Goal: Contribute content: Contribute content

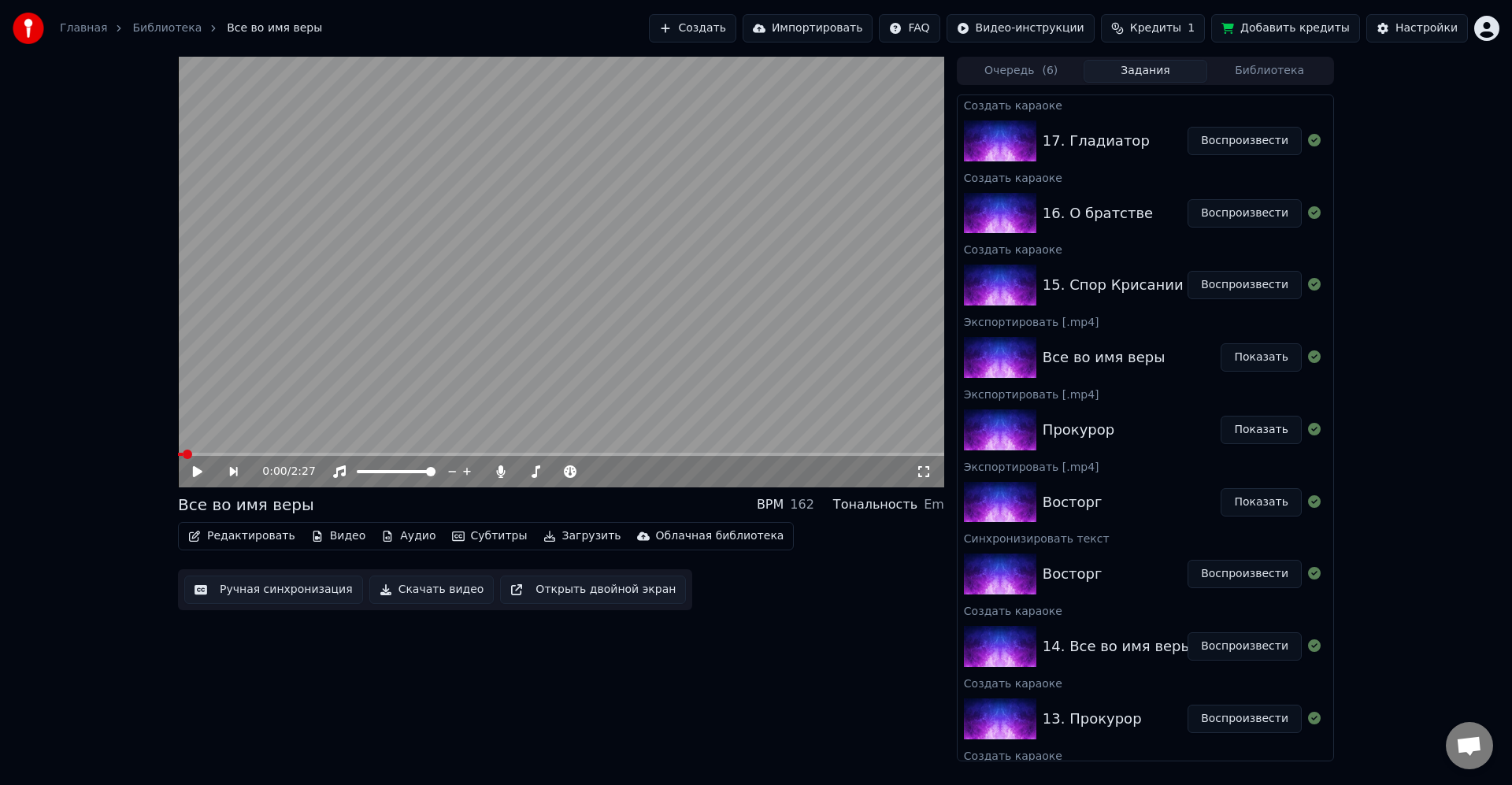
click at [1181, 22] on span "Кредиты" at bounding box center [1155, 28] width 51 height 16
click at [1180, 149] on button "Обновить" at bounding box center [1167, 146] width 95 height 28
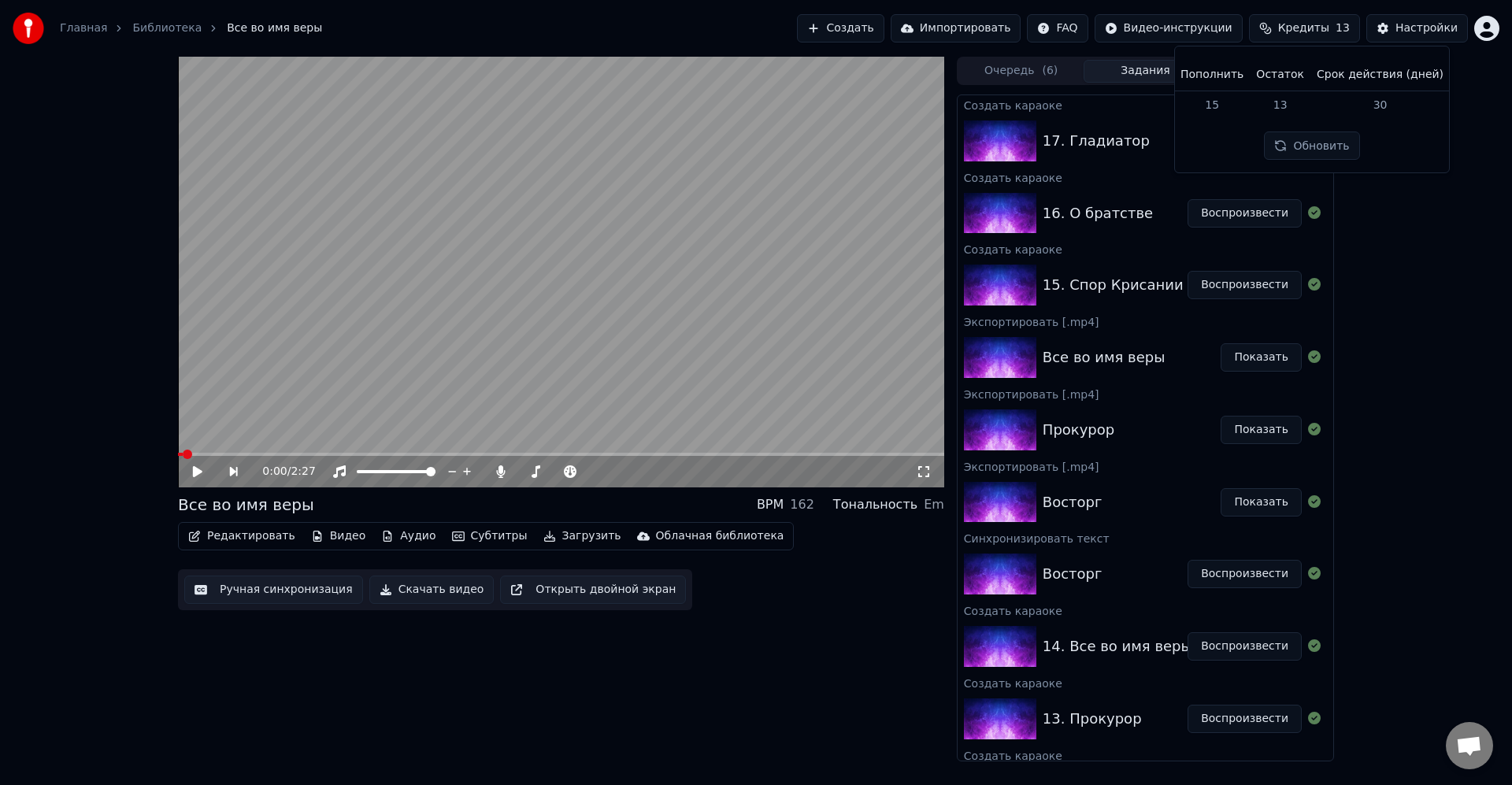
click at [1435, 146] on div "Пополнить Остаток Срок действия (дней) 15 13 30 Обновить" at bounding box center [1312, 109] width 249 height 101
drag, startPoint x: 1460, startPoint y: 217, endPoint x: 1470, endPoint y: 244, distance: 28.8
click at [1460, 218] on div "0:00 / 2:27 Все во имя веры BPM 162 Тональность Em Редактировать Видео Аудио Су…" at bounding box center [756, 409] width 1512 height 705
click at [1227, 283] on button "Воспроизвести" at bounding box center [1245, 285] width 114 height 28
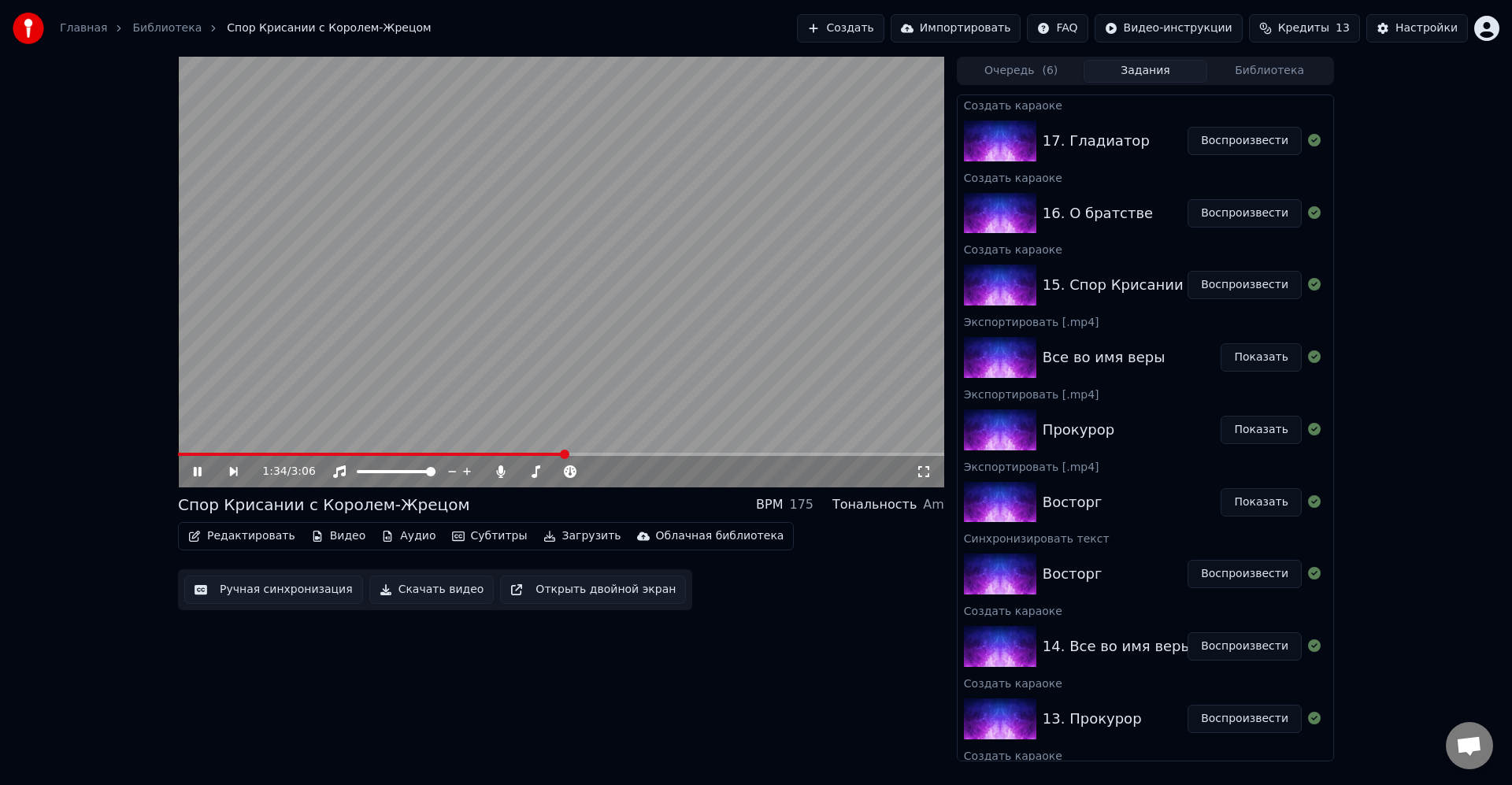
click at [565, 453] on span at bounding box center [371, 454] width 388 height 3
drag, startPoint x: 638, startPoint y: 413, endPoint x: 635, endPoint y: 405, distance: 8.5
click at [635, 405] on video at bounding box center [561, 272] width 766 height 431
drag, startPoint x: 634, startPoint y: 406, endPoint x: 694, endPoint y: 445, distance: 71.6
click at [634, 407] on video at bounding box center [561, 272] width 766 height 431
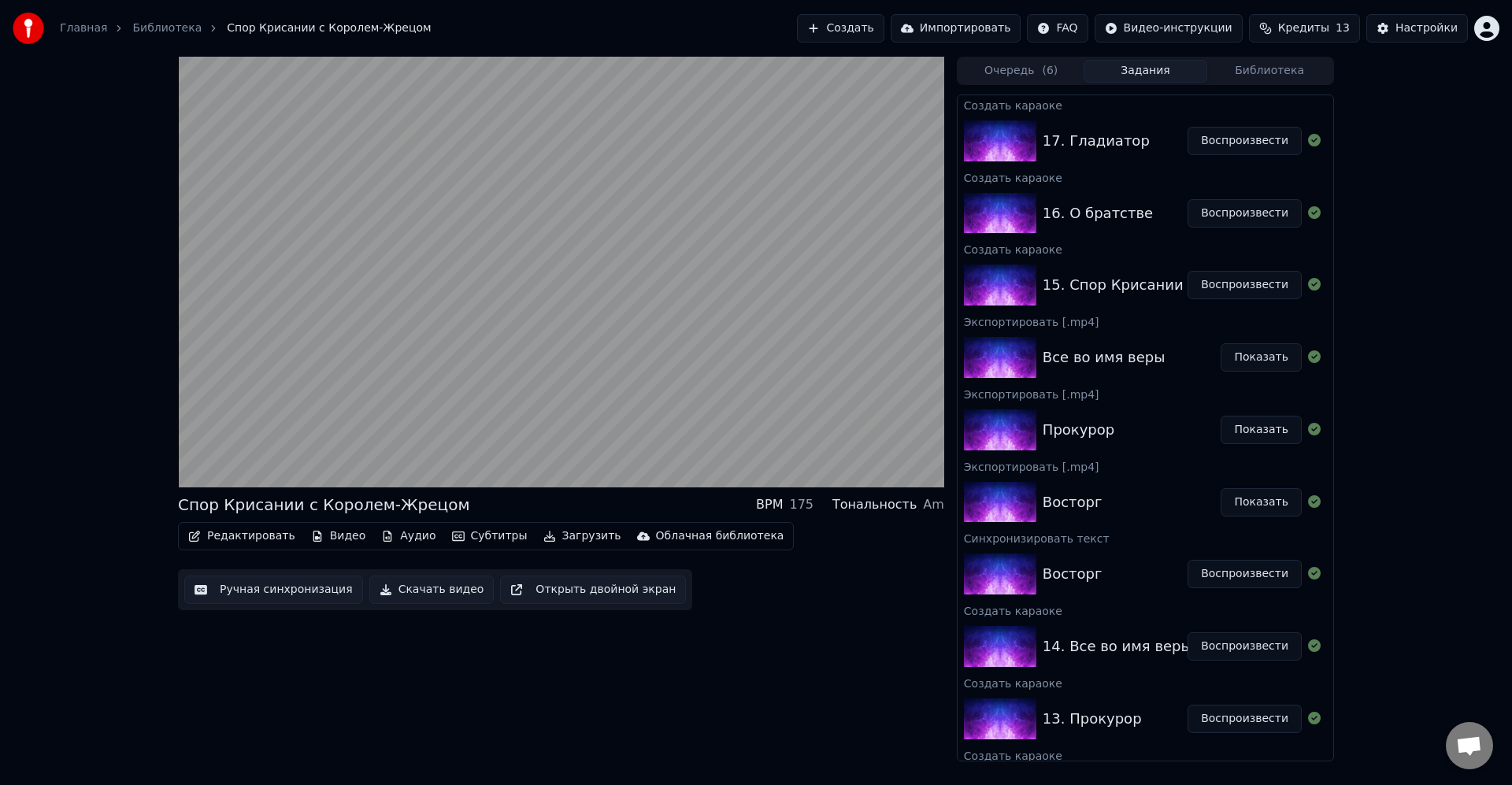
click at [569, 346] on video at bounding box center [561, 272] width 766 height 431
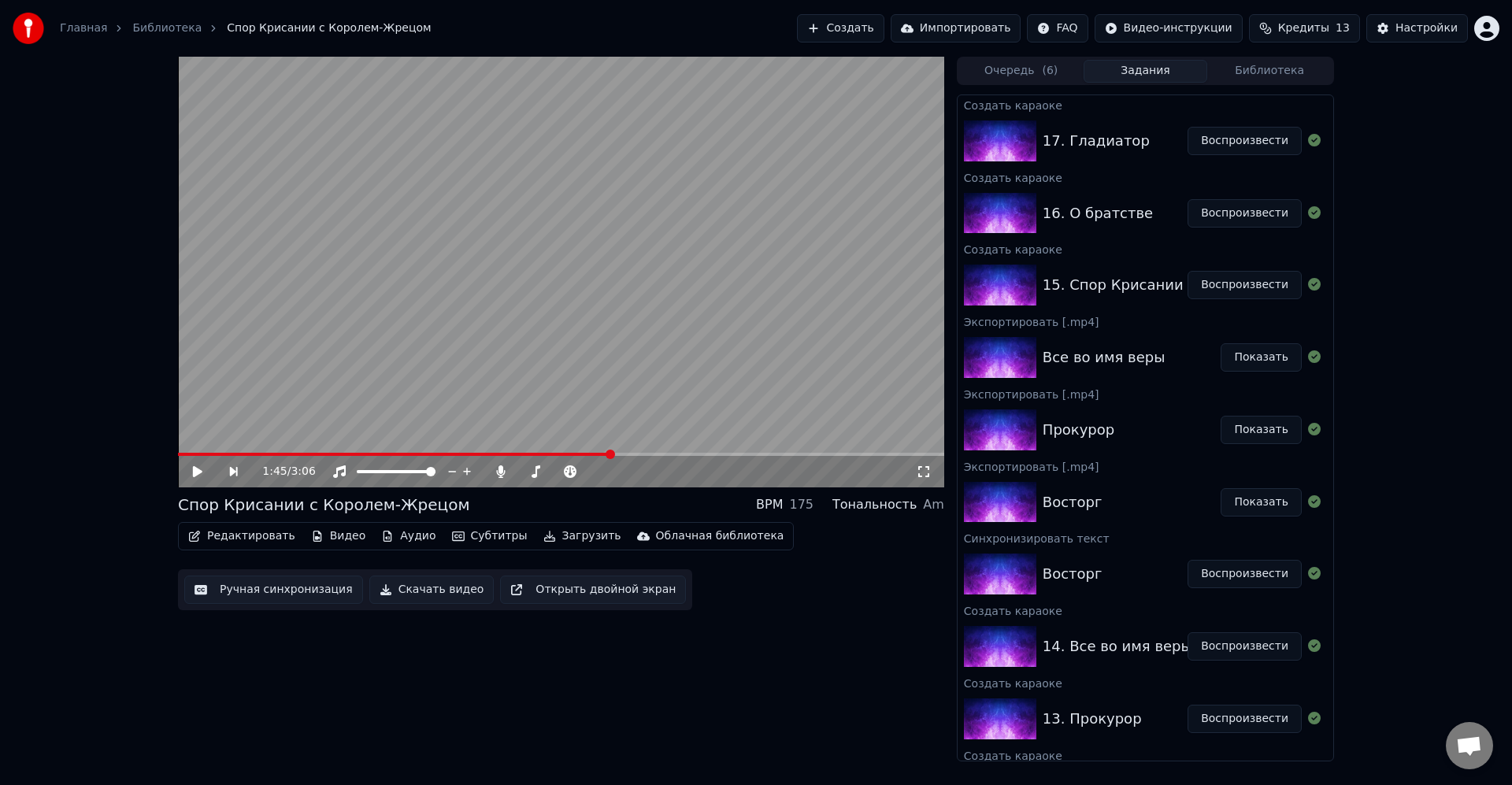
click at [258, 538] on button "Редактировать" at bounding box center [242, 536] width 120 height 22
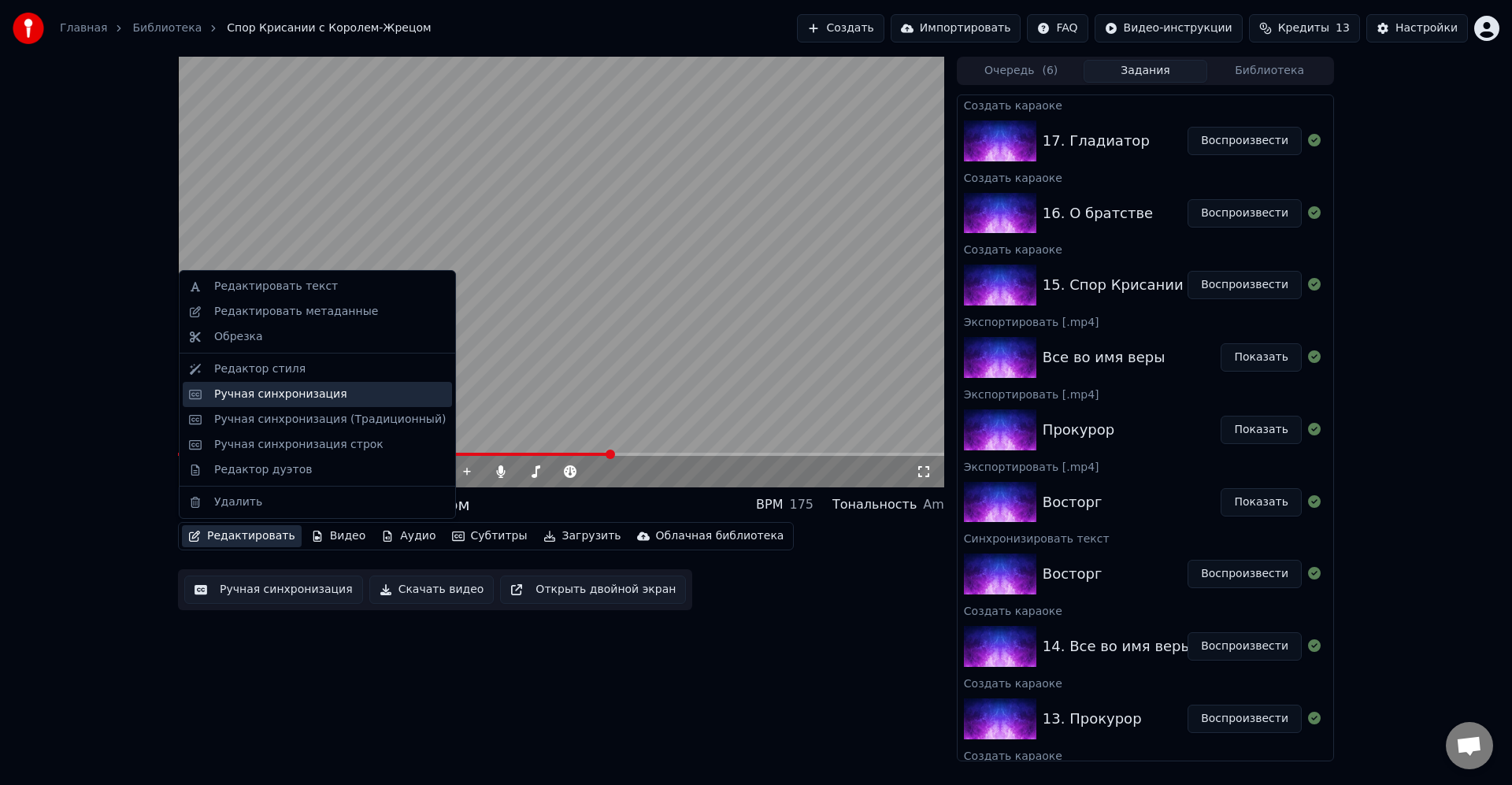
click at [355, 398] on div "Ручная синхронизация" at bounding box center [330, 394] width 232 height 16
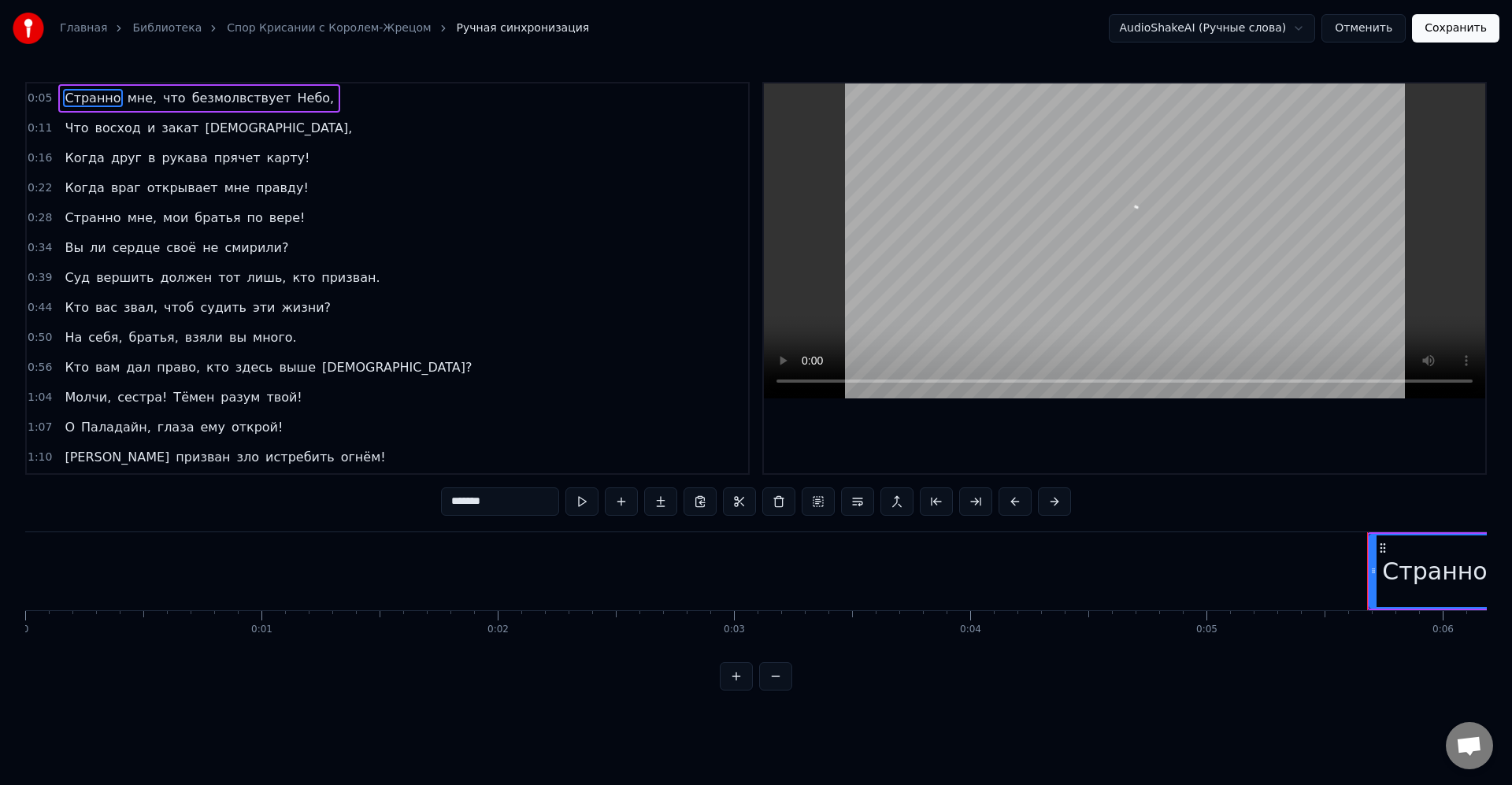
scroll to position [389, 0]
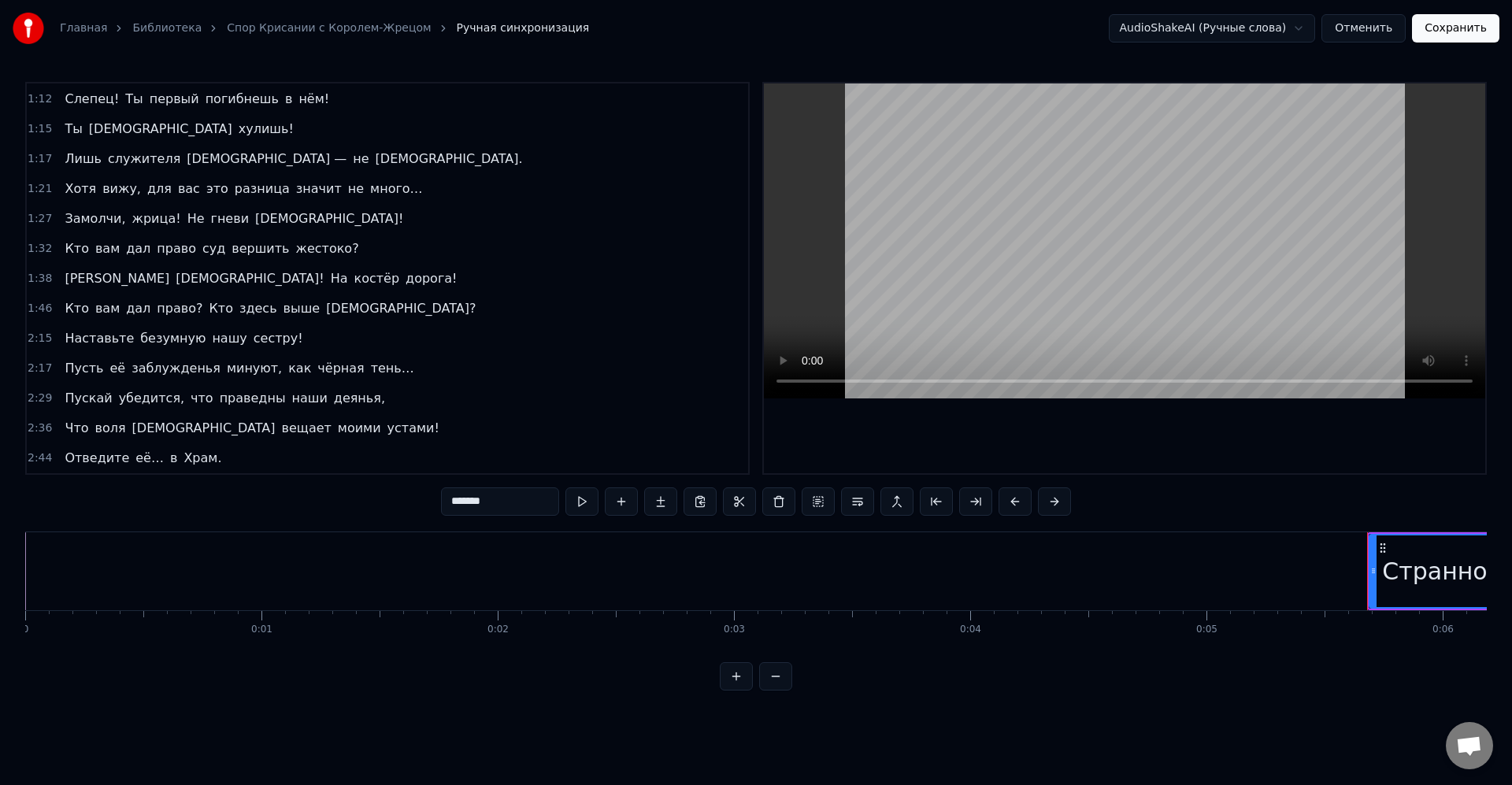
click at [250, 307] on span "здесь" at bounding box center [259, 307] width 41 height 18
type input "*****"
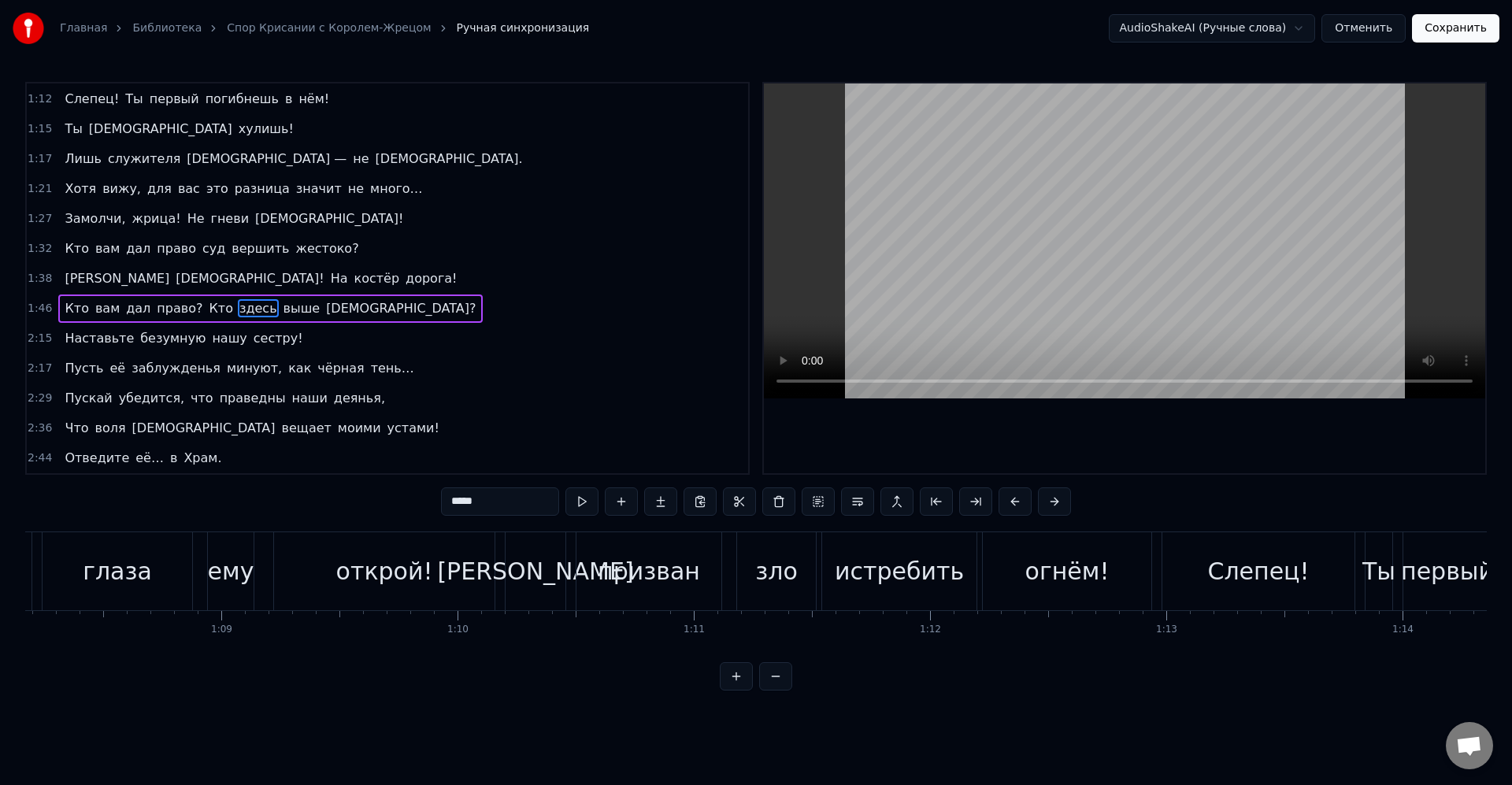
click at [278, 295] on div "Кто вам дал право? Кто здесь выше [DEMOGRAPHIC_DATA]?" at bounding box center [269, 308] width 423 height 28
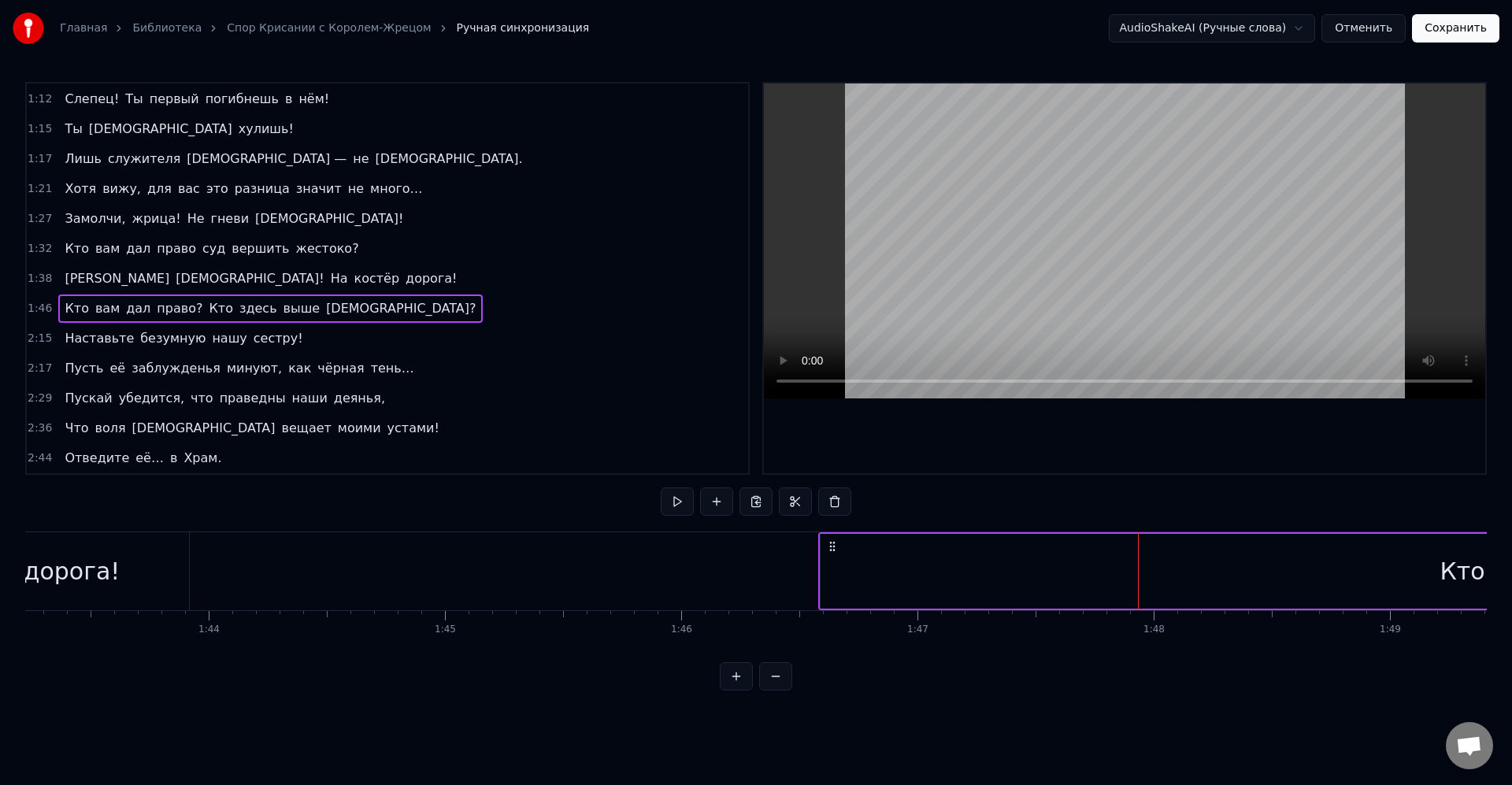
scroll to position [0, 24342]
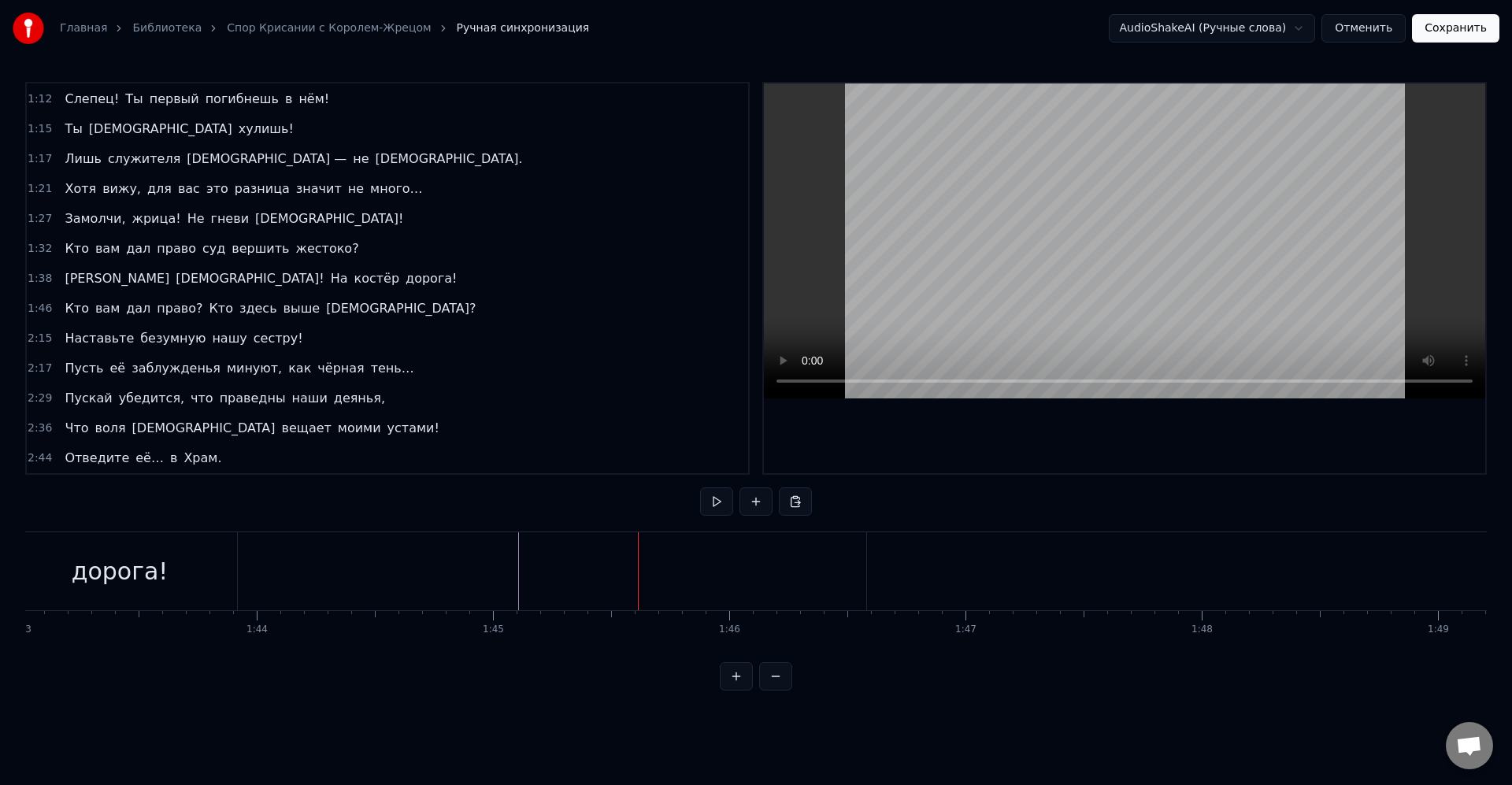
click at [955, 583] on div "Кто" at bounding box center [1509, 571] width 1284 height 78
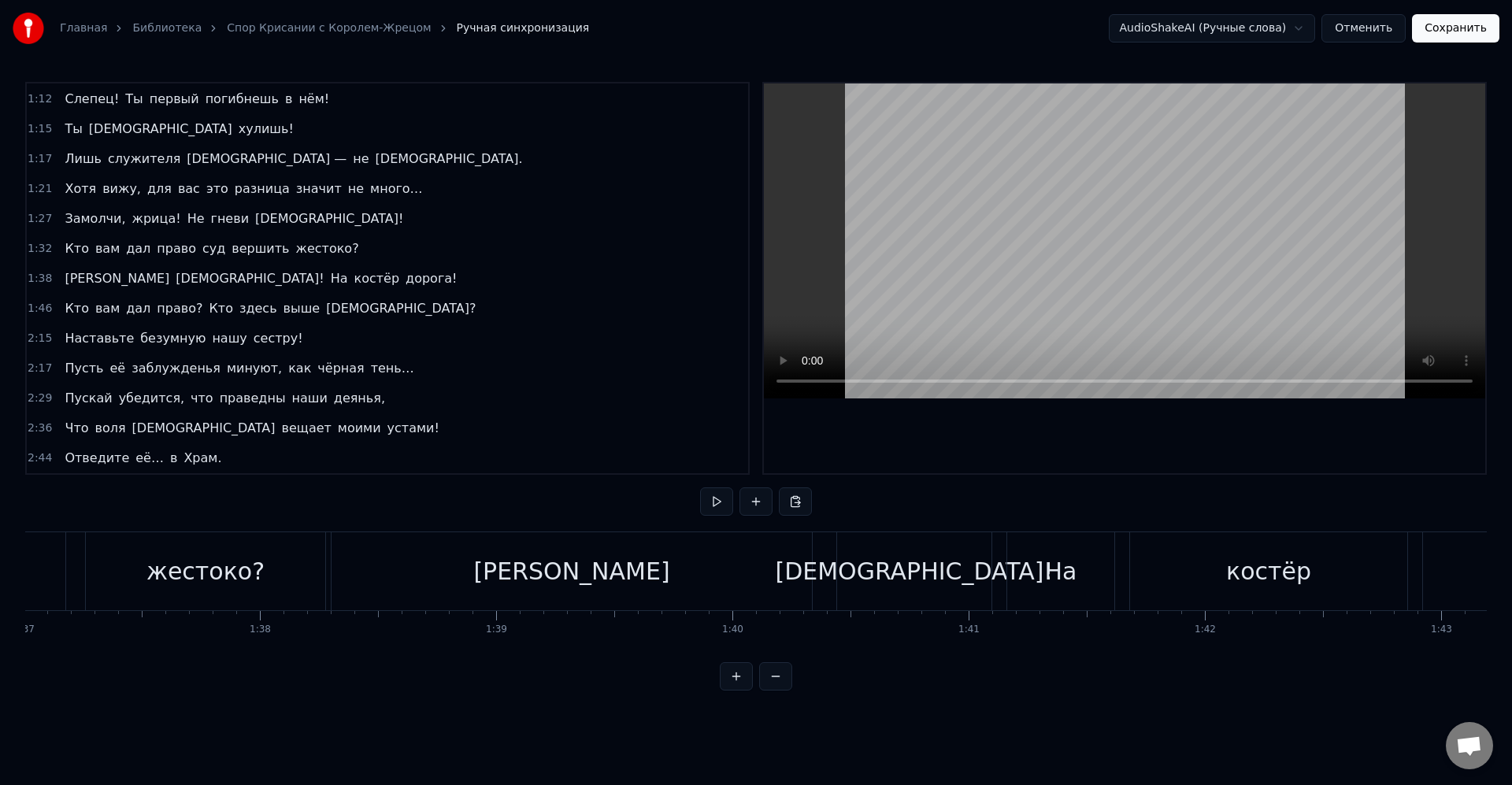
scroll to position [0, 22922]
click at [73, 306] on span "Кто" at bounding box center [76, 307] width 27 height 18
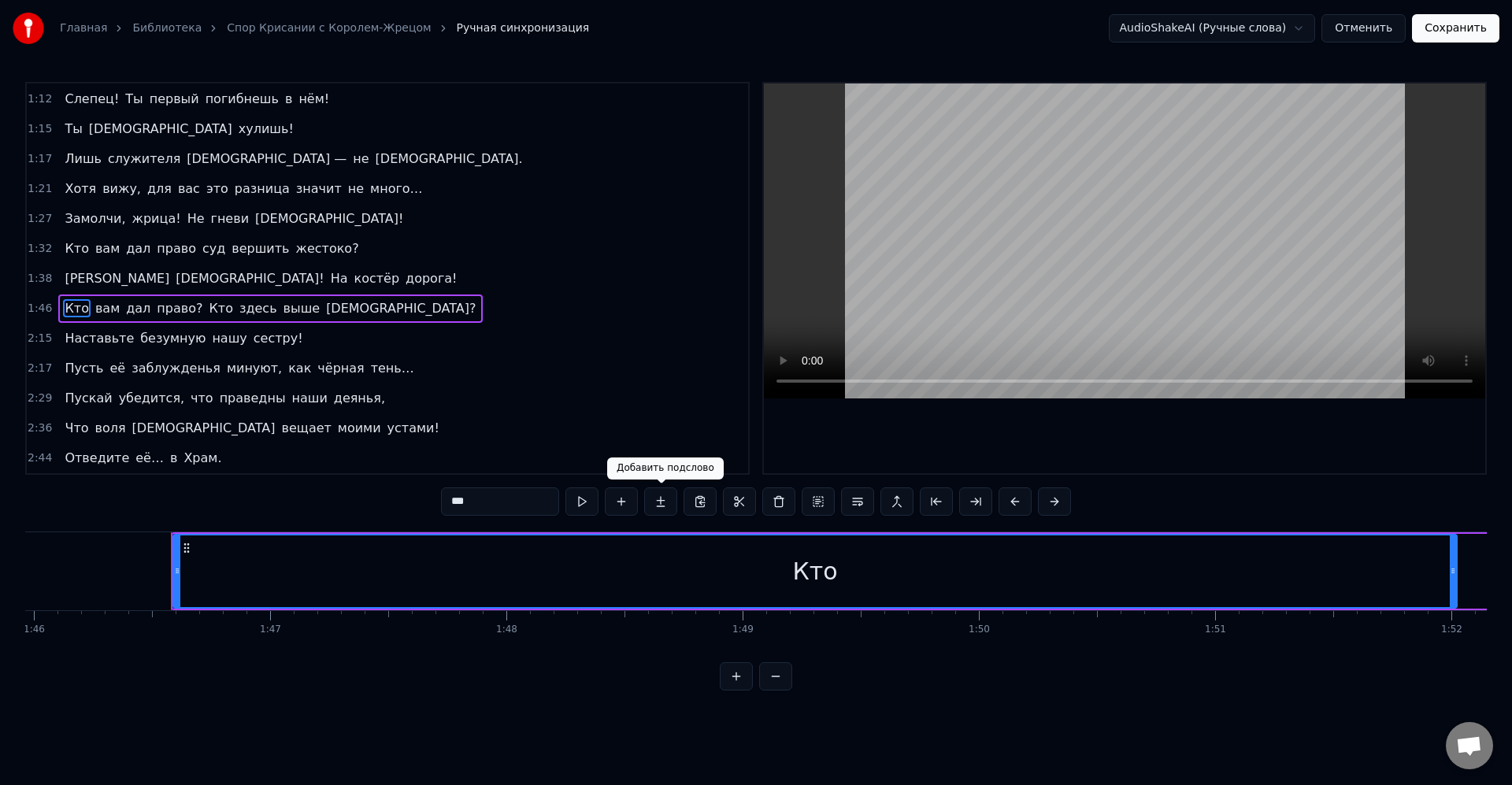
scroll to position [0, 25104]
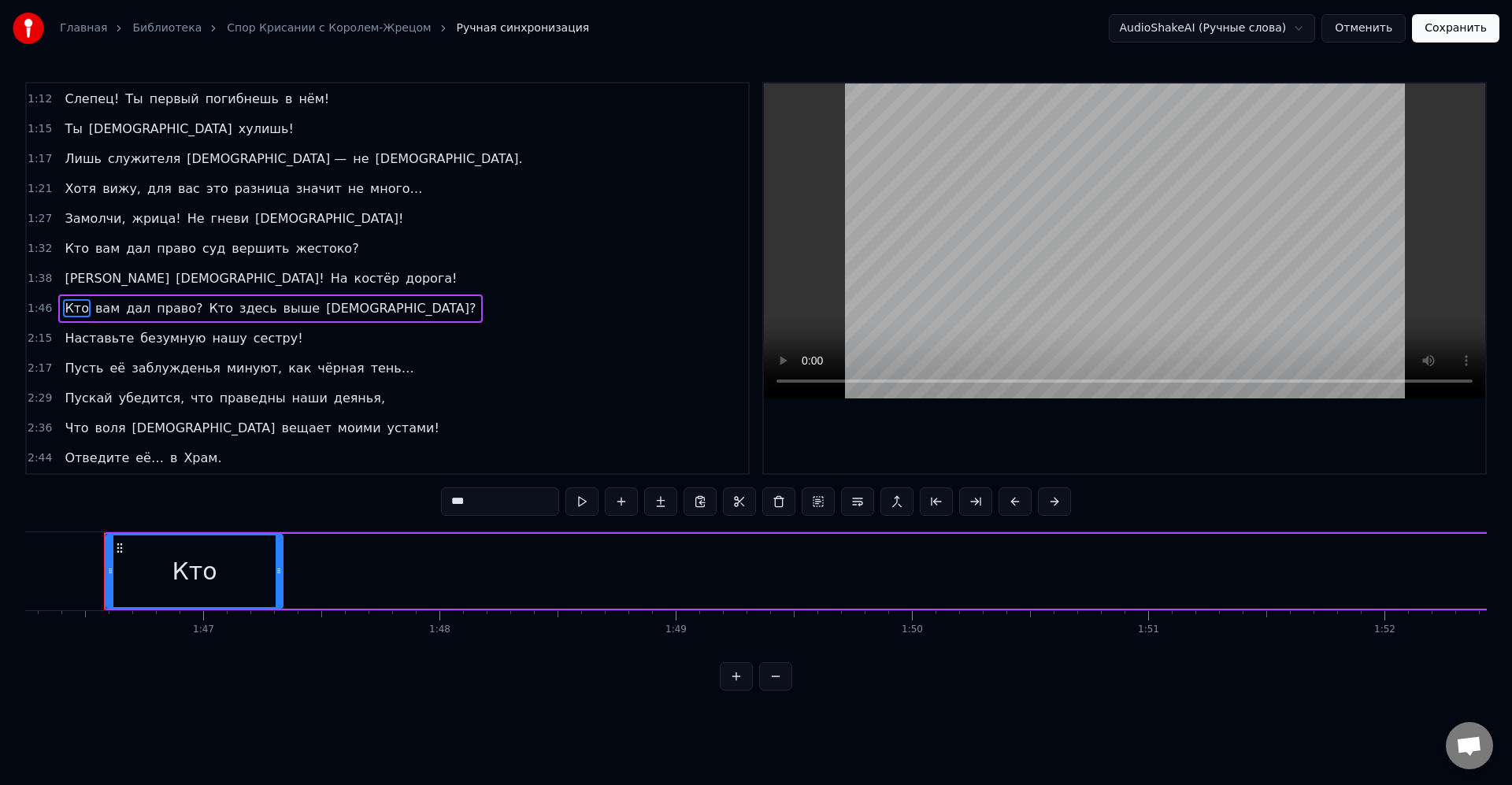
drag, startPoint x: 1387, startPoint y: 569, endPoint x: 279, endPoint y: 585, distance: 1108.1
click at [279, 585] on div at bounding box center [278, 571] width 7 height 72
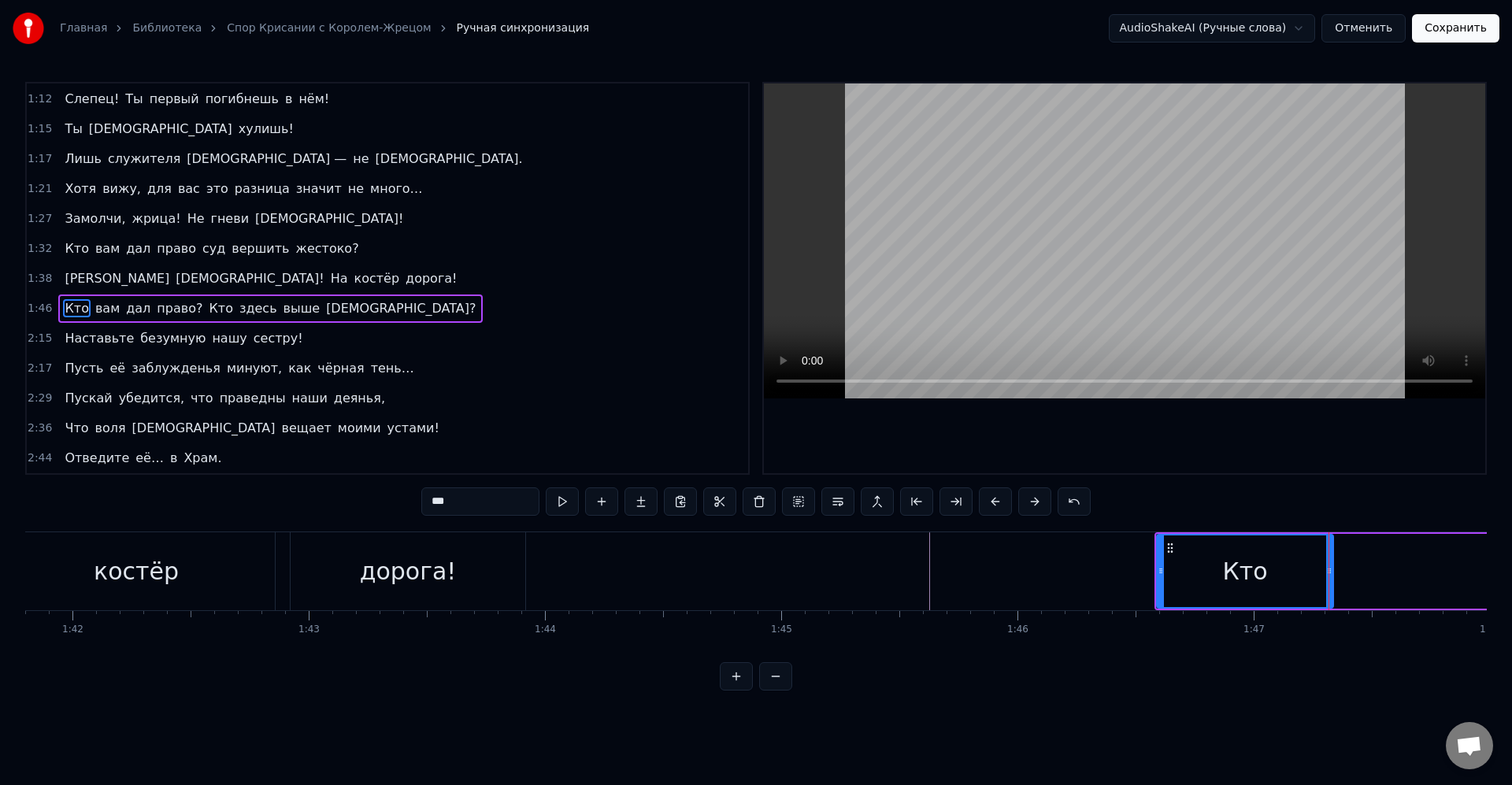
scroll to position [0, 24294]
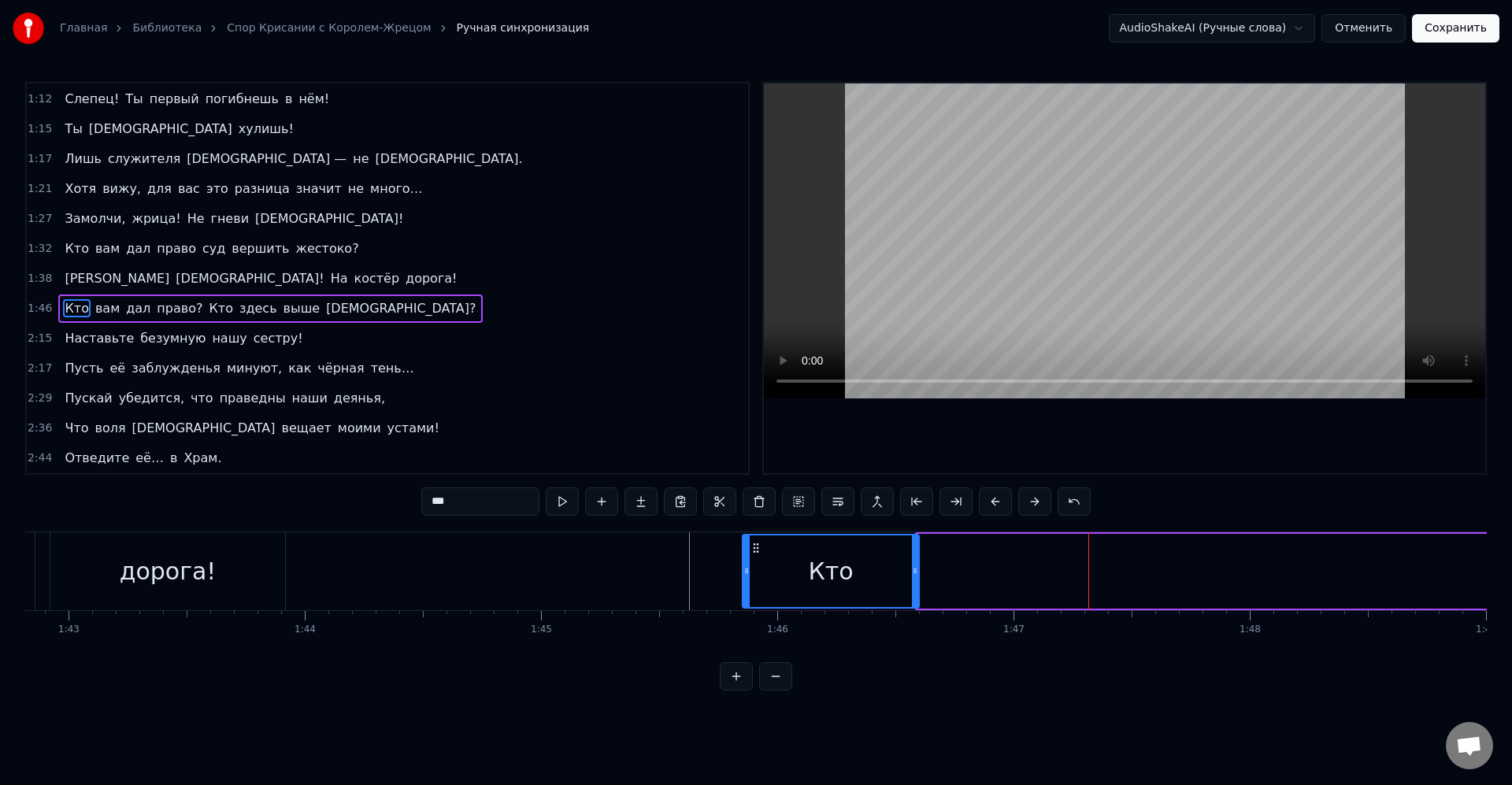
drag, startPoint x: 927, startPoint y: 547, endPoint x: 756, endPoint y: 561, distance: 171.6
click at [756, 561] on div "Кто" at bounding box center [831, 571] width 175 height 72
click at [784, 564] on div "Кто" at bounding box center [831, 571] width 175 height 72
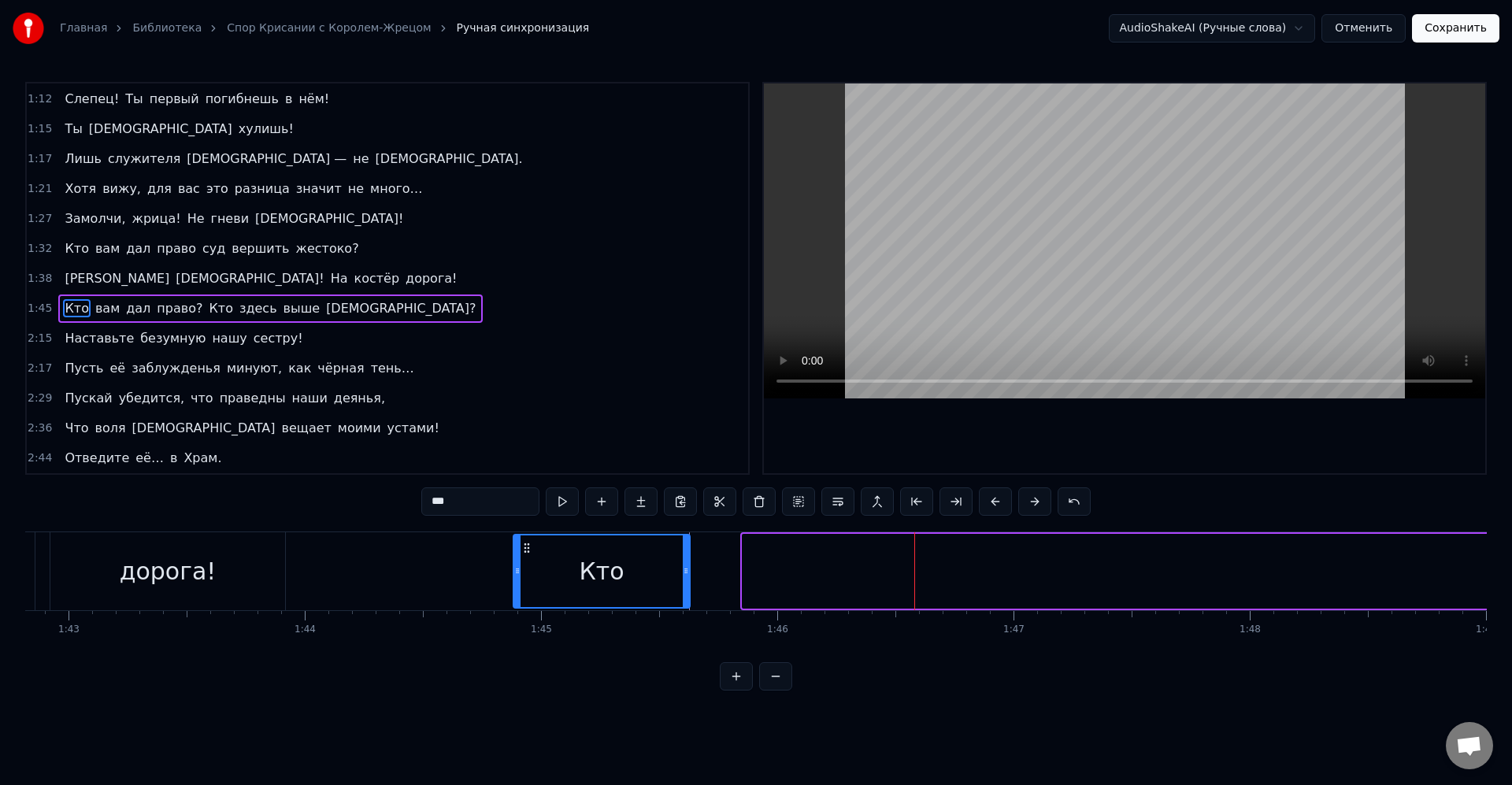
drag, startPoint x: 757, startPoint y: 550, endPoint x: 528, endPoint y: 543, distance: 229.1
click at [528, 543] on icon at bounding box center [526, 548] width 12 height 12
click at [549, 570] on div "Кто" at bounding box center [601, 571] width 175 height 72
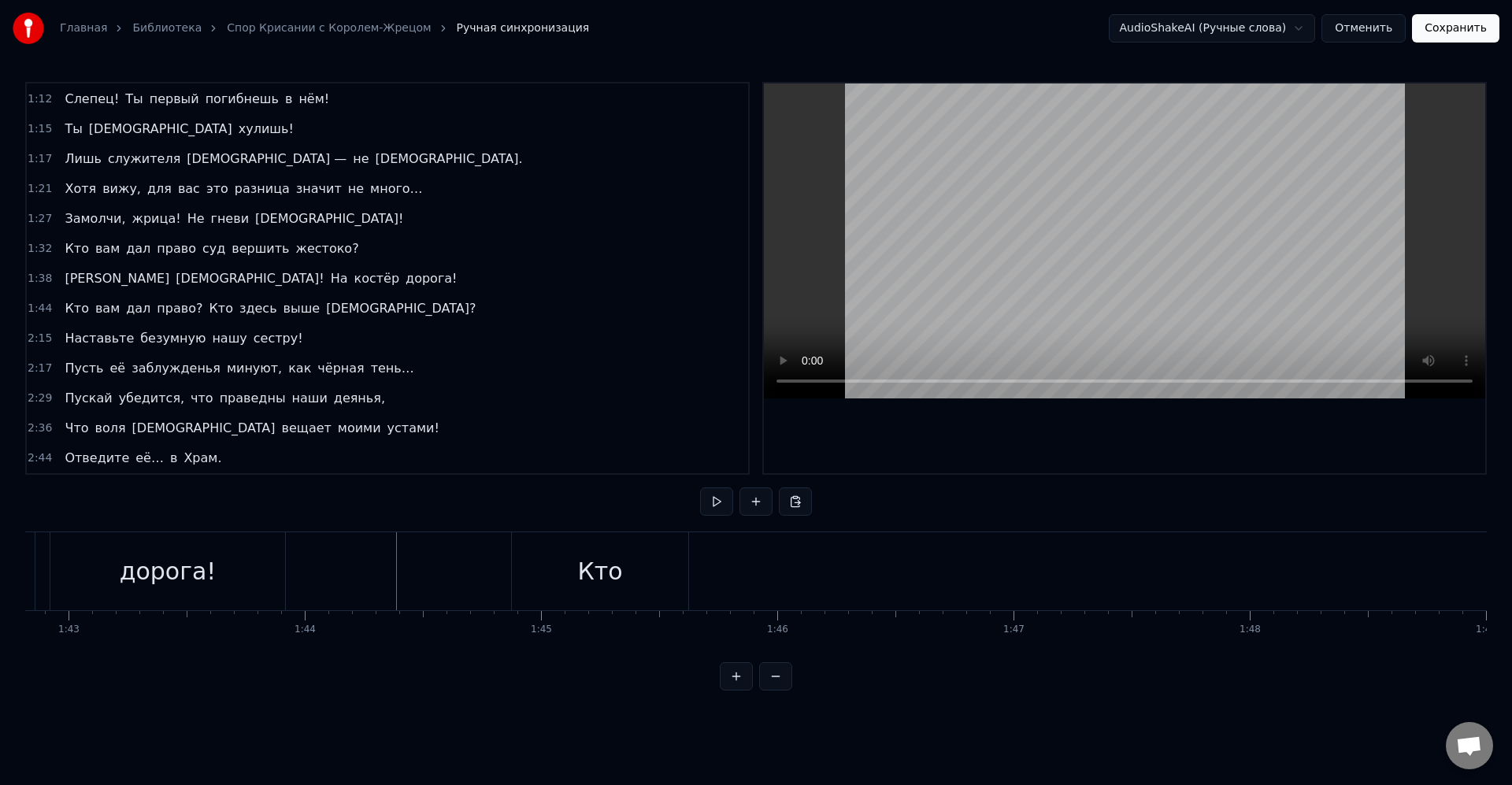
click at [249, 567] on div "дорога!" at bounding box center [167, 571] width 235 height 78
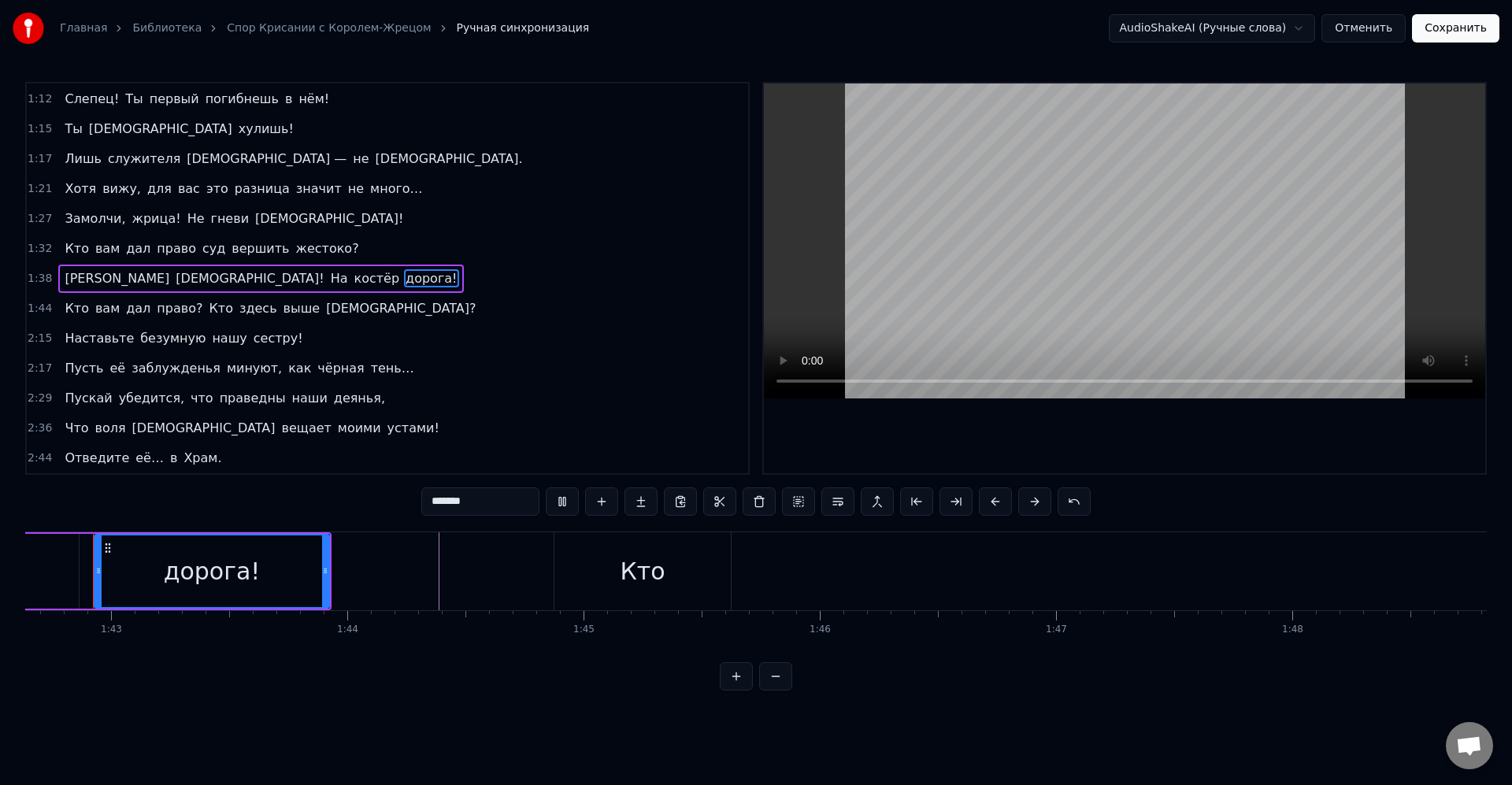
scroll to position [0, 24240]
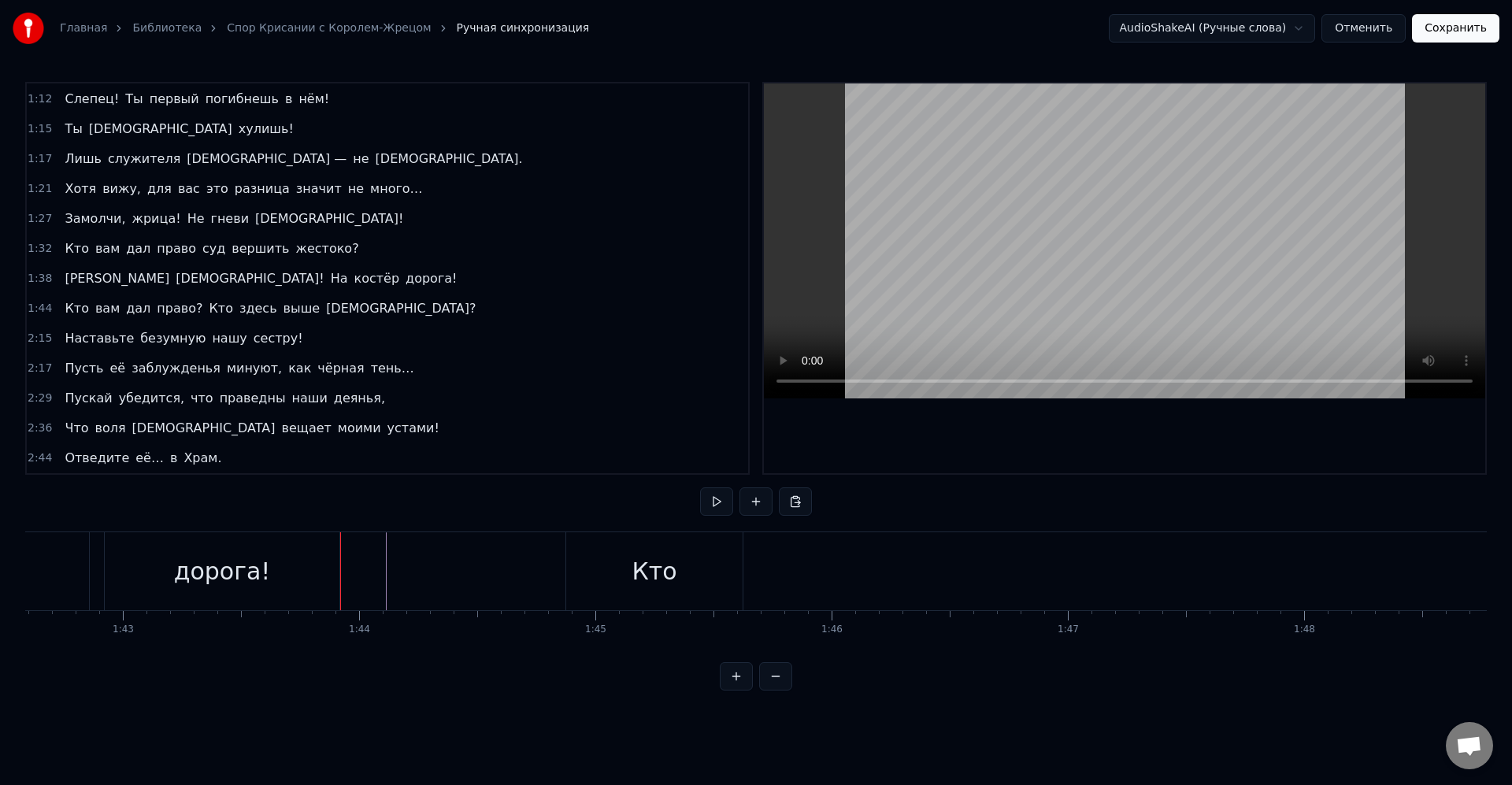
click at [614, 554] on div "Кто" at bounding box center [654, 571] width 177 height 78
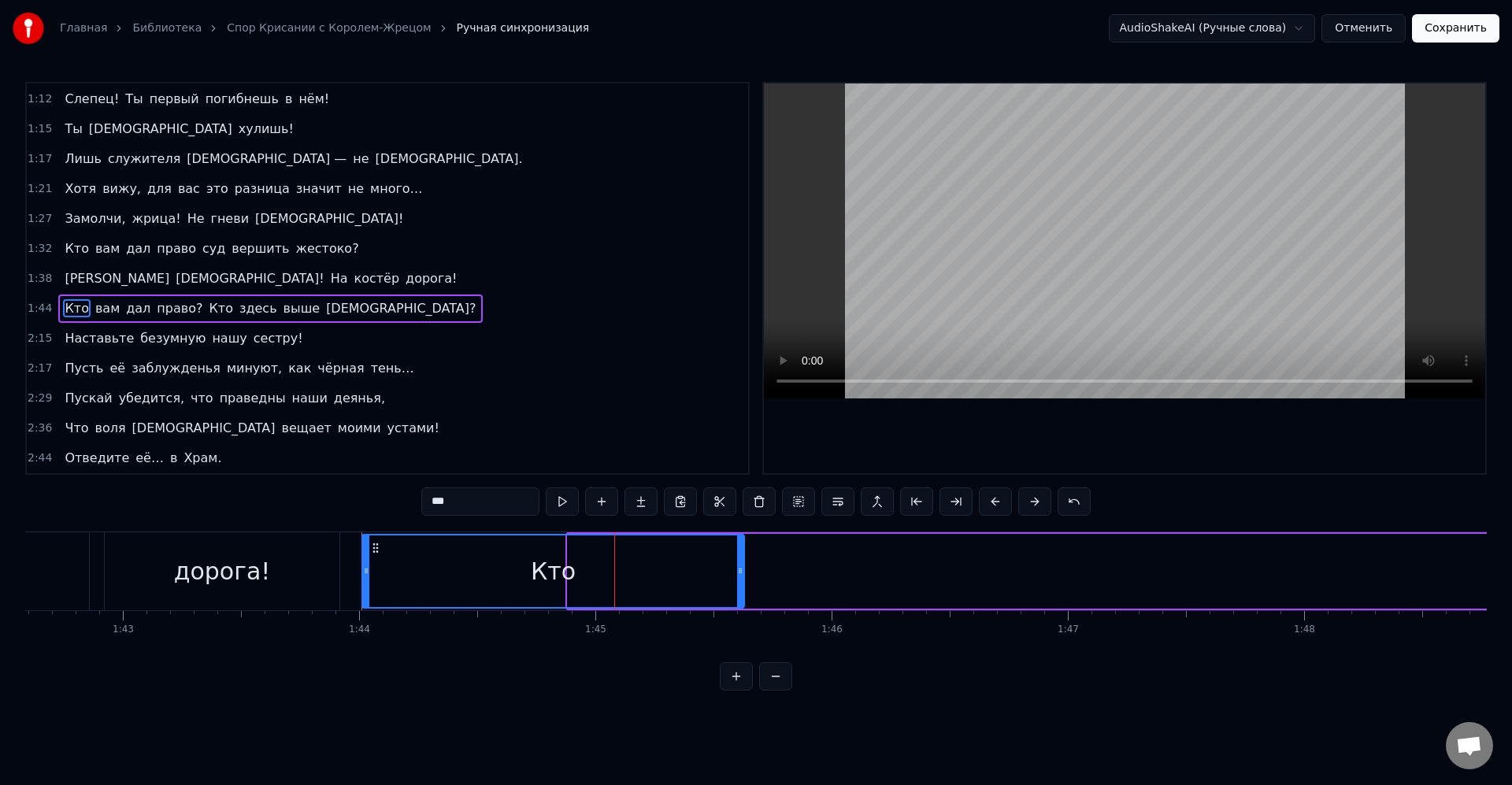
drag, startPoint x: 570, startPoint y: 572, endPoint x: 412, endPoint y: 572, distance: 158.0
click at [364, 571] on icon at bounding box center [366, 570] width 7 height 12
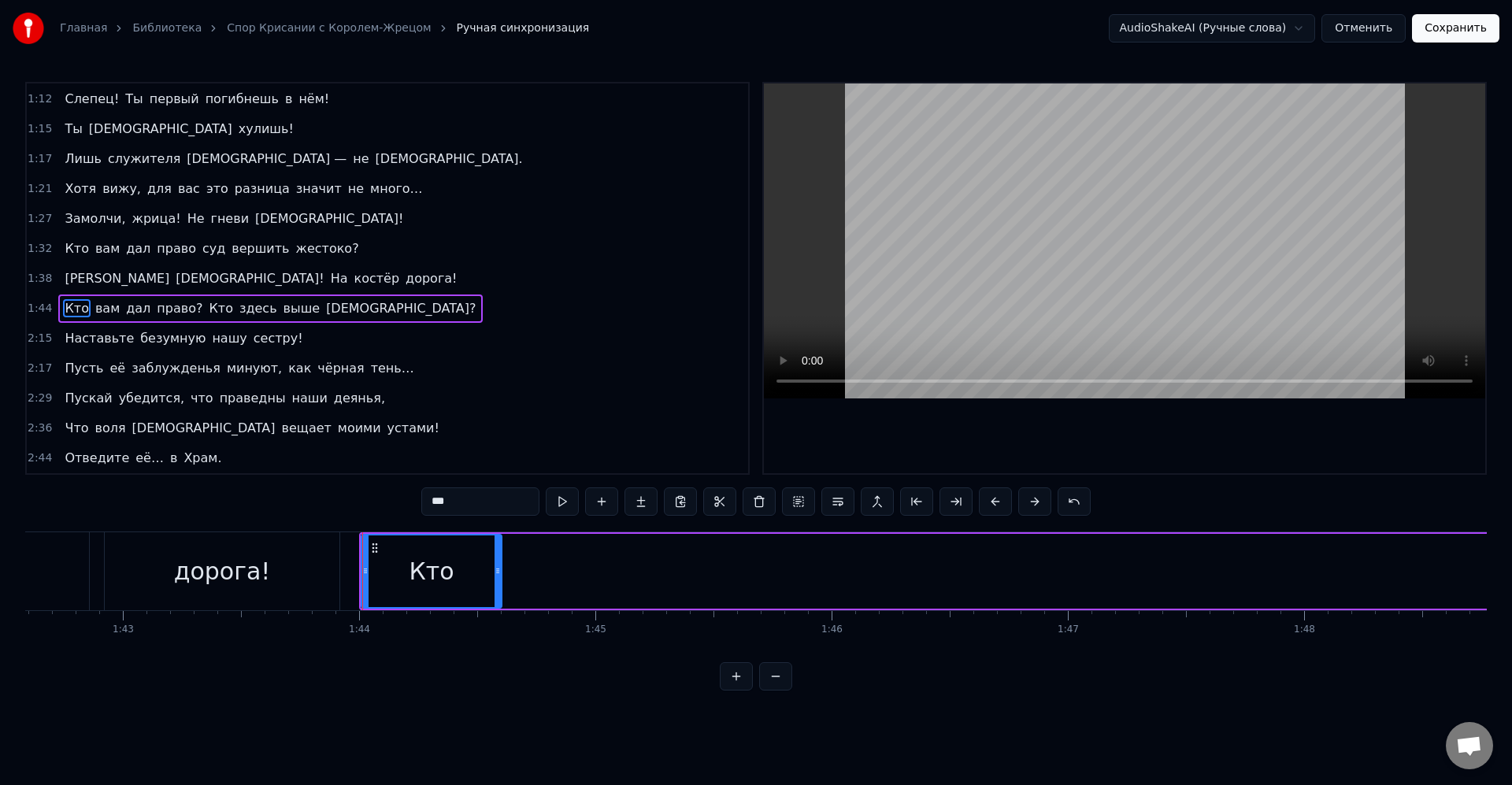
drag, startPoint x: 739, startPoint y: 564, endPoint x: 496, endPoint y: 574, distance: 243.2
click at [496, 574] on icon at bounding box center [497, 570] width 7 height 12
click at [478, 574] on div "Кто" at bounding box center [432, 571] width 138 height 72
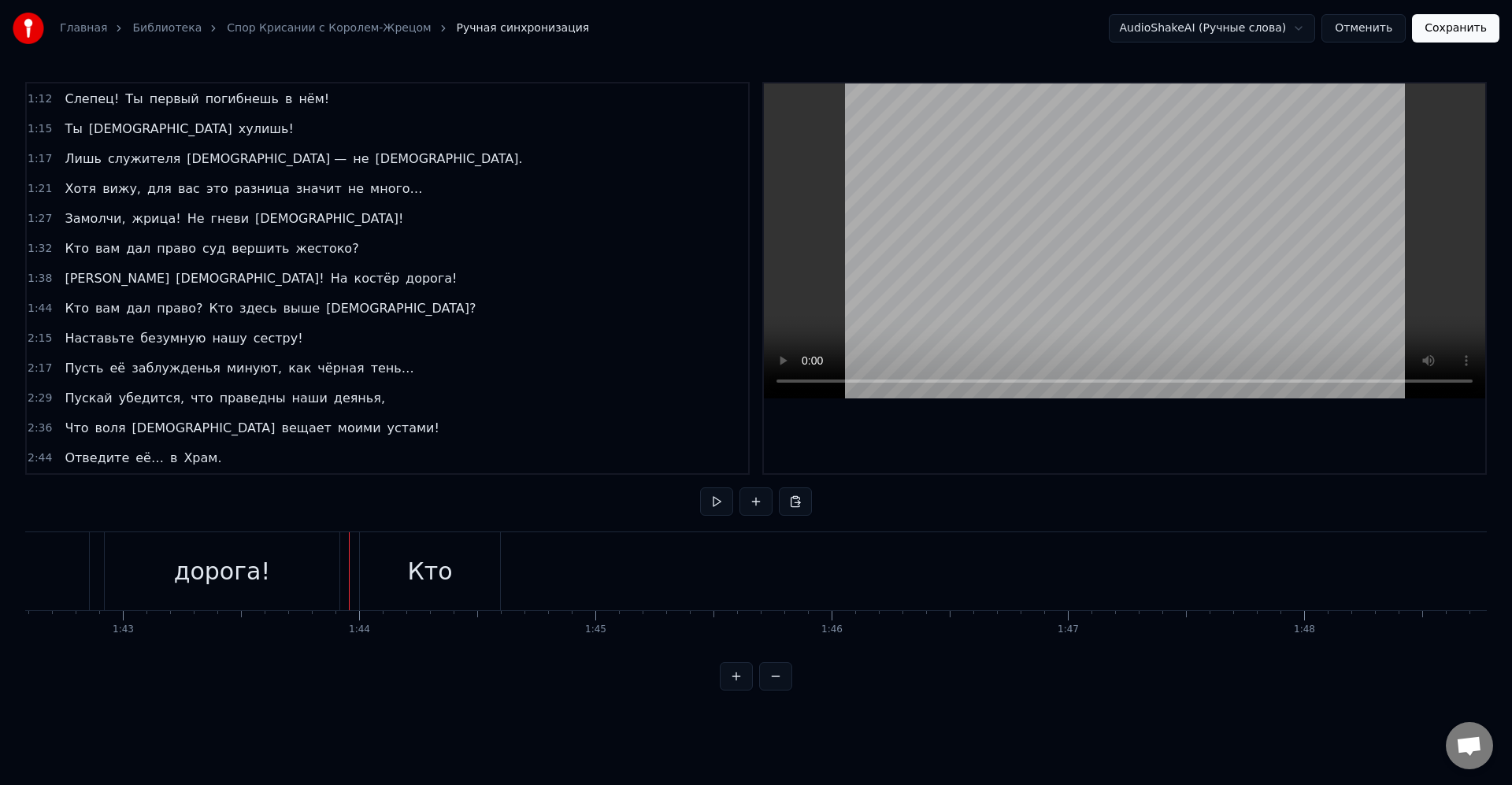
click at [332, 563] on div "дорога!" at bounding box center [221, 571] width 235 height 78
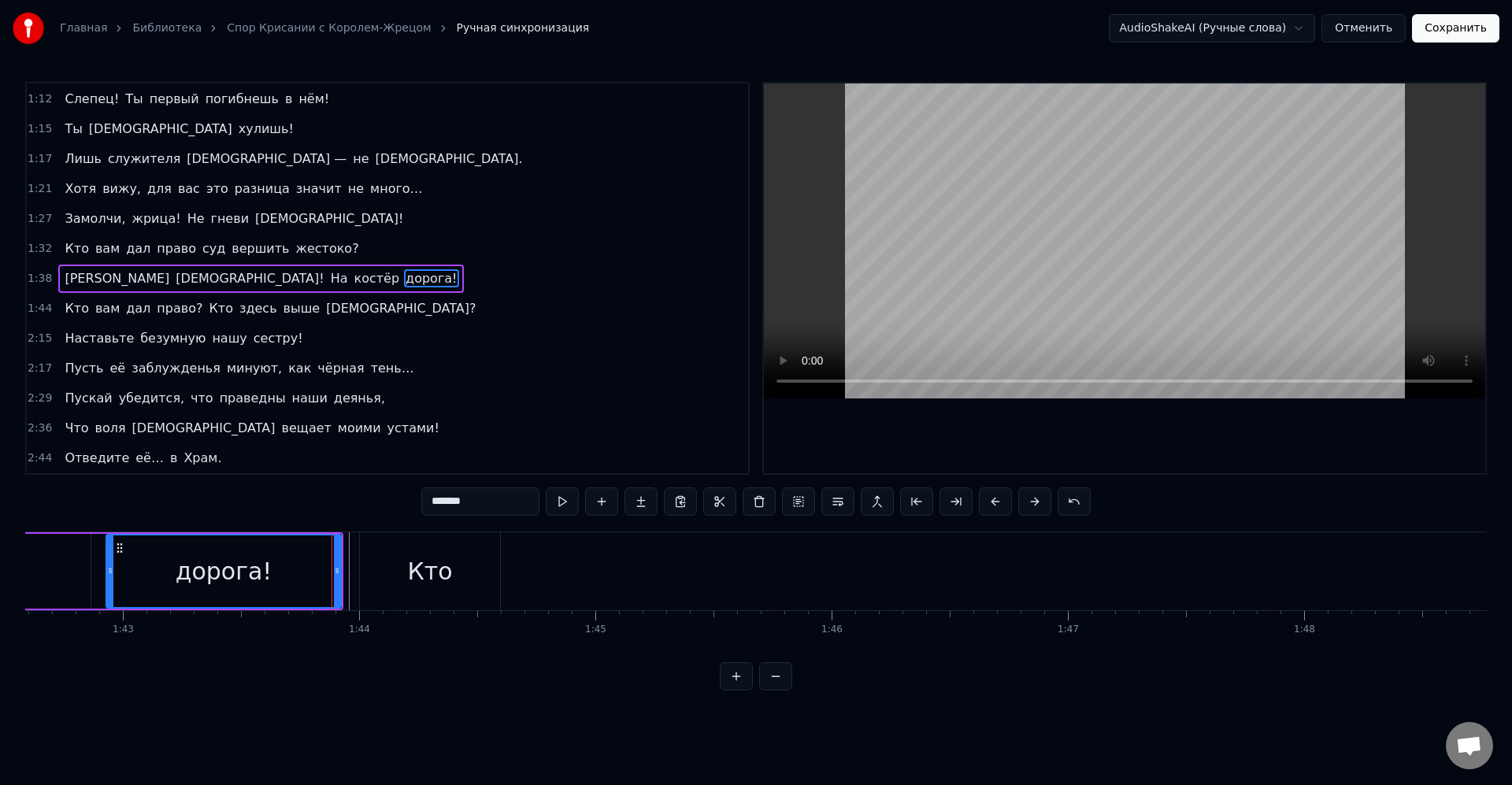
click at [368, 574] on div "Кто" at bounding box center [430, 571] width 140 height 78
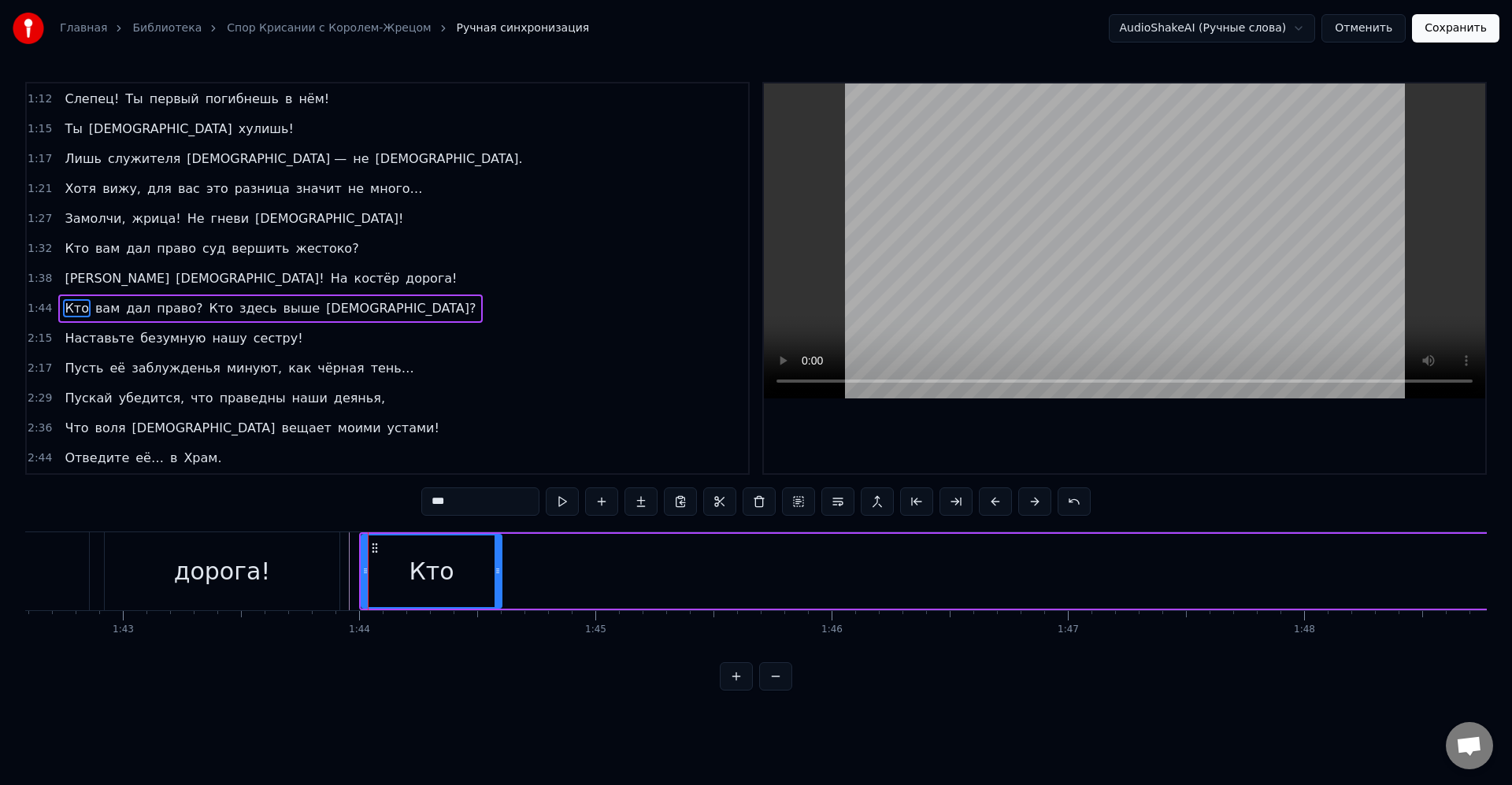
click at [307, 564] on div "дорога!" at bounding box center [221, 571] width 235 height 78
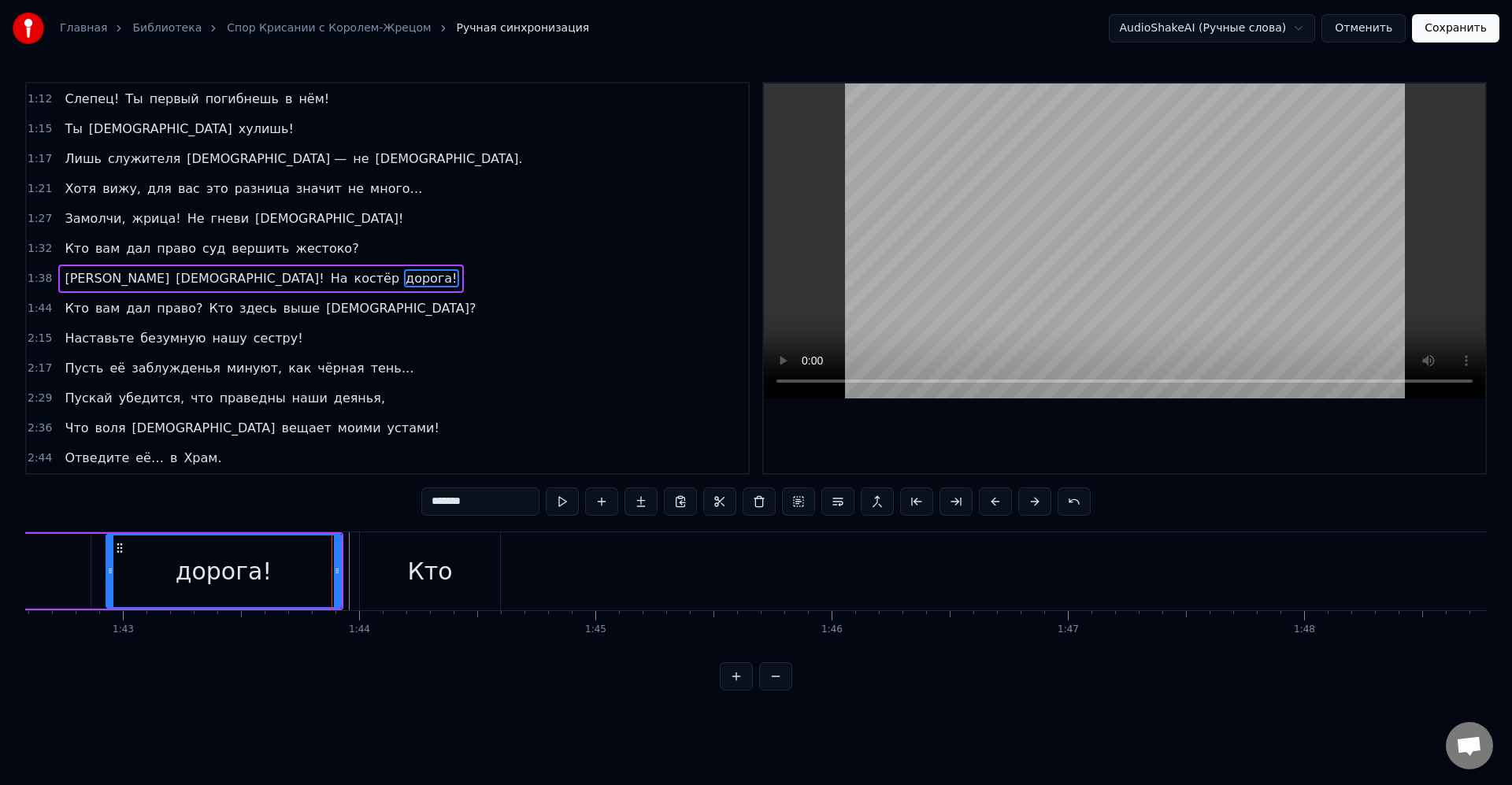
click at [340, 571] on div "дорога!" at bounding box center [223, 571] width 236 height 75
drag, startPoint x: 336, startPoint y: 570, endPoint x: 301, endPoint y: 564, distance: 35.5
click at [310, 569] on icon at bounding box center [313, 570] width 7 height 12
click at [298, 564] on div "дорога!" at bounding box center [211, 571] width 207 height 72
click at [373, 576] on div "Кто" at bounding box center [430, 571] width 140 height 78
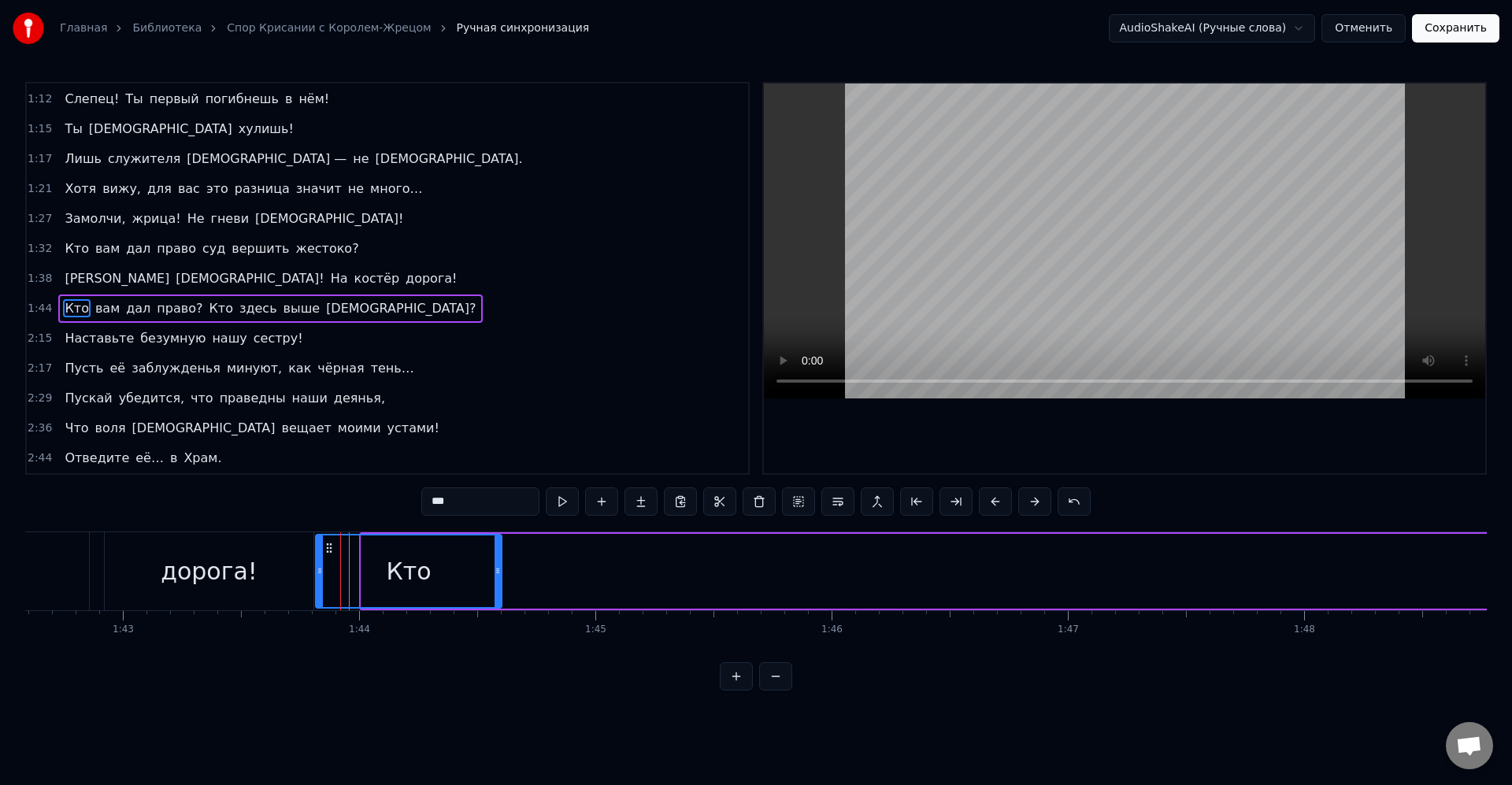
drag, startPoint x: 364, startPoint y: 575, endPoint x: 319, endPoint y: 574, distance: 45.0
click at [319, 574] on icon at bounding box center [320, 570] width 7 height 12
drag, startPoint x: 495, startPoint y: 571, endPoint x: 450, endPoint y: 575, distance: 45.2
click at [450, 575] on icon at bounding box center [452, 570] width 7 height 12
click at [423, 574] on div "Кто" at bounding box center [386, 571] width 139 height 72
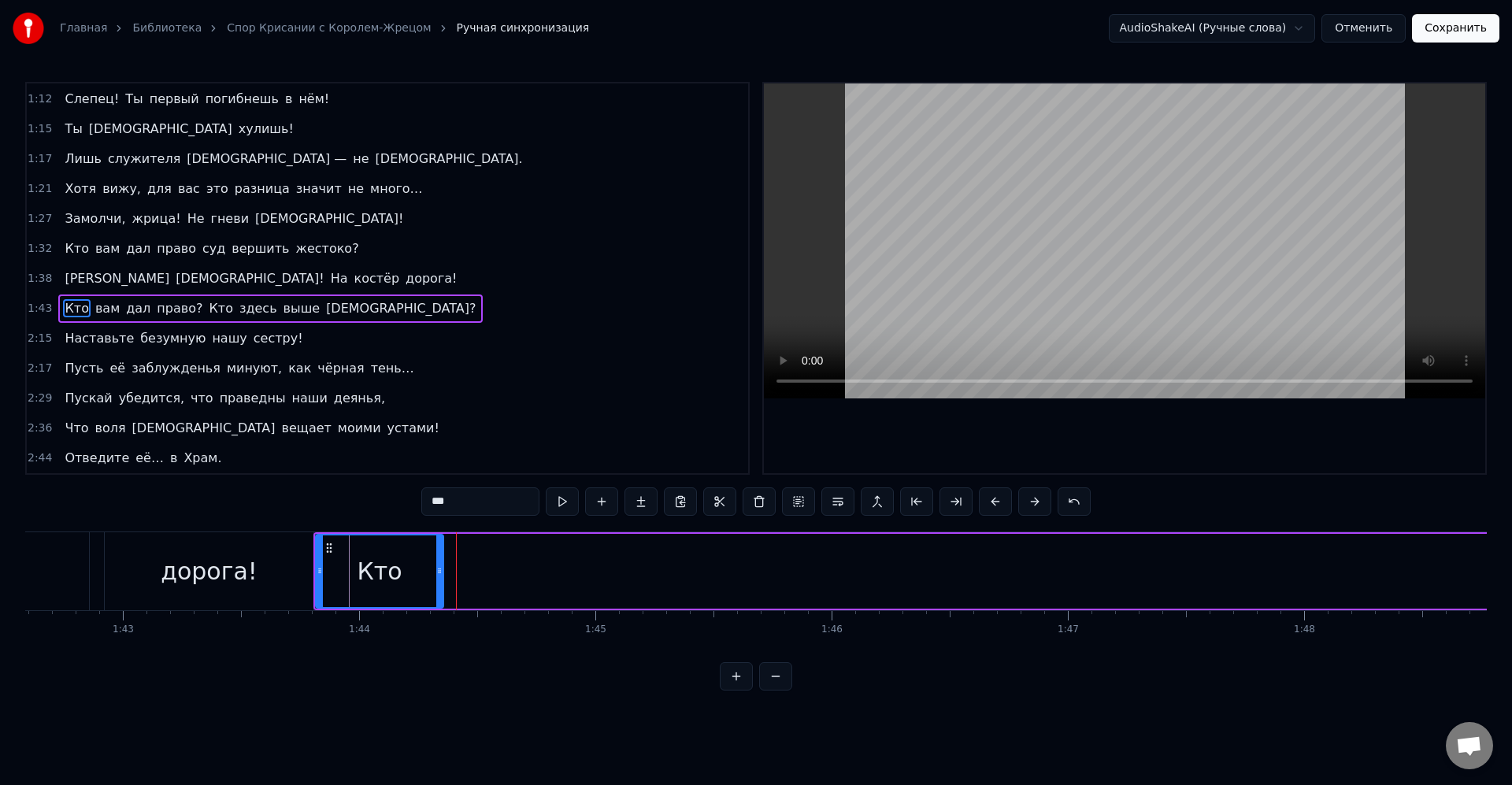
drag, startPoint x: 451, startPoint y: 575, endPoint x: 428, endPoint y: 564, distance: 25.5
click at [436, 574] on icon at bounding box center [439, 570] width 7 height 12
click at [428, 564] on div "Кто" at bounding box center [378, 571] width 123 height 72
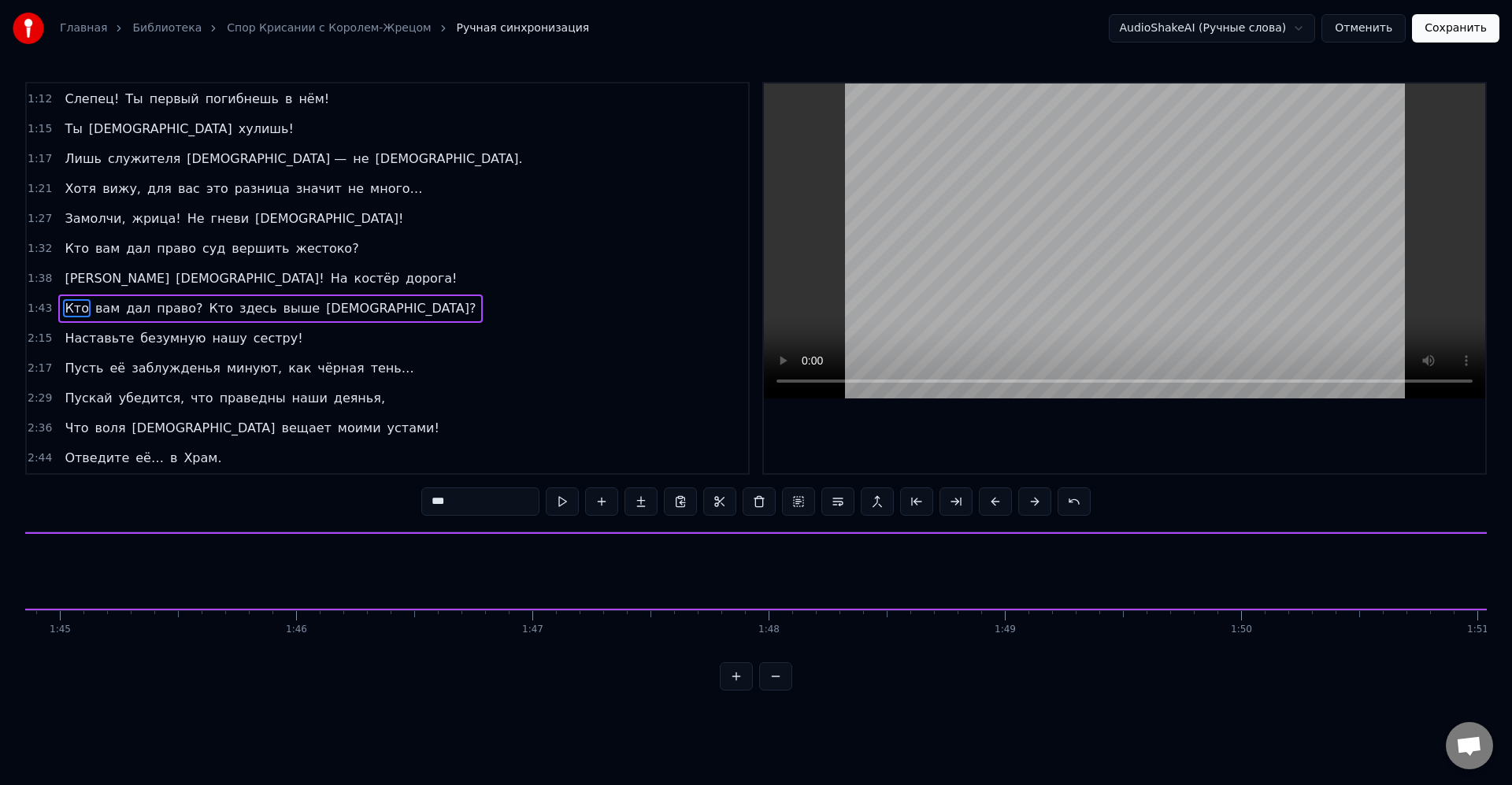
scroll to position [0, 24656]
click at [105, 313] on span "вам" at bounding box center [107, 307] width 27 height 18
click at [124, 308] on span "дал" at bounding box center [137, 307] width 27 height 18
click at [101, 309] on span "вам" at bounding box center [107, 307] width 27 height 18
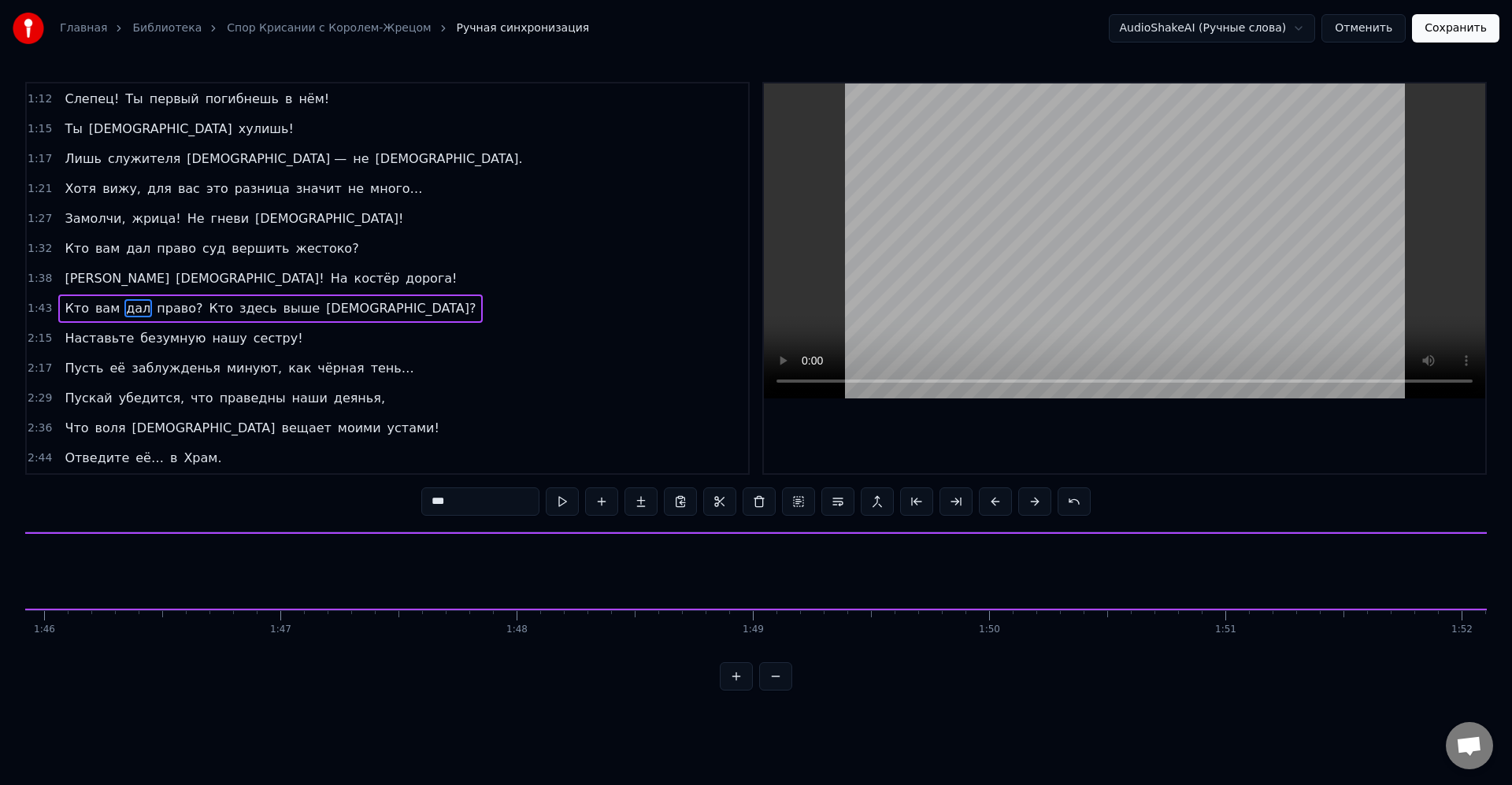
type input "***"
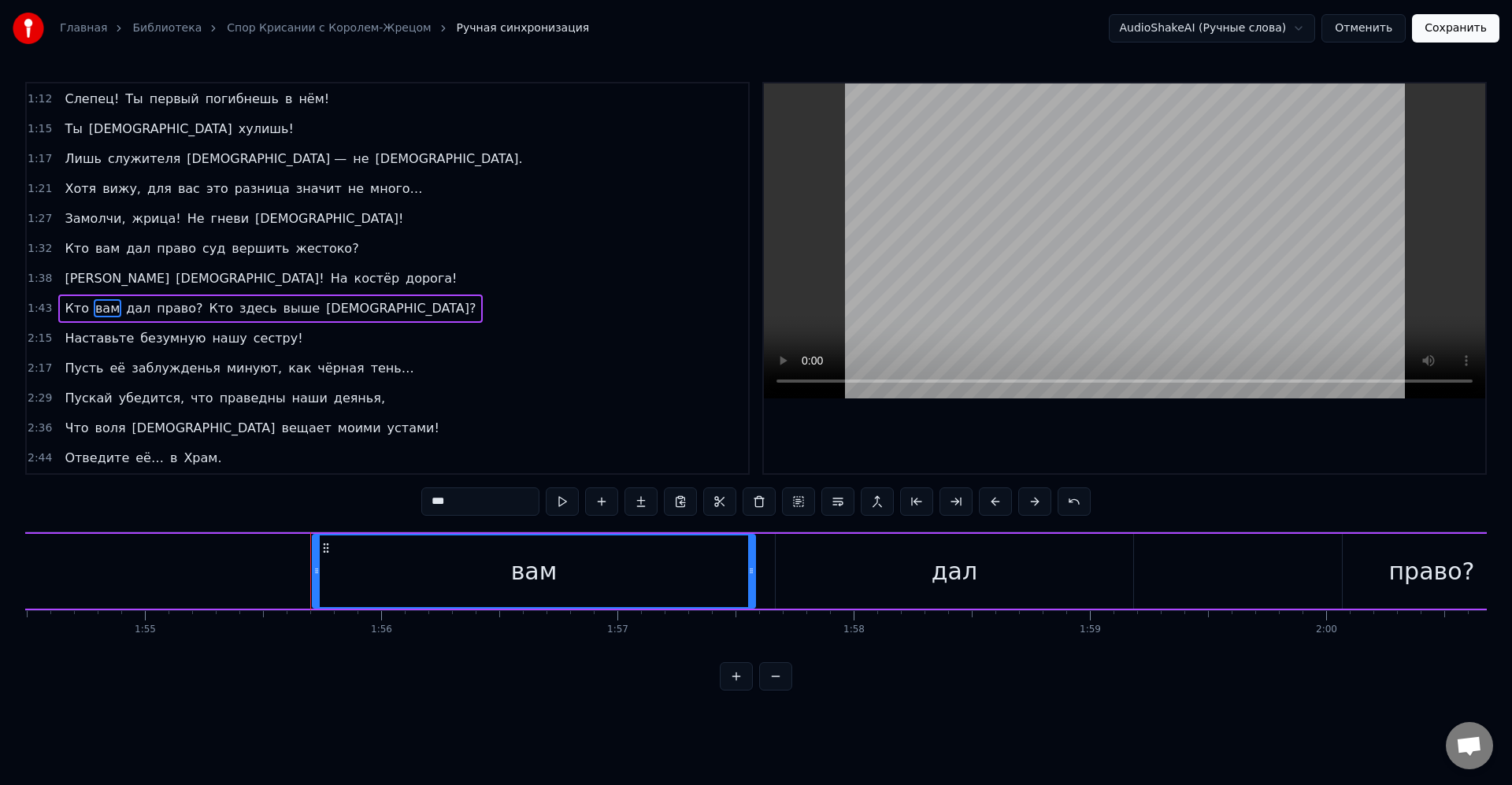
scroll to position [0, 27259]
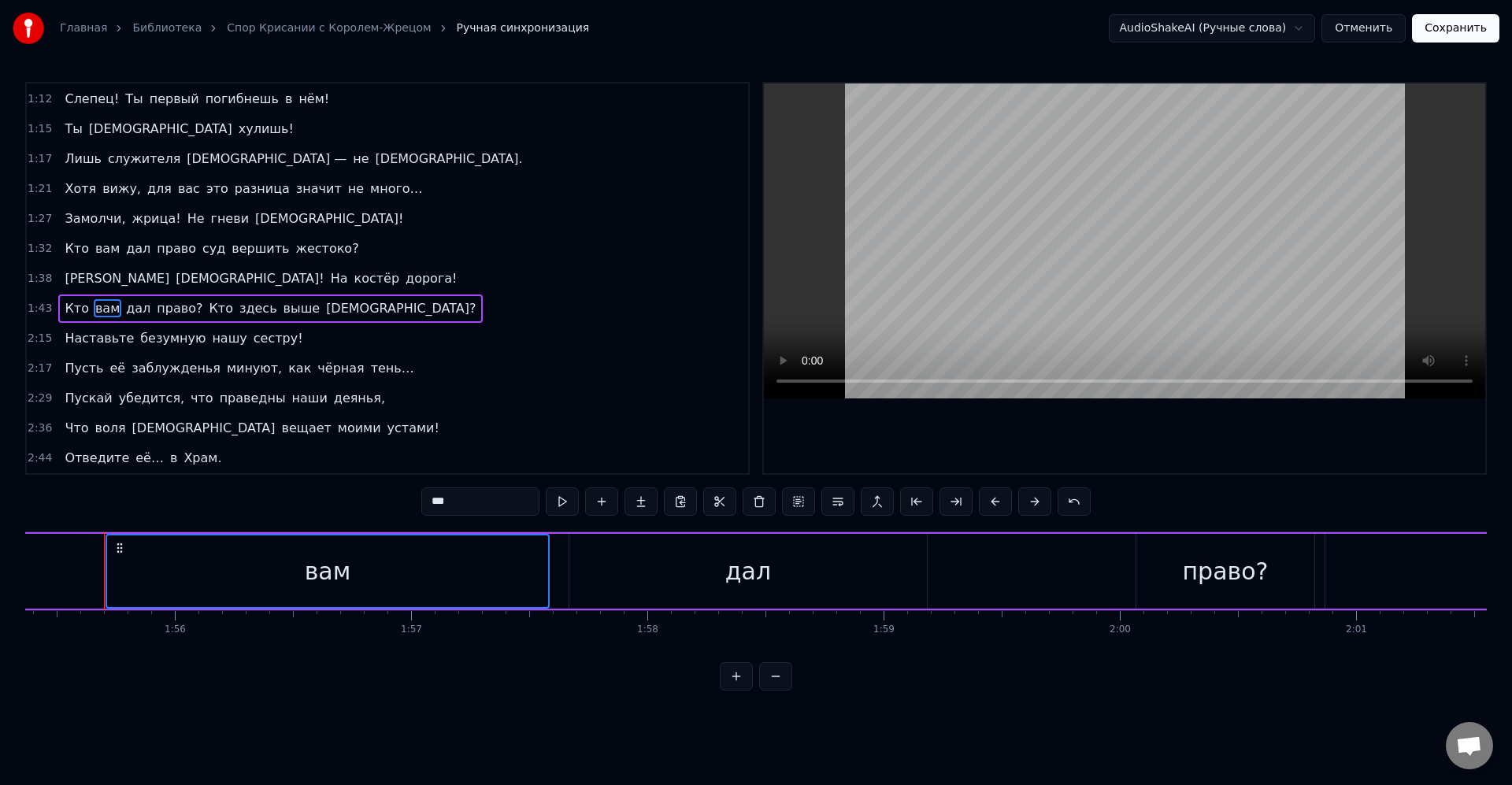
click at [726, 574] on div "дал" at bounding box center [748, 571] width 358 height 75
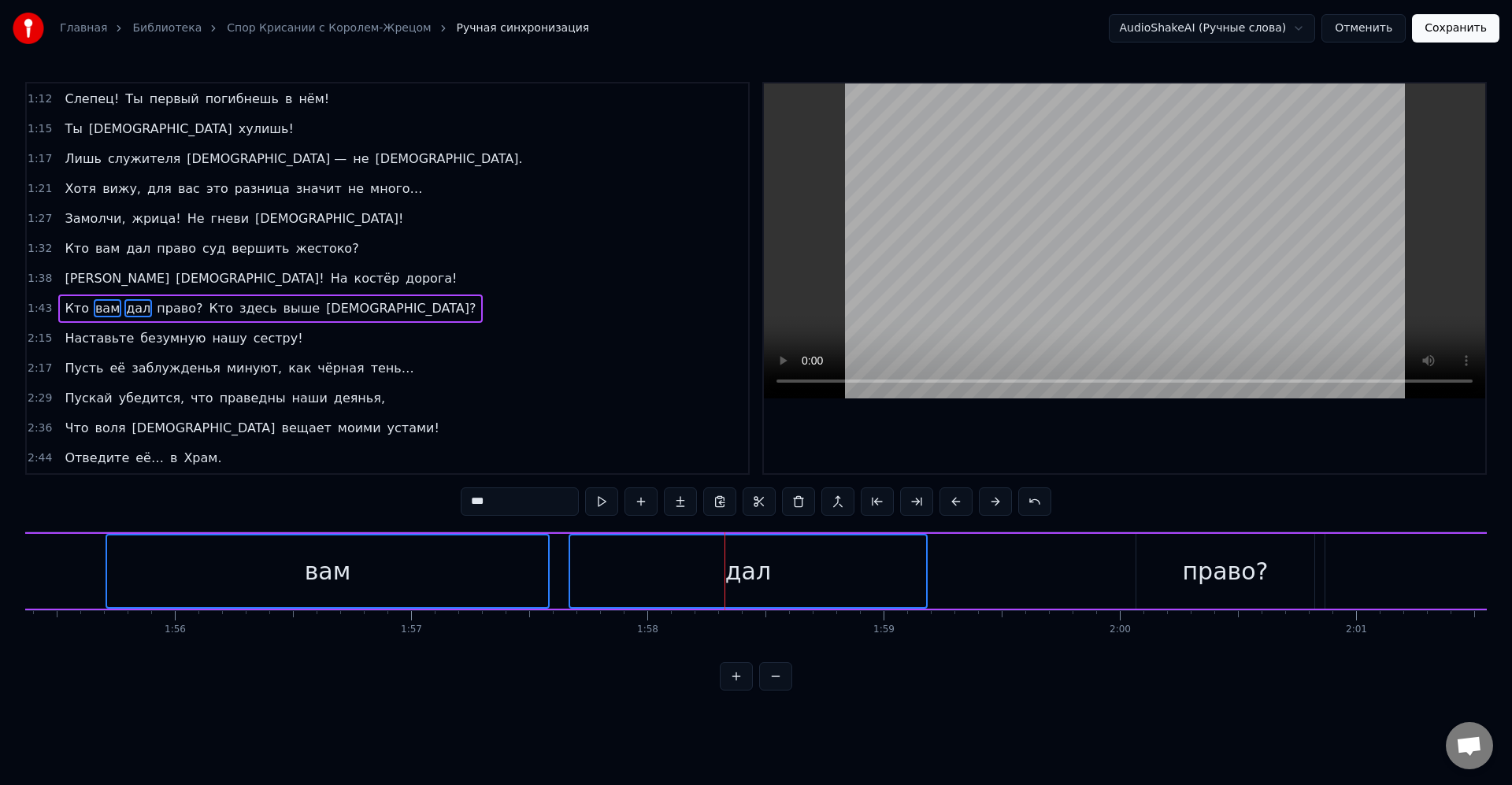
click at [1130, 564] on div "Кто вам дал право? Кто здесь выше [DEMOGRAPHIC_DATA]?" at bounding box center [234, 571] width 5881 height 78
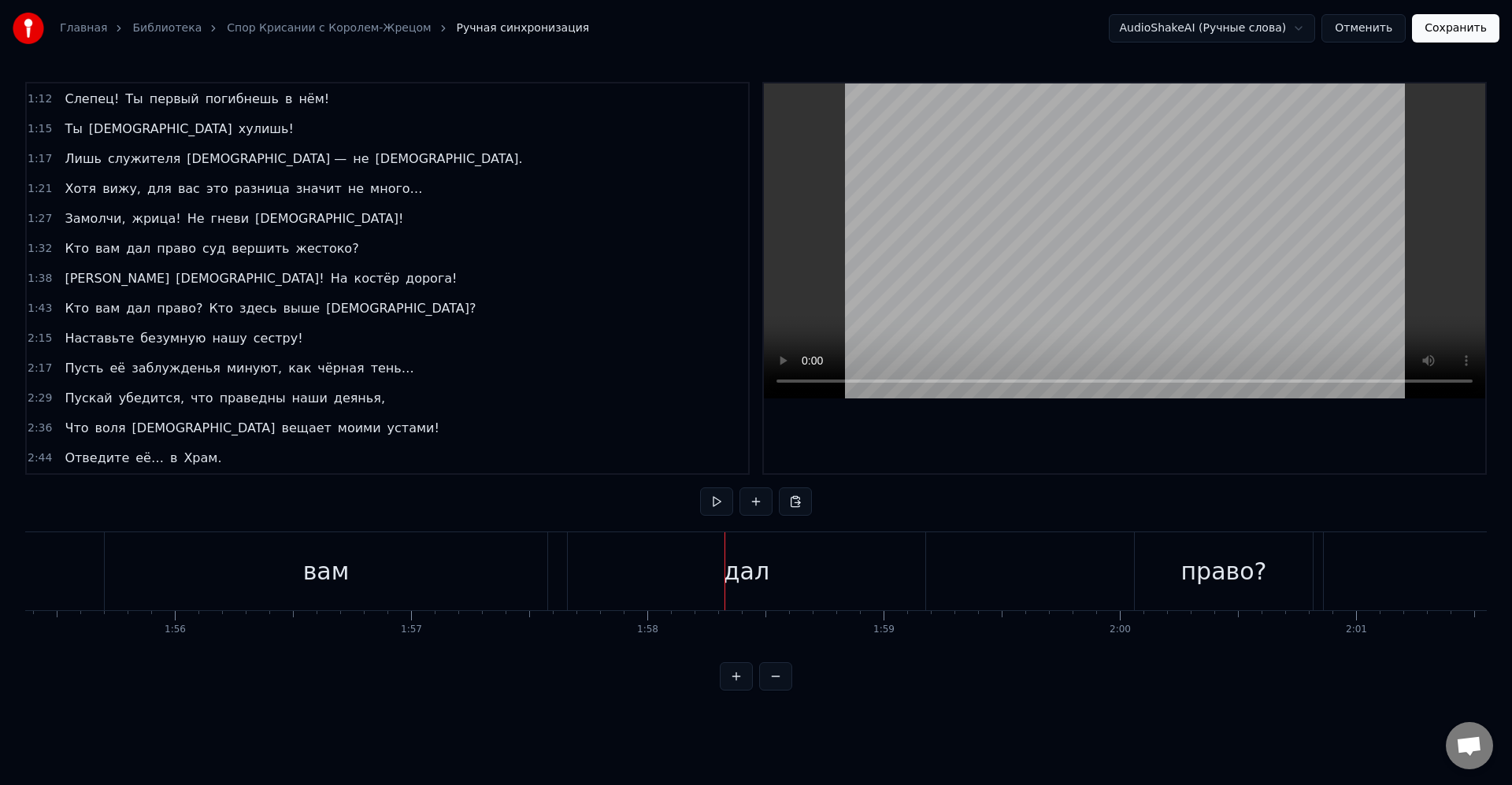
click at [456, 560] on div "вам" at bounding box center [326, 571] width 443 height 78
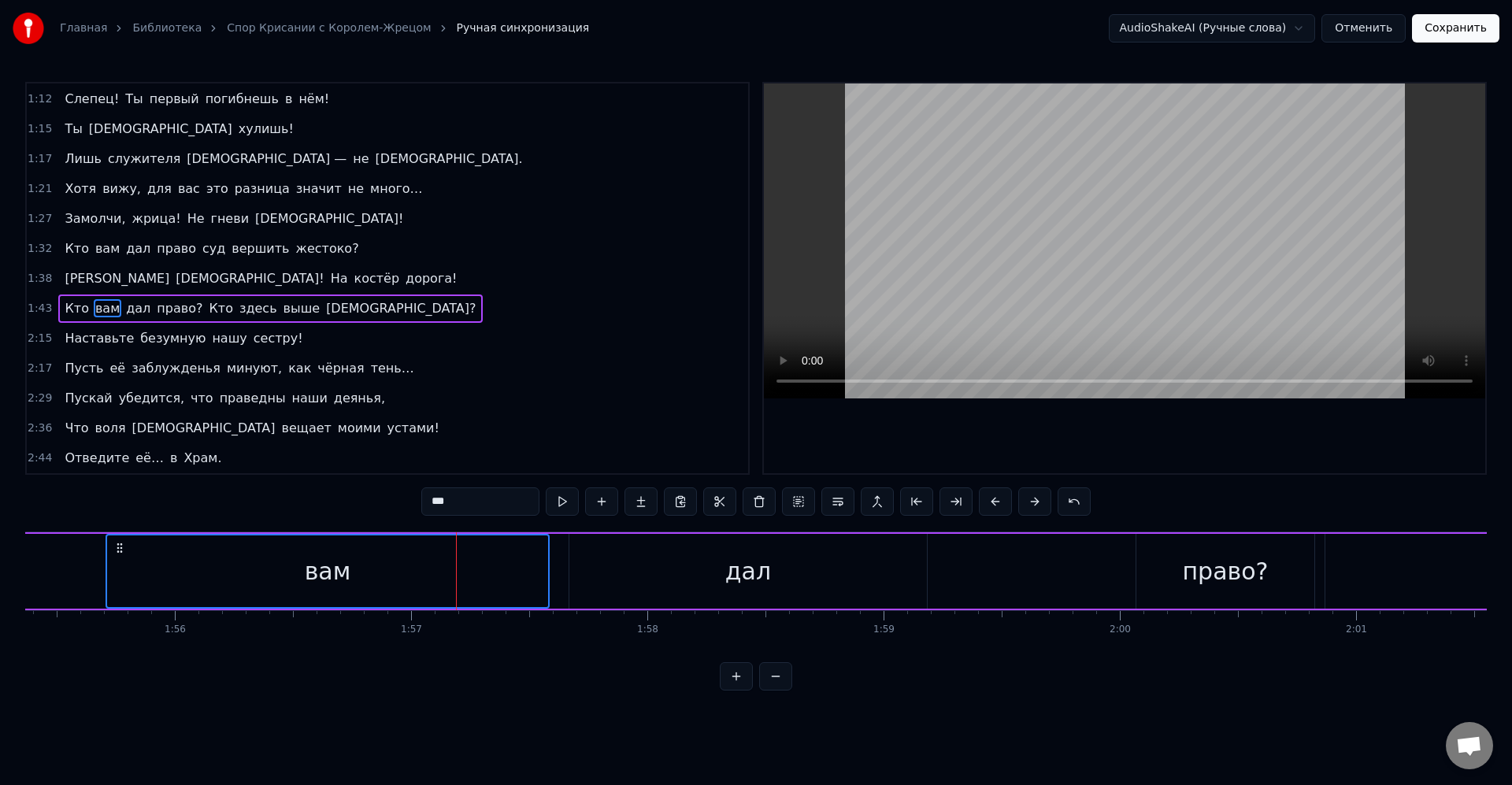
click at [634, 558] on div "дал" at bounding box center [748, 571] width 358 height 75
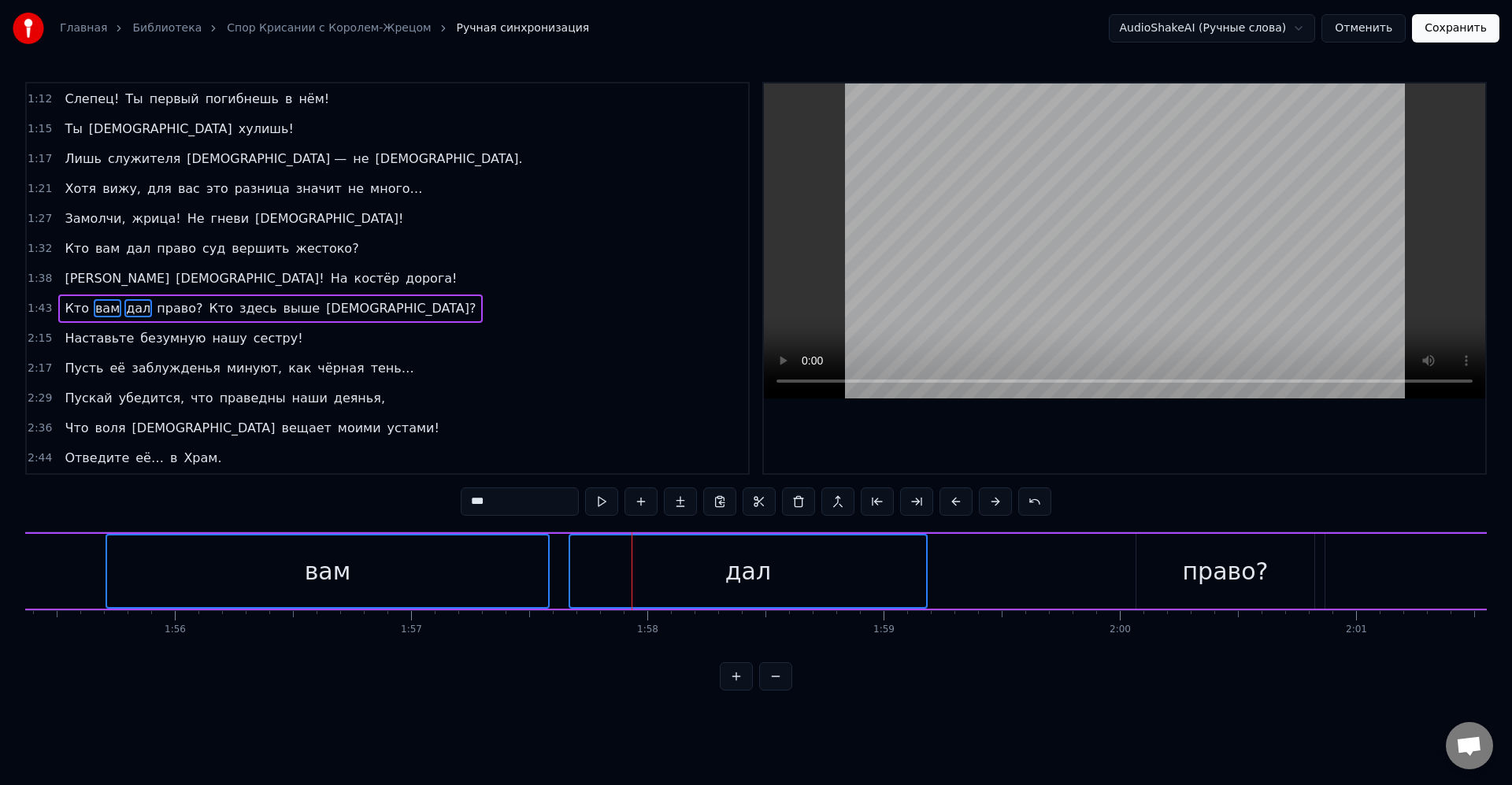
click at [1186, 572] on div "право?" at bounding box center [1225, 571] width 178 height 75
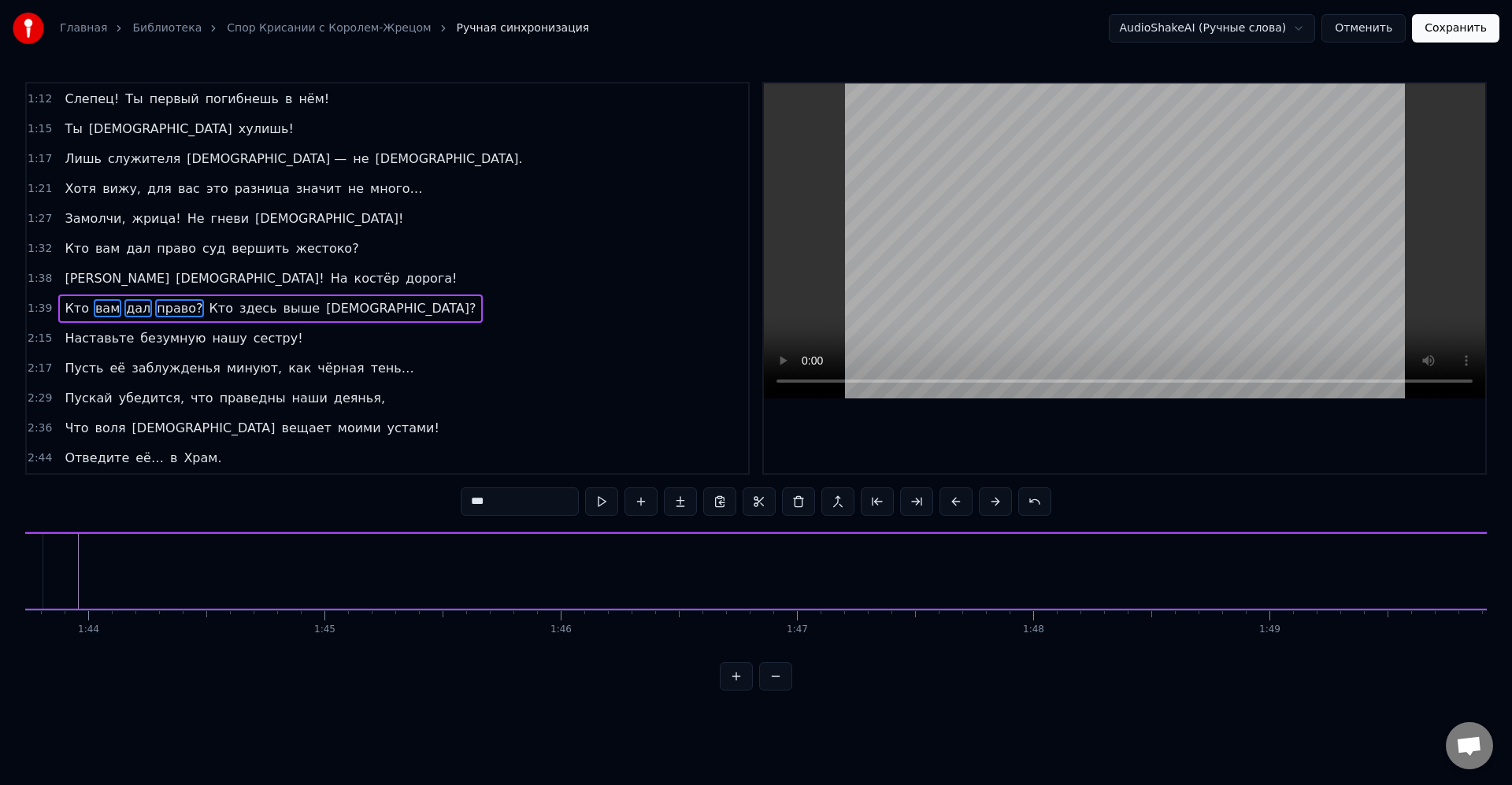
scroll to position [0, 24222]
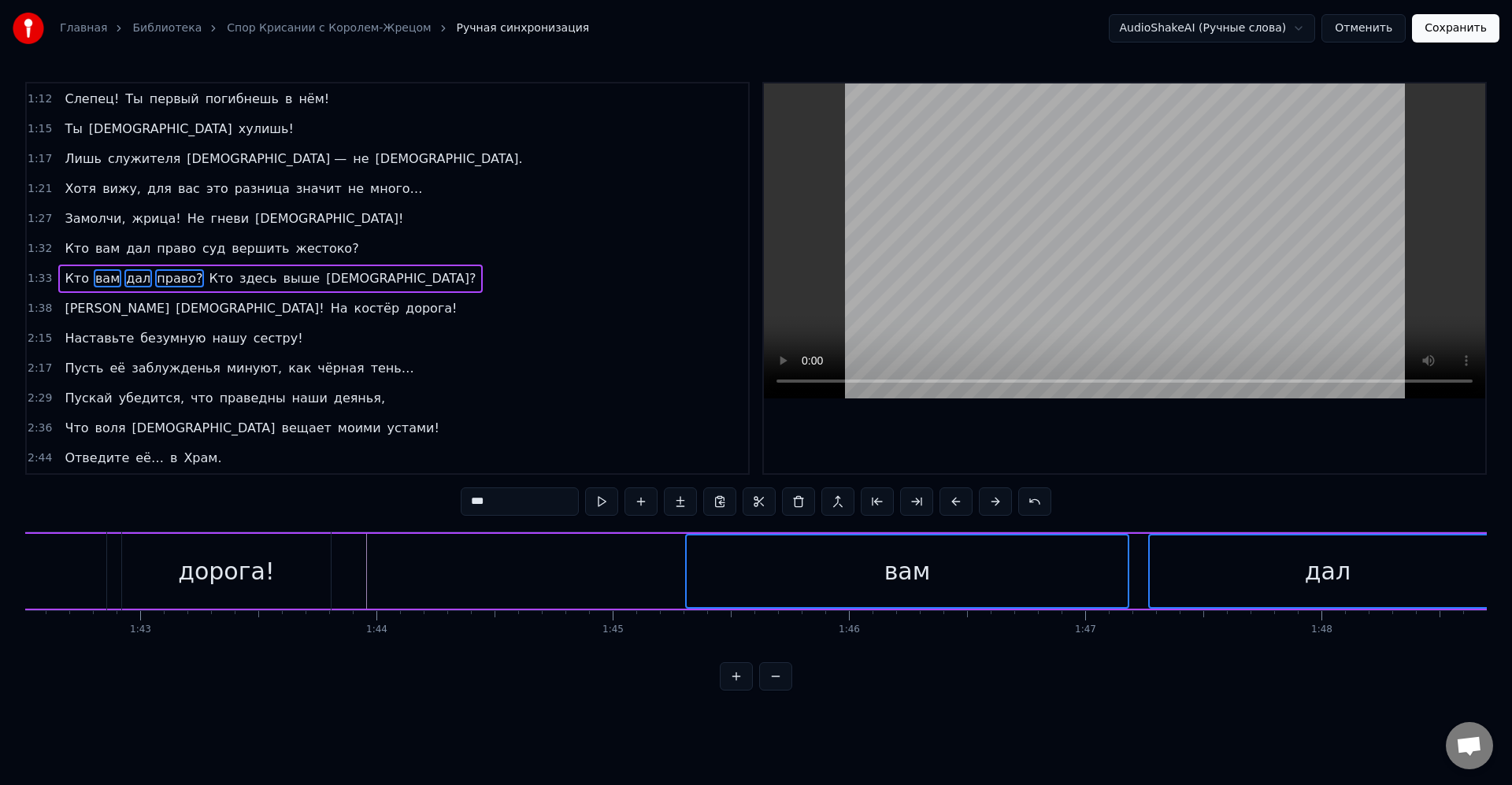
click at [512, 563] on div "Кто вам дал право? Кто здесь выше [DEMOGRAPHIC_DATA]?" at bounding box center [813, 571] width 5881 height 78
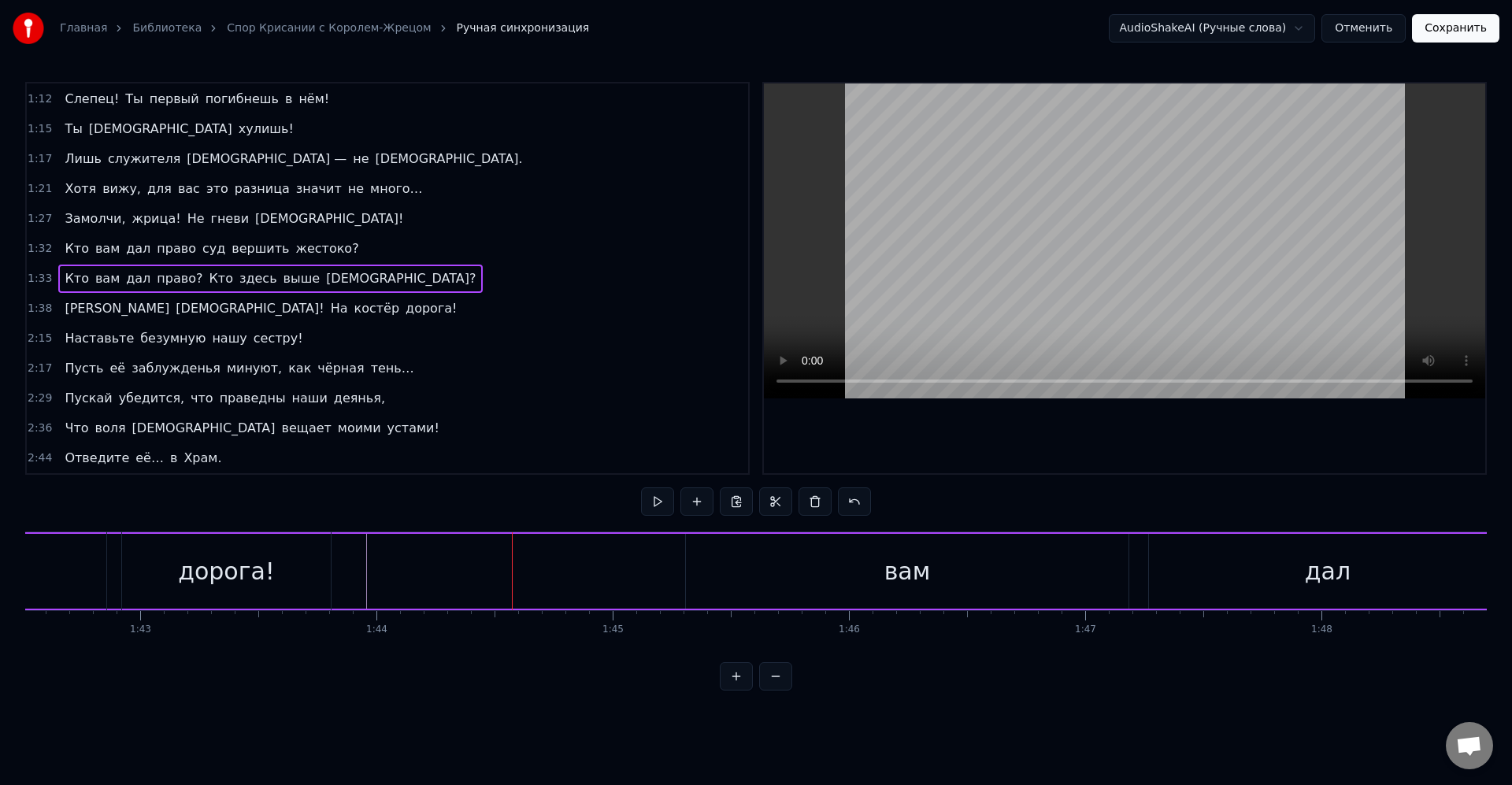
click at [72, 278] on span "Кто" at bounding box center [76, 278] width 27 height 18
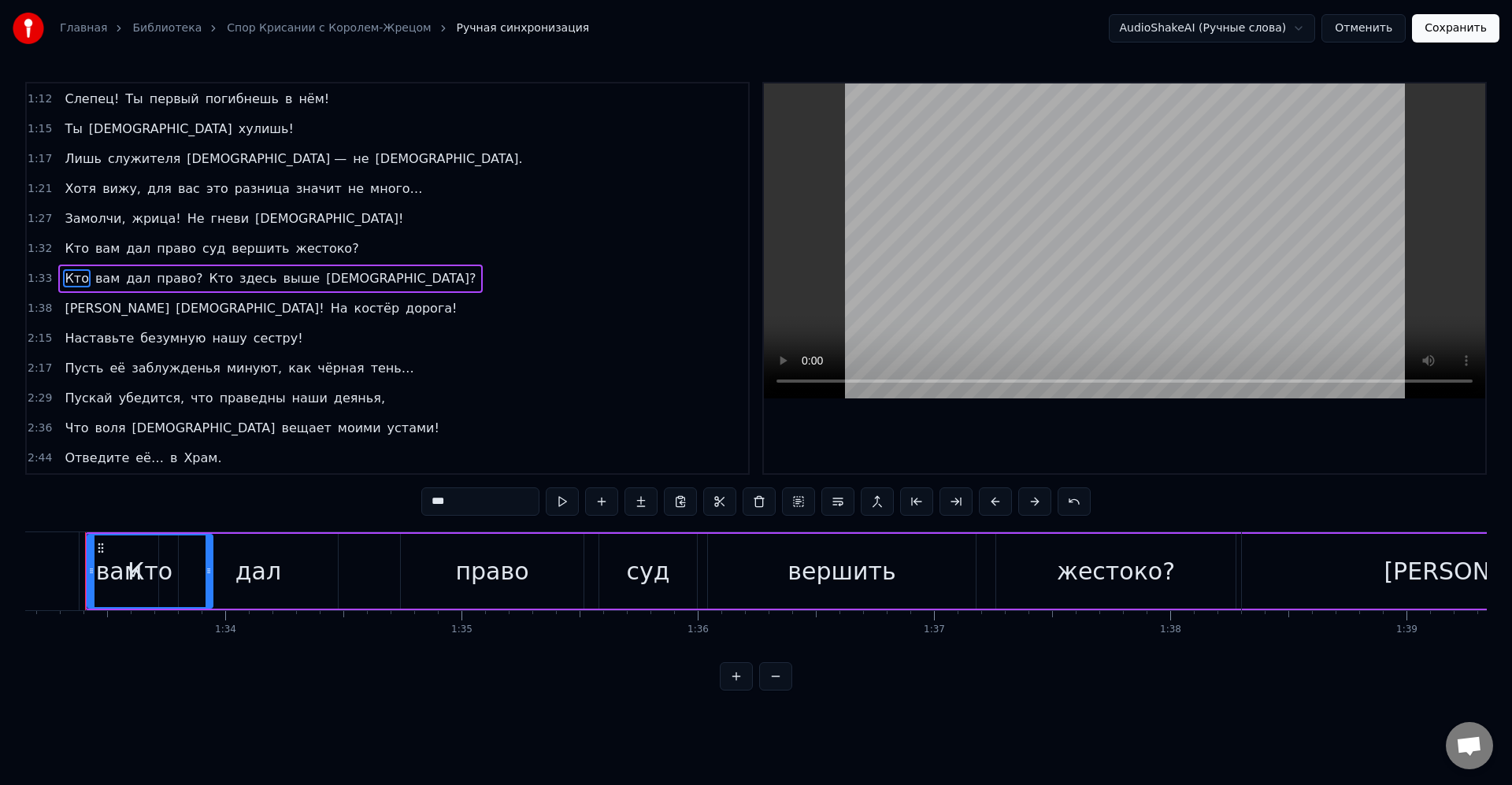
scroll to position [0, 21991]
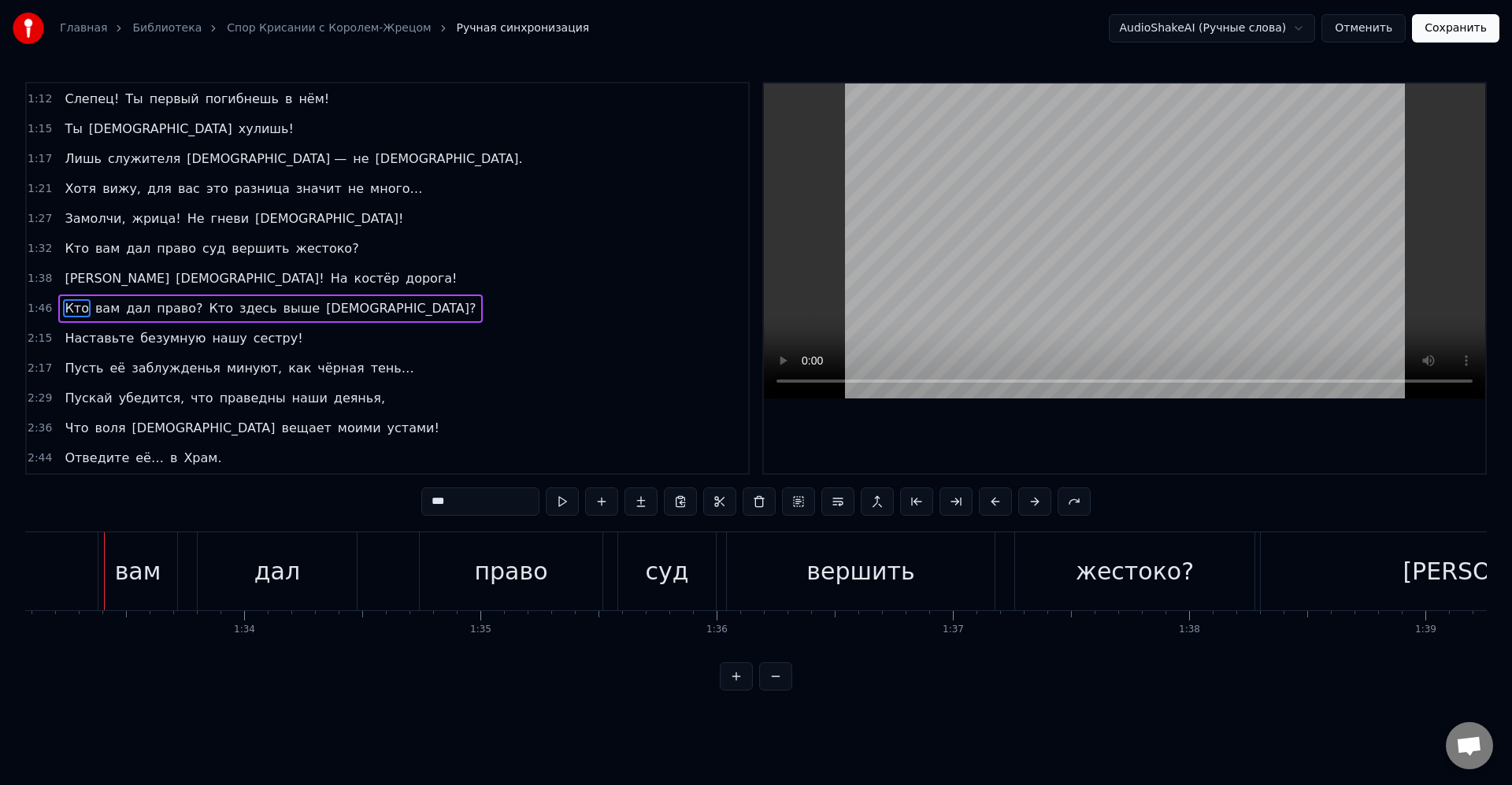
click at [77, 308] on span "Кто" at bounding box center [76, 307] width 27 height 18
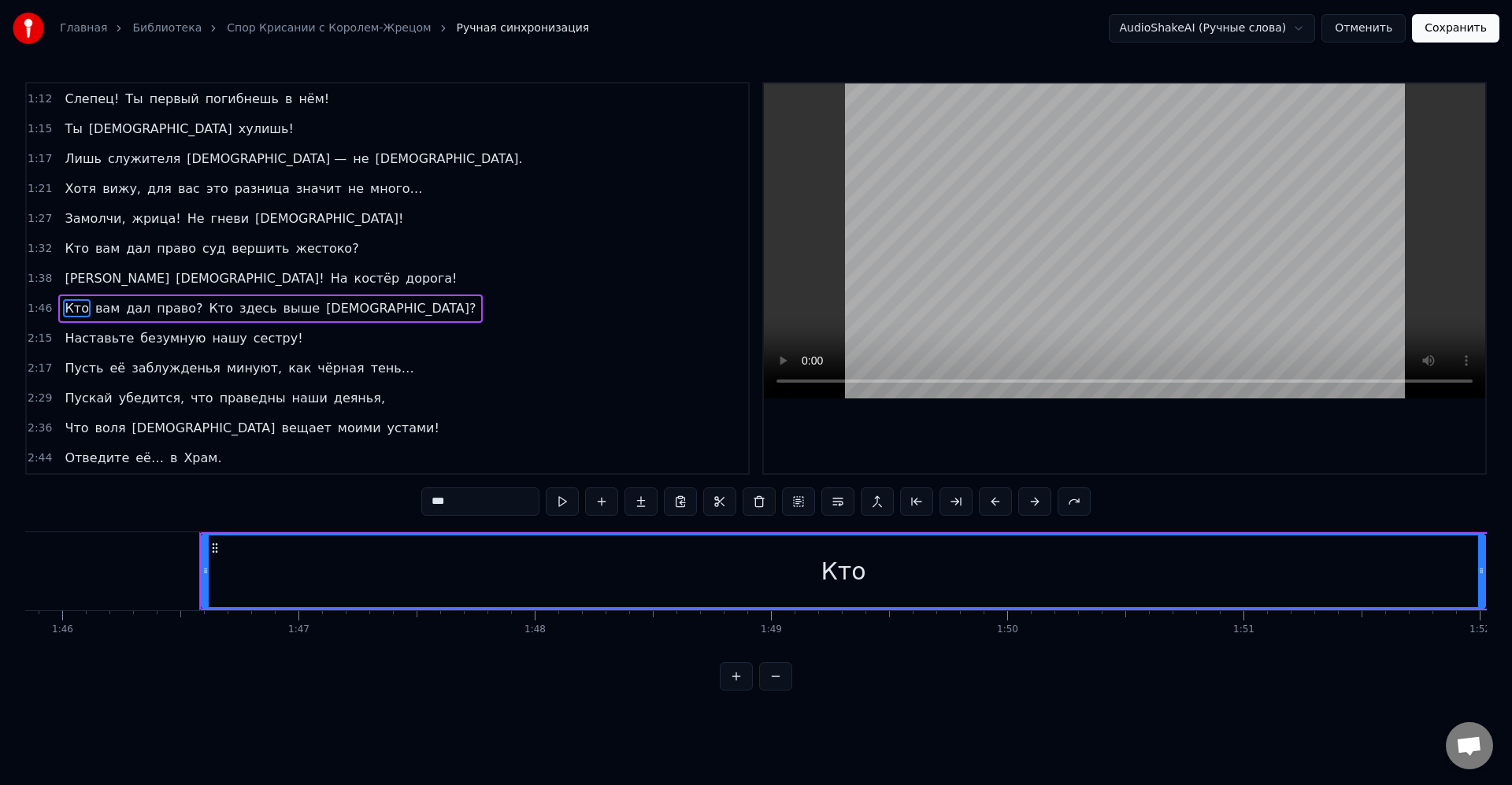
scroll to position [0, 25104]
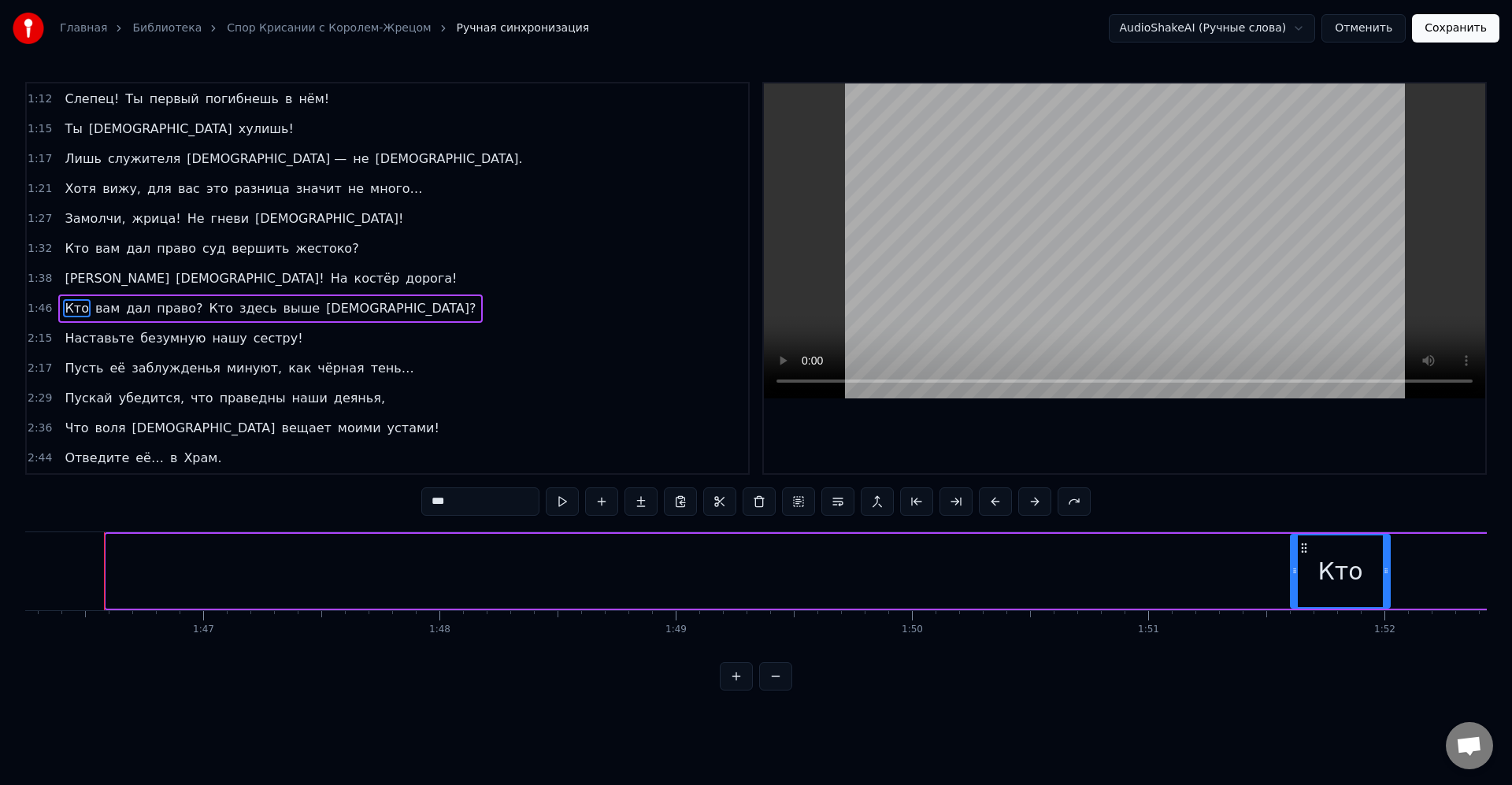
drag, startPoint x: 108, startPoint y: 568, endPoint x: 1294, endPoint y: 569, distance: 1186.0
click at [1296, 568] on icon at bounding box center [1294, 570] width 7 height 12
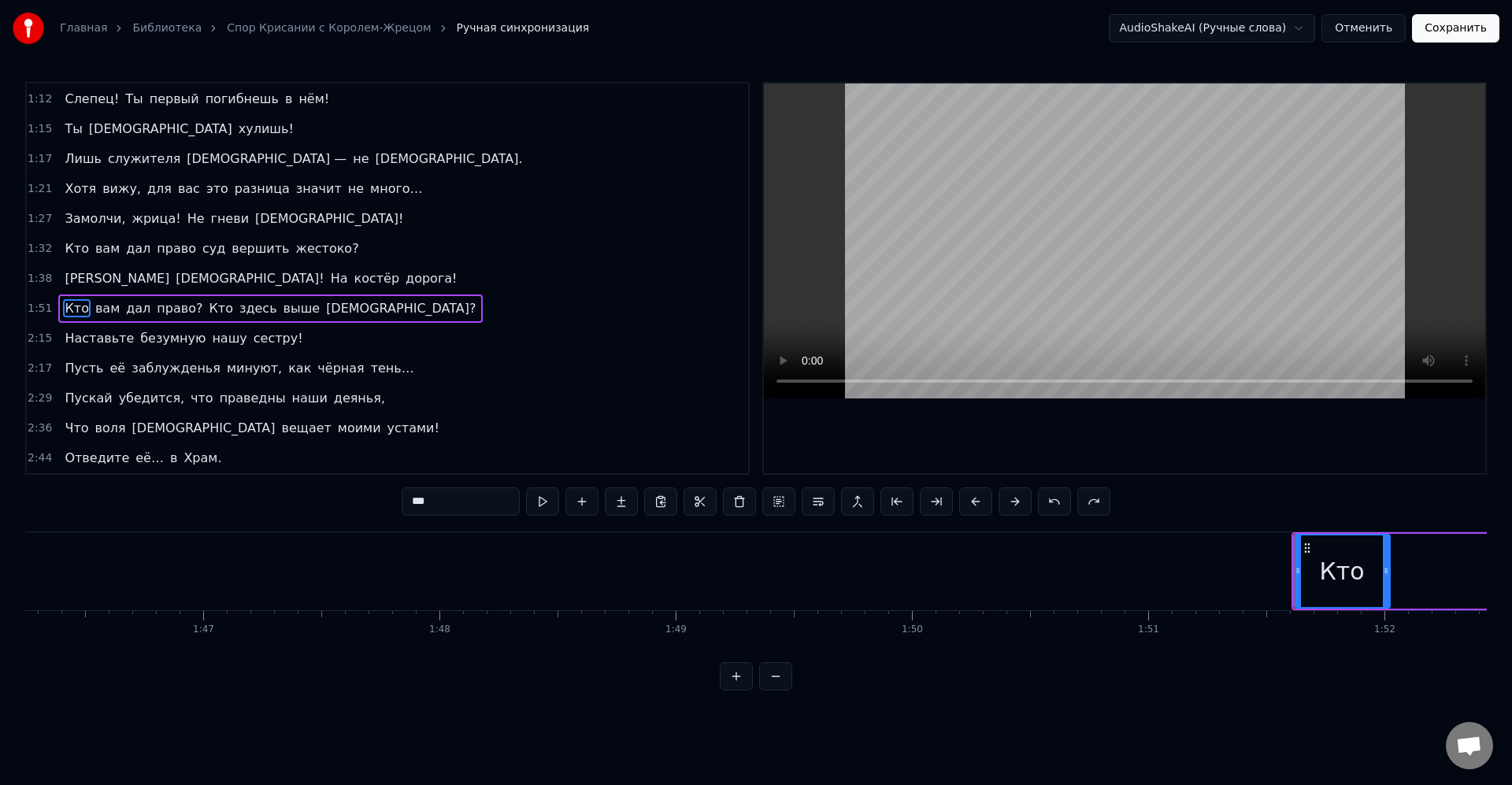
click at [357, 306] on div "1:51 Кто вам дал право? Кто здесь выше [DEMOGRAPHIC_DATA]?" at bounding box center [388, 308] width 721 height 30
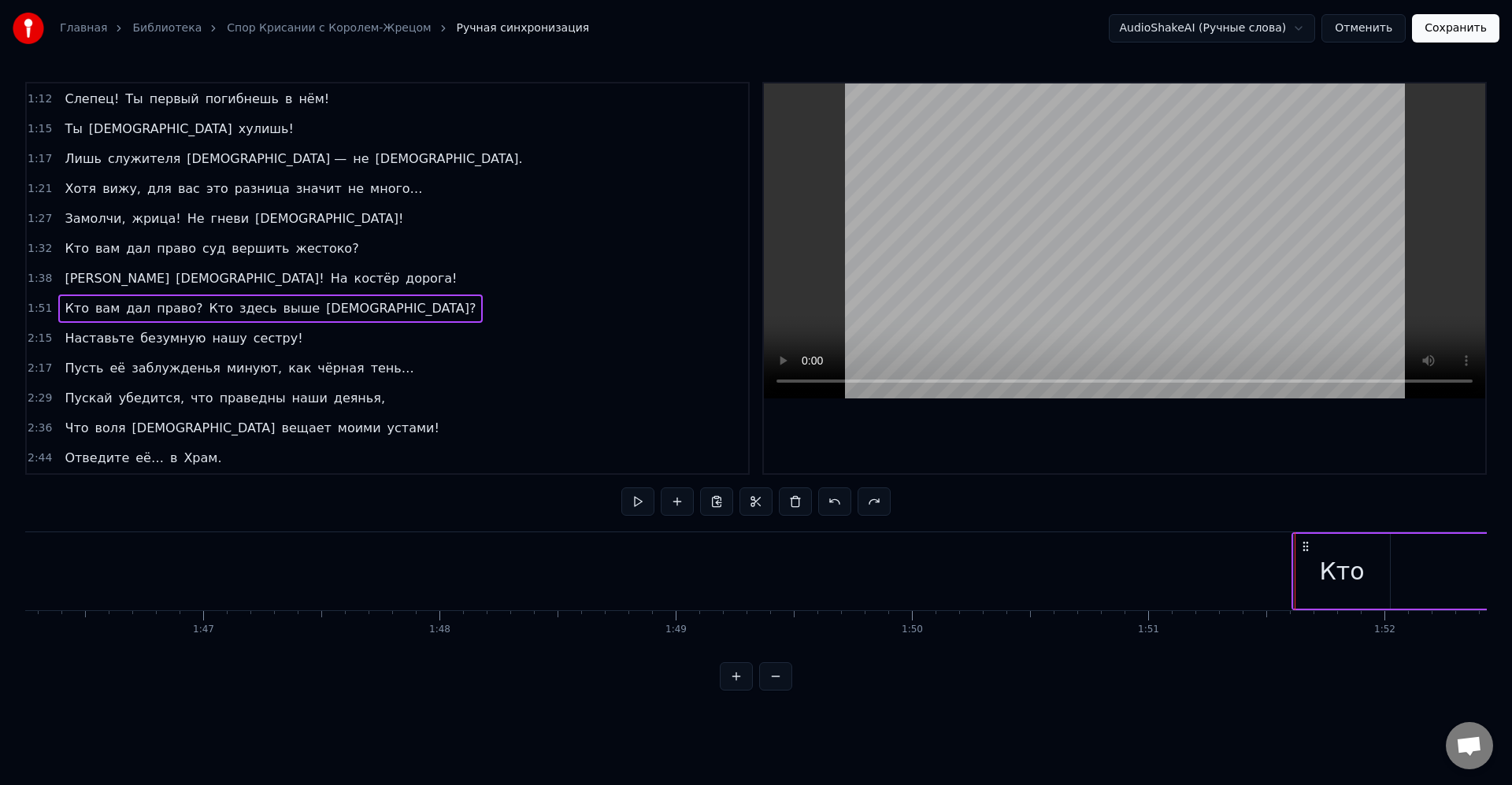
click at [338, 296] on div "1:51 Кто вам дал право? Кто здесь выше [DEMOGRAPHIC_DATA]?" at bounding box center [388, 308] width 721 height 30
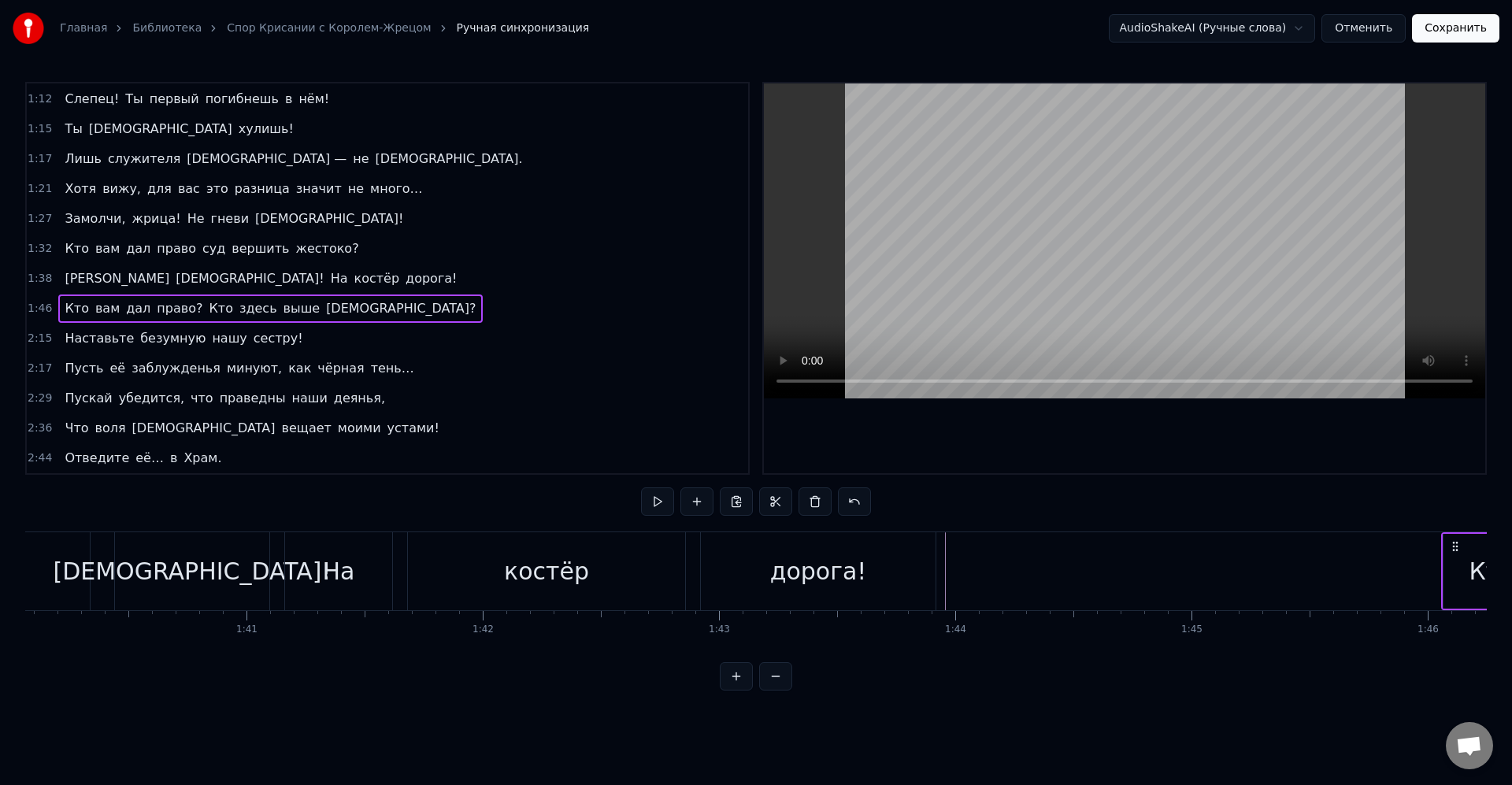
scroll to position [0, 24100]
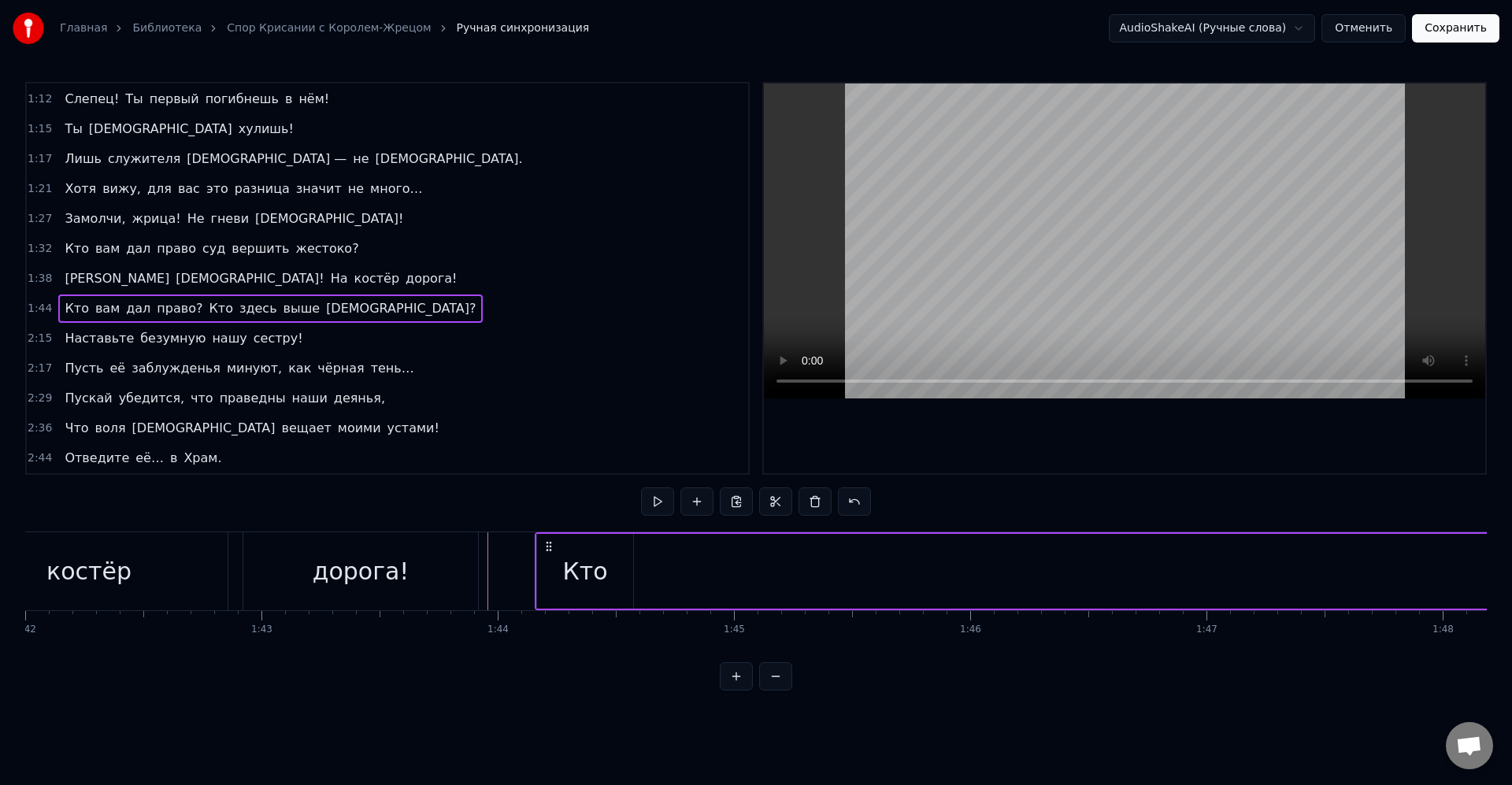
click at [433, 574] on div "дорога!" at bounding box center [360, 571] width 235 height 78
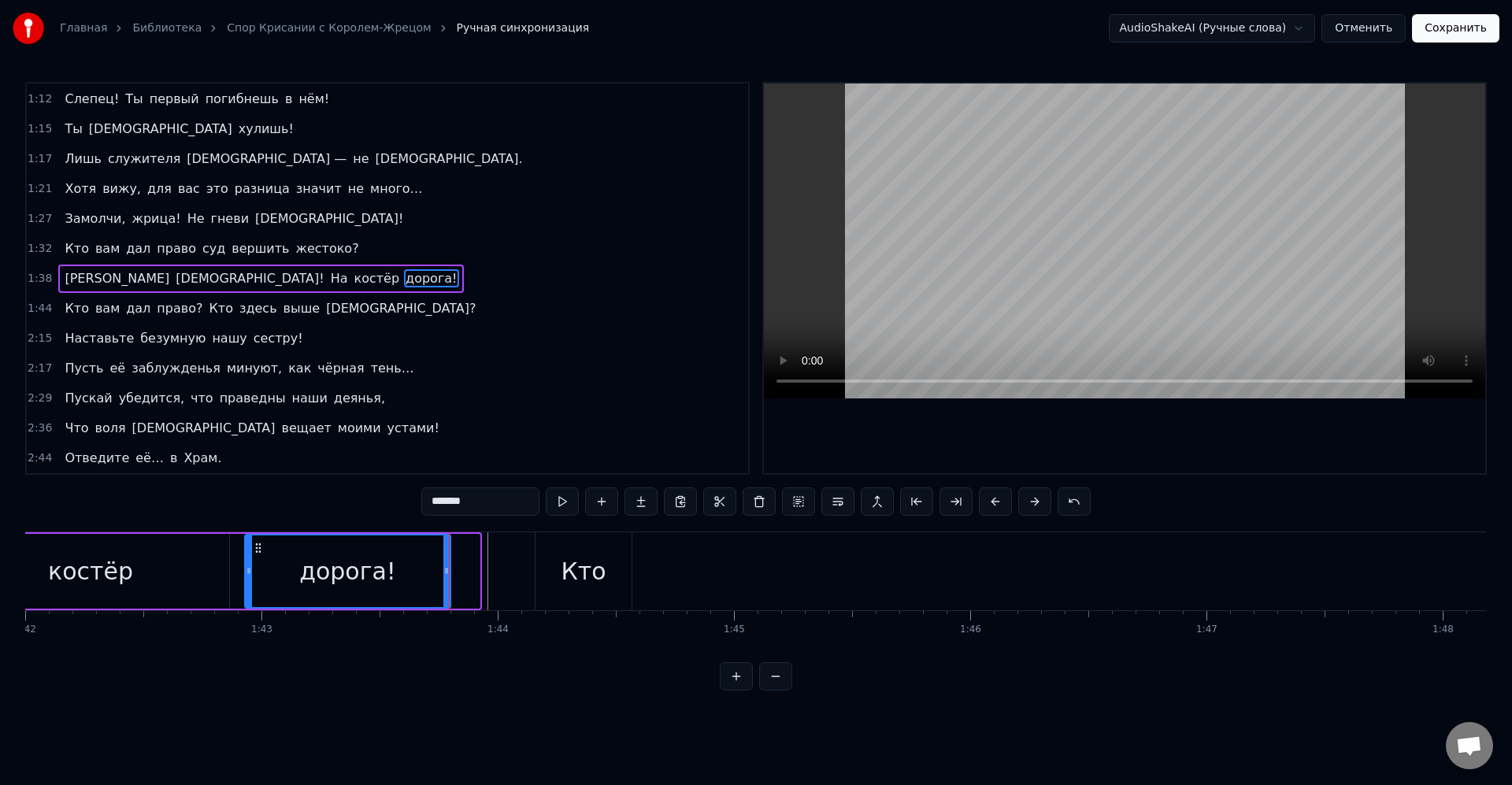
drag, startPoint x: 476, startPoint y: 578, endPoint x: 445, endPoint y: 570, distance: 32.0
click at [445, 570] on div at bounding box center [447, 571] width 7 height 72
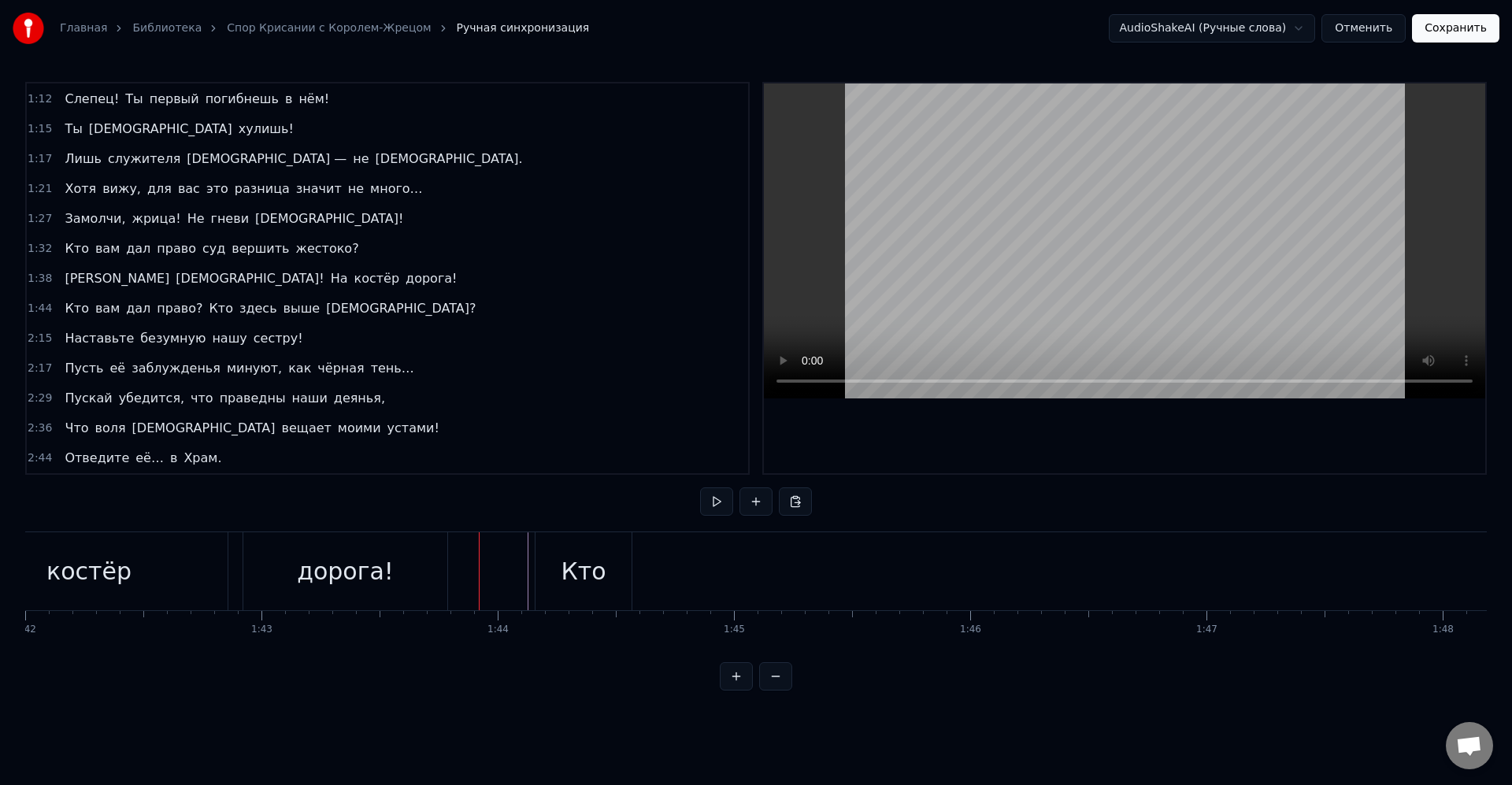
click at [537, 570] on div "Кто" at bounding box center [583, 571] width 96 height 78
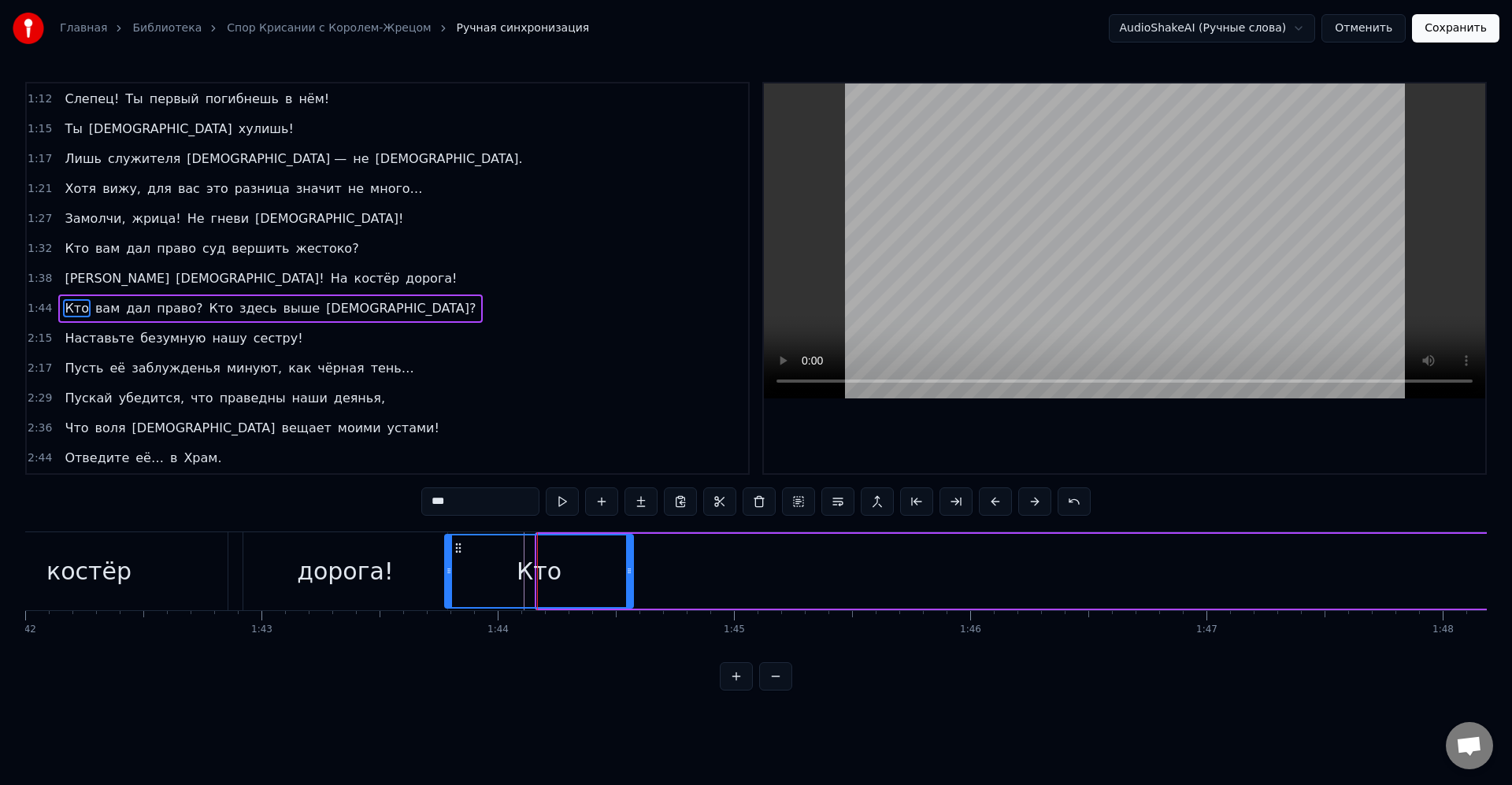
drag, startPoint x: 540, startPoint y: 570, endPoint x: 449, endPoint y: 563, distance: 91.3
click at [449, 563] on div at bounding box center [449, 571] width 7 height 72
drag, startPoint x: 634, startPoint y: 569, endPoint x: 608, endPoint y: 570, distance: 26.0
click at [606, 570] on div "Кто" at bounding box center [538, 571] width 190 height 75
drag, startPoint x: 631, startPoint y: 574, endPoint x: 518, endPoint y: 574, distance: 113.0
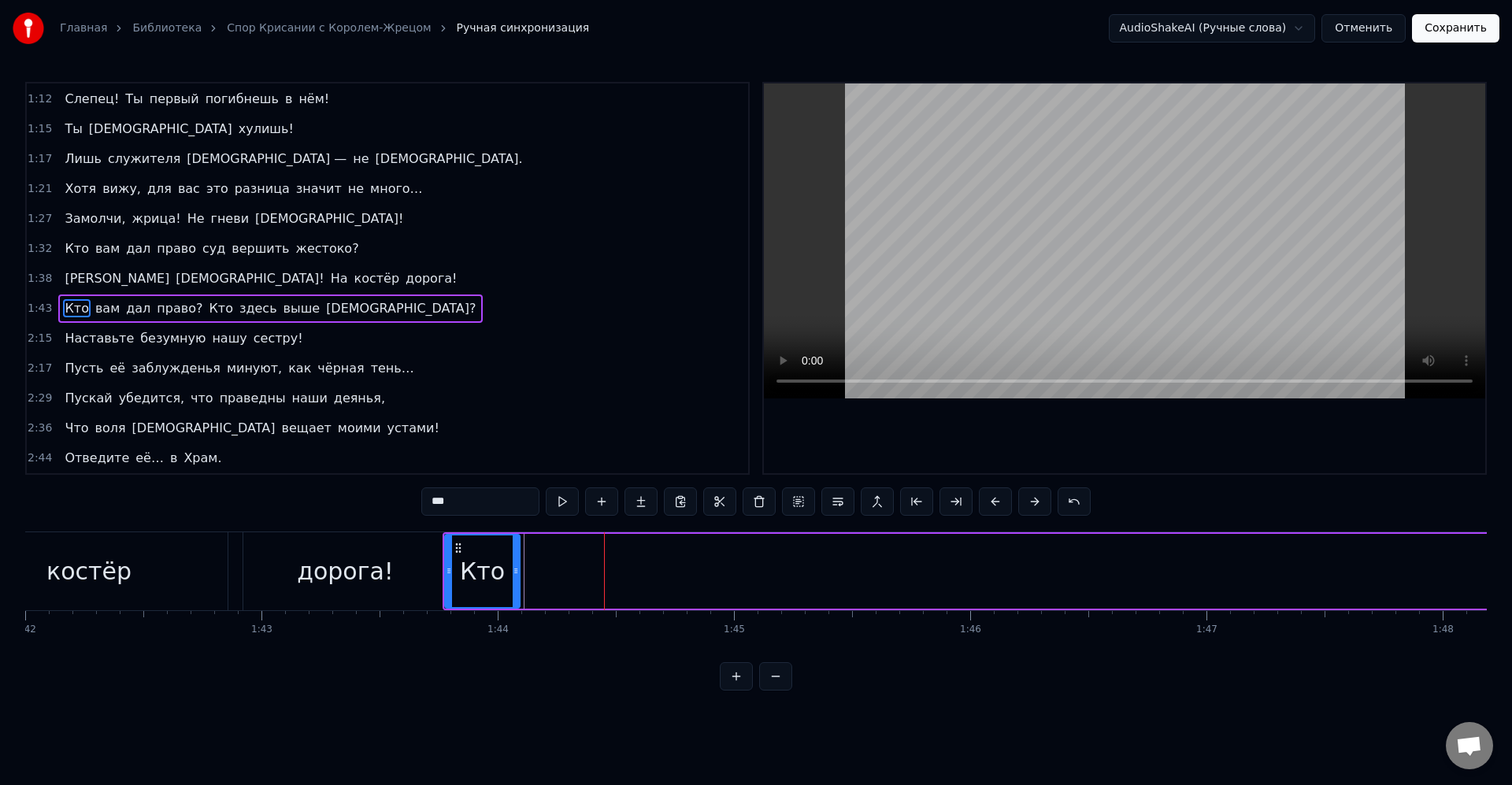
click at [518, 574] on icon at bounding box center [516, 570] width 7 height 12
click at [489, 570] on div "Кто" at bounding box center [482, 572] width 45 height 36
click at [464, 574] on icon at bounding box center [464, 570] width 7 height 12
click at [441, 571] on div "дорога!" at bounding box center [345, 571] width 204 height 78
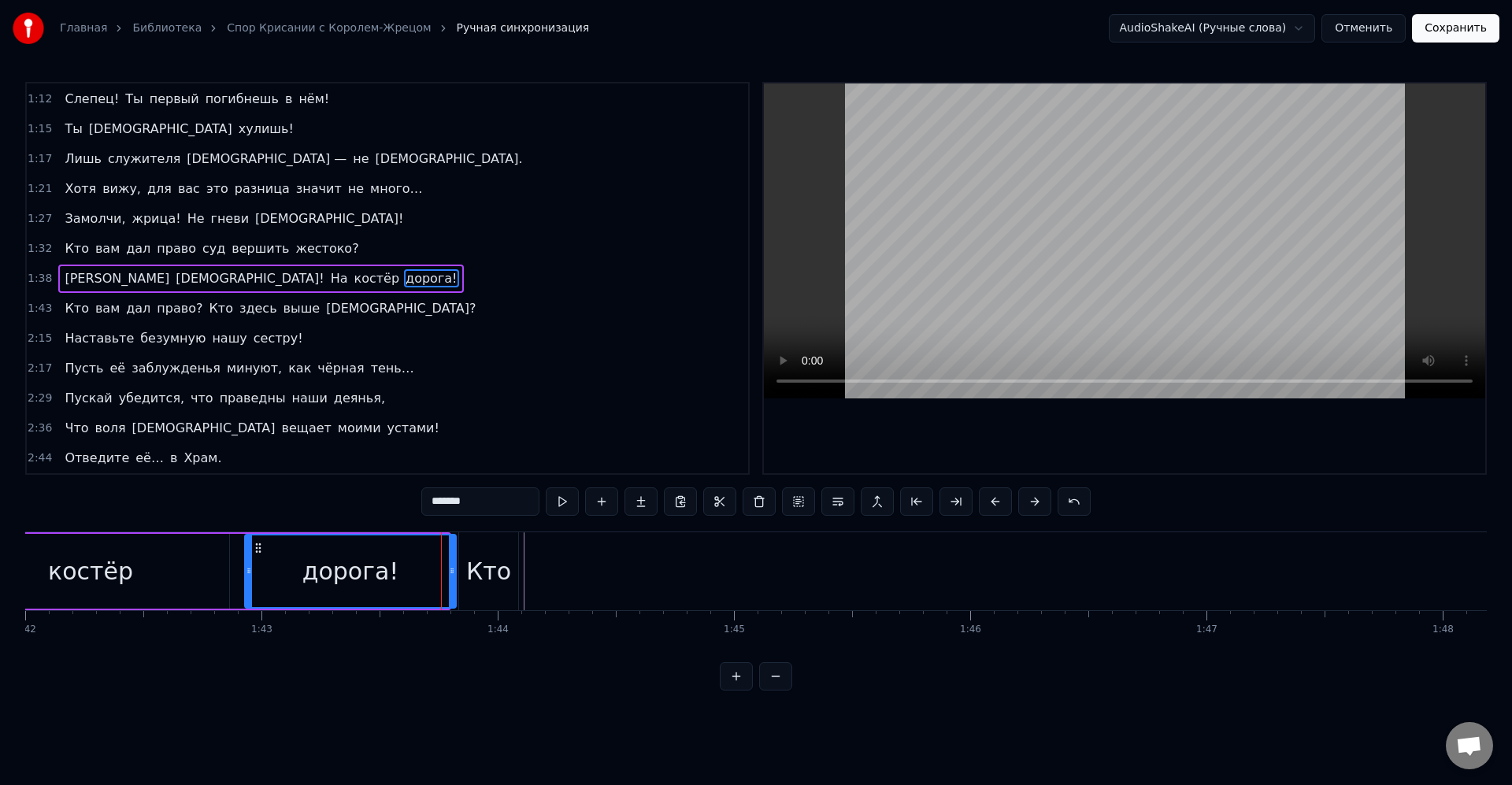
click at [453, 575] on icon at bounding box center [451, 570] width 7 height 12
click at [476, 570] on div "Кто" at bounding box center [489, 572] width 45 height 36
type input "***"
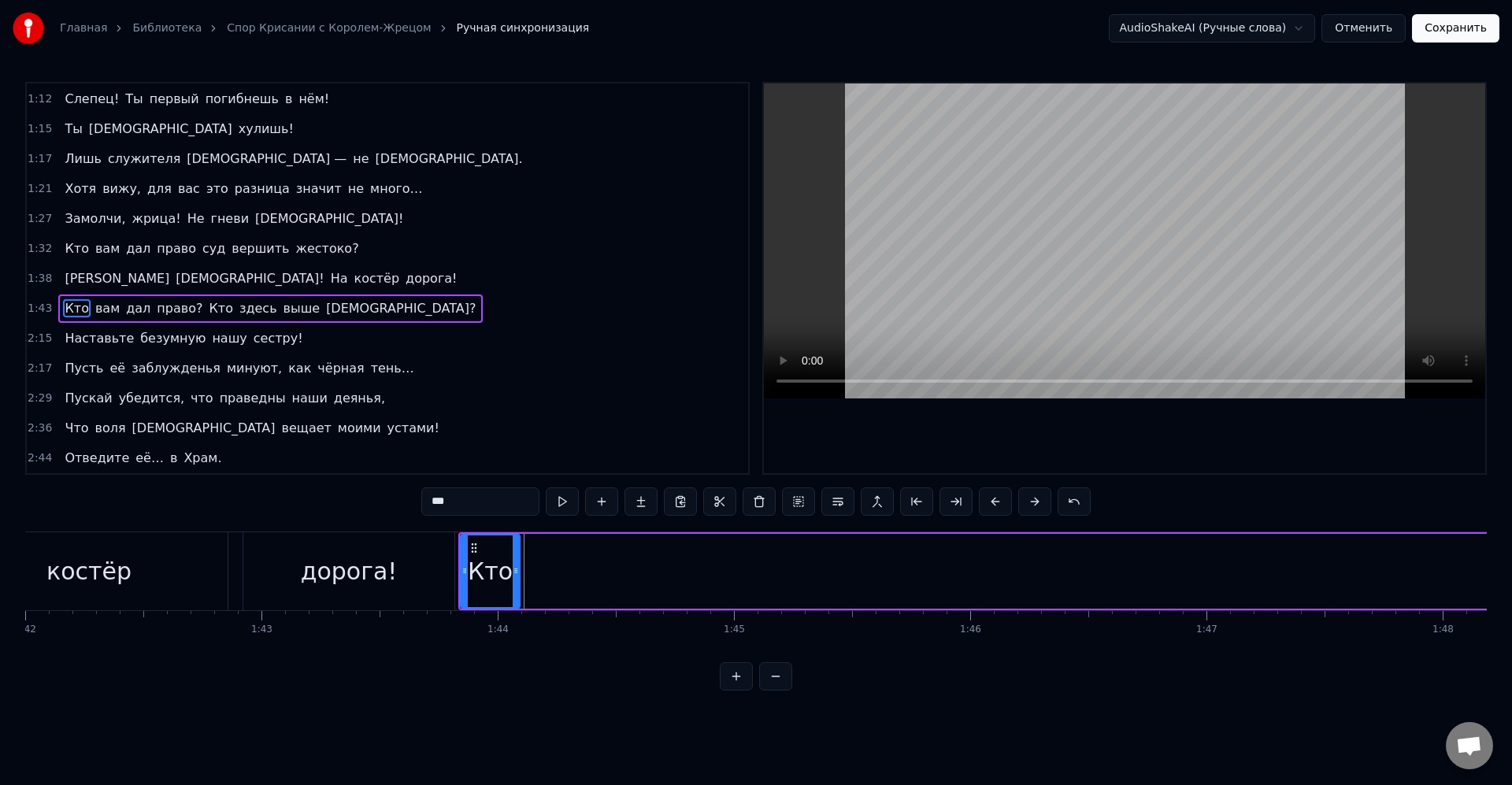
click at [474, 574] on div "Кто" at bounding box center [491, 571] width 58 height 72
drag, startPoint x: 463, startPoint y: 572, endPoint x: 475, endPoint y: 576, distance: 12.6
click at [475, 576] on icon at bounding box center [477, 570] width 7 height 12
click at [471, 575] on icon at bounding box center [474, 570] width 7 height 12
drag, startPoint x: 514, startPoint y: 572, endPoint x: 544, endPoint y: 574, distance: 30.1
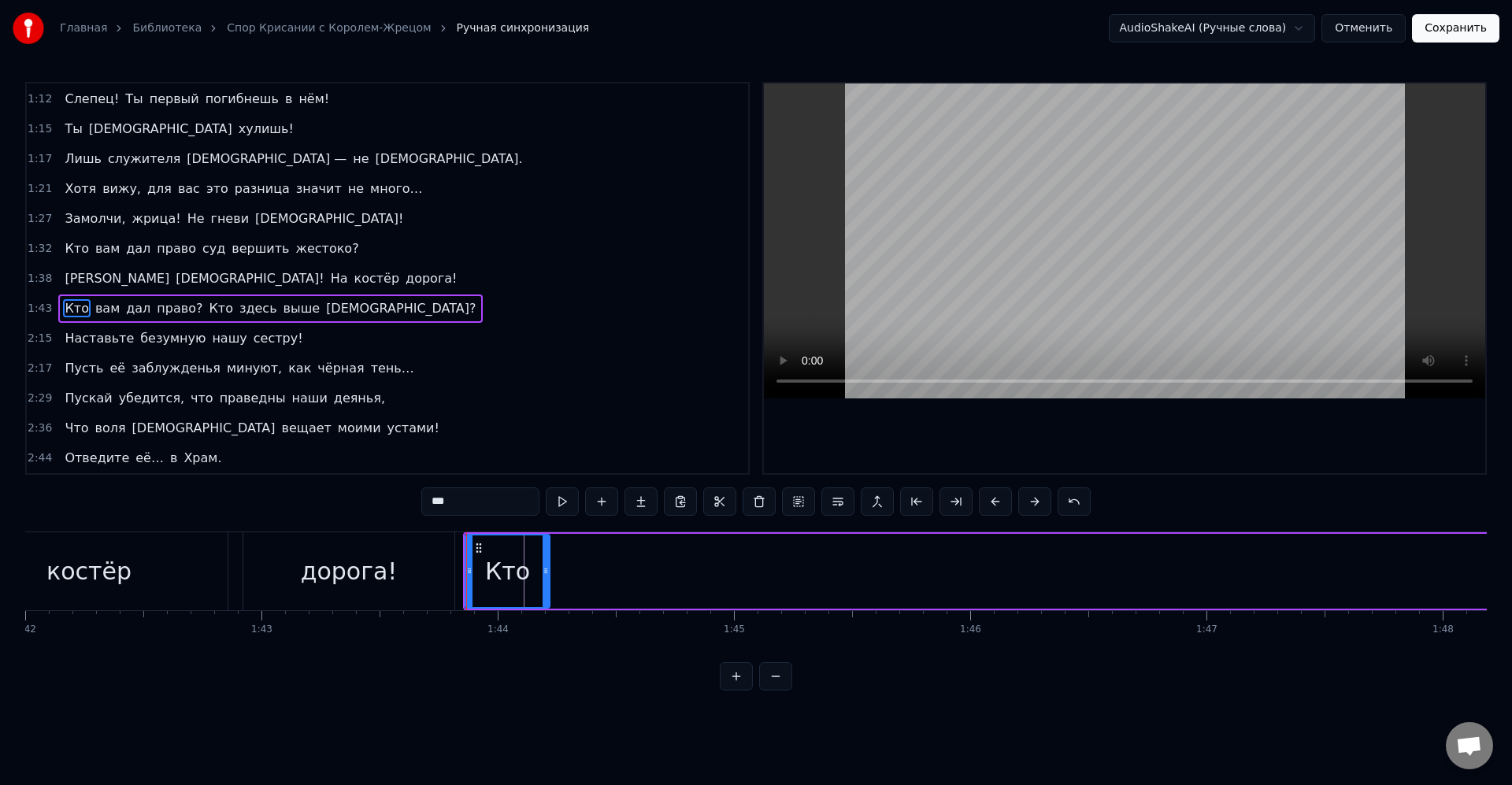
click at [544, 574] on icon at bounding box center [546, 570] width 7 height 12
click at [529, 570] on div "Кто" at bounding box center [507, 571] width 82 height 72
click at [542, 568] on div "Кто" at bounding box center [507, 571] width 82 height 72
click at [548, 568] on icon at bounding box center [546, 570] width 7 height 12
drag, startPoint x: 548, startPoint y: 569, endPoint x: 560, endPoint y: 573, distance: 12.6
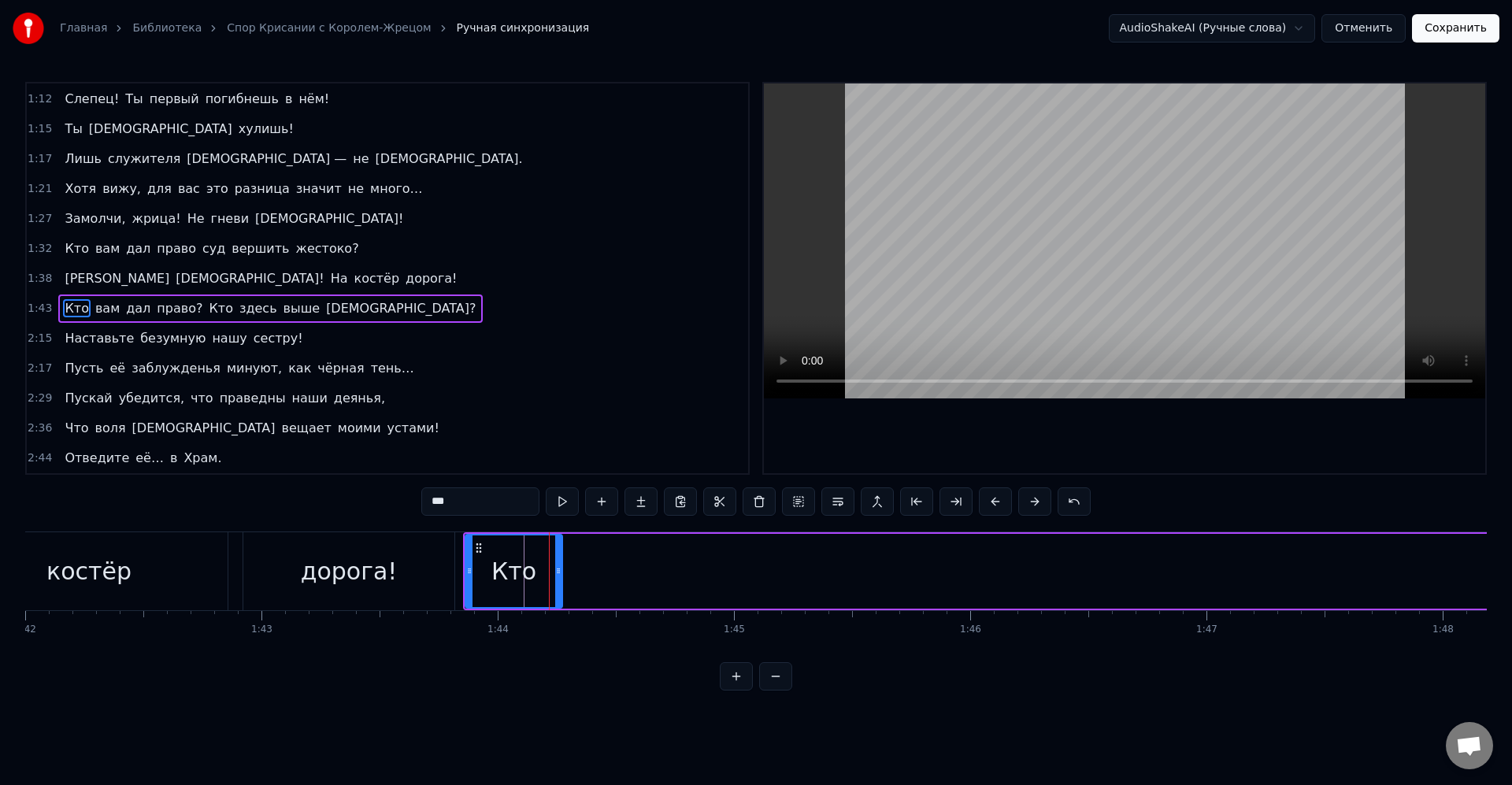
click at [560, 573] on icon at bounding box center [558, 570] width 7 height 12
drag, startPoint x: 559, startPoint y: 570, endPoint x: 577, endPoint y: 574, distance: 18.4
click at [577, 574] on icon at bounding box center [578, 570] width 7 height 12
drag, startPoint x: 578, startPoint y: 576, endPoint x: 593, endPoint y: 574, distance: 15.1
click at [593, 574] on icon at bounding box center [592, 570] width 7 height 12
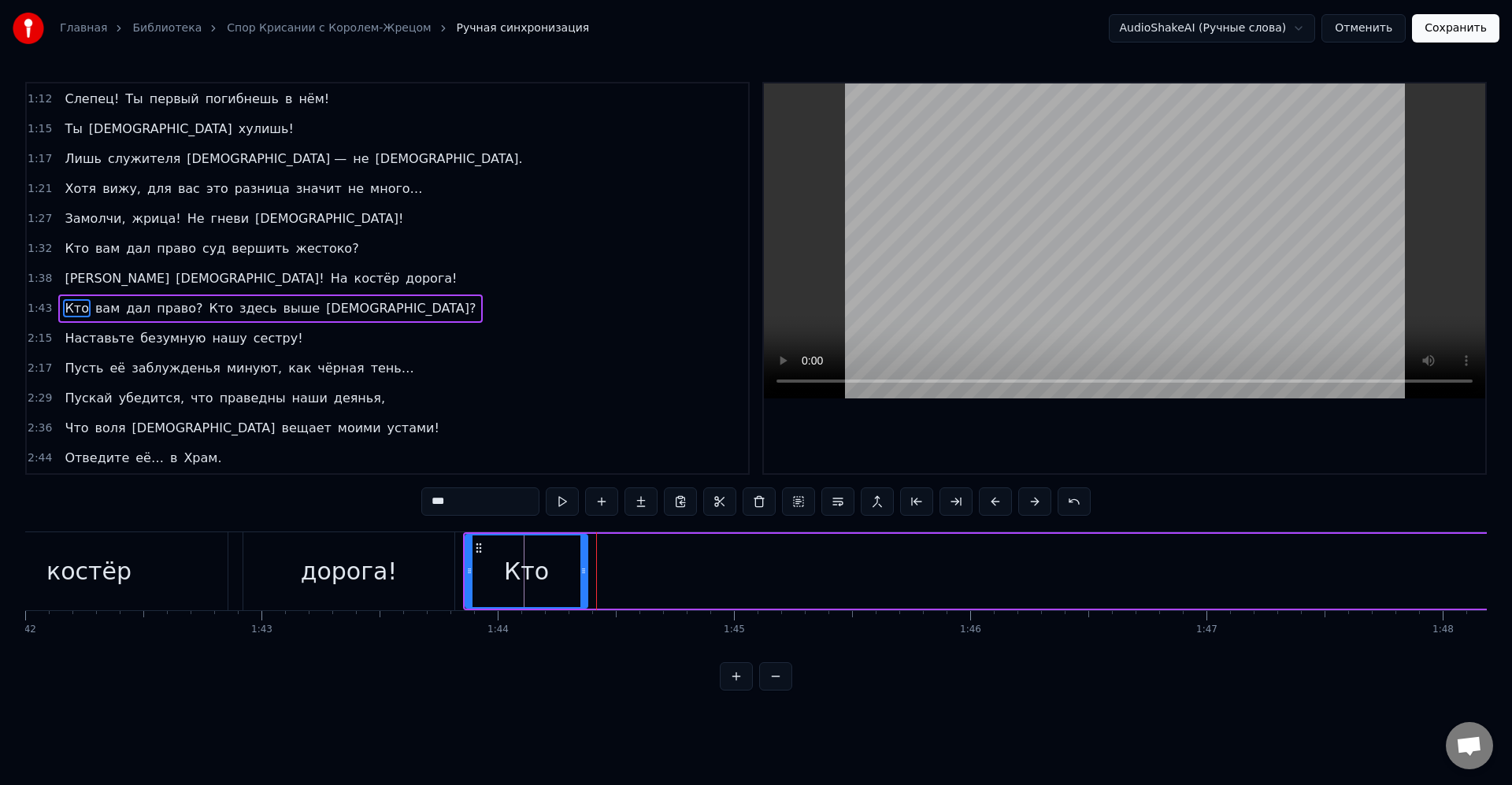
click at [581, 573] on icon at bounding box center [583, 570] width 7 height 12
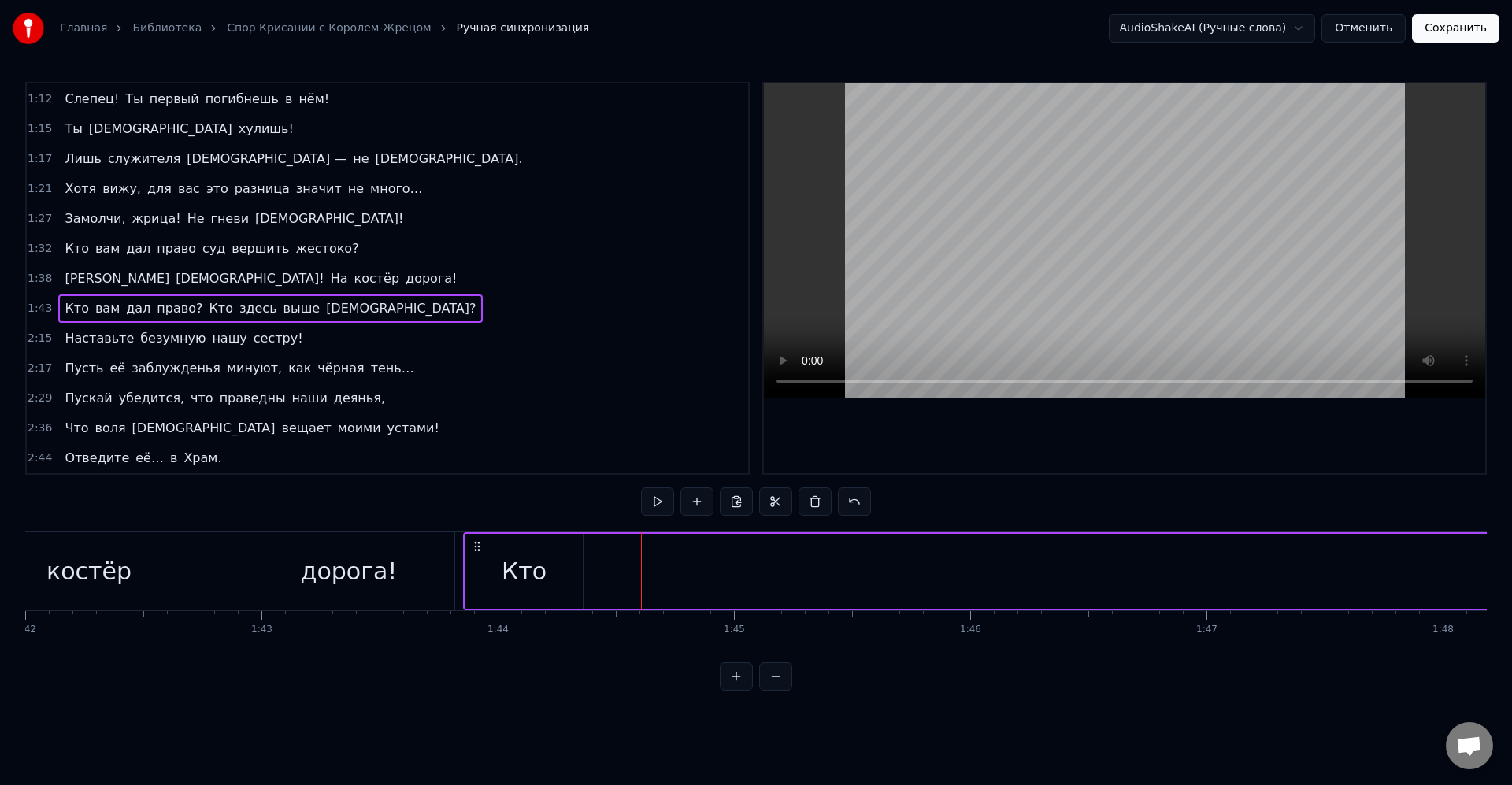
scroll to position [0, 24390]
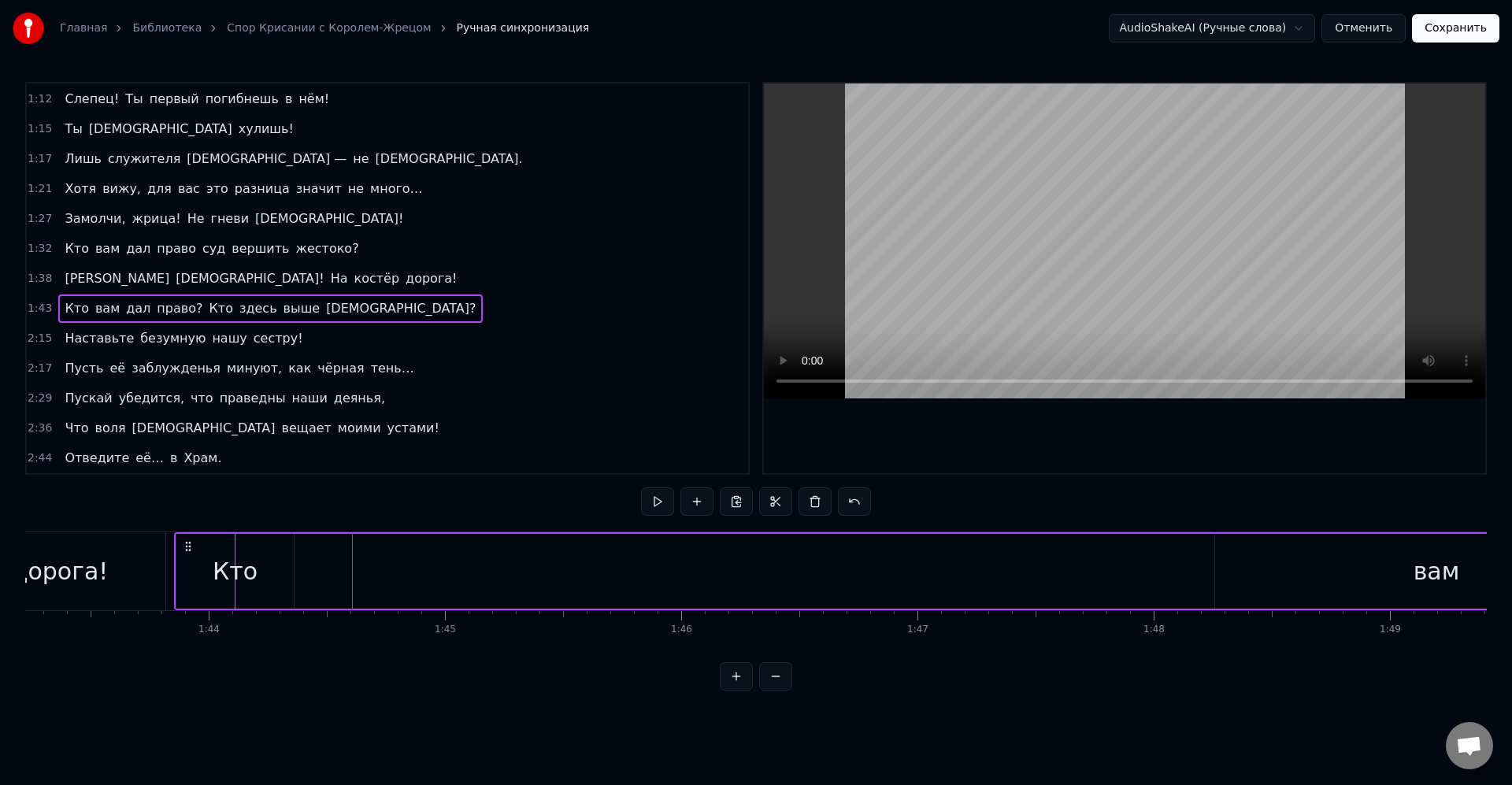
click at [1415, 578] on div "вам" at bounding box center [1437, 572] width 47 height 36
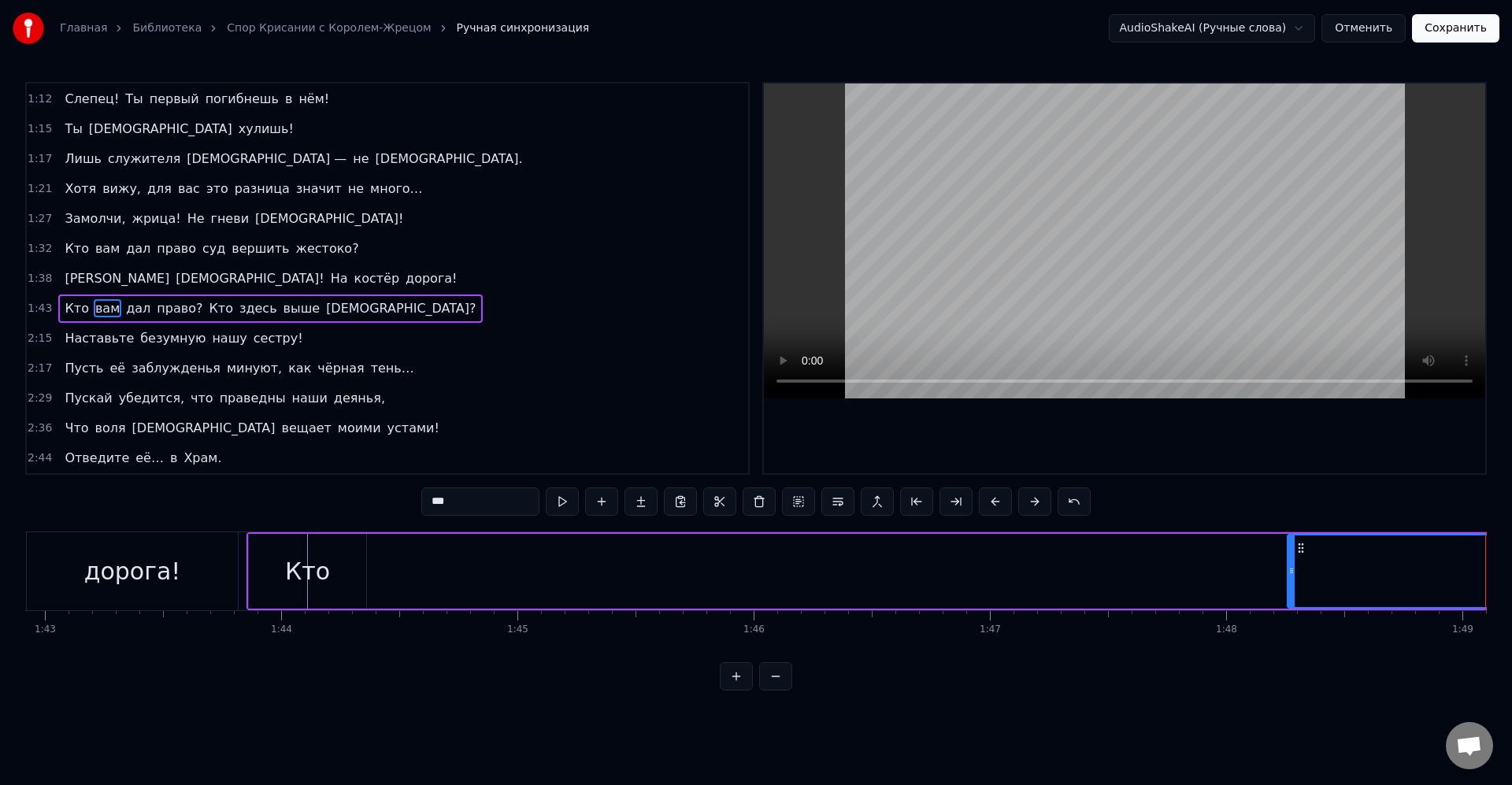
scroll to position [0, 24270]
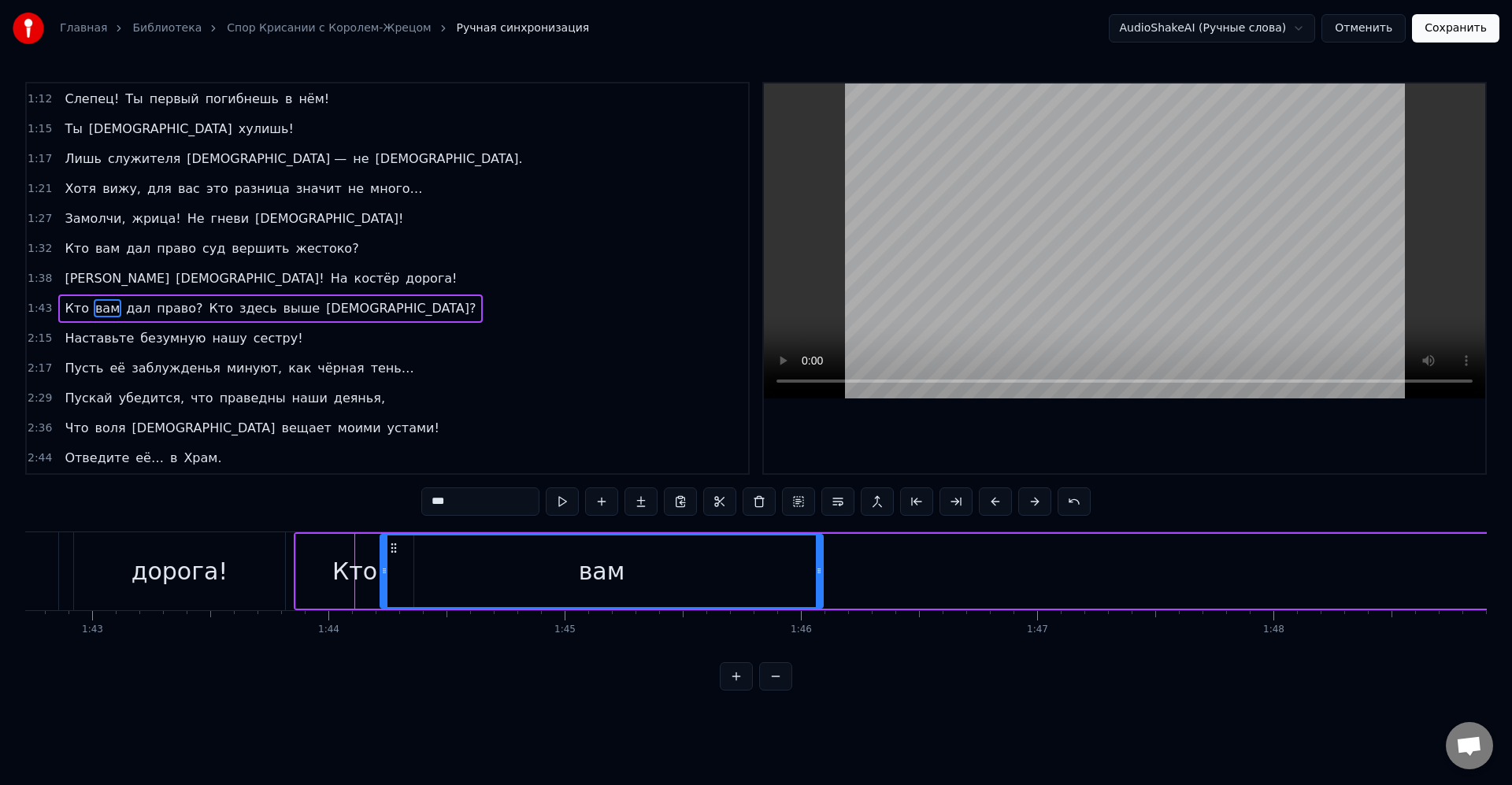
drag, startPoint x: 1350, startPoint y: 554, endPoint x: 395, endPoint y: 569, distance: 955.1
click at [395, 569] on div "вам" at bounding box center [602, 571] width 441 height 72
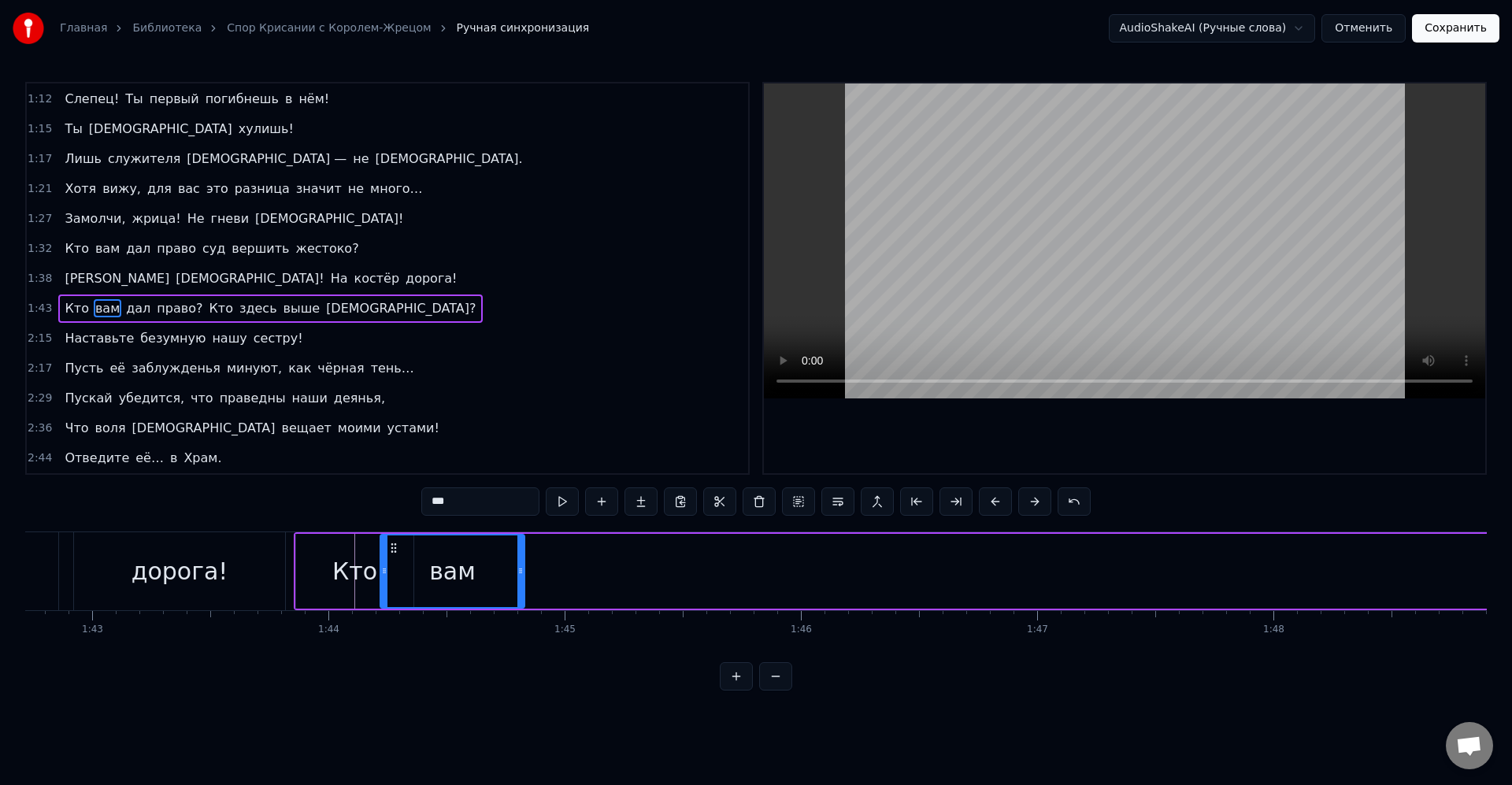
drag, startPoint x: 819, startPoint y: 569, endPoint x: 419, endPoint y: 561, distance: 400.1
click at [518, 576] on icon at bounding box center [521, 570] width 7 height 12
drag, startPoint x: 393, startPoint y: 546, endPoint x: 318, endPoint y: 554, distance: 75.4
click at [372, 550] on icon at bounding box center [372, 548] width 12 height 12
click at [311, 555] on div "Кто" at bounding box center [355, 571] width 118 height 75
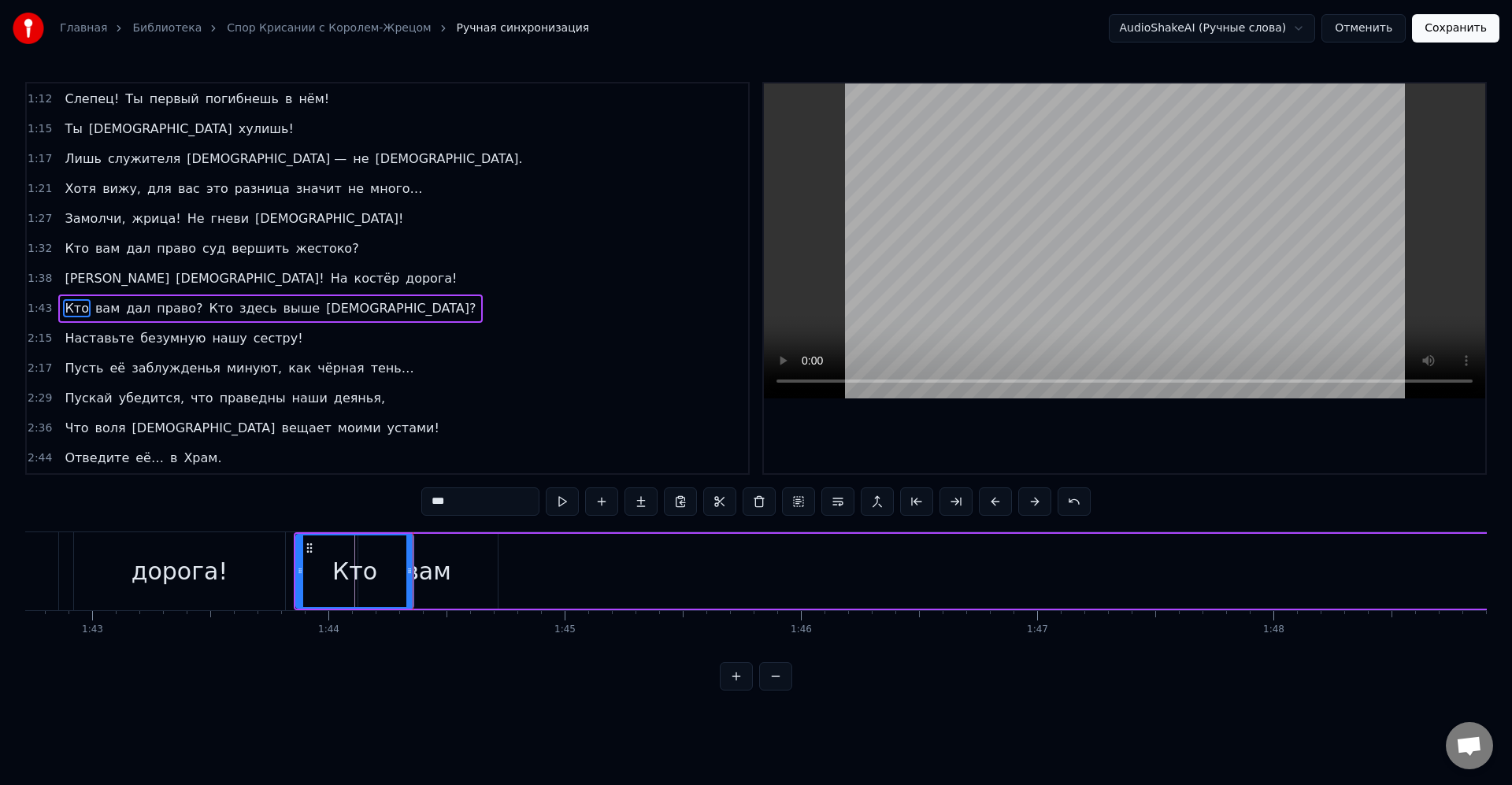
click at [466, 582] on div "вам" at bounding box center [427, 571] width 139 height 75
click at [364, 578] on div at bounding box center [362, 571] width 7 height 72
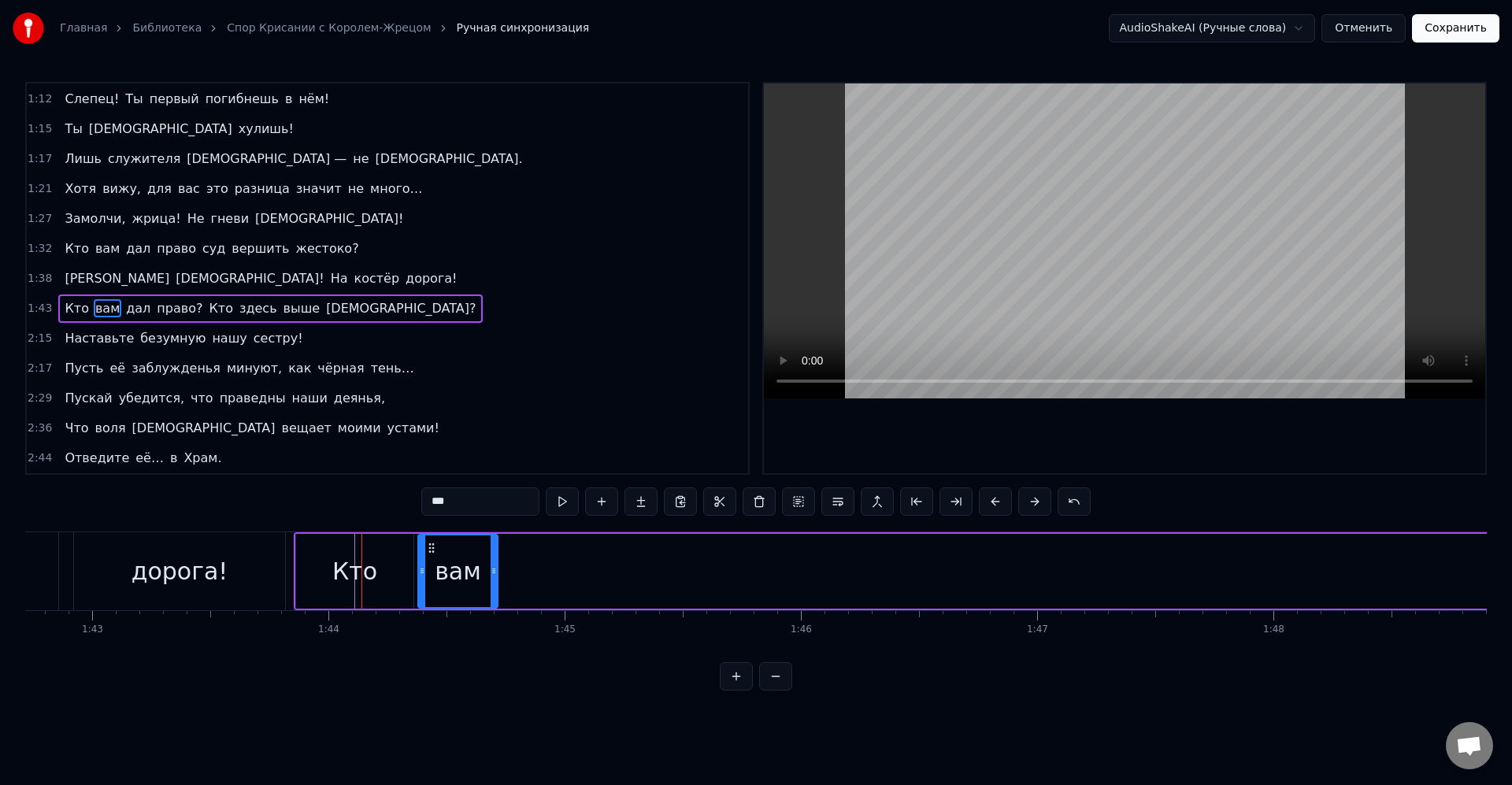
drag, startPoint x: 365, startPoint y: 574, endPoint x: 423, endPoint y: 566, distance: 58.5
click at [419, 565] on icon at bounding box center [421, 570] width 7 height 12
click at [459, 570] on div "вам" at bounding box center [457, 572] width 47 height 36
drag, startPoint x: 493, startPoint y: 577, endPoint x: 474, endPoint y: 574, distance: 19.2
click at [474, 574] on icon at bounding box center [475, 570] width 7 height 12
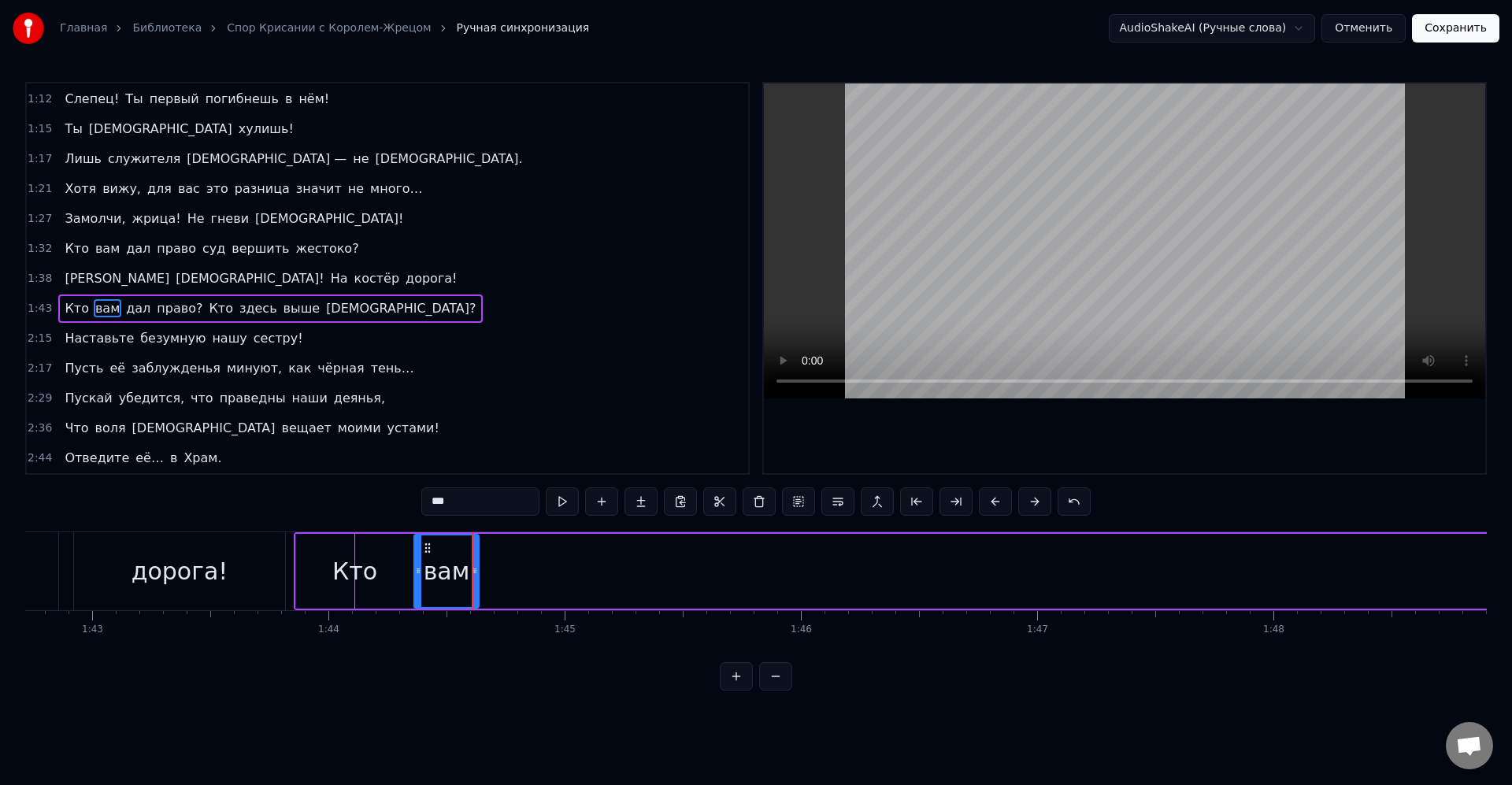
click at [458, 565] on div "вам" at bounding box center [447, 572] width 47 height 36
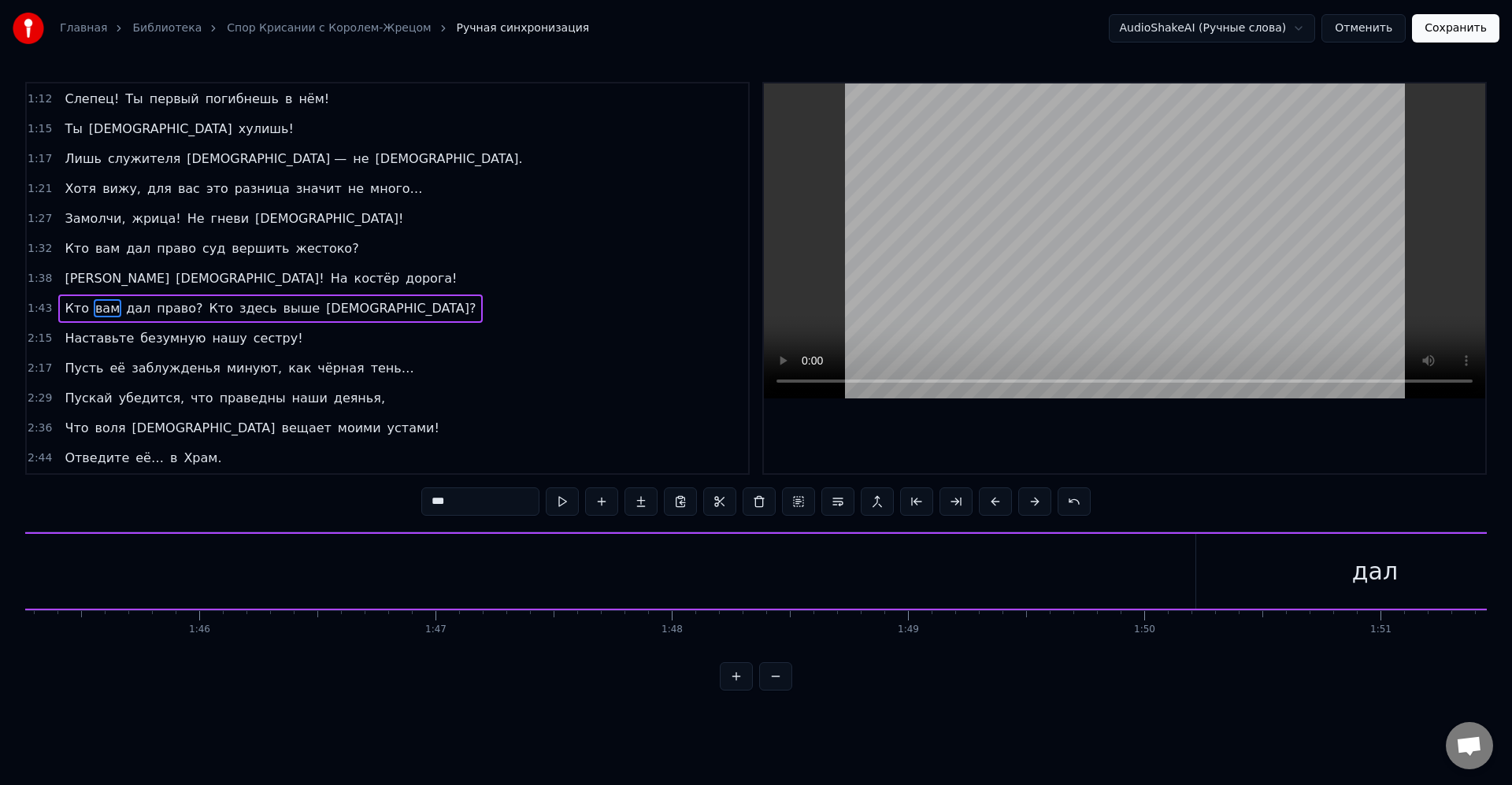
scroll to position [0, 25257]
click at [992, 557] on div "дал" at bounding box center [990, 572] width 46 height 36
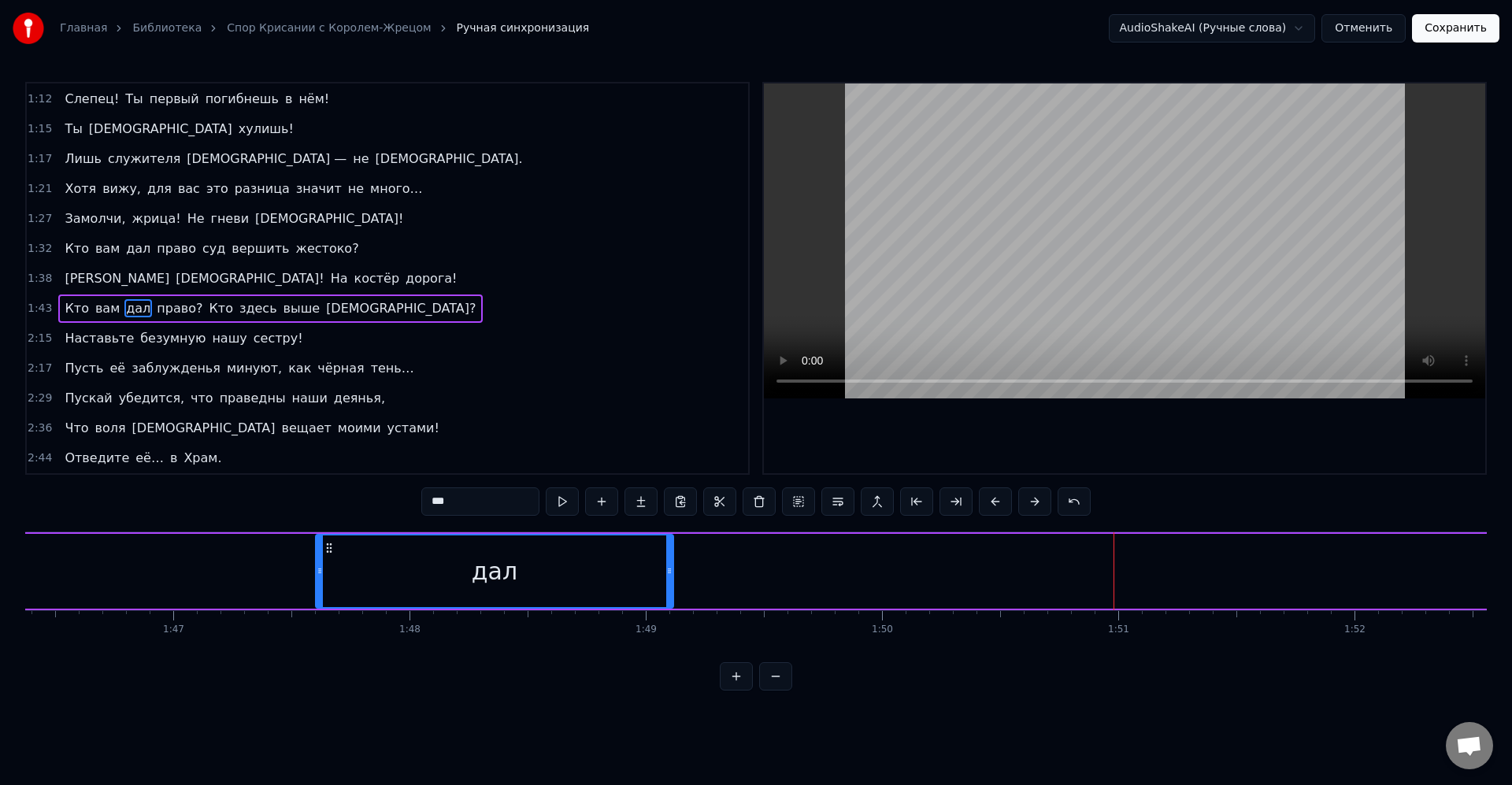
drag, startPoint x: 825, startPoint y: 550, endPoint x: 193, endPoint y: 539, distance: 632.1
click at [317, 537] on div "дал" at bounding box center [494, 571] width 356 height 72
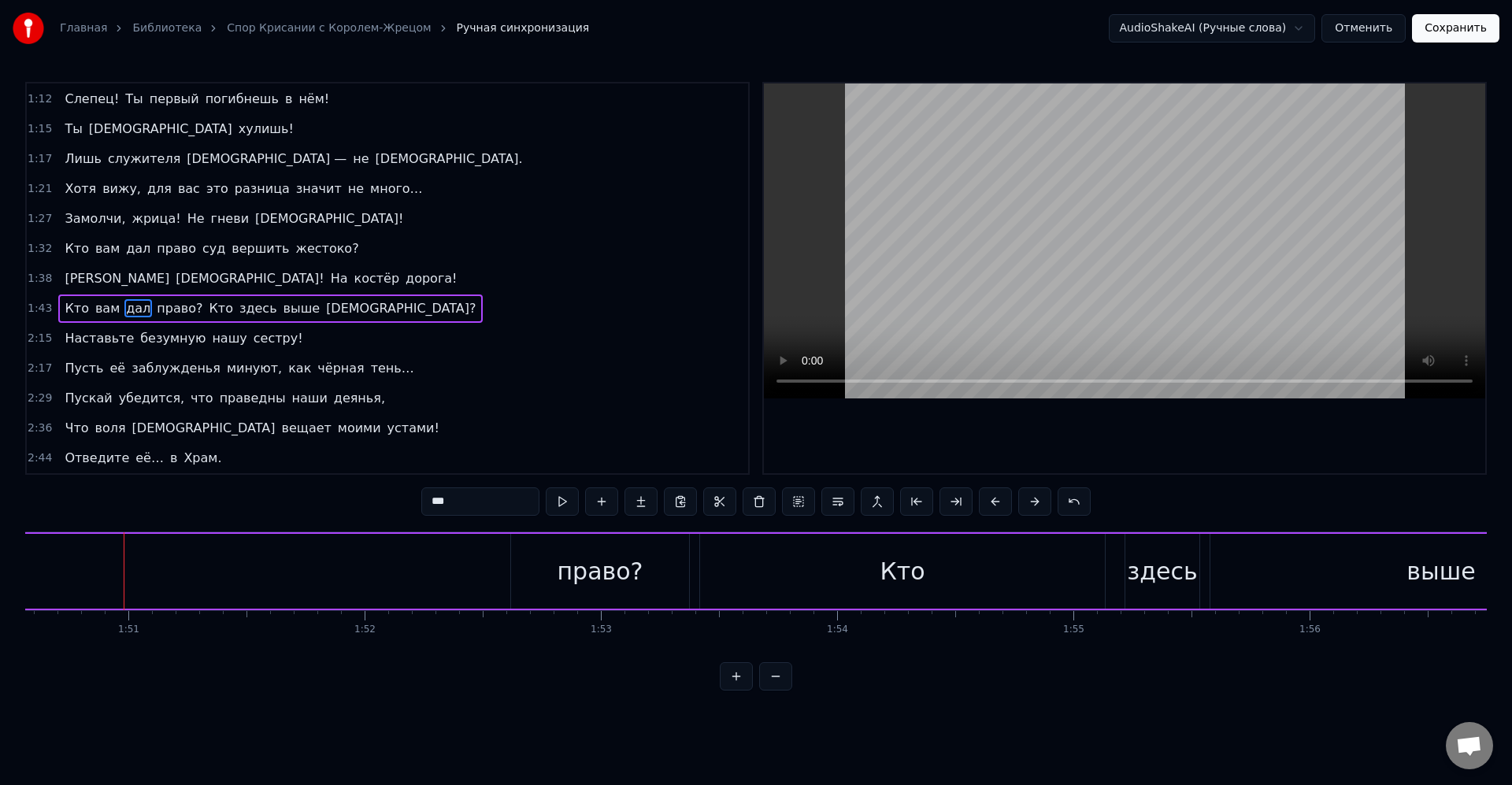
scroll to position [0, 26099]
click at [555, 548] on div "право?" at bounding box center [625, 571] width 178 height 75
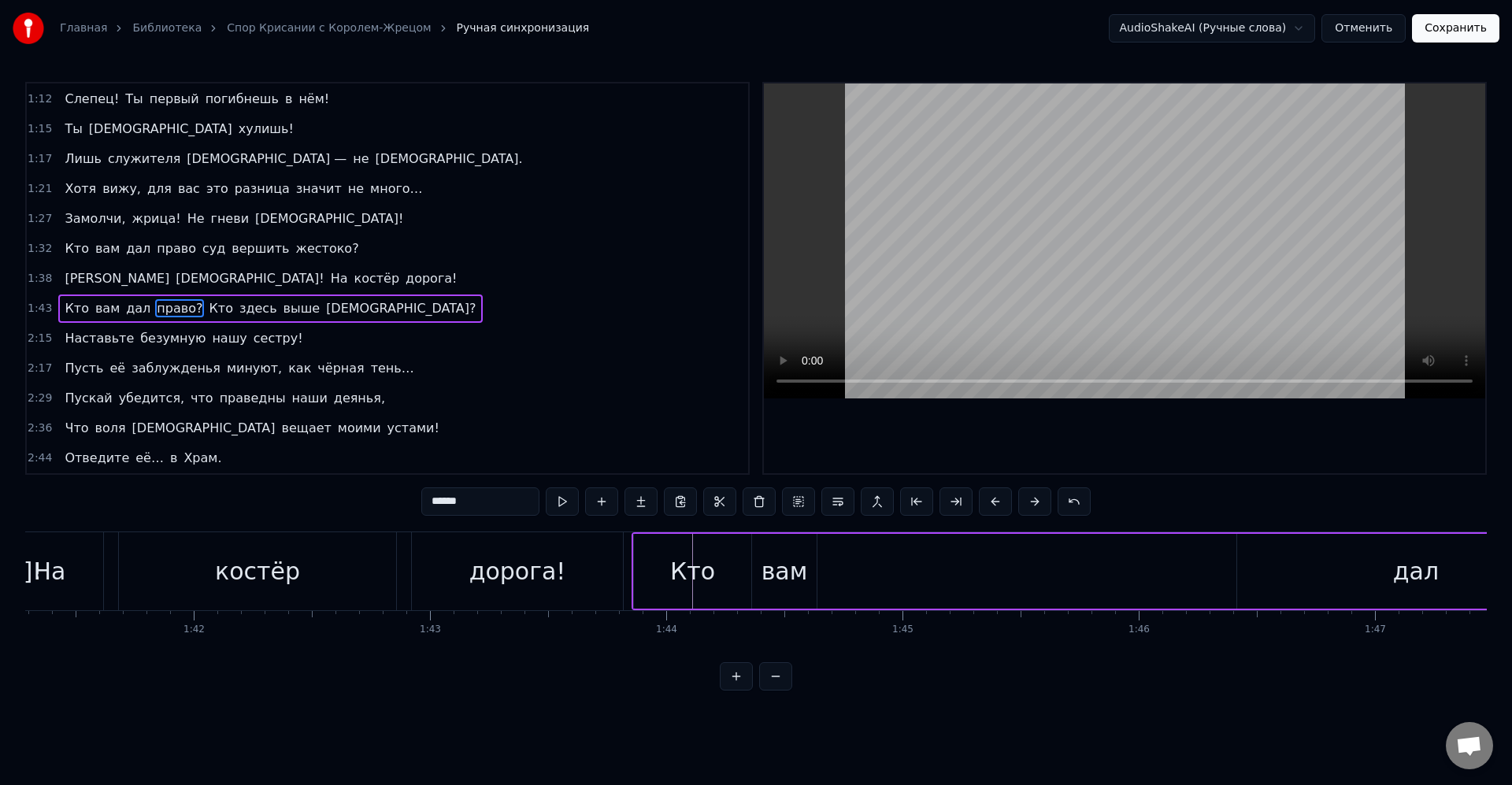
scroll to position [0, 24149]
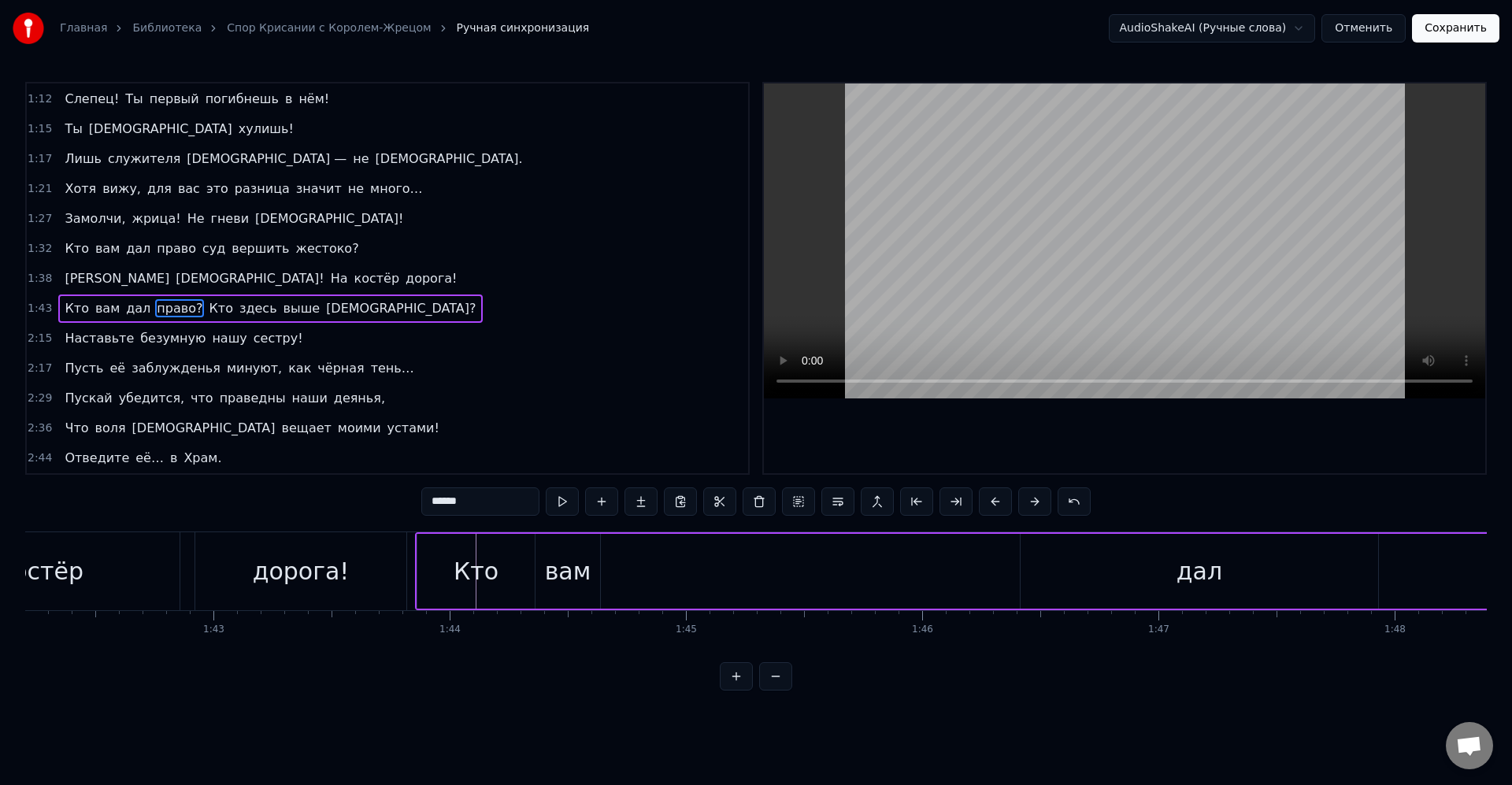
click at [514, 567] on div "Кто" at bounding box center [477, 571] width 118 height 75
click at [563, 559] on div "вам" at bounding box center [568, 572] width 47 height 36
click at [1158, 555] on div "дал" at bounding box center [1199, 571] width 358 height 75
click at [568, 554] on div "вам" at bounding box center [568, 572] width 47 height 36
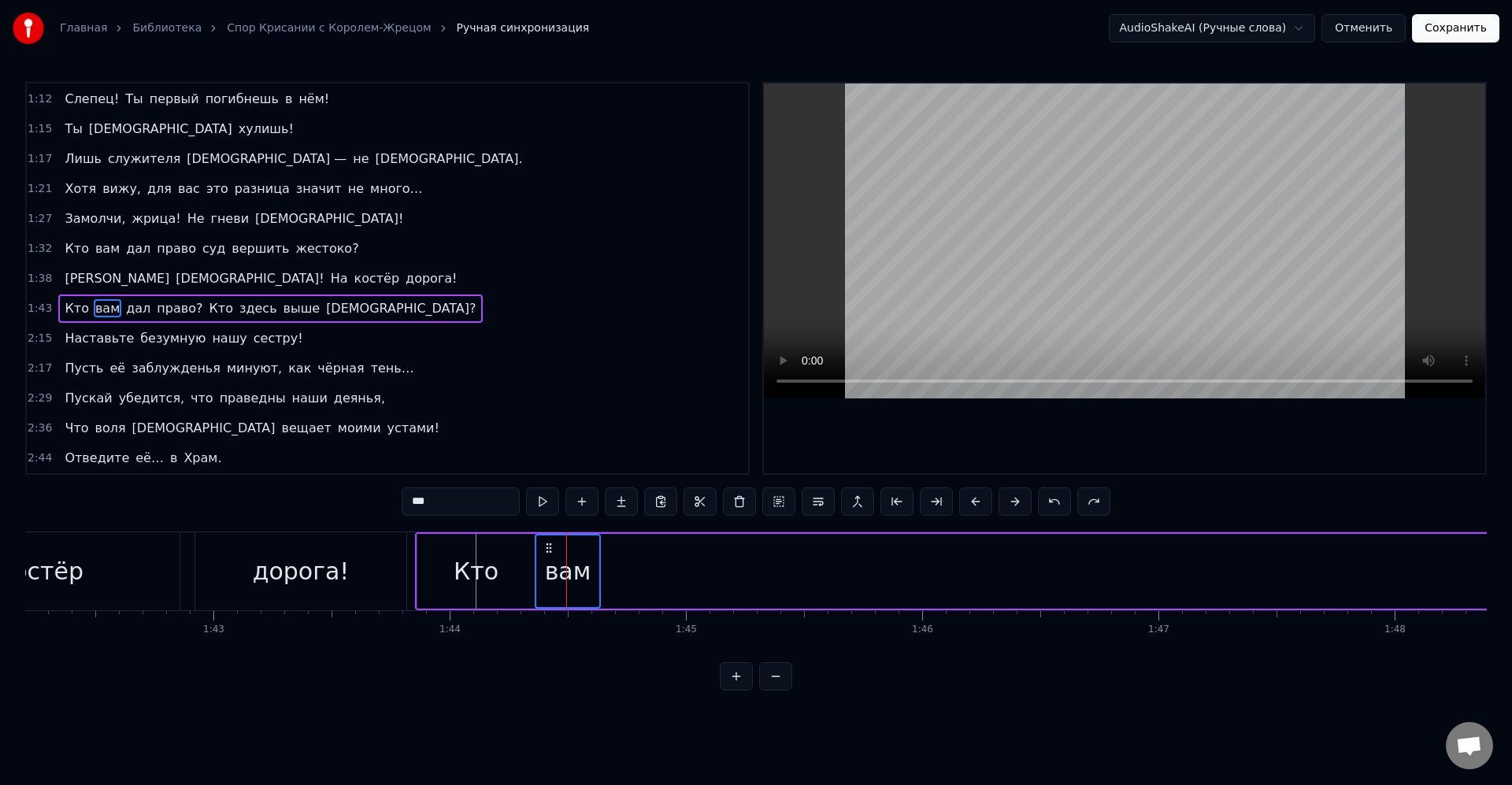
drag, startPoint x: 464, startPoint y: 552, endPoint x: 503, endPoint y: 559, distance: 39.6
click at [462, 553] on div "Кто" at bounding box center [477, 571] width 118 height 75
click at [444, 550] on div "Кто" at bounding box center [477, 571] width 116 height 72
click at [574, 546] on div "вам" at bounding box center [567, 571] width 64 height 75
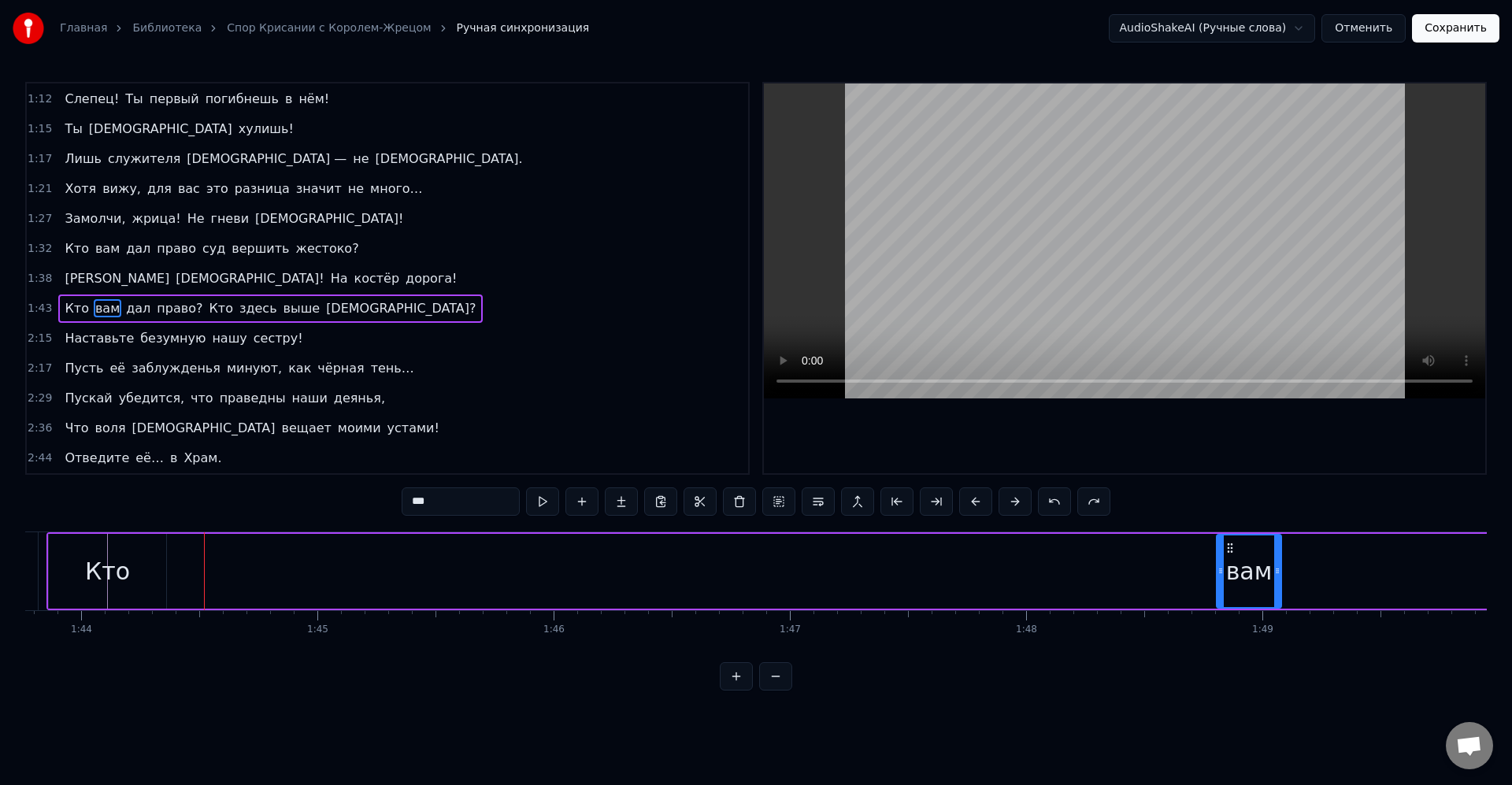
drag, startPoint x: 549, startPoint y: 548, endPoint x: 1162, endPoint y: 567, distance: 613.3
click at [1247, 564] on div "вам" at bounding box center [1248, 571] width 63 height 72
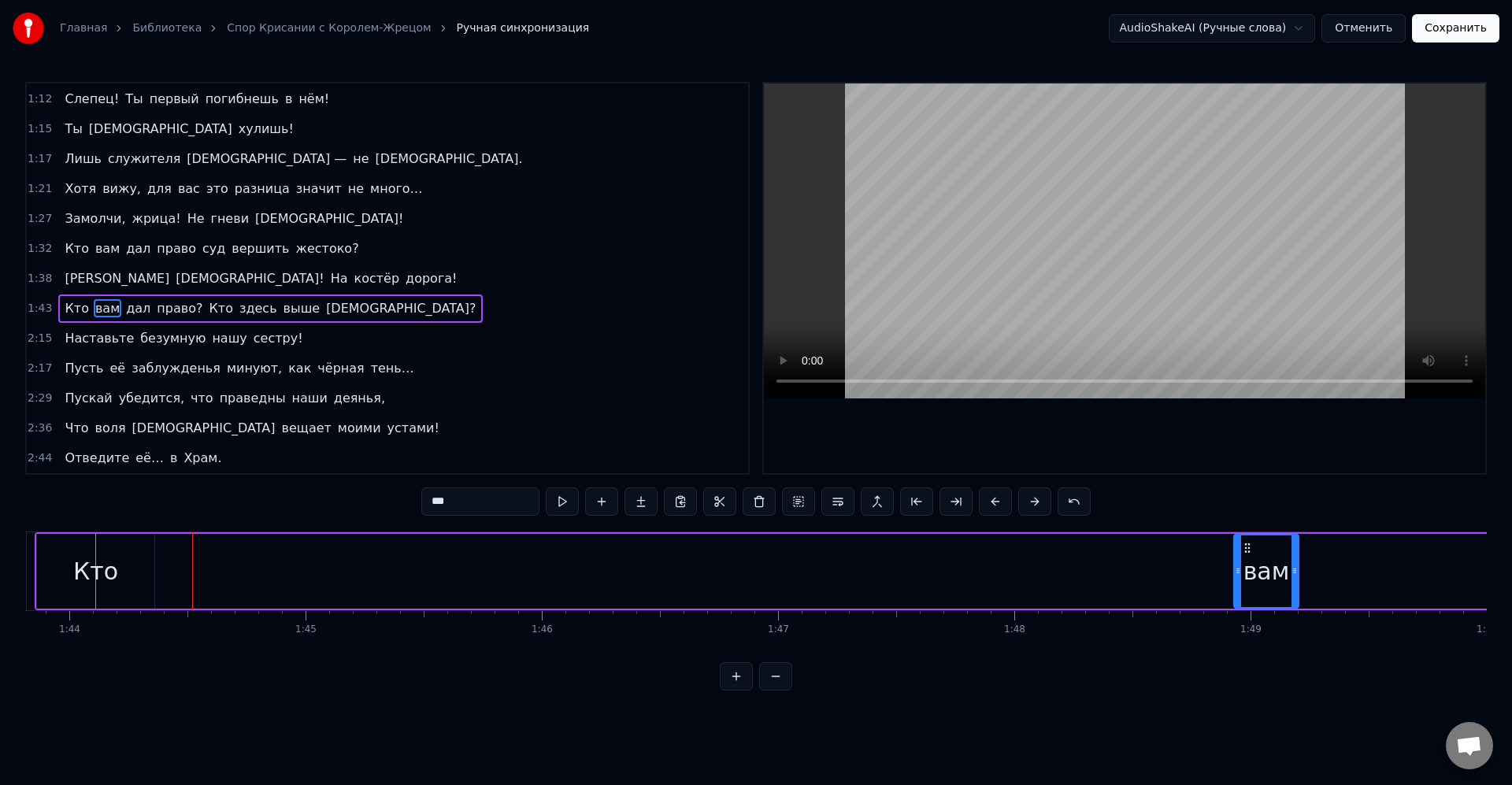
click at [70, 550] on div "Кто" at bounding box center [96, 571] width 118 height 75
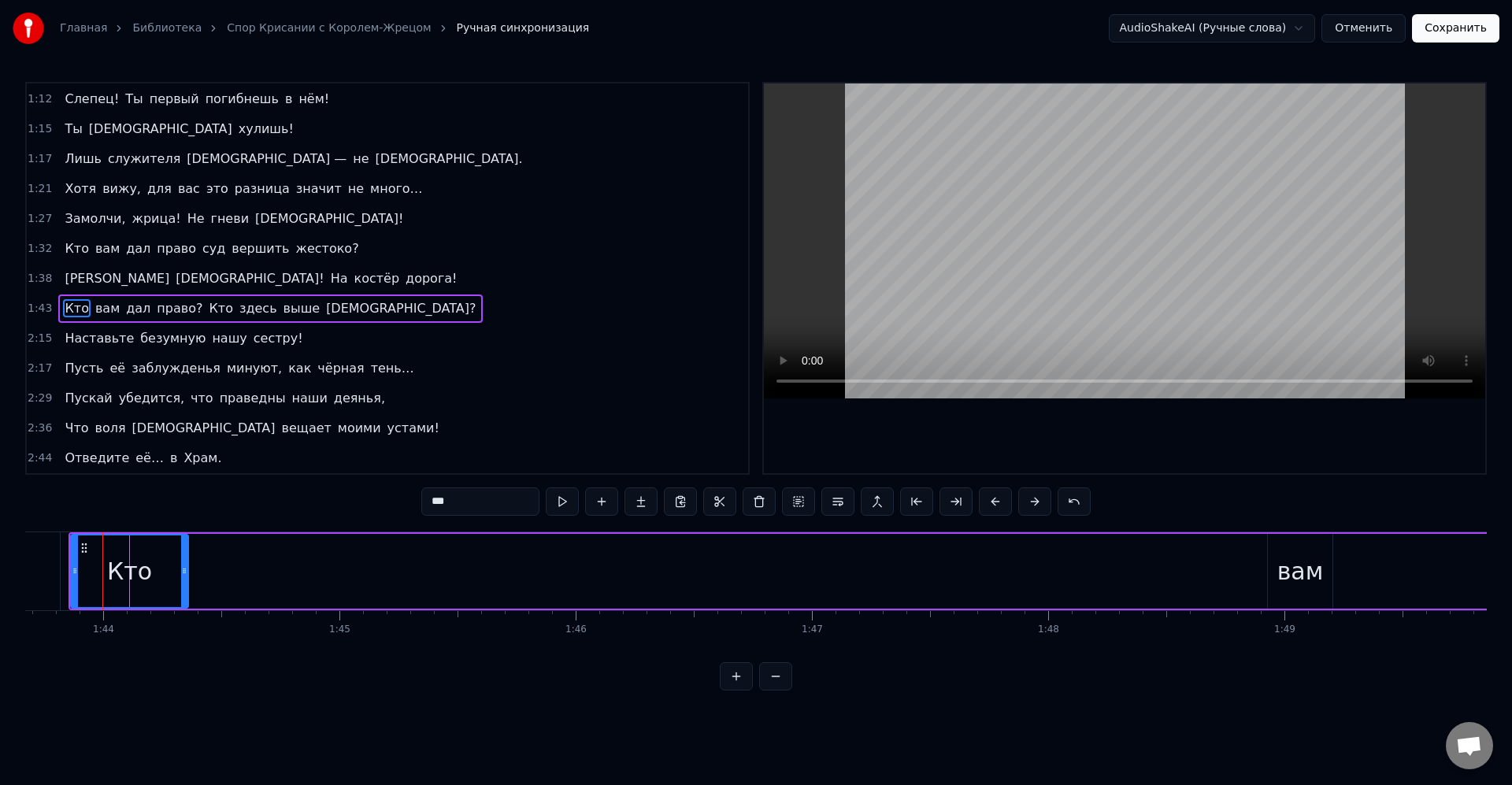
scroll to position [0, 24494]
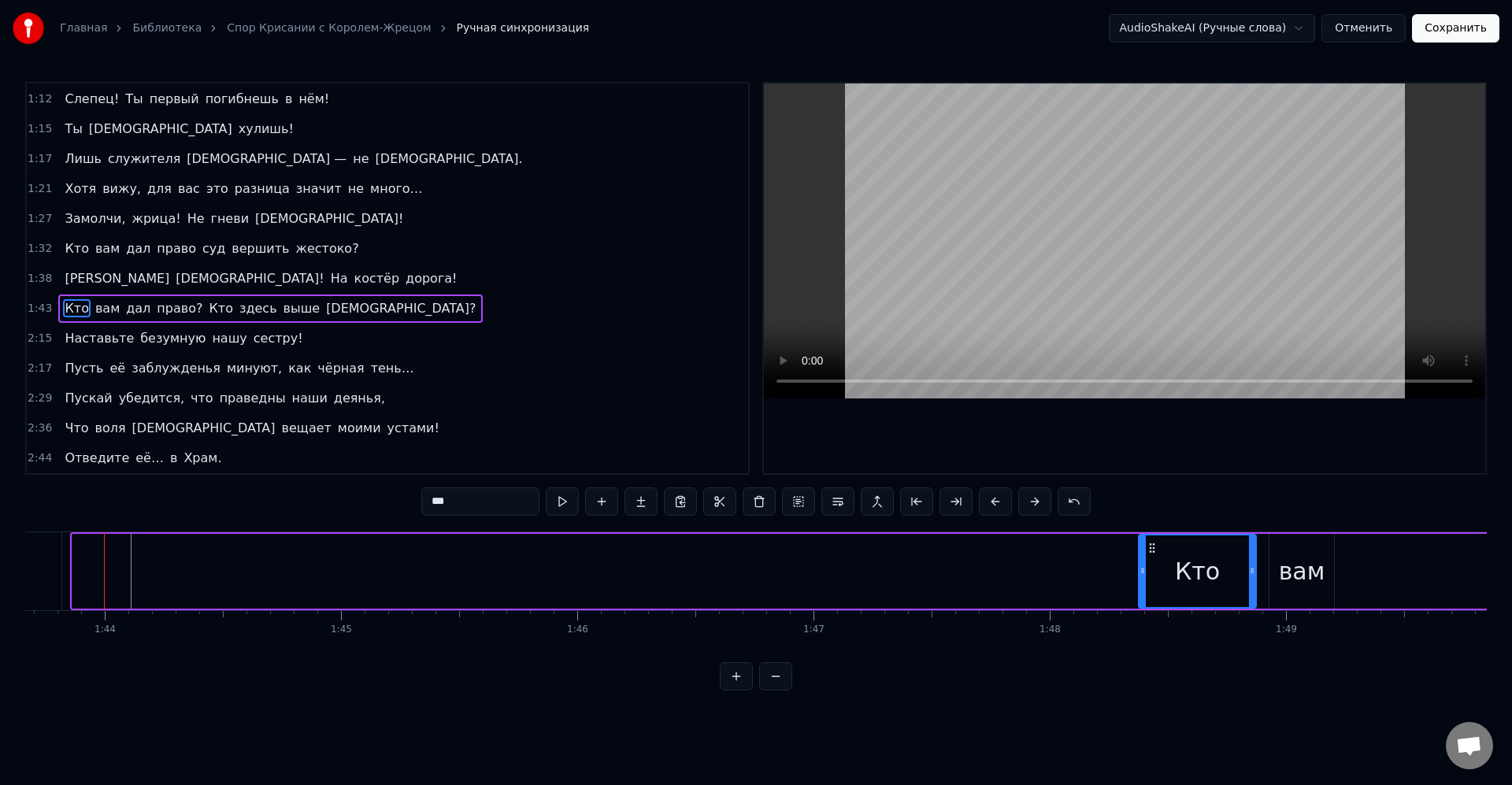
drag, startPoint x: 91, startPoint y: 549, endPoint x: 1155, endPoint y: 557, distance: 1064.0
click at [1155, 557] on div "Кто" at bounding box center [1198, 571] width 116 height 72
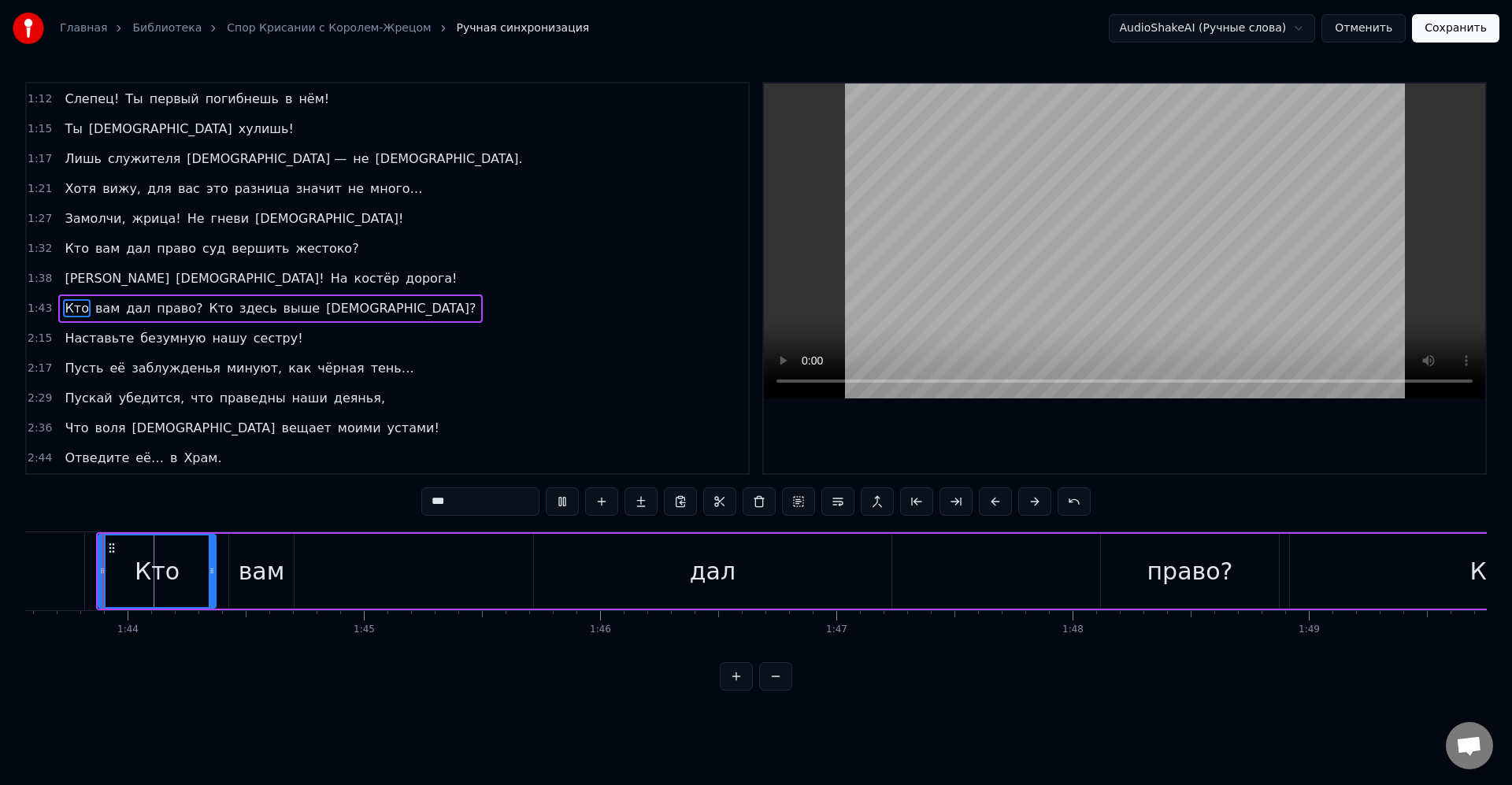
scroll to position [0, 24463]
type input "*******"
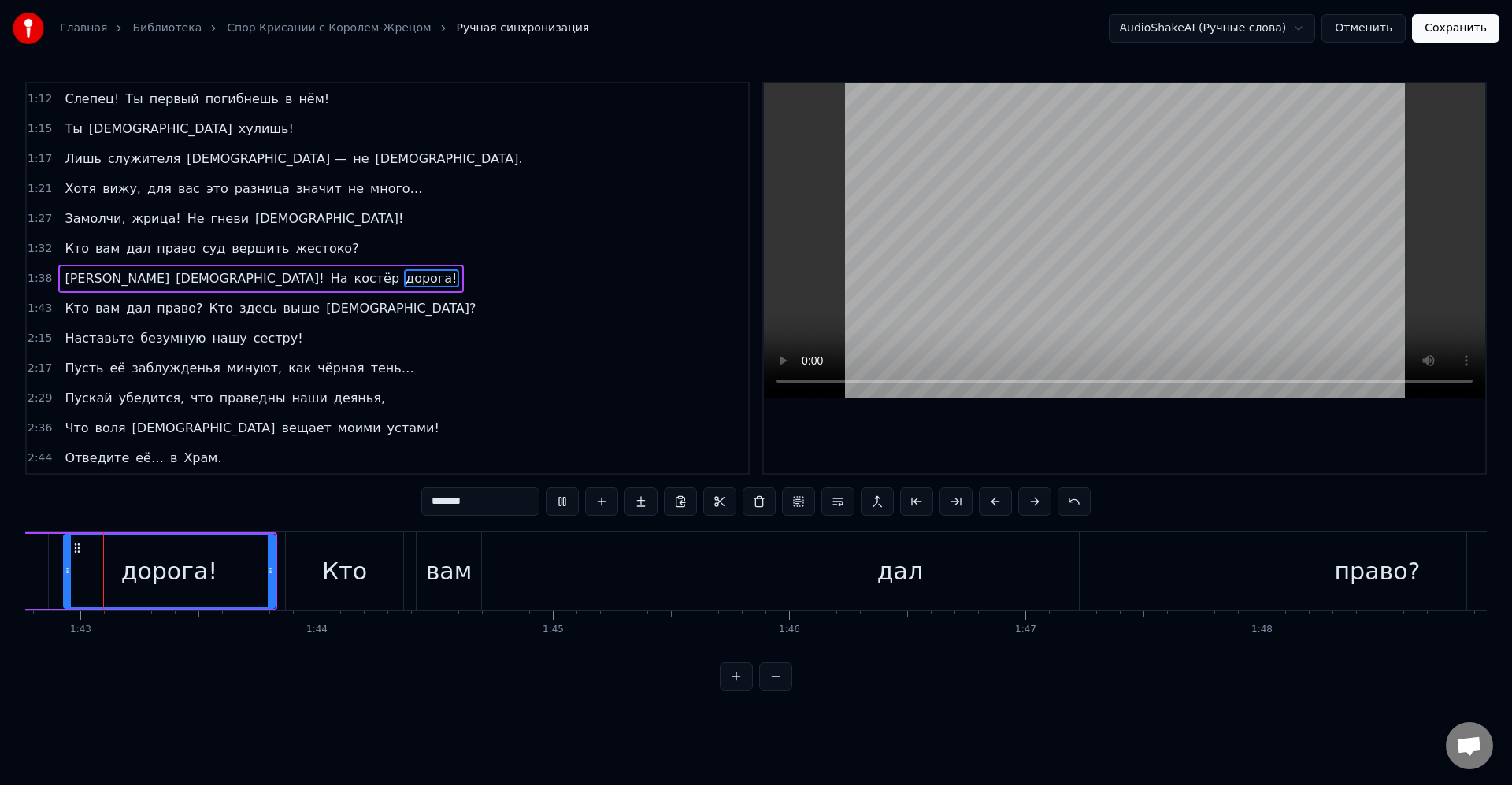
scroll to position [0, 24240]
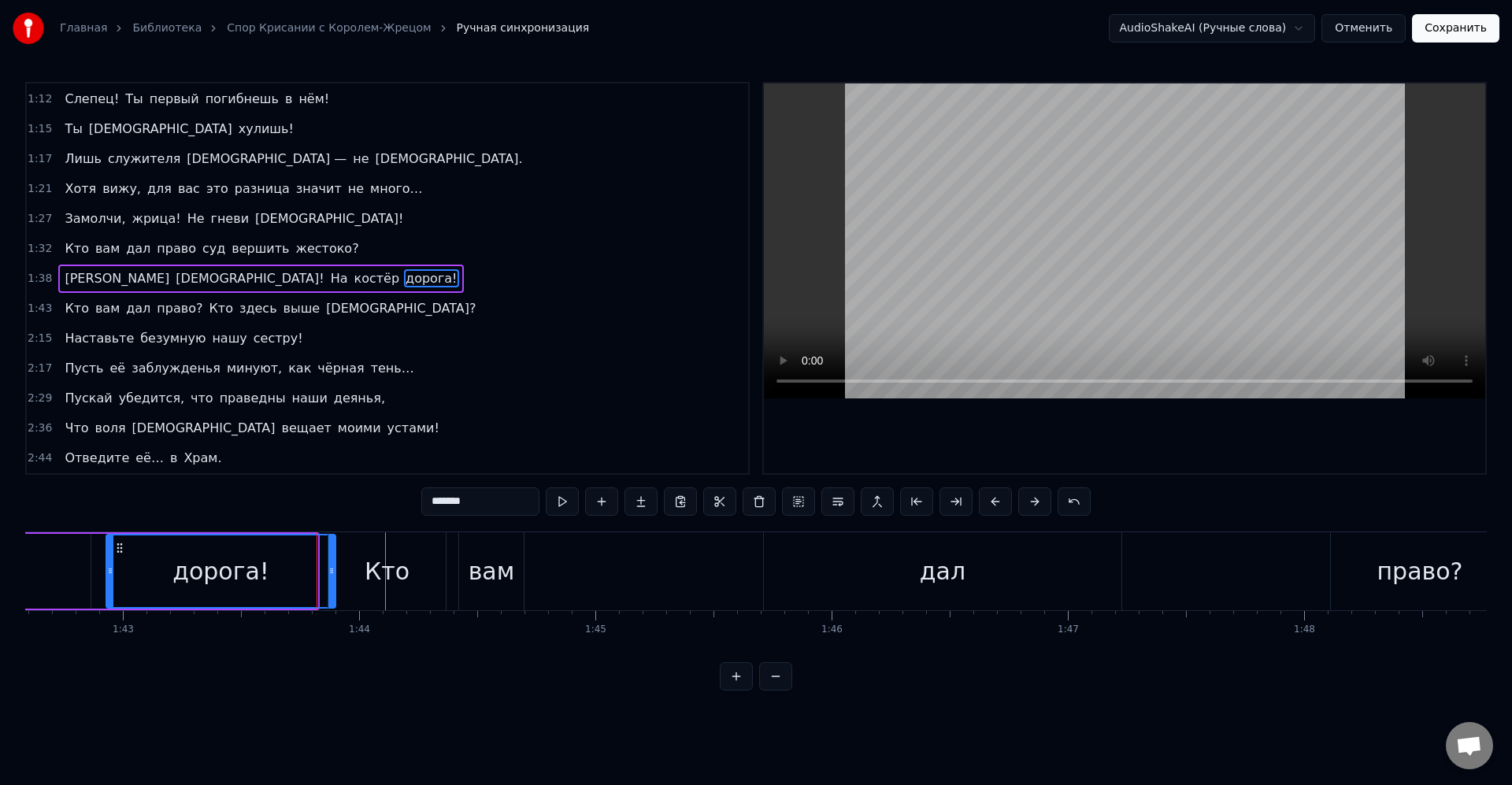
drag, startPoint x: 315, startPoint y: 573, endPoint x: 334, endPoint y: 578, distance: 19.6
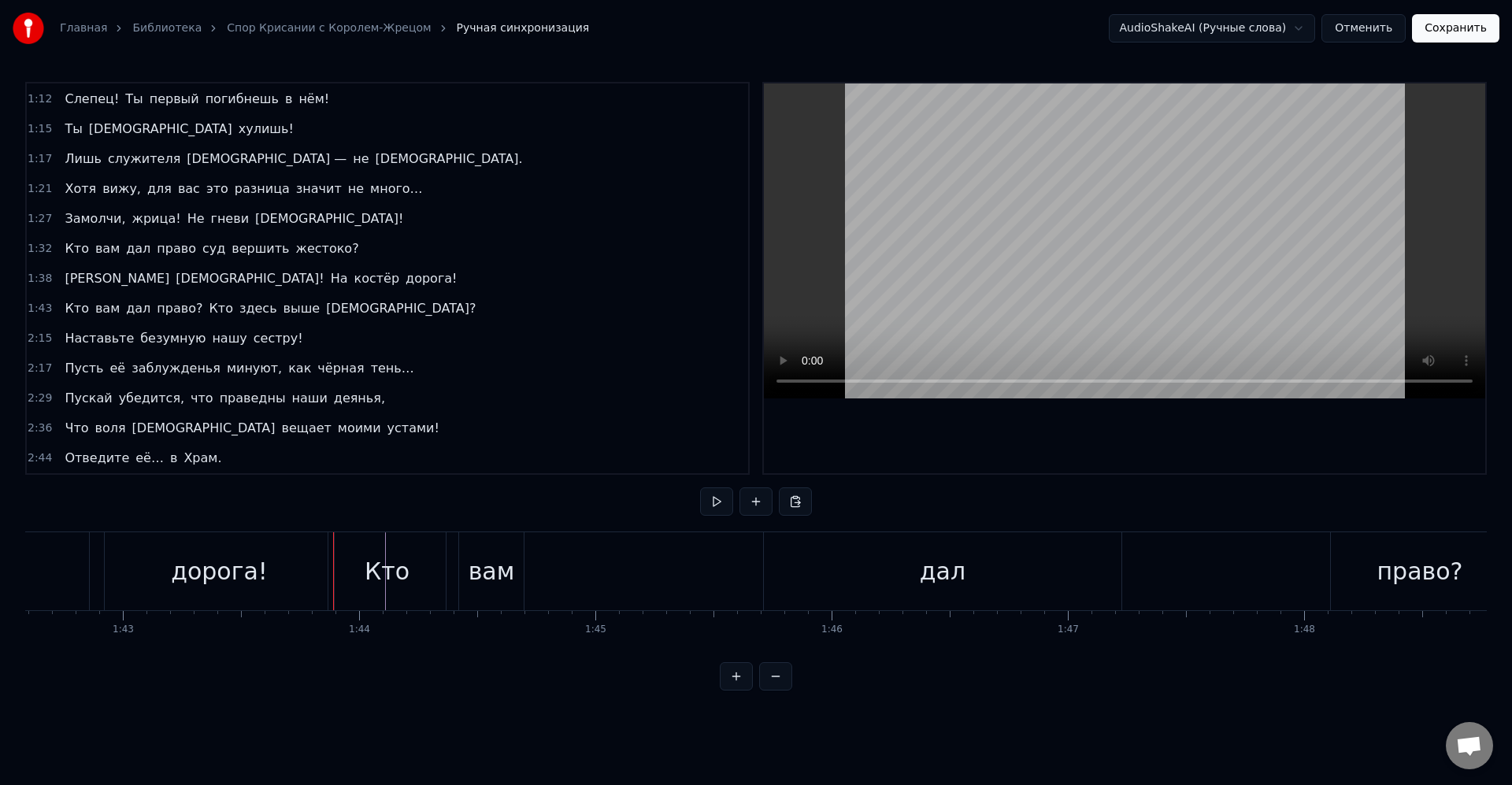
click at [317, 569] on div "дорога!" at bounding box center [219, 571] width 229 height 78
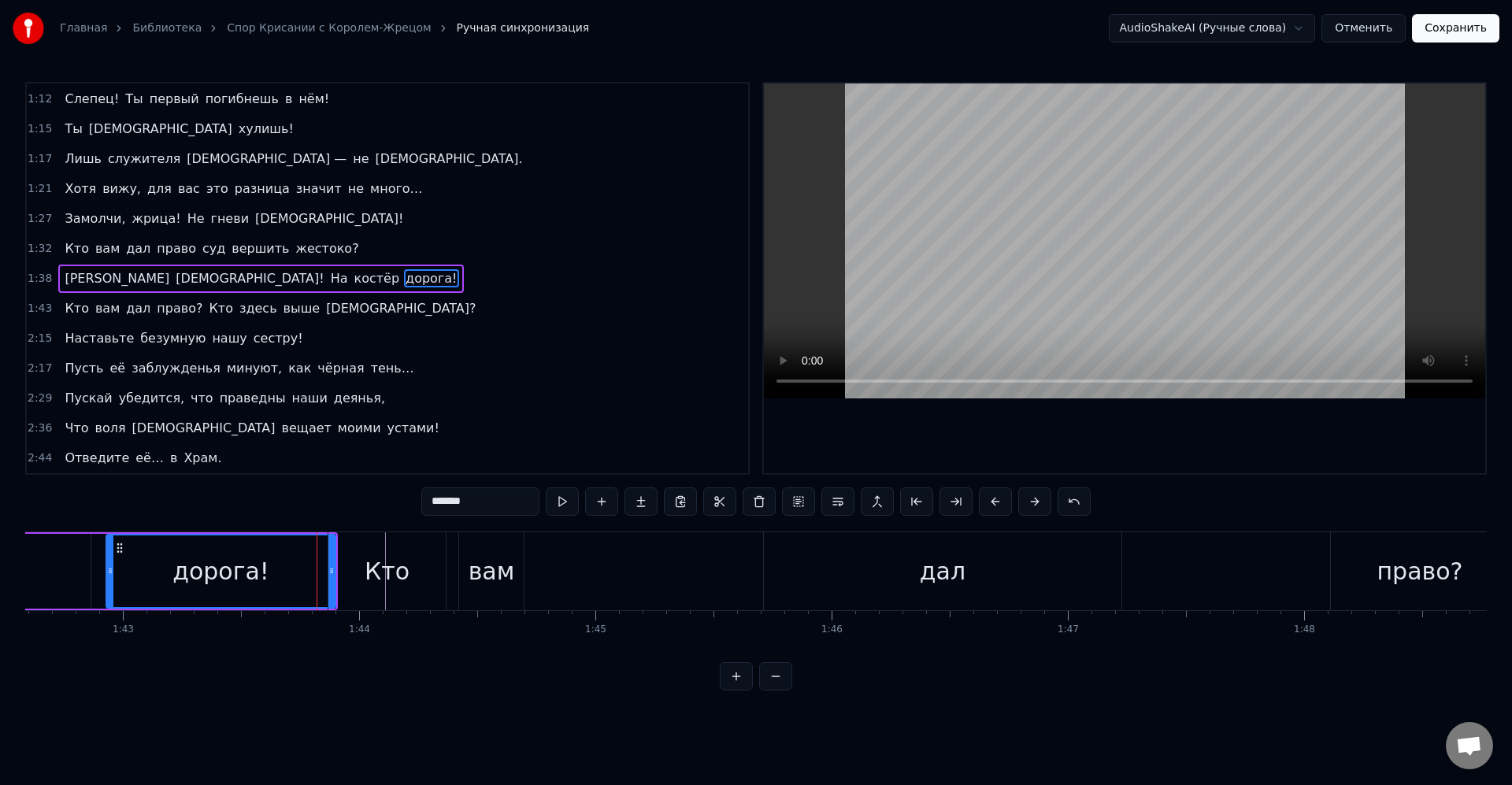
click at [235, 570] on div "дорога!" at bounding box center [221, 572] width 97 height 36
click at [365, 577] on div "Кто" at bounding box center [387, 571] width 118 height 78
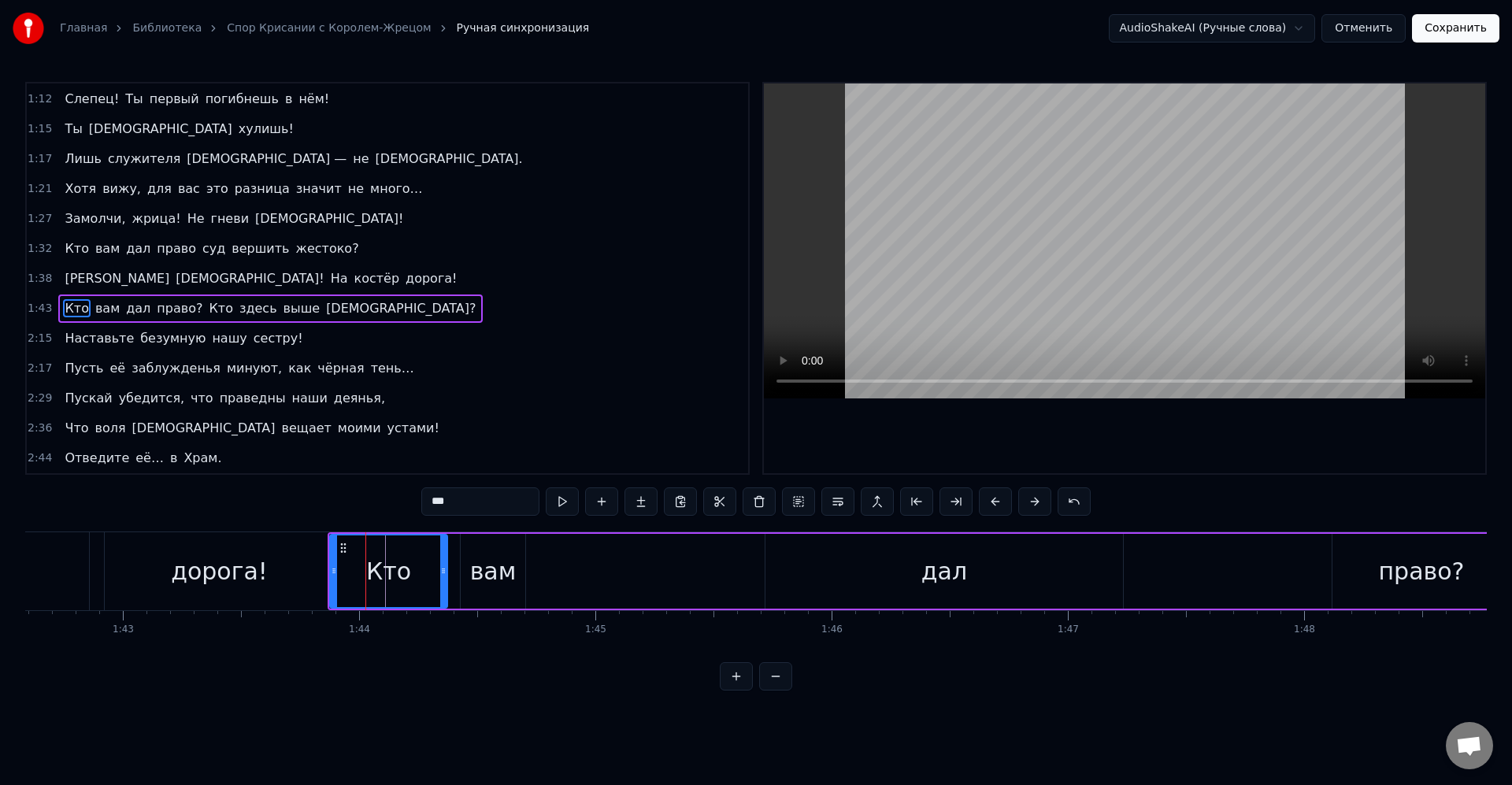
click at [253, 571] on div "дорога!" at bounding box center [220, 572] width 97 height 36
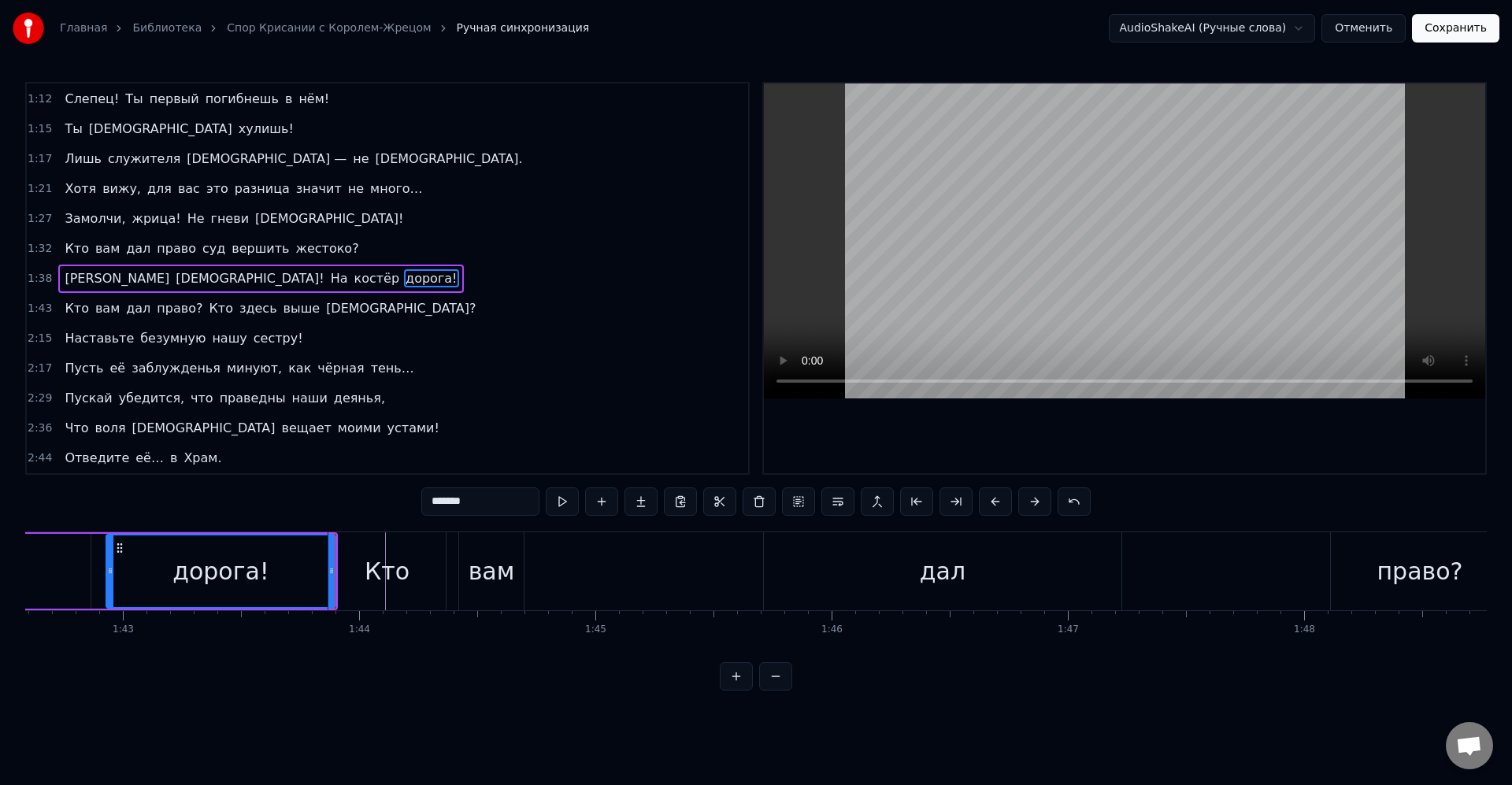
click at [419, 577] on div "Кто" at bounding box center [387, 571] width 118 height 78
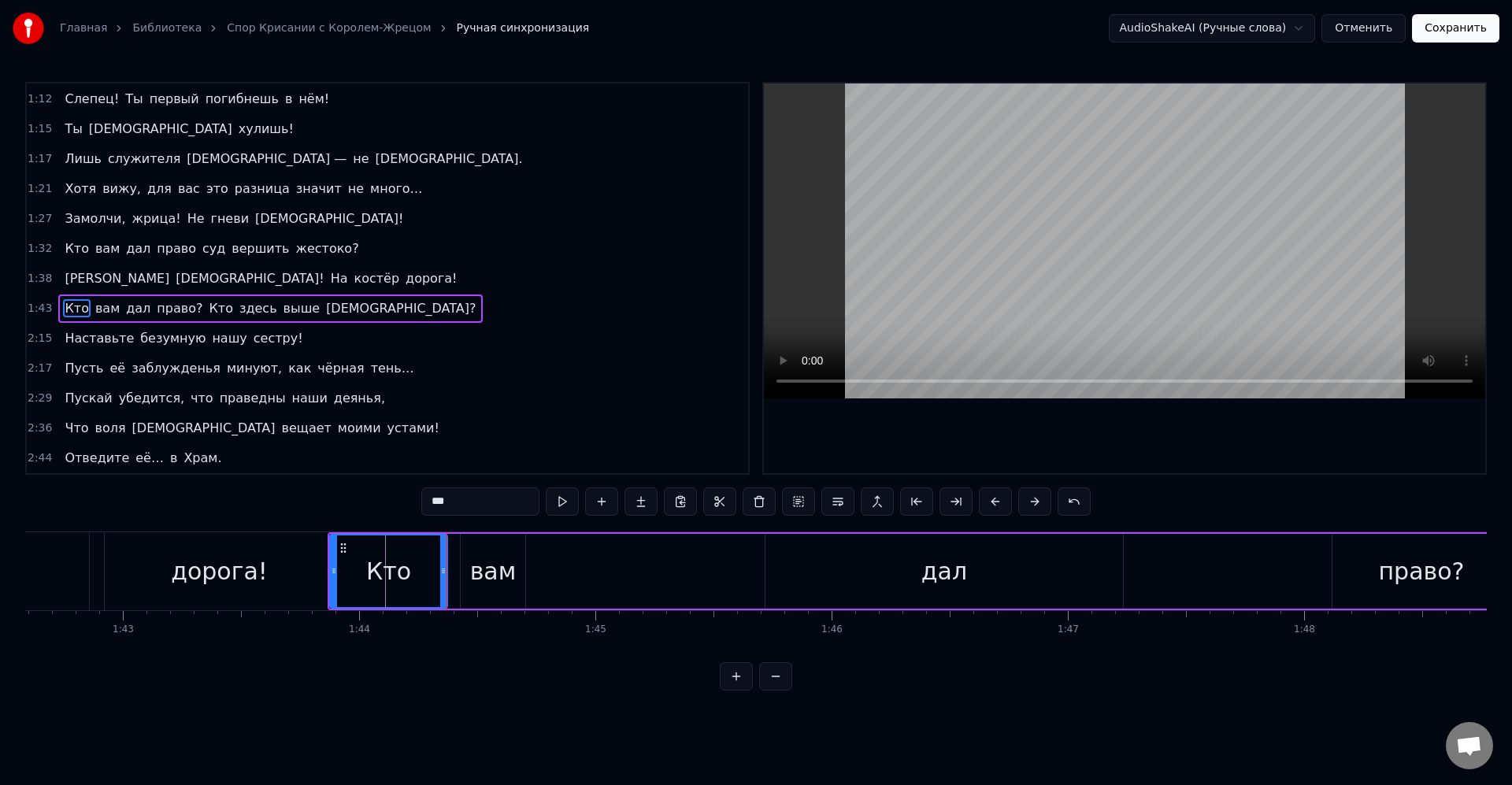
click at [381, 554] on div "Кто" at bounding box center [389, 572] width 45 height 36
click at [264, 565] on div "дорога!" at bounding box center [219, 571] width 229 height 78
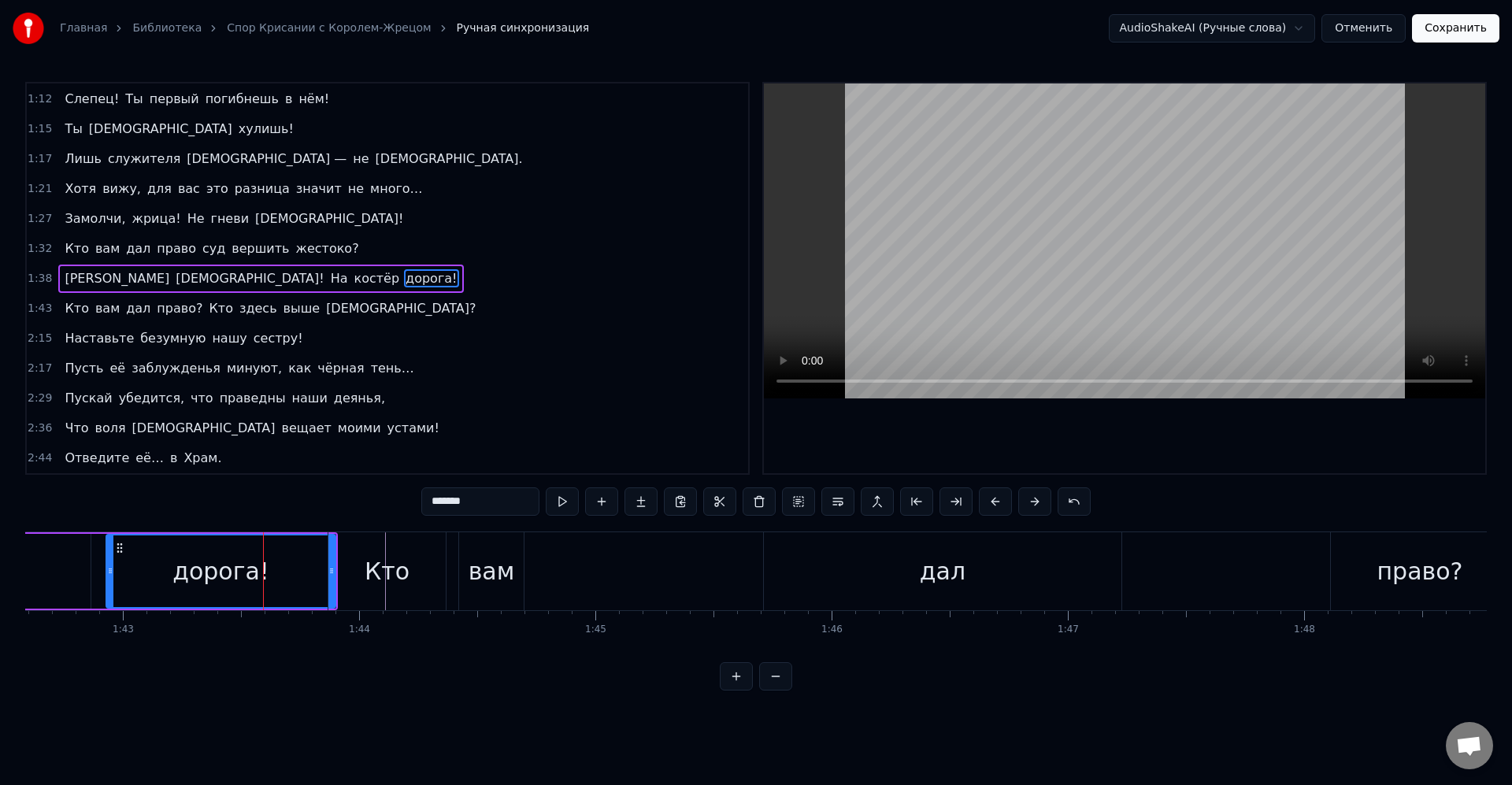
click at [393, 580] on div "Кто" at bounding box center [387, 572] width 45 height 36
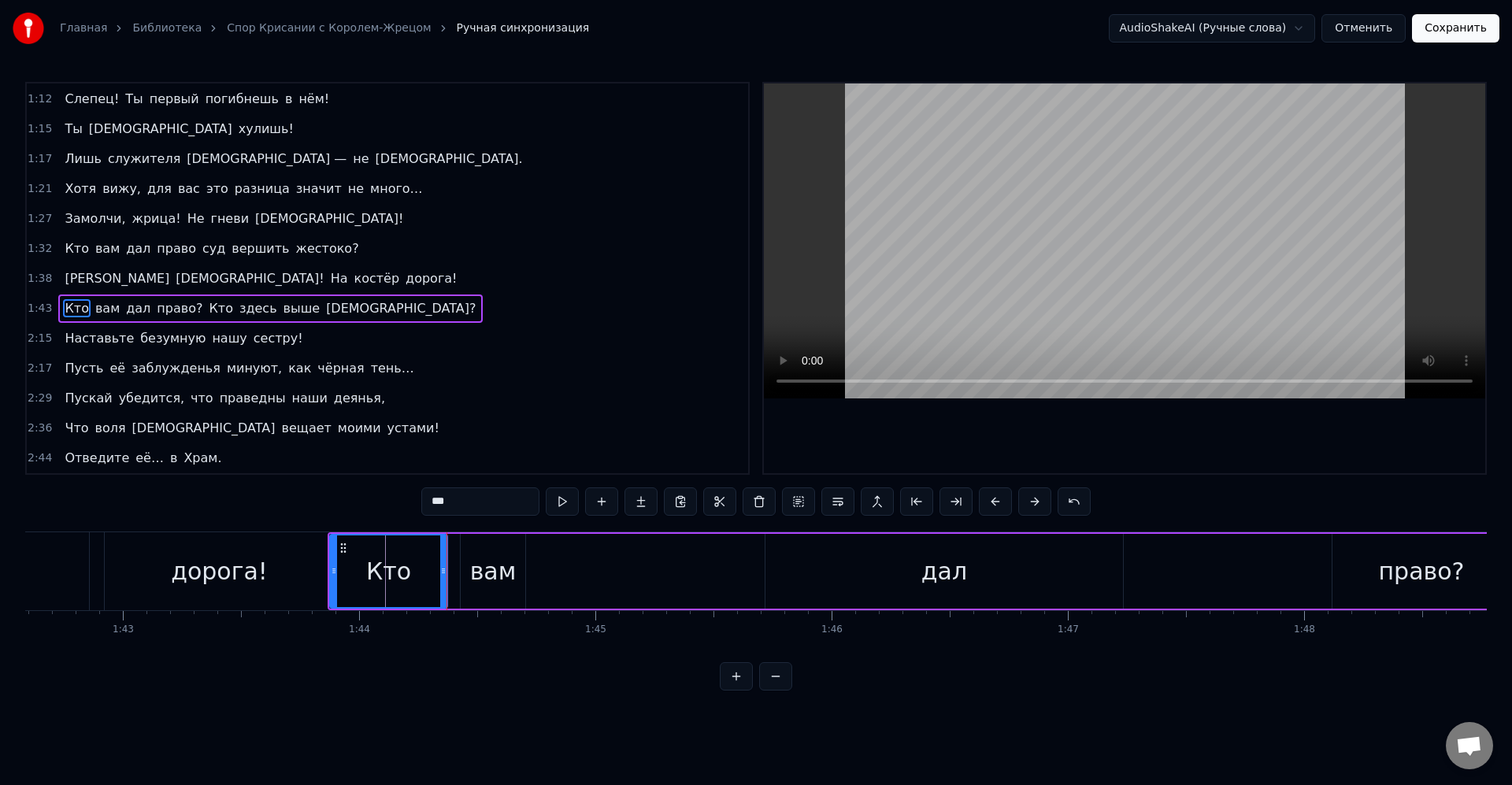
click at [506, 592] on div "вам" at bounding box center [492, 571] width 64 height 75
click at [435, 561] on div "Кто" at bounding box center [389, 571] width 118 height 75
click at [435, 582] on div "Кто" at bounding box center [389, 571] width 116 height 72
click at [435, 578] on div at bounding box center [438, 571] width 7 height 72
click at [482, 575] on div "вам" at bounding box center [493, 572] width 47 height 36
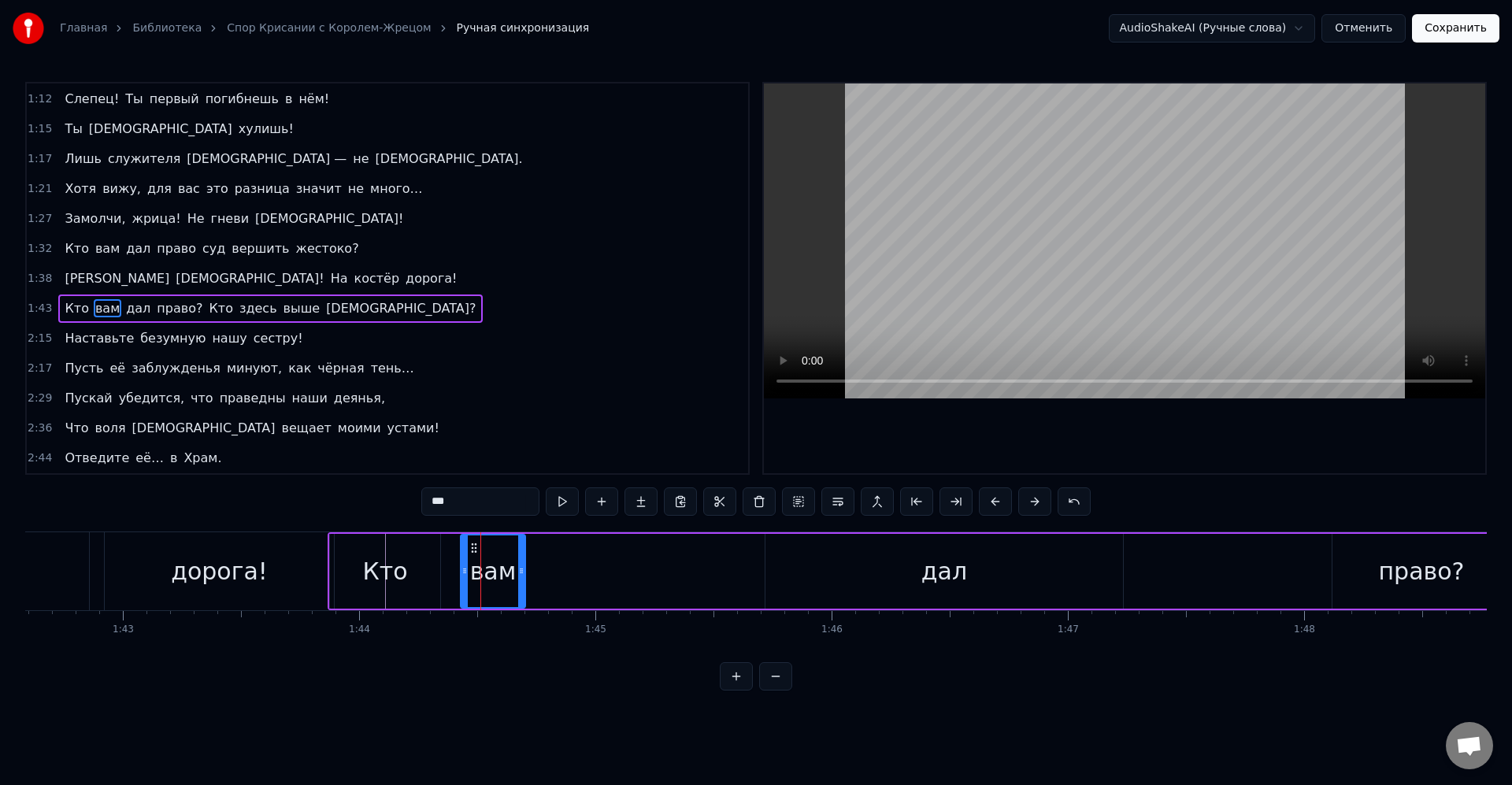
drag, startPoint x: 468, startPoint y: 576, endPoint x: 459, endPoint y: 574, distance: 9.2
click at [460, 574] on div "вам" at bounding box center [492, 571] width 66 height 75
click at [450, 573] on icon at bounding box center [453, 570] width 7 height 12
drag, startPoint x: 519, startPoint y: 574, endPoint x: 503, endPoint y: 574, distance: 16.0
click at [503, 574] on icon at bounding box center [502, 570] width 7 height 12
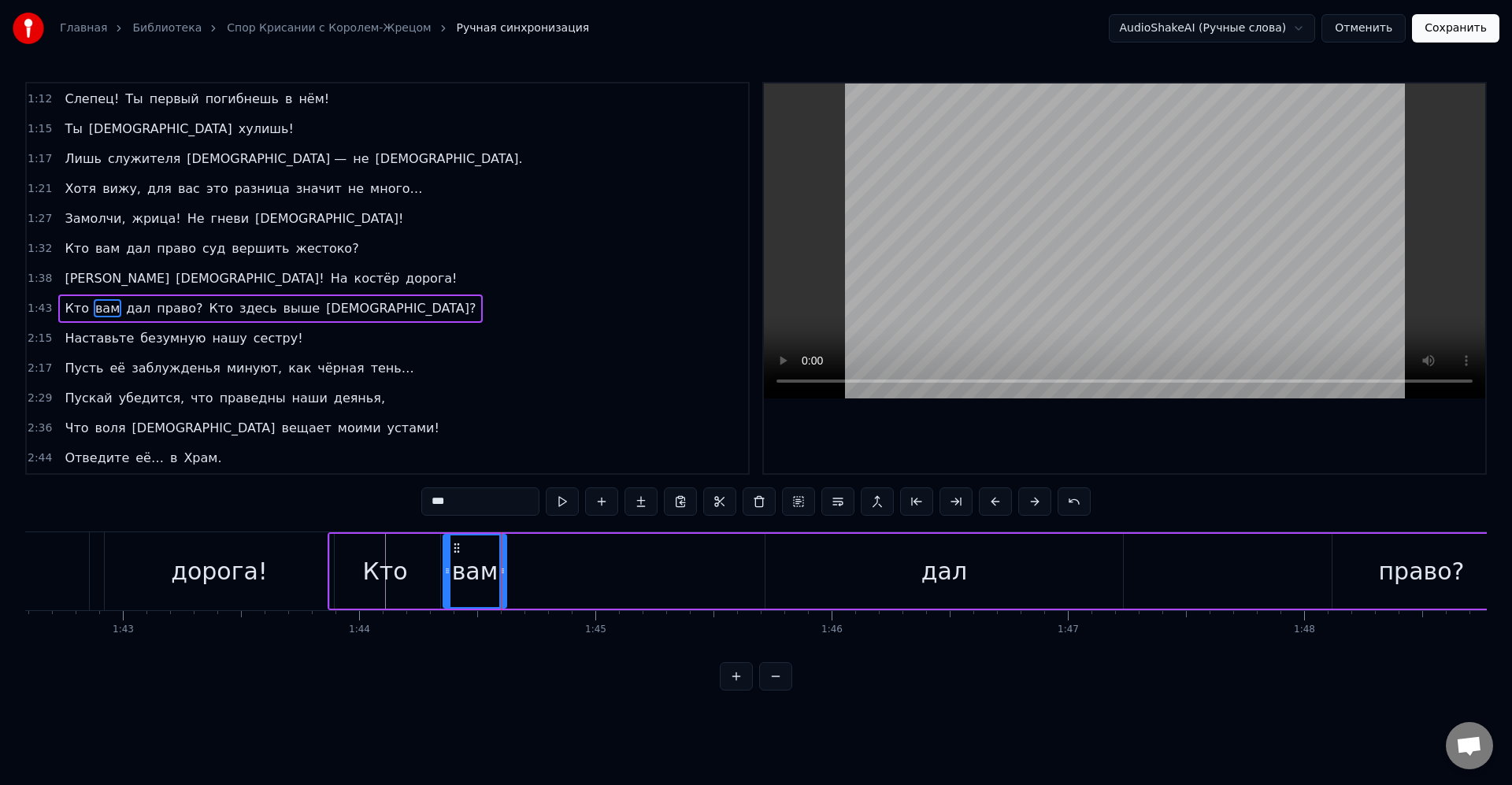
click at [456, 570] on div "вам" at bounding box center [476, 572] width 47 height 36
click at [449, 578] on div at bounding box center [447, 571] width 7 height 72
click at [877, 578] on div "дал" at bounding box center [944, 571] width 358 height 75
type input "***"
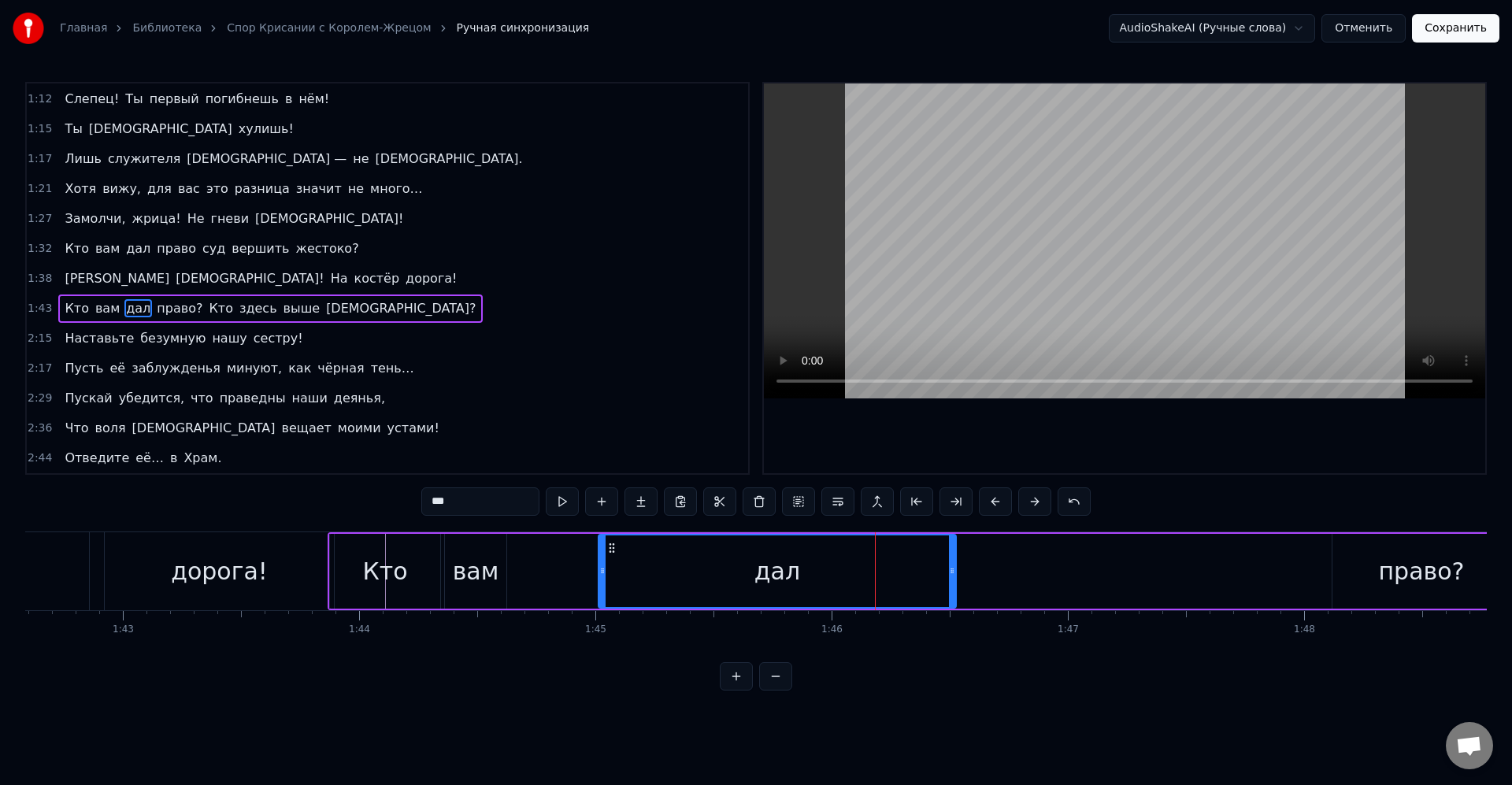
drag, startPoint x: 781, startPoint y: 552, endPoint x: 614, endPoint y: 565, distance: 167.5
click at [614, 565] on div "дал" at bounding box center [777, 571] width 356 height 72
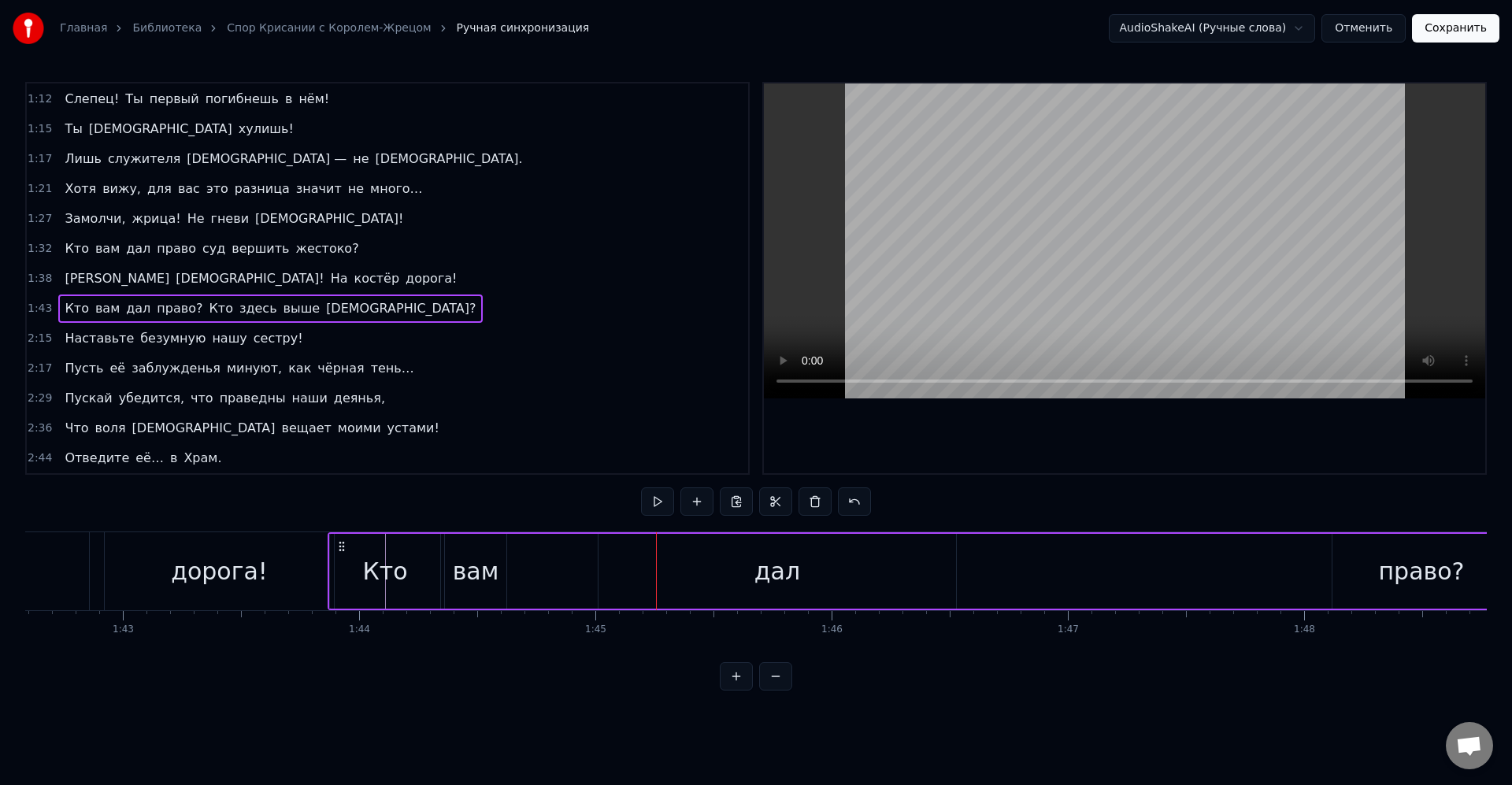
click at [608, 545] on div "дал" at bounding box center [777, 571] width 358 height 75
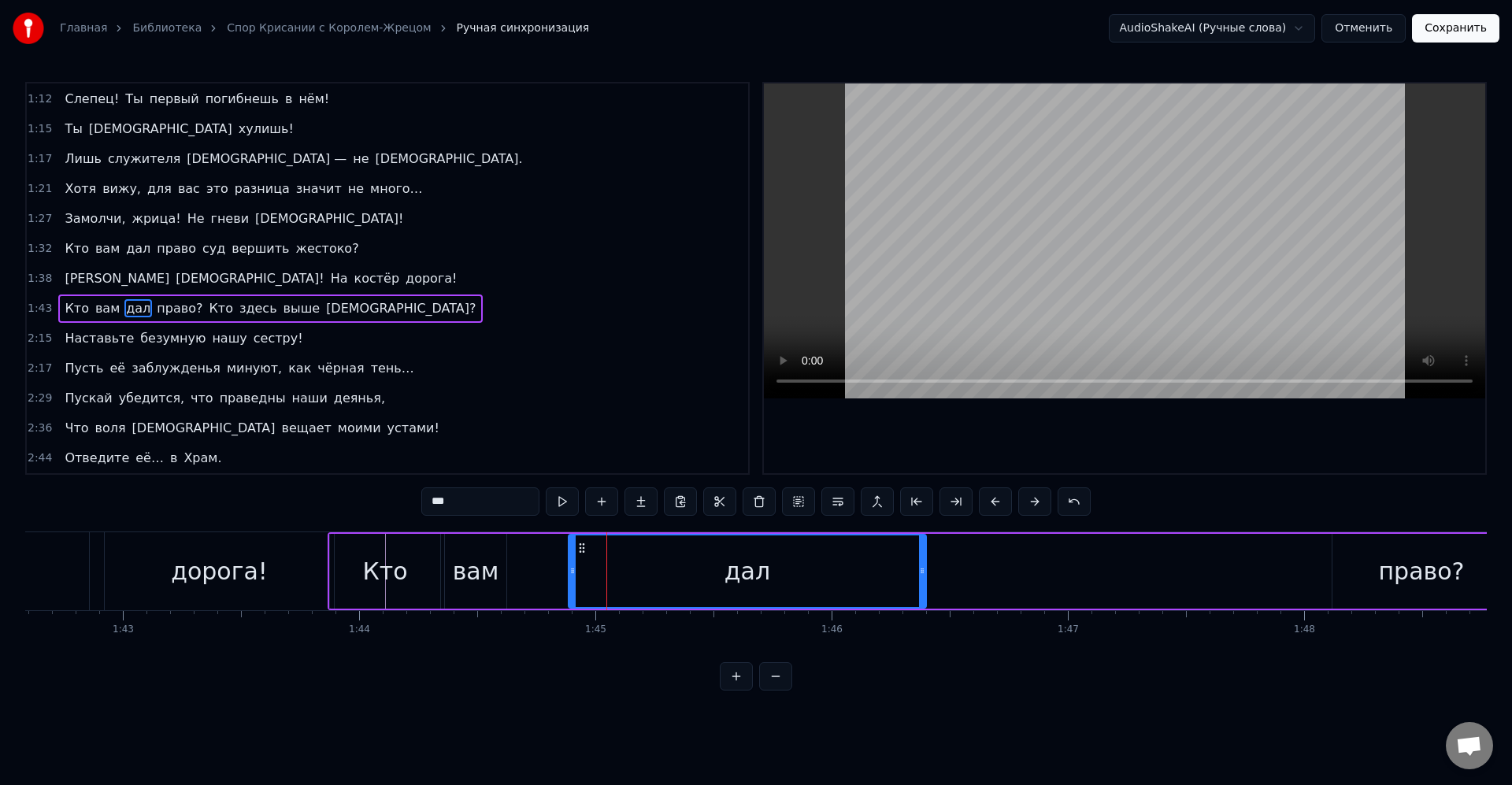
drag, startPoint x: 618, startPoint y: 548, endPoint x: 588, endPoint y: 548, distance: 30.0
click at [588, 548] on icon at bounding box center [581, 548] width 12 height 12
click at [728, 563] on div "дал" at bounding box center [747, 572] width 46 height 36
drag, startPoint x: 922, startPoint y: 566, endPoint x: 739, endPoint y: 564, distance: 183.0
click at [739, 564] on icon at bounding box center [739, 570] width 7 height 12
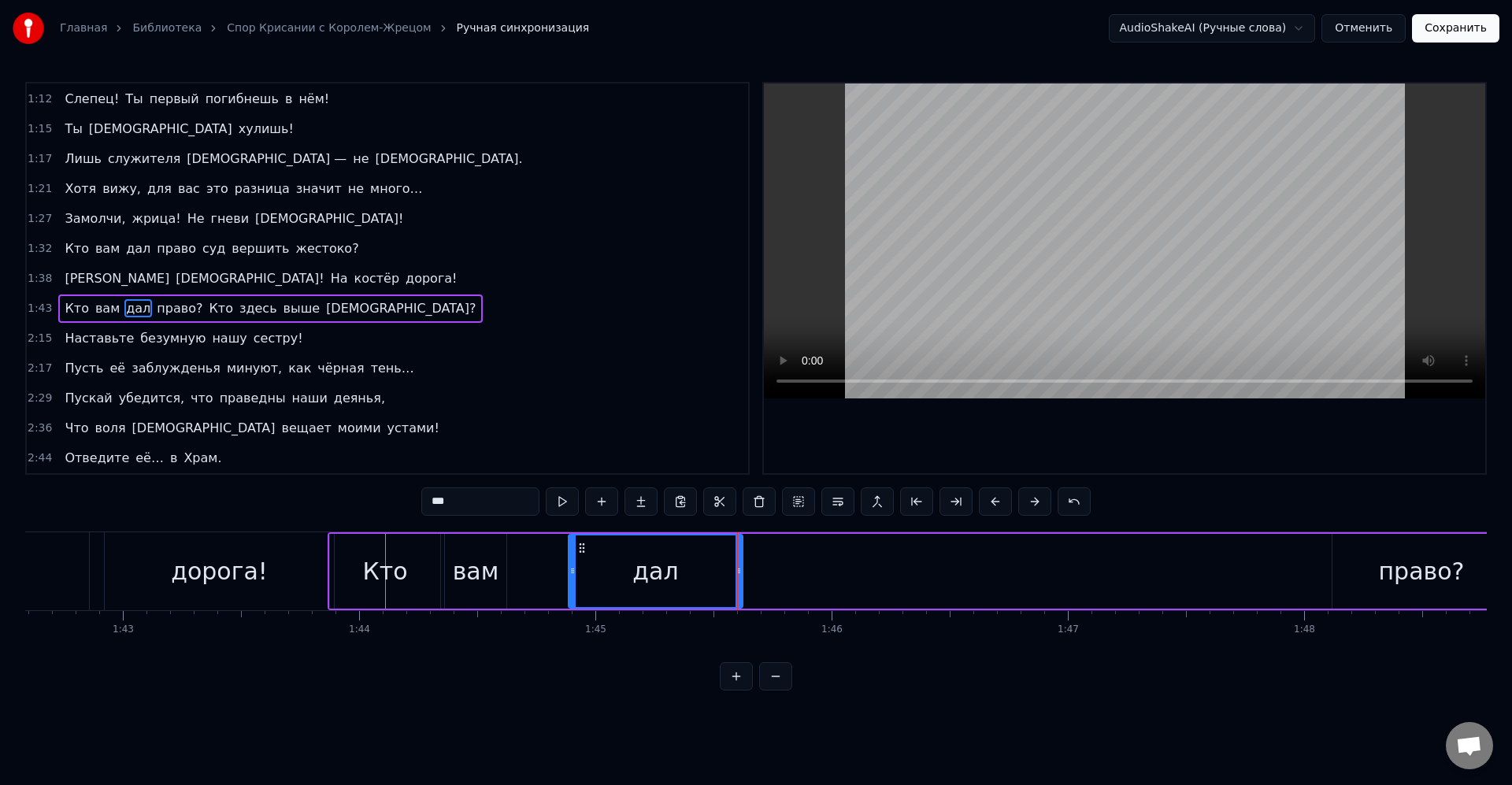
click at [1452, 593] on div "право?" at bounding box center [1421, 571] width 178 height 75
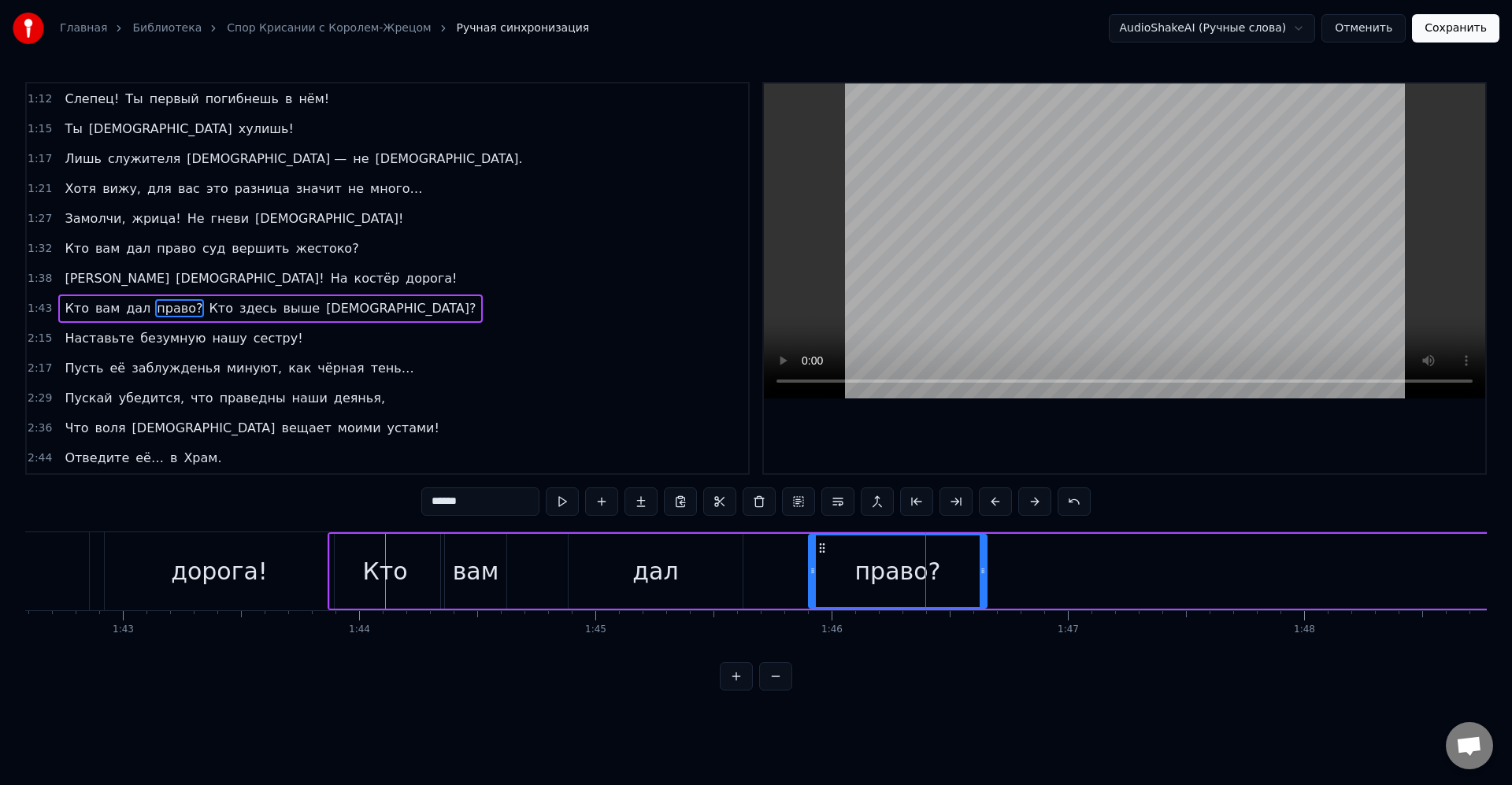
drag, startPoint x: 1346, startPoint y: 549, endPoint x: 820, endPoint y: 549, distance: 526.0
click at [820, 549] on icon at bounding box center [821, 548] width 12 height 12
drag, startPoint x: 981, startPoint y: 549, endPoint x: 940, endPoint y: 550, distance: 41.0
click at [940, 550] on div at bounding box center [939, 571] width 7 height 72
click at [881, 555] on div "право?" at bounding box center [876, 572] width 86 height 36
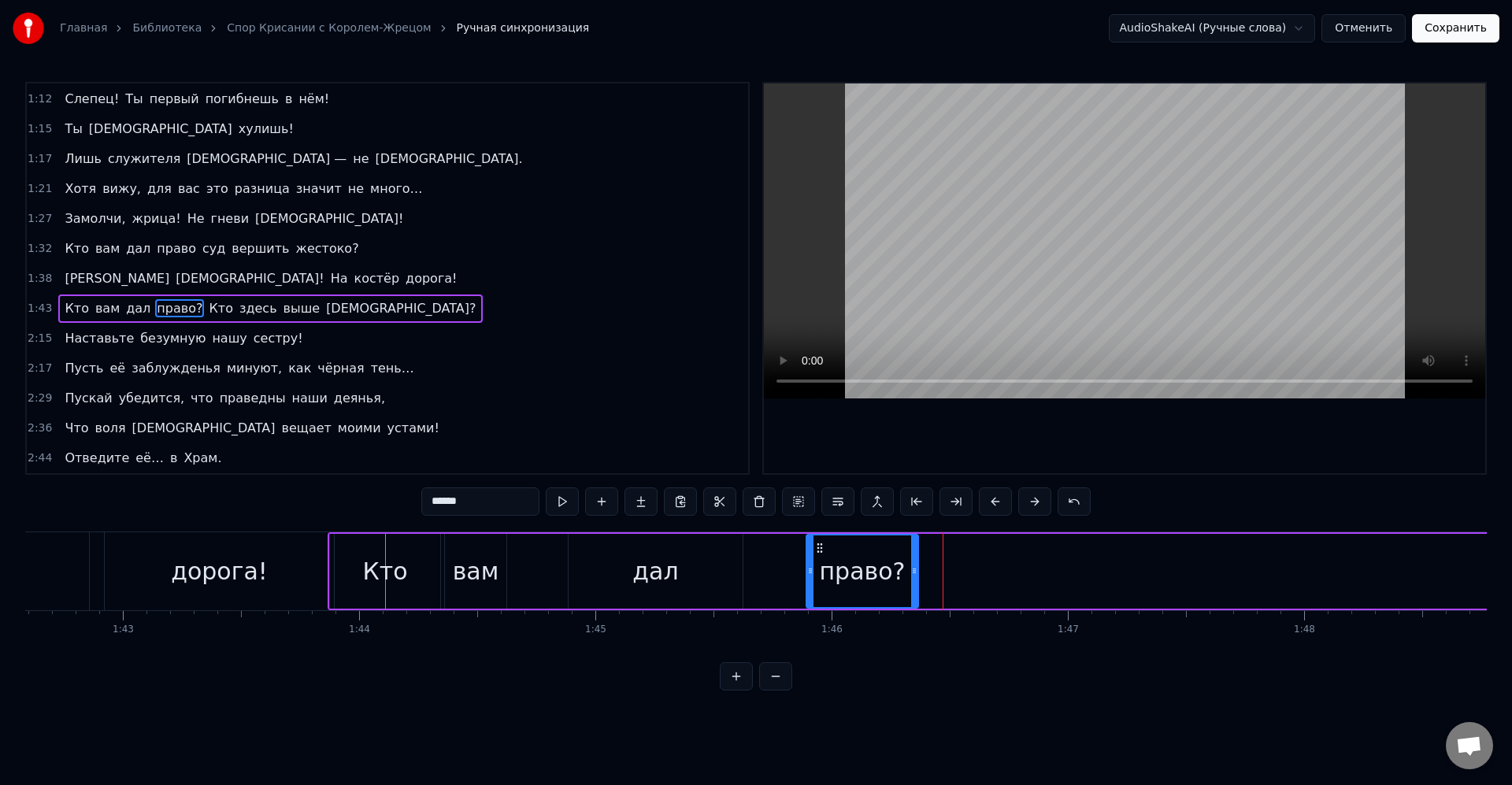
drag, startPoint x: 939, startPoint y: 567, endPoint x: 906, endPoint y: 568, distance: 33.0
click at [914, 569] on icon at bounding box center [914, 570] width 7 height 12
click at [906, 568] on div "право?" at bounding box center [863, 571] width 110 height 72
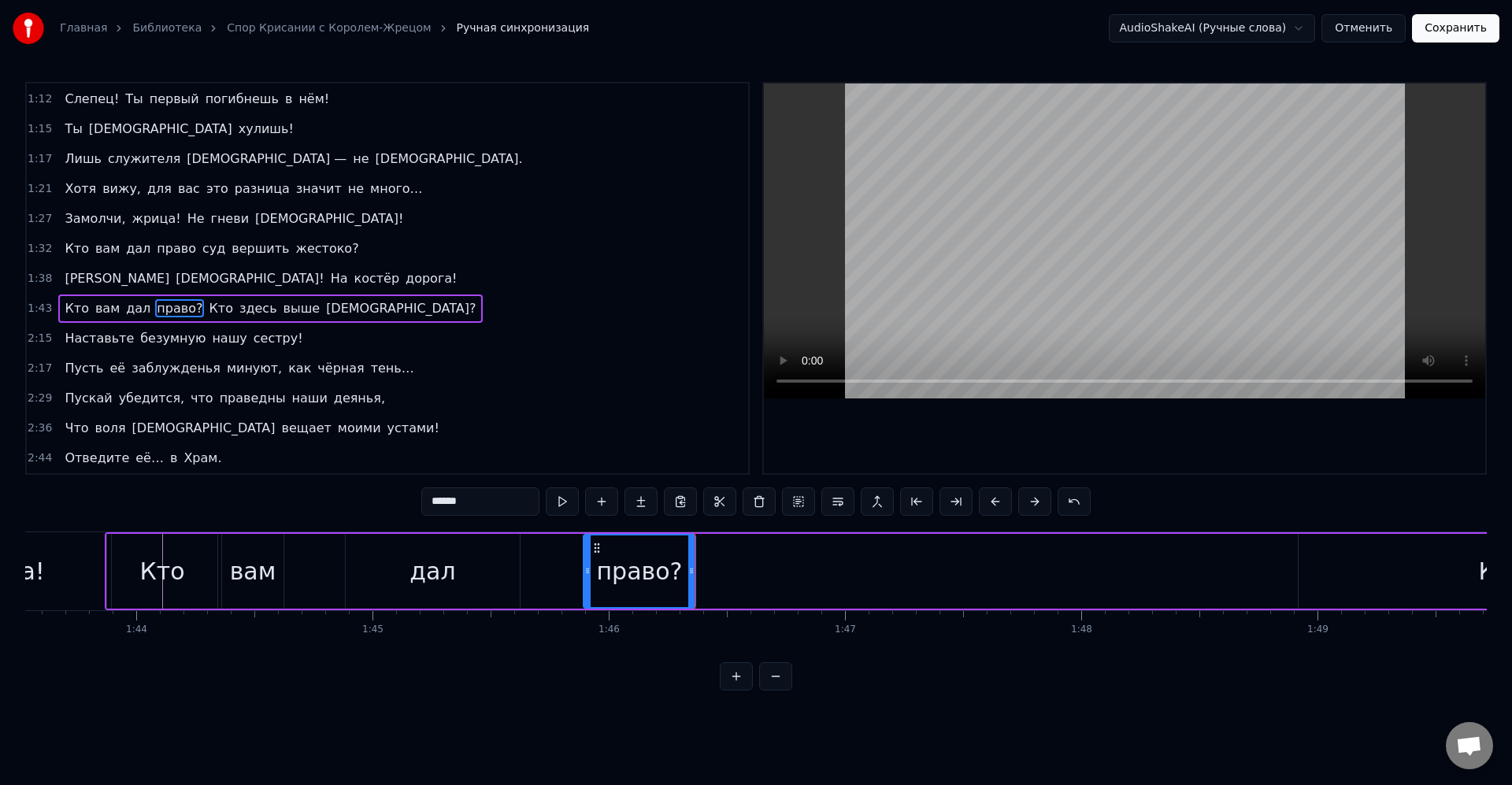
scroll to position [0, 24775]
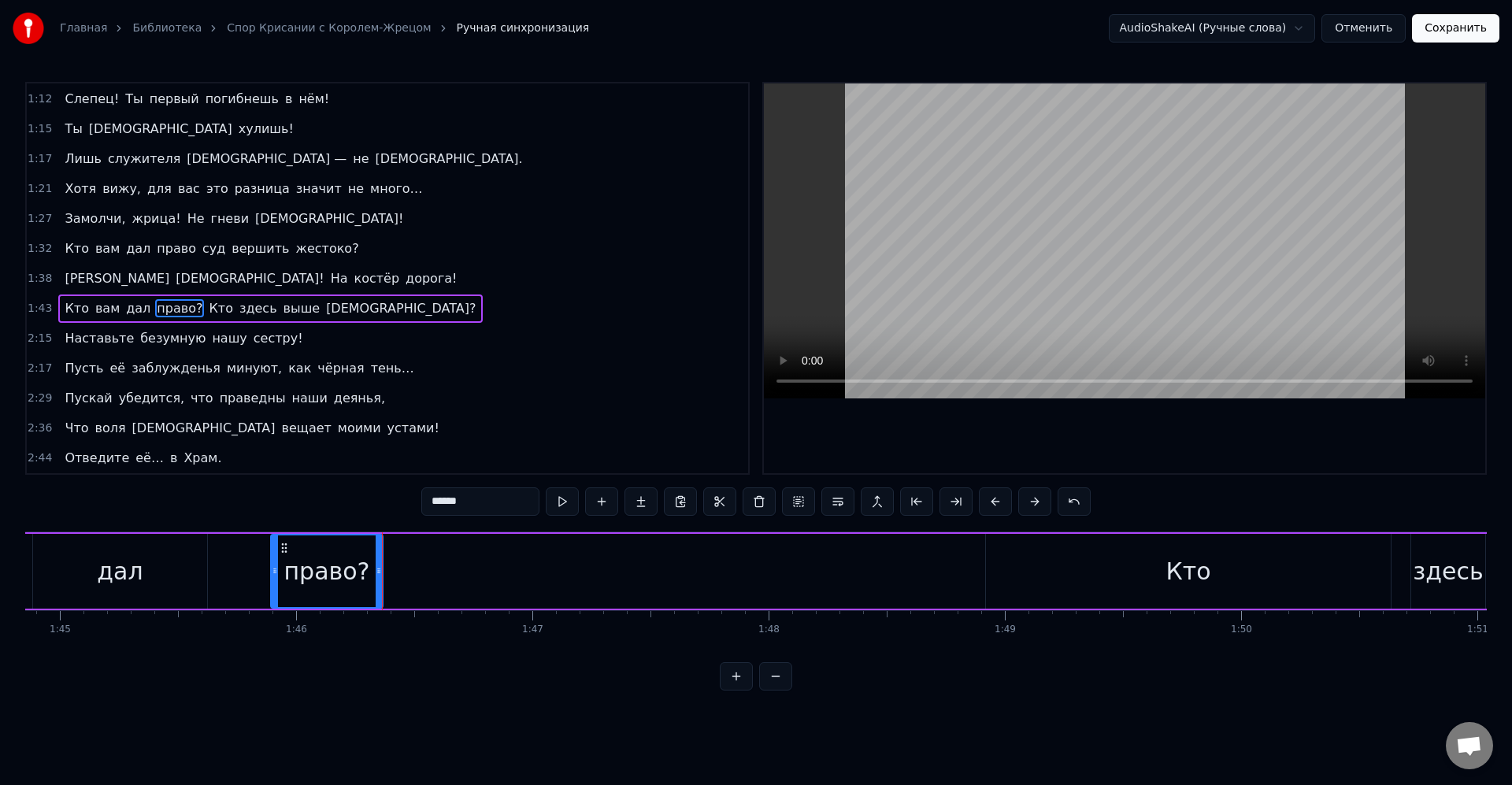
click at [1078, 573] on div "Кто" at bounding box center [1188, 571] width 405 height 75
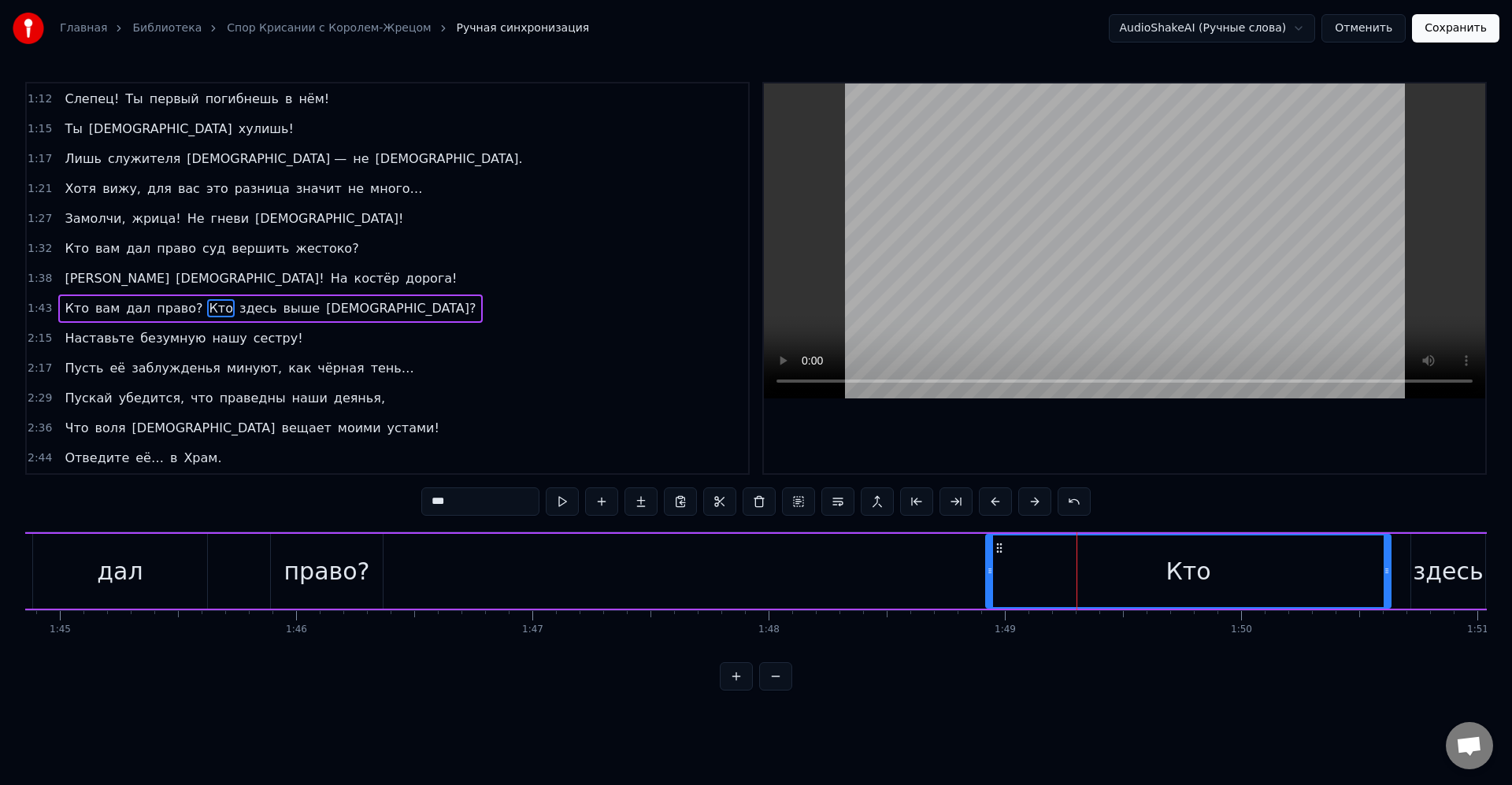
click at [320, 567] on div "право?" at bounding box center [327, 572] width 86 height 36
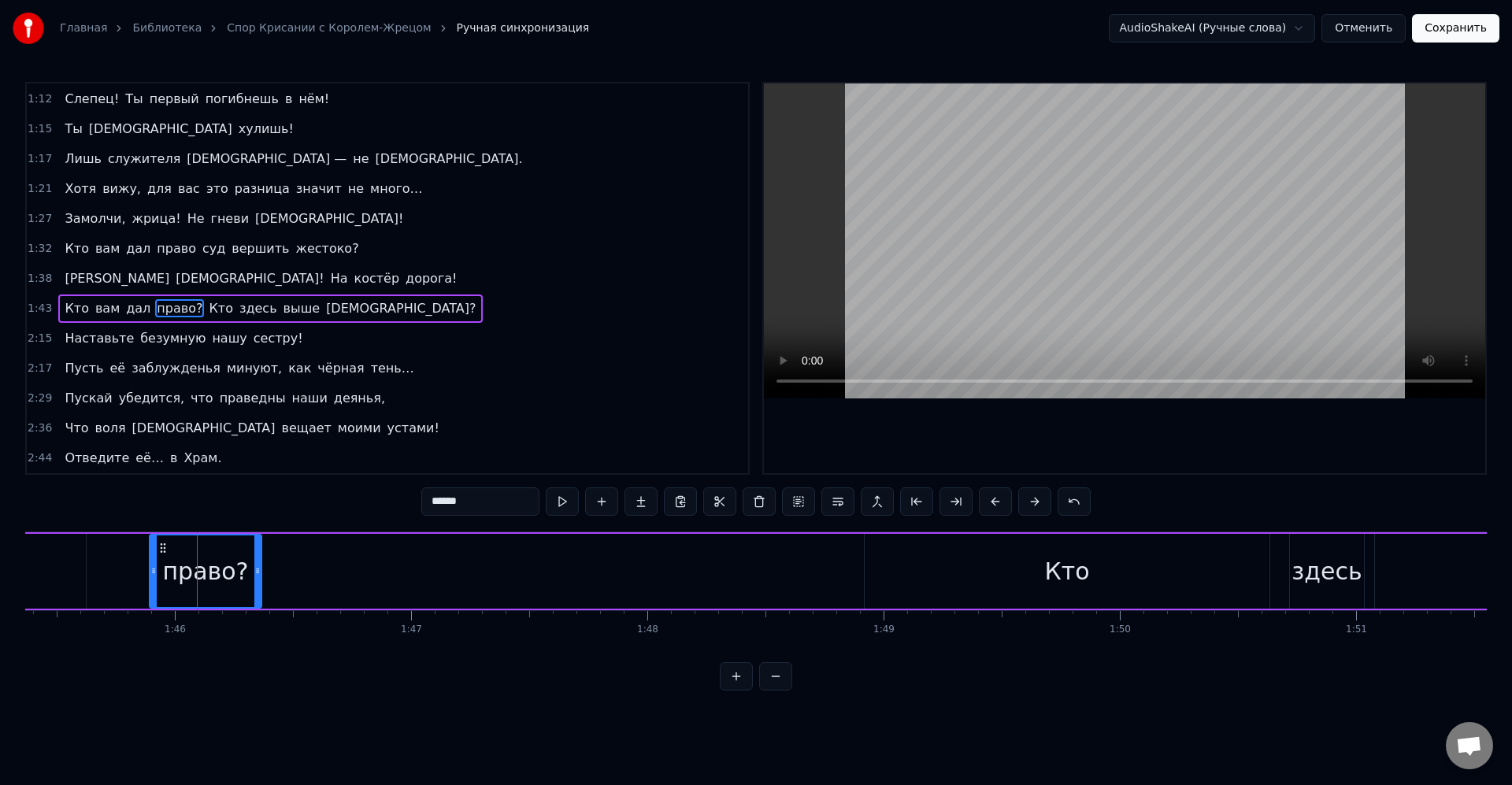
scroll to position [0, 24847]
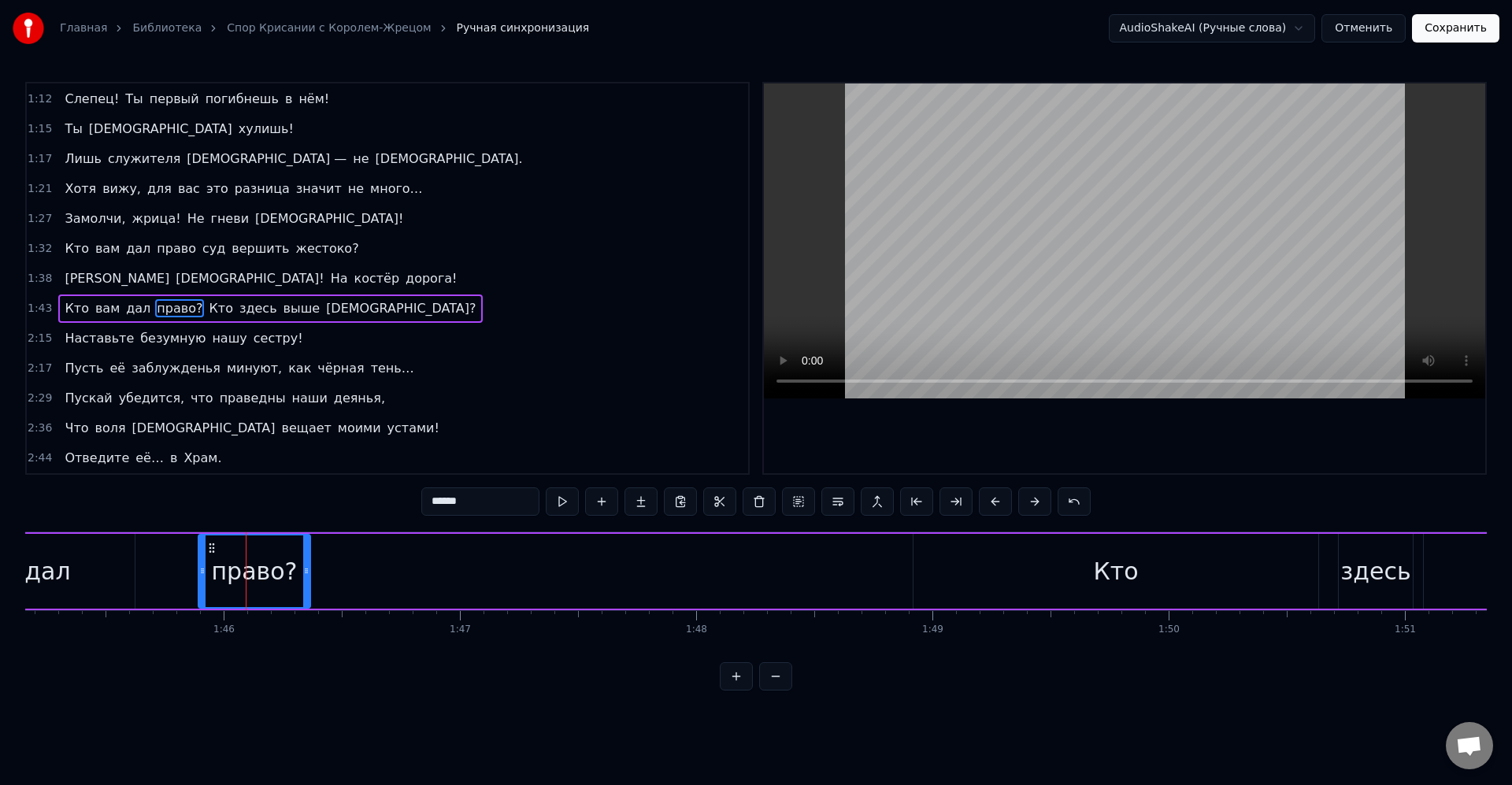
click at [1044, 576] on div "Кто" at bounding box center [1116, 571] width 405 height 75
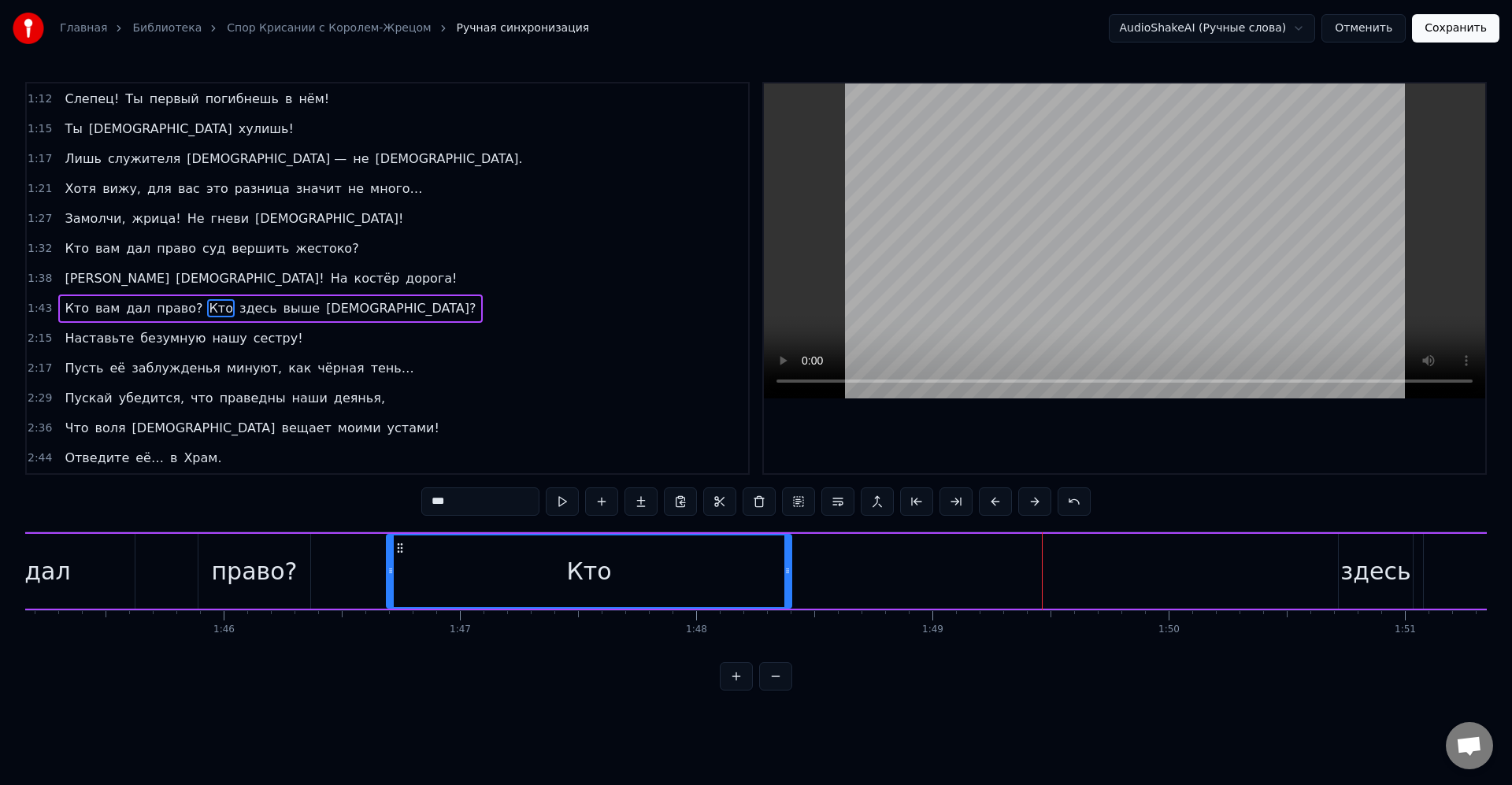
drag, startPoint x: 931, startPoint y: 549, endPoint x: 437, endPoint y: 548, distance: 494.0
click at [404, 546] on icon at bounding box center [399, 548] width 12 height 12
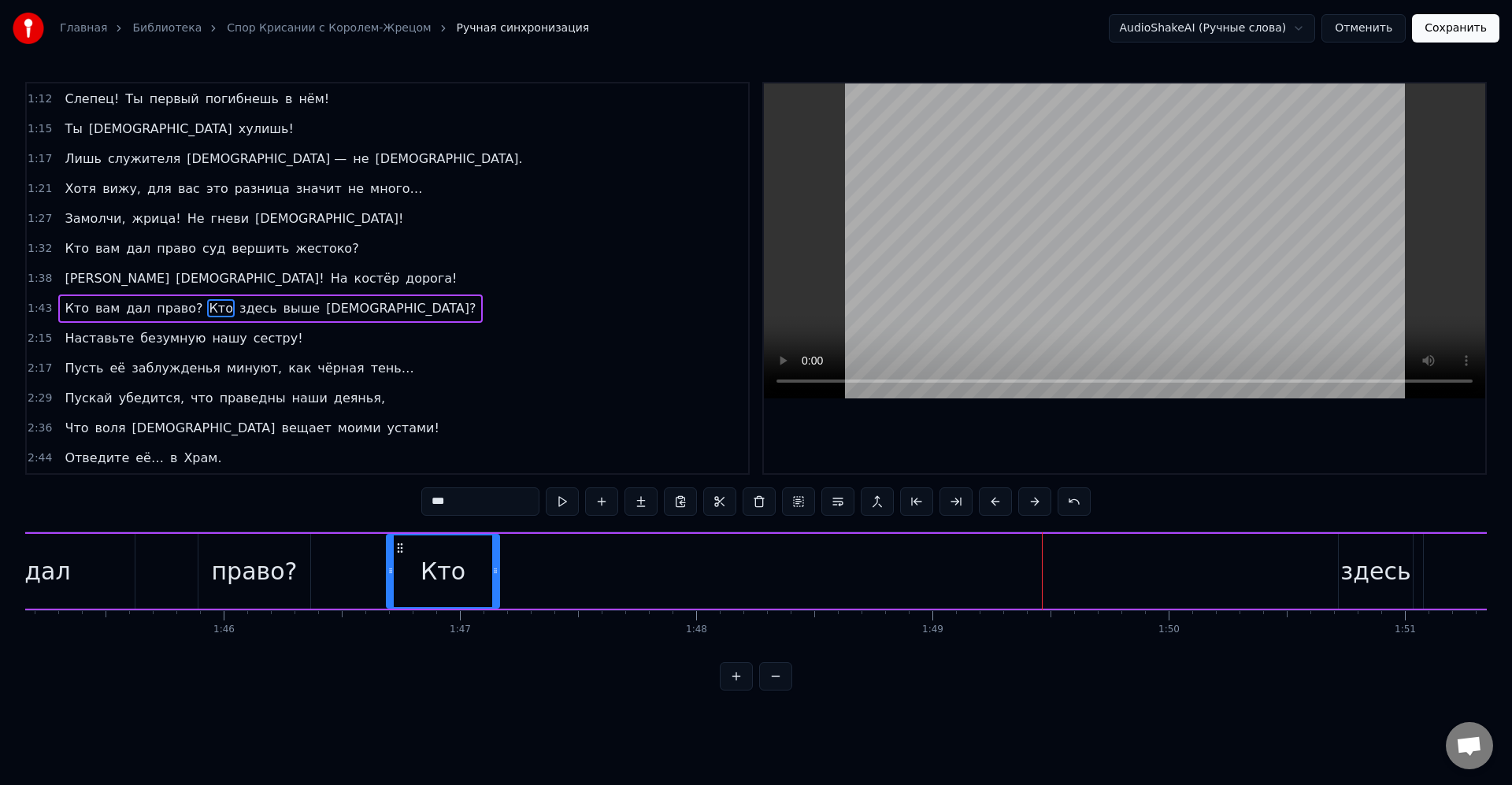
drag, startPoint x: 788, startPoint y: 566, endPoint x: 531, endPoint y: 567, distance: 257.0
click at [493, 561] on div at bounding box center [495, 571] width 7 height 72
click at [1352, 564] on div "здесь" at bounding box center [1375, 572] width 70 height 36
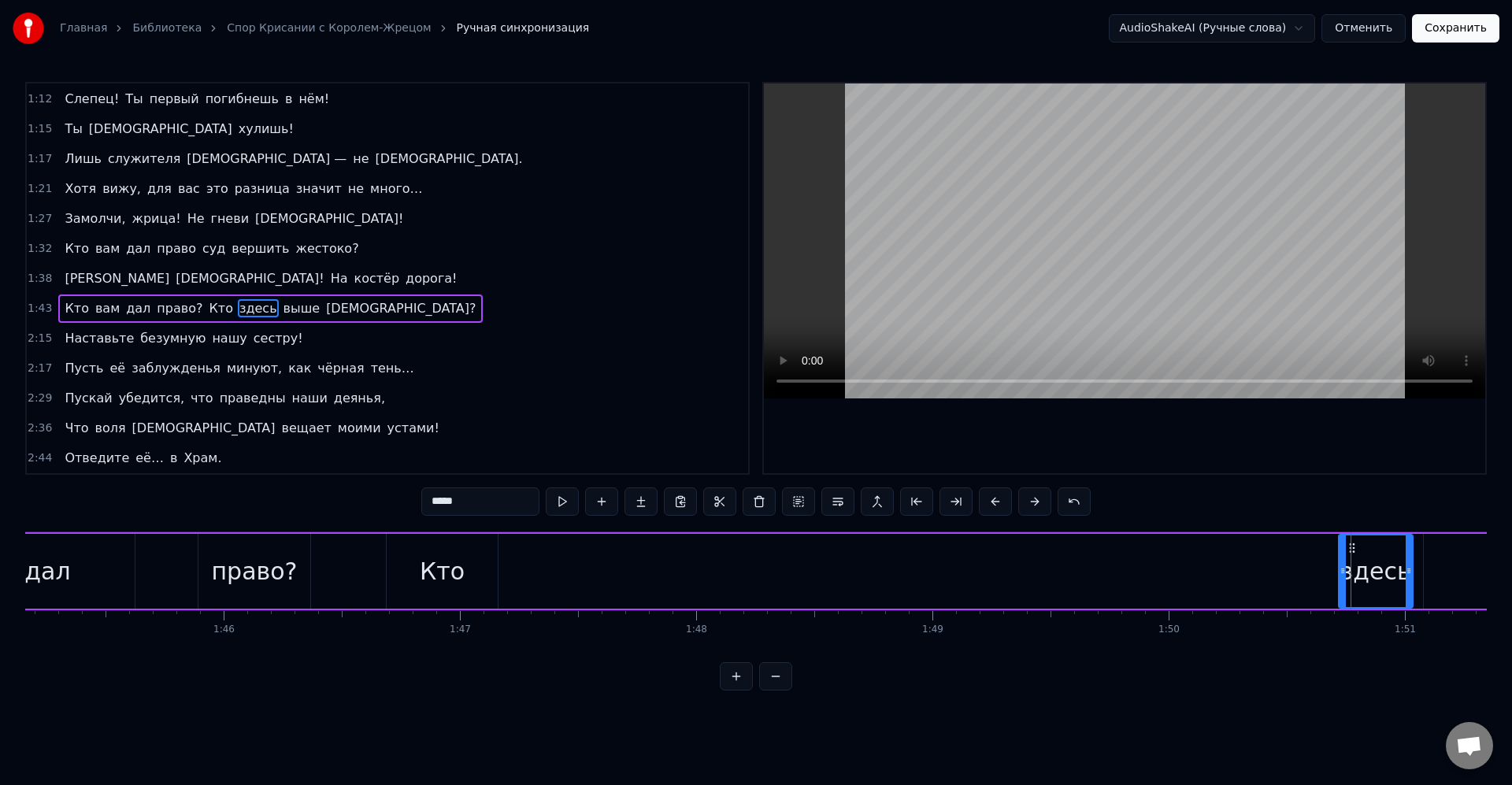
click at [1353, 545] on icon at bounding box center [1351, 548] width 12 height 12
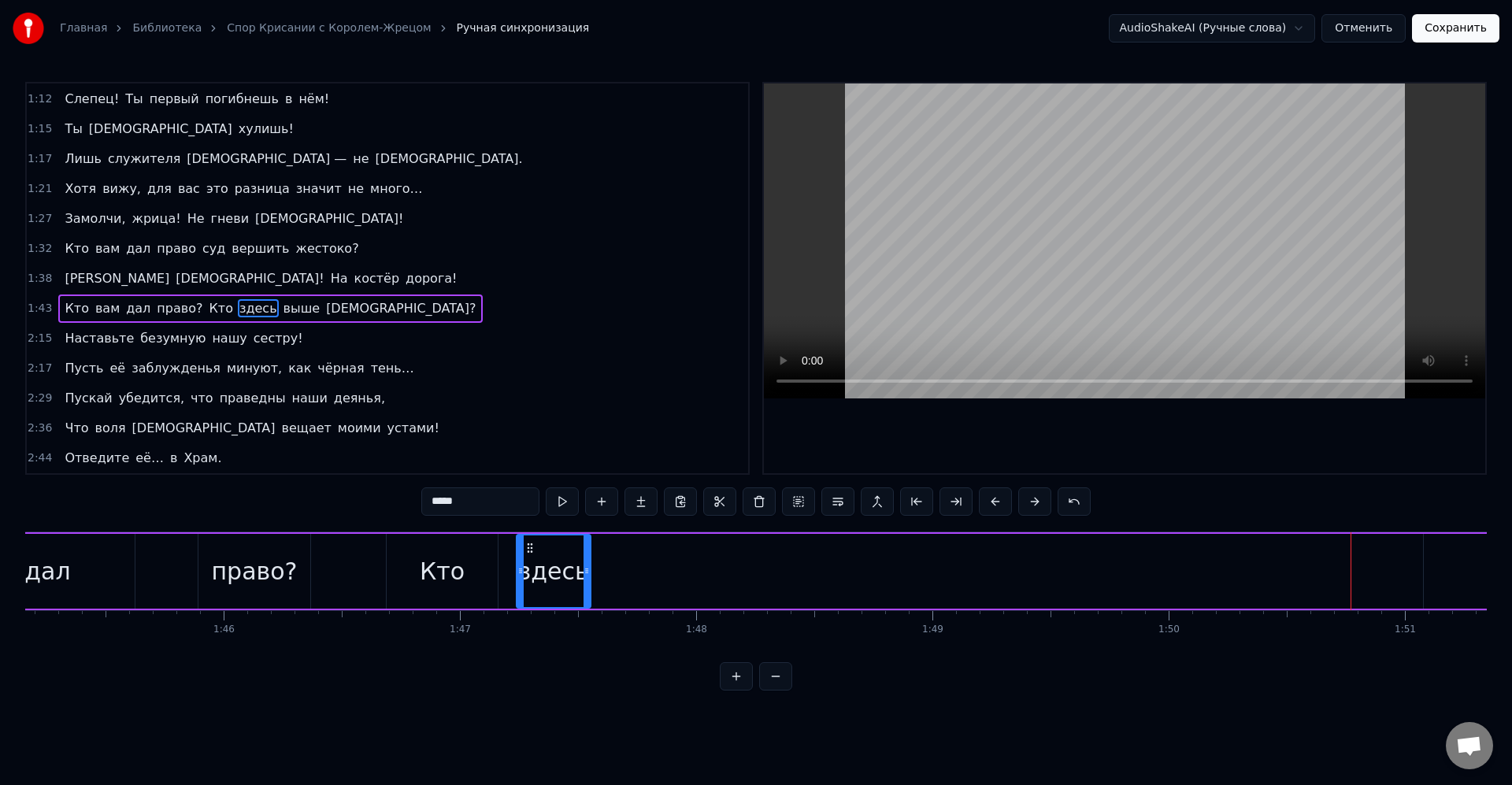
drag, startPoint x: 1357, startPoint y: 549, endPoint x: 556, endPoint y: 554, distance: 801.0
click at [534, 549] on icon at bounding box center [529, 548] width 12 height 12
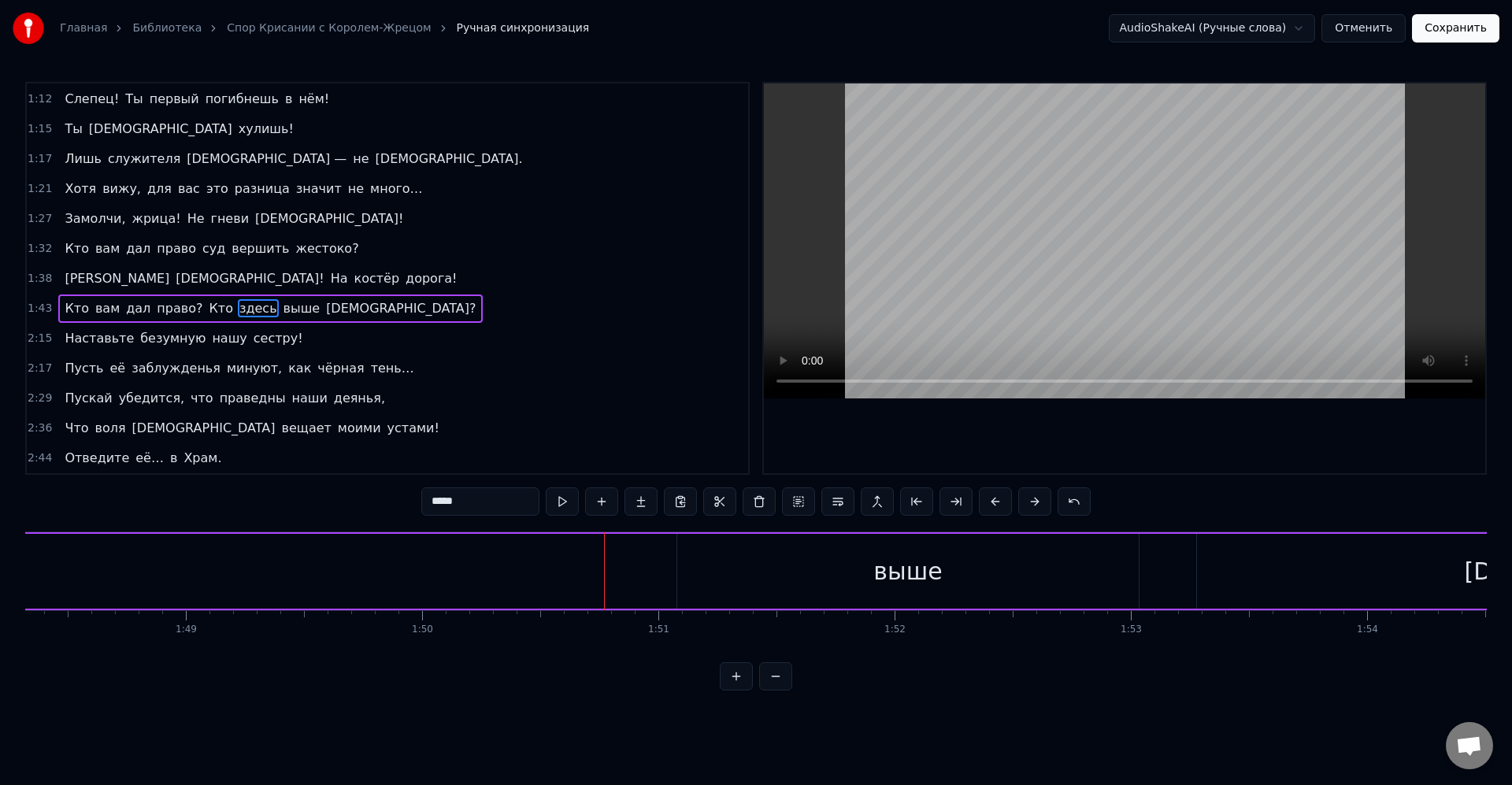
scroll to position [0, 25690]
click at [849, 575] on div "выше" at bounding box center [812, 571] width 462 height 75
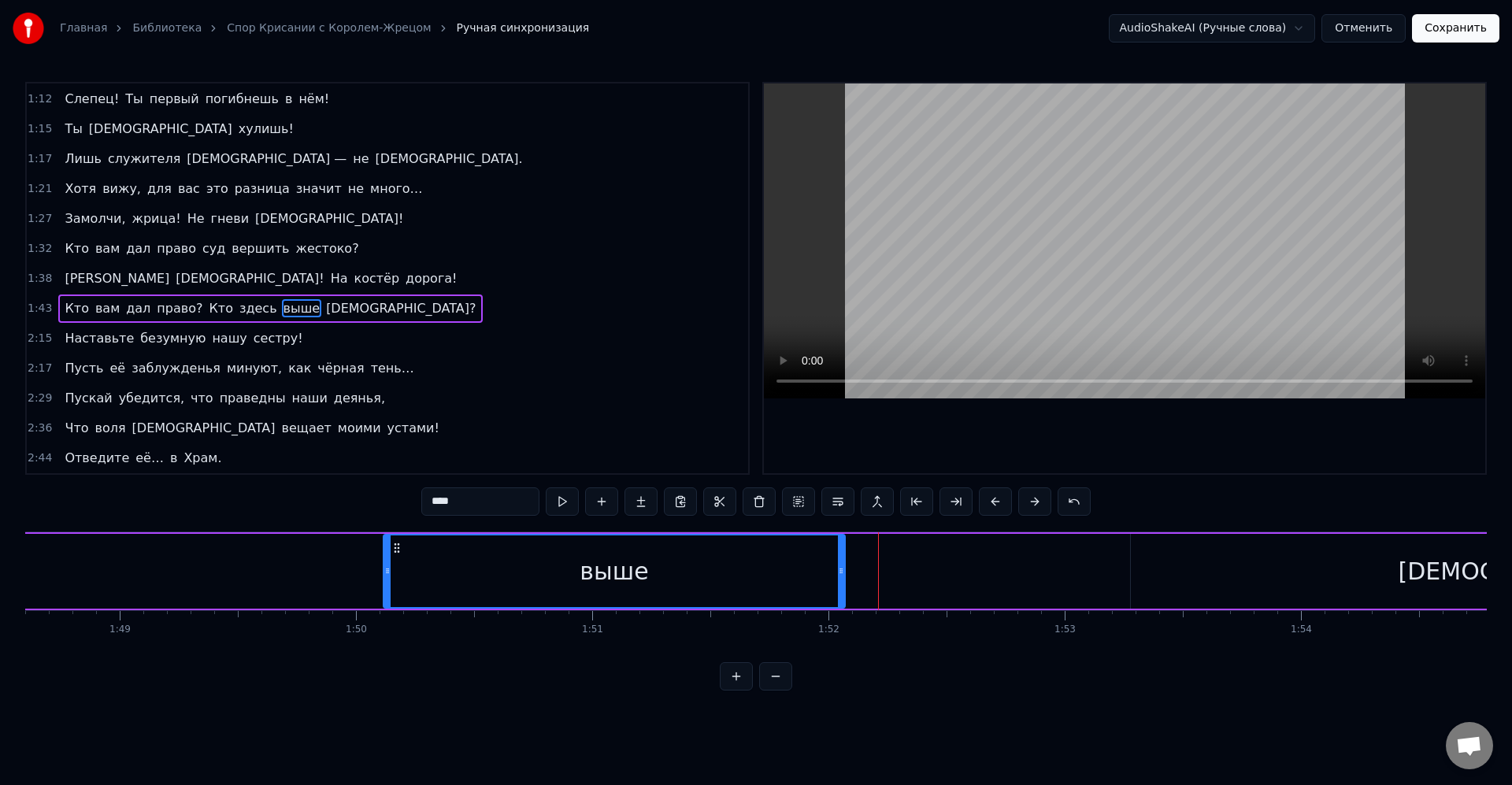
drag, startPoint x: 596, startPoint y: 548, endPoint x: 288, endPoint y: 557, distance: 308.1
click at [384, 554] on div "выше" at bounding box center [614, 571] width 460 height 72
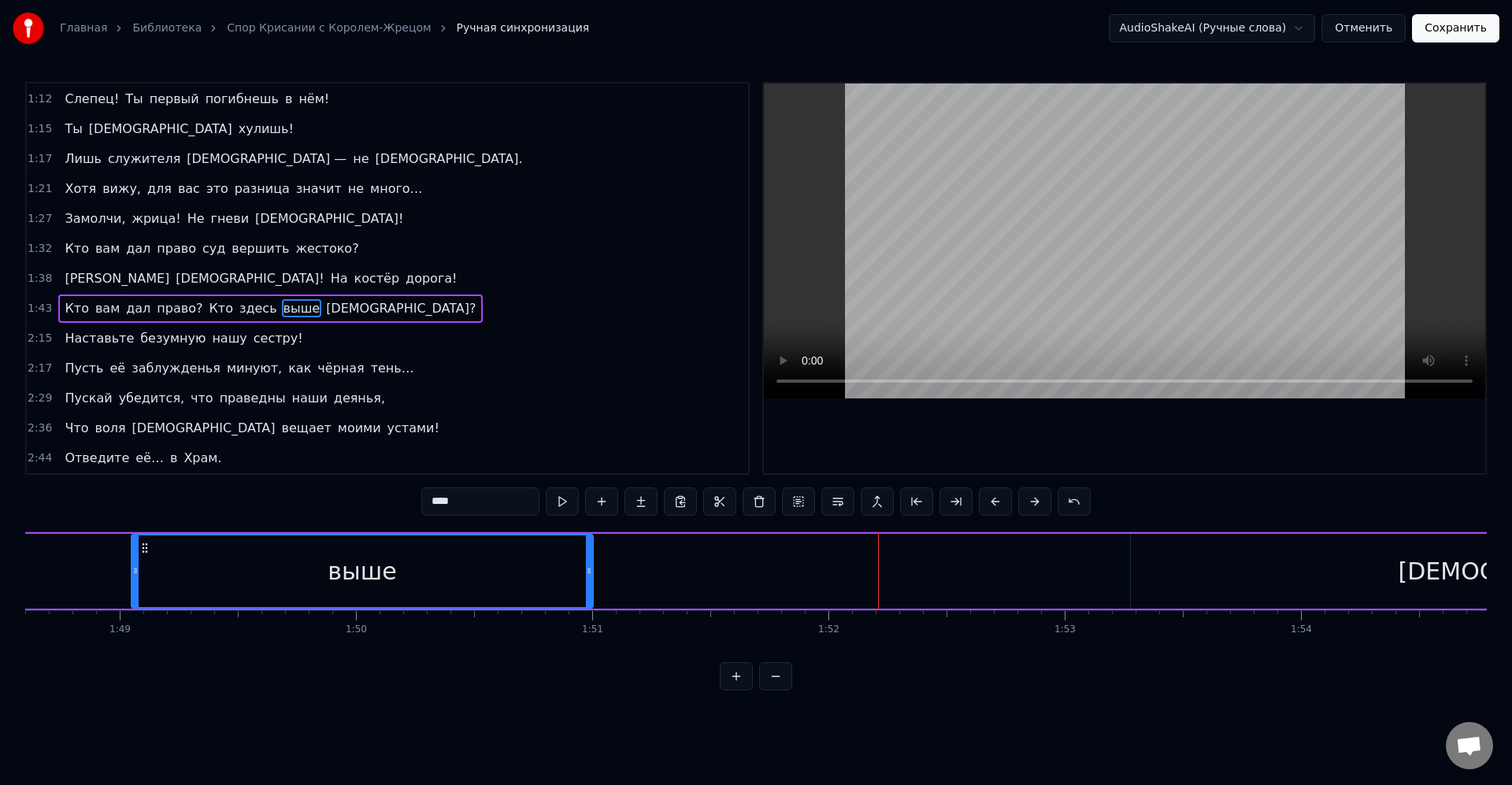
scroll to position [0, 25614]
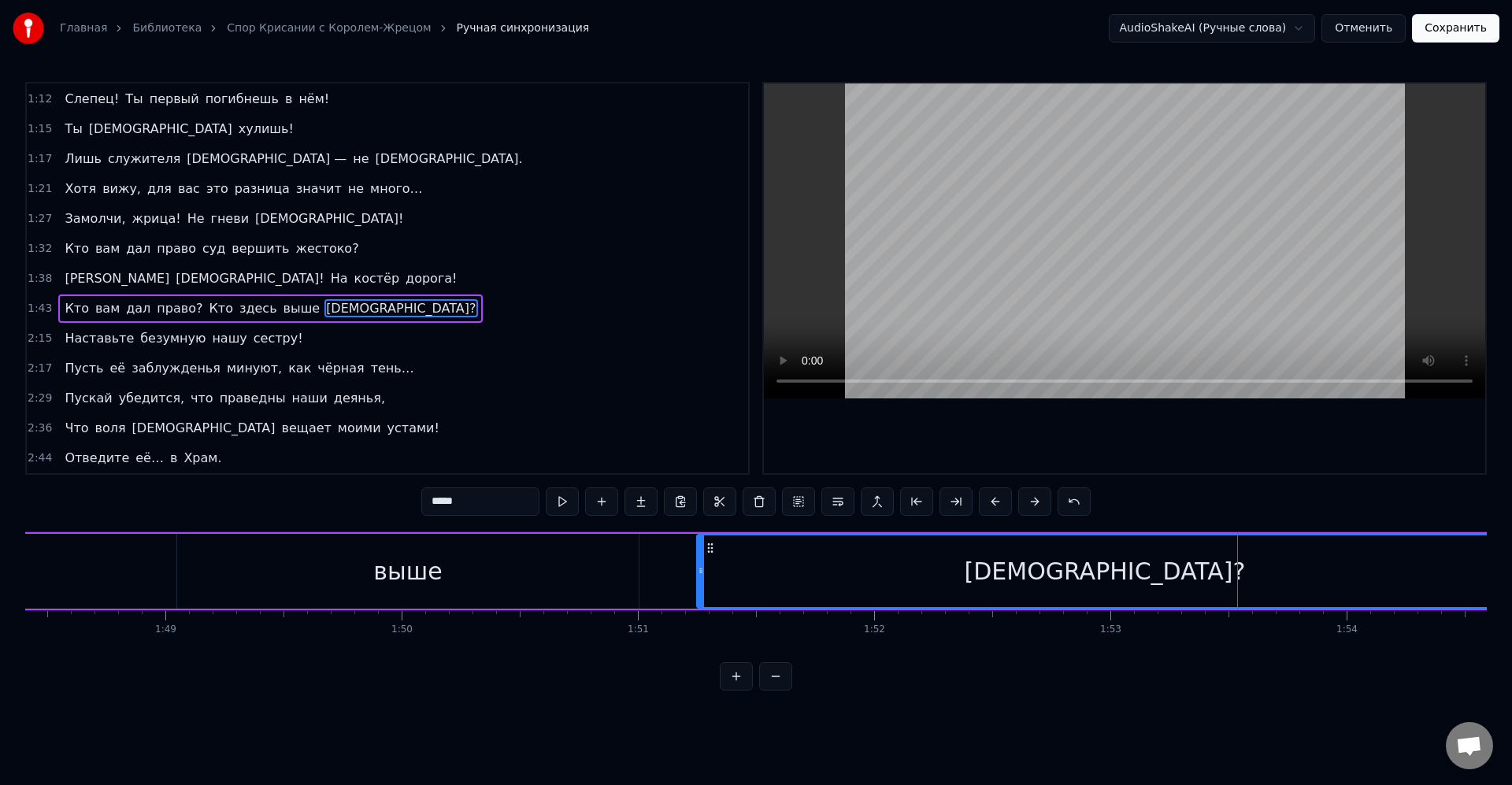
drag, startPoint x: 1192, startPoint y: 547, endPoint x: 684, endPoint y: 564, distance: 508.3
click at [698, 564] on div "[DEMOGRAPHIC_DATA]?" at bounding box center [1105, 571] width 814 height 72
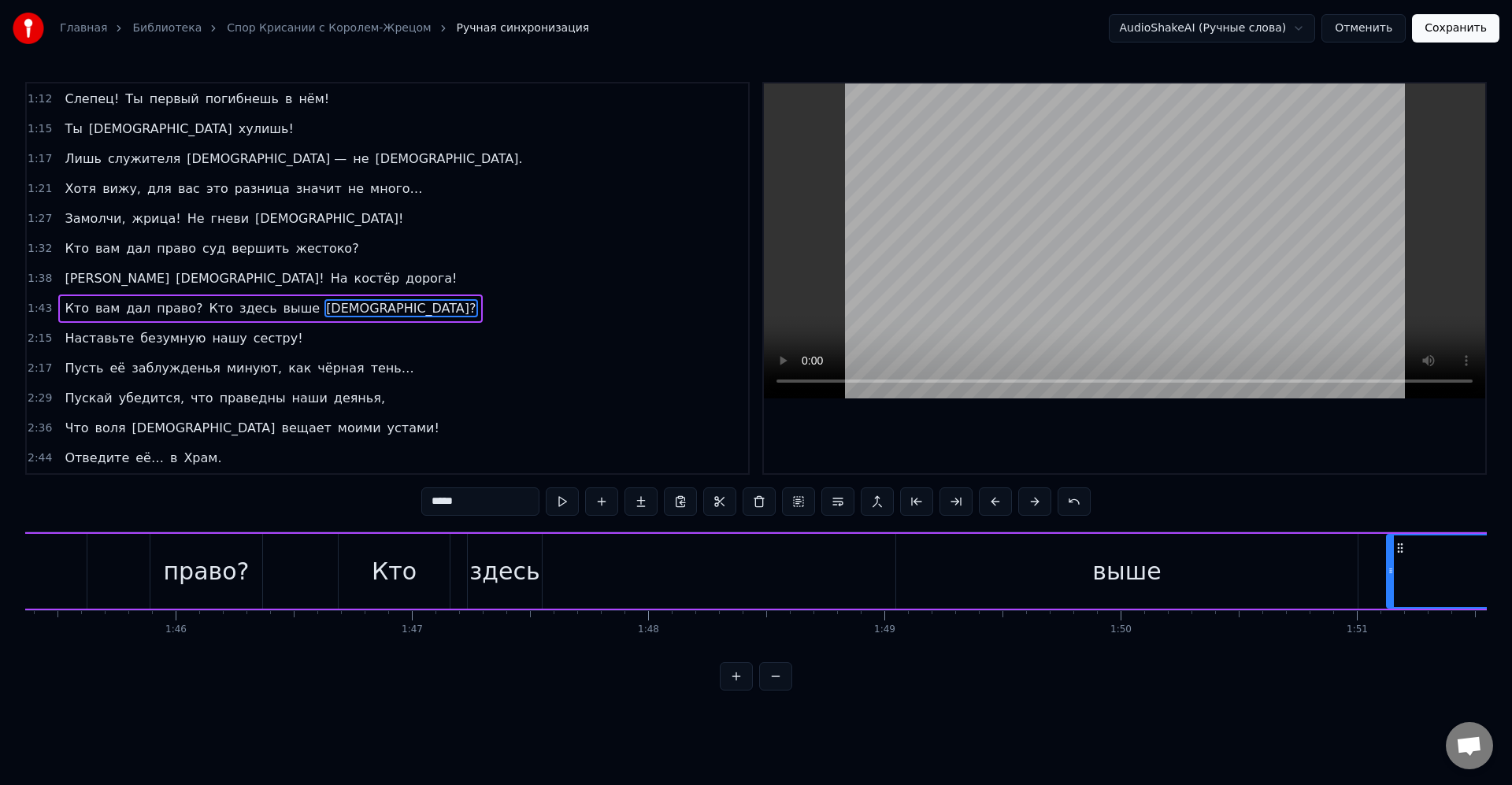
scroll to position [0, 25088]
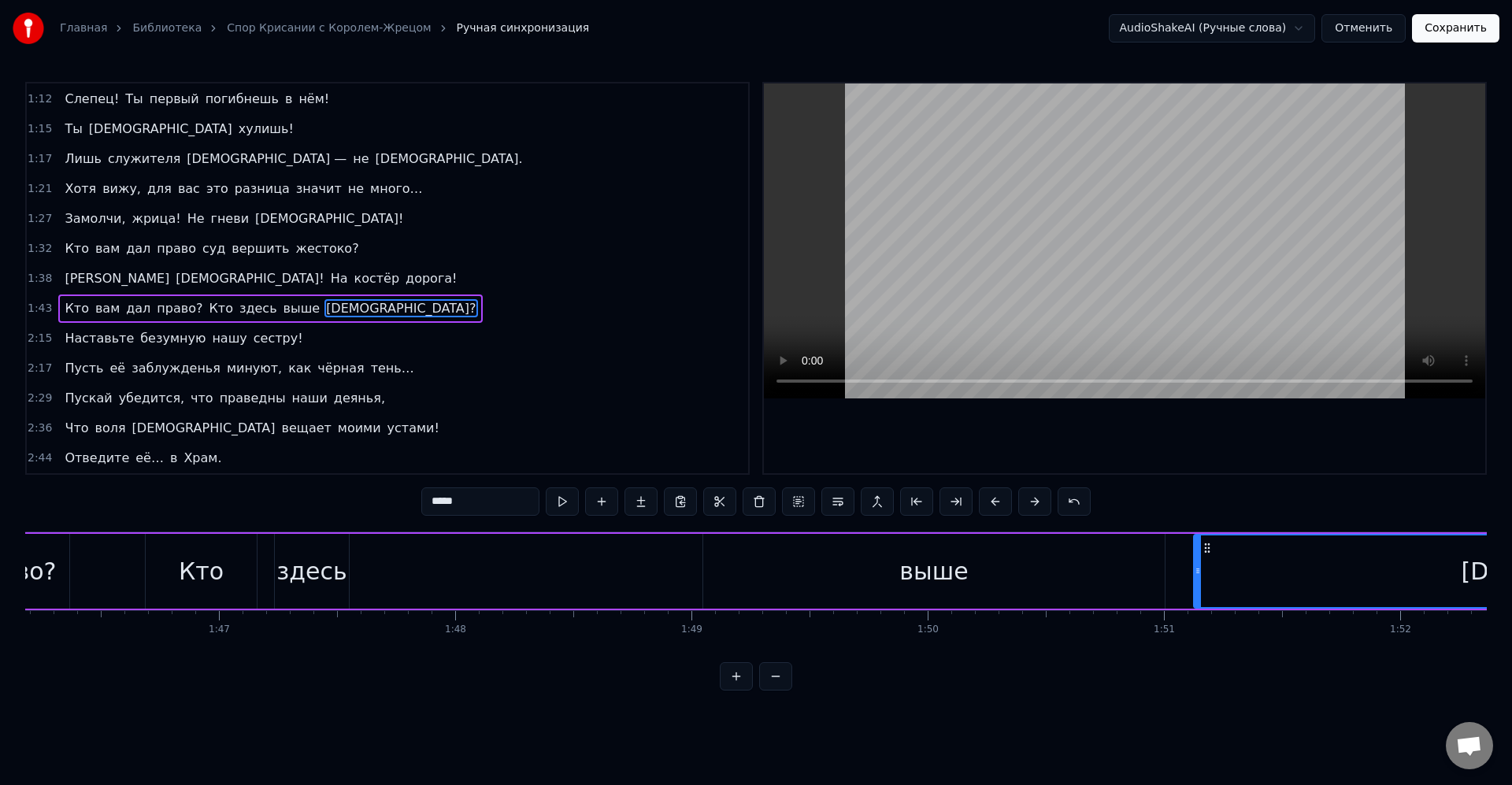
click at [1074, 568] on div "выше" at bounding box center [934, 571] width 462 height 75
type input "****"
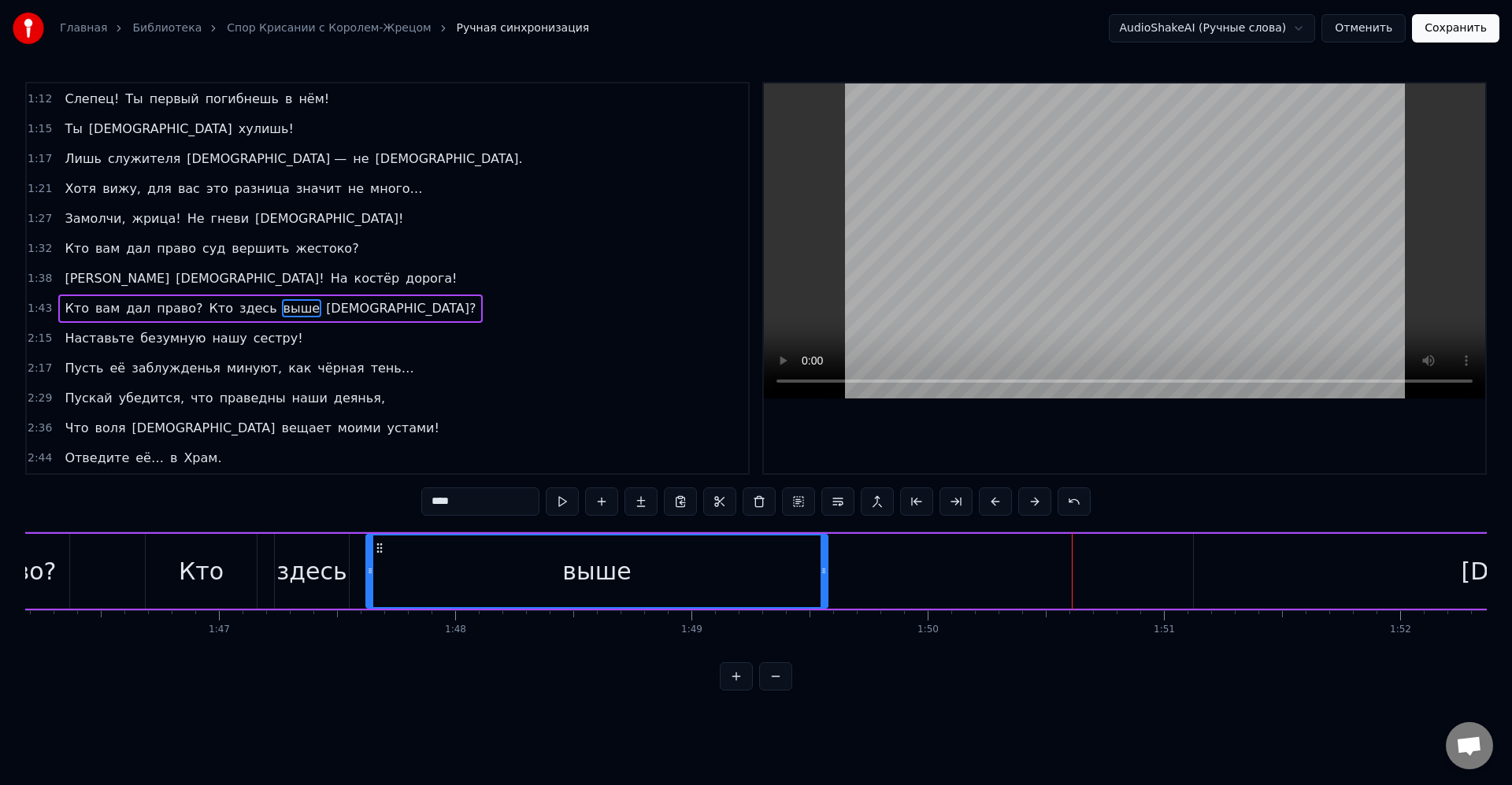
drag, startPoint x: 719, startPoint y: 547, endPoint x: 415, endPoint y: 548, distance: 304.0
click at [379, 547] on icon at bounding box center [378, 548] width 12 height 12
drag, startPoint x: 823, startPoint y: 559, endPoint x: 689, endPoint y: 564, distance: 134.1
click at [689, 564] on div at bounding box center [688, 571] width 7 height 72
click at [1186, 577] on div "Кто вам дал право? Кто здесь выше [DEMOGRAPHIC_DATA]?" at bounding box center [745, 571] width 2533 height 78
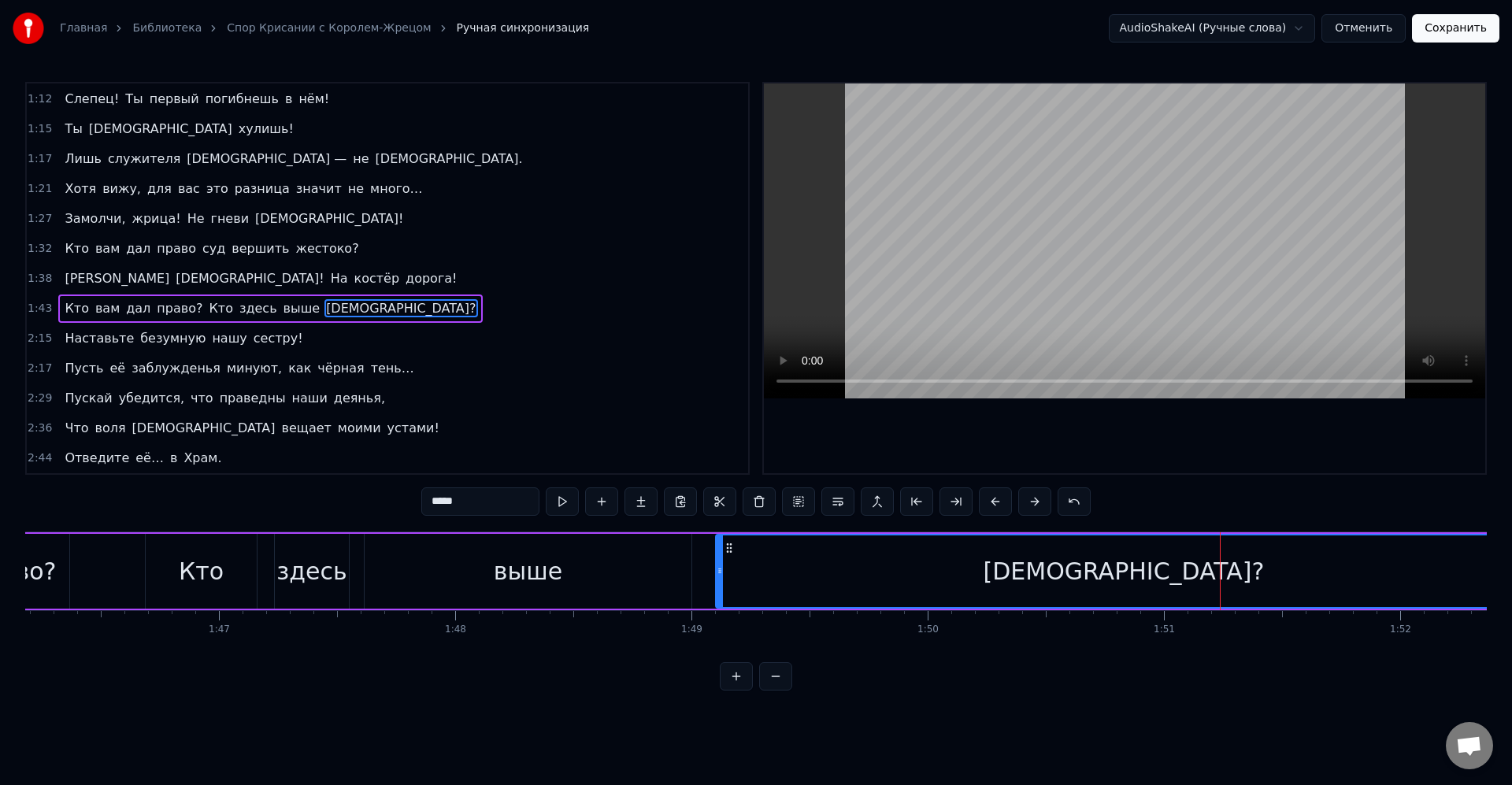
drag, startPoint x: 1208, startPoint y: 549, endPoint x: 730, endPoint y: 548, distance: 478.0
click at [730, 548] on icon at bounding box center [729, 548] width 12 height 12
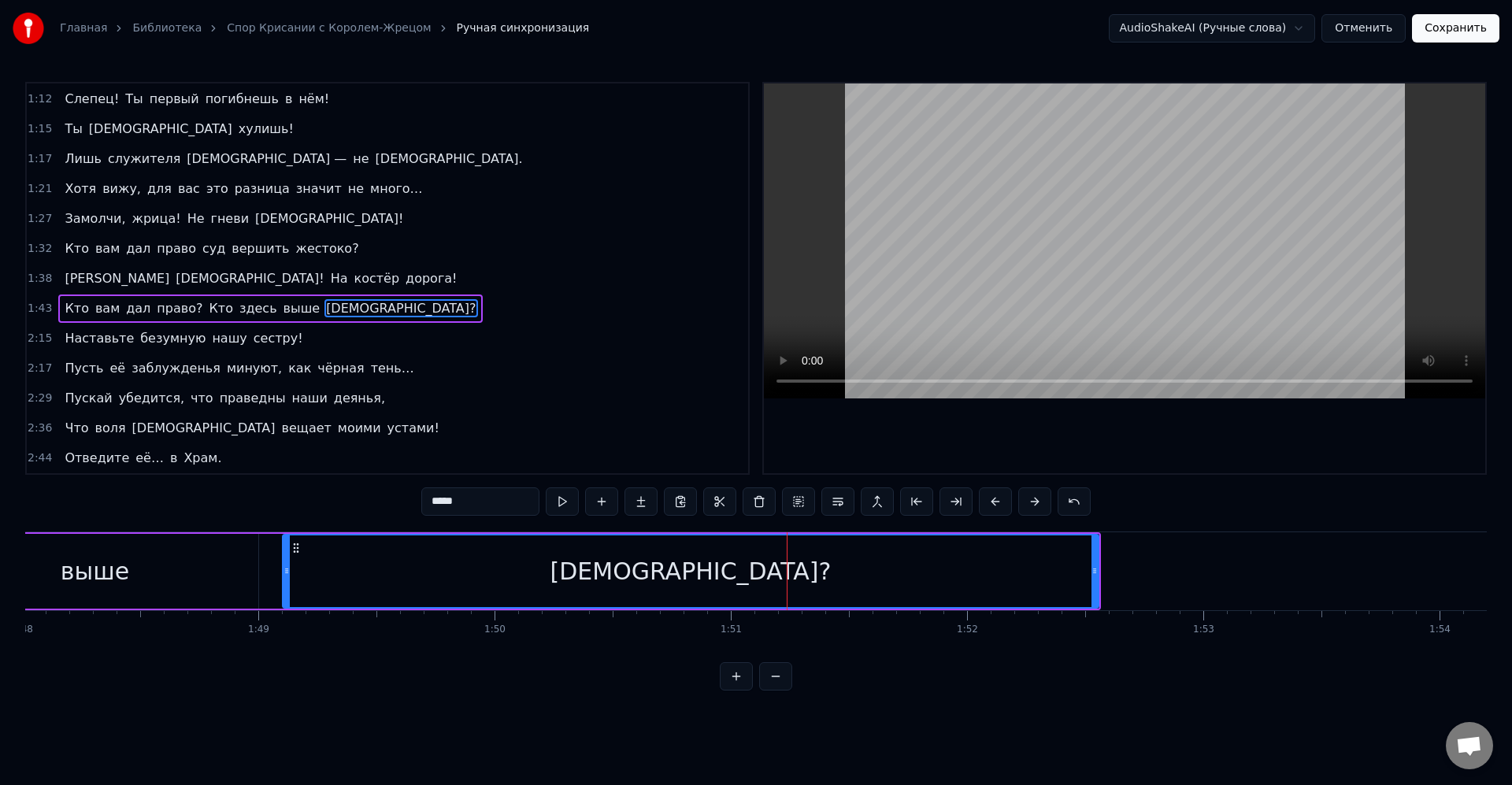
scroll to position [0, 25546]
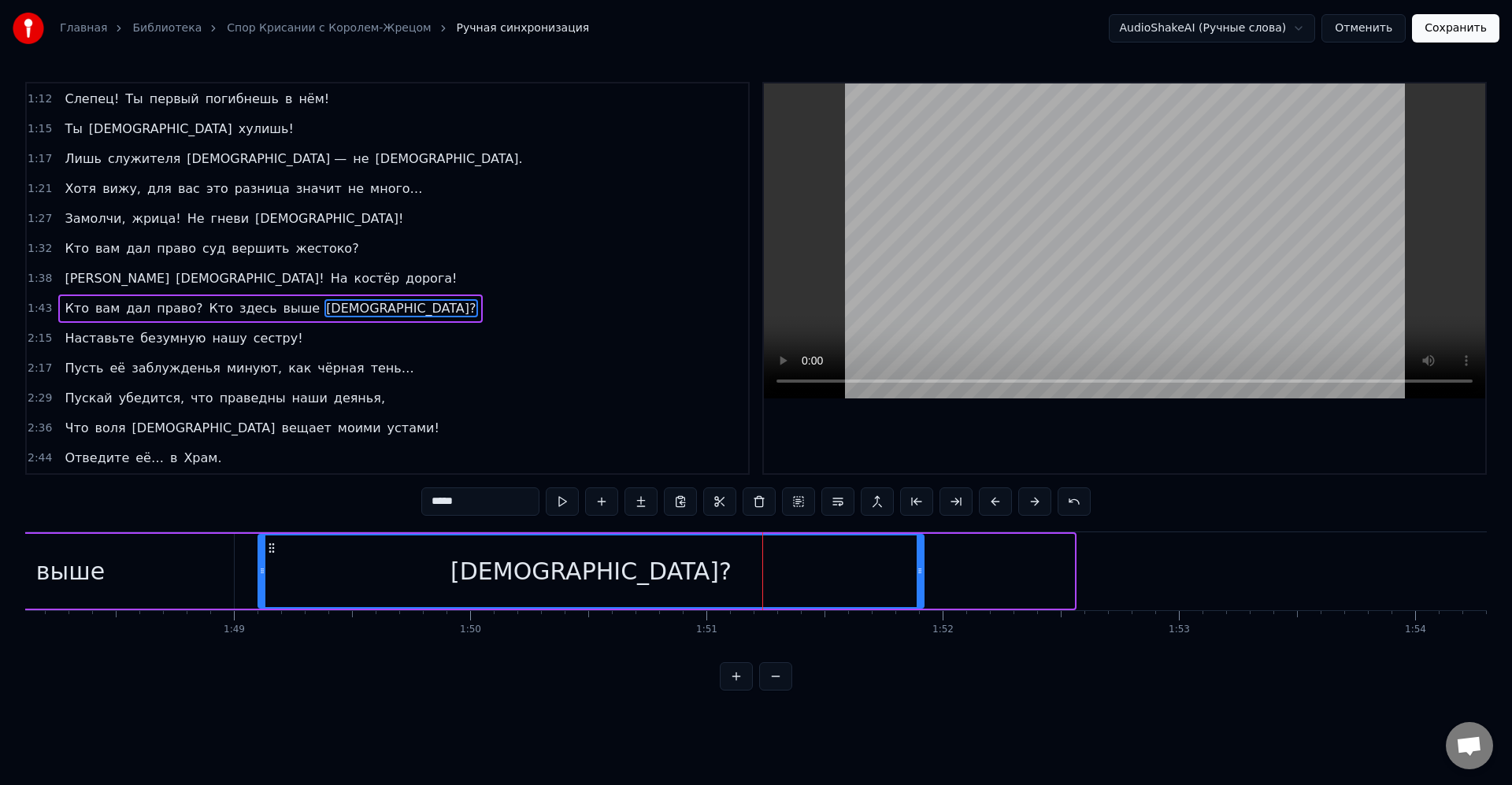
drag, startPoint x: 1072, startPoint y: 568, endPoint x: 921, endPoint y: 571, distance: 151.0
click at [921, 571] on icon at bounding box center [920, 570] width 7 height 12
click at [878, 578] on div "[DEMOGRAPHIC_DATA]?" at bounding box center [591, 571] width 664 height 72
drag, startPoint x: 470, startPoint y: 563, endPoint x: 411, endPoint y: 569, distance: 59.3
click at [470, 562] on div "[DEMOGRAPHIC_DATA]?" at bounding box center [591, 571] width 664 height 72
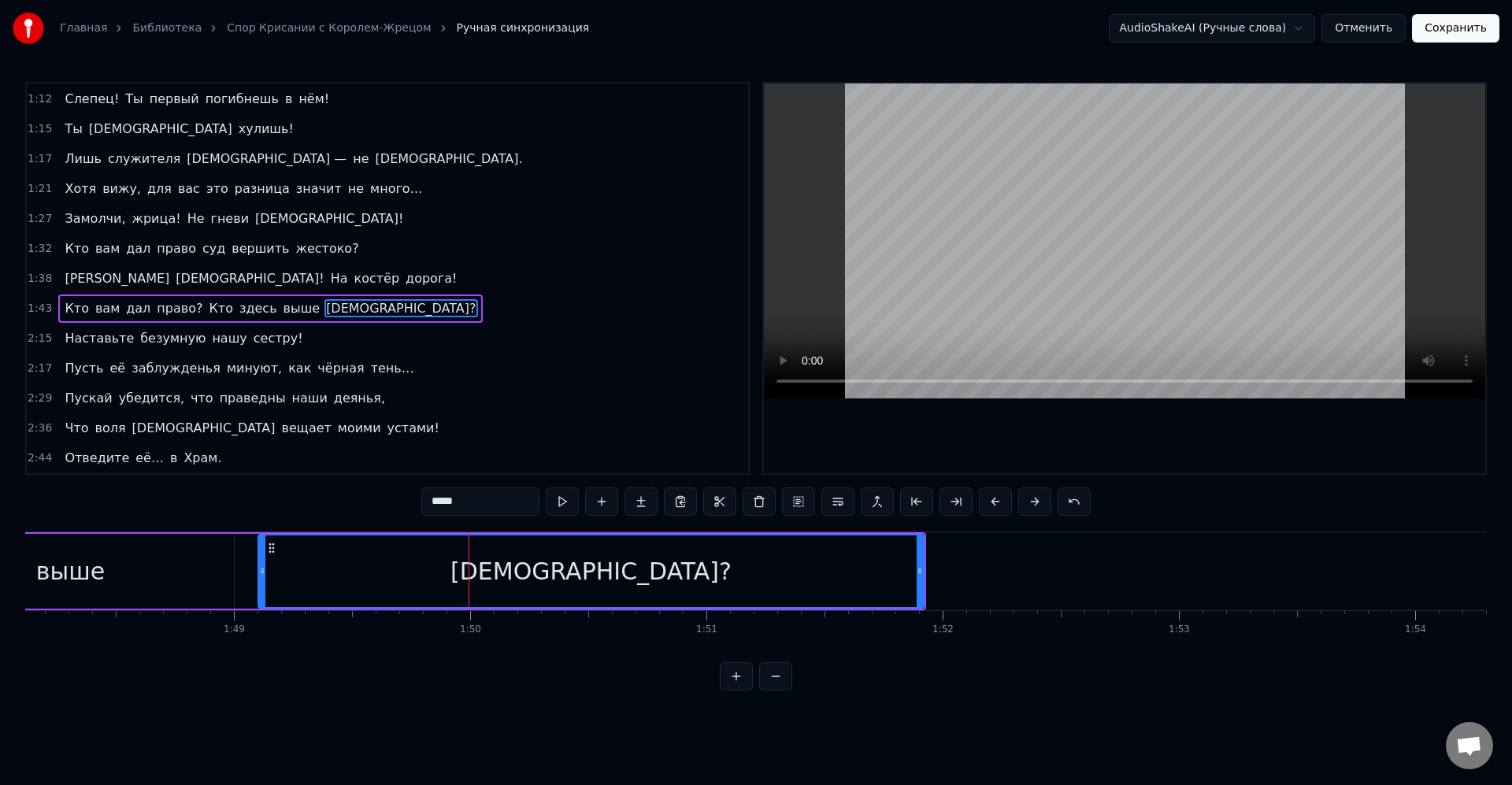
click at [404, 560] on div "[DEMOGRAPHIC_DATA]?" at bounding box center [591, 571] width 664 height 72
drag, startPoint x: 264, startPoint y: 569, endPoint x: 368, endPoint y: 560, distance: 104.4
click at [370, 560] on div at bounding box center [373, 571] width 7 height 72
click at [211, 576] on div "выше" at bounding box center [71, 571] width 327 height 75
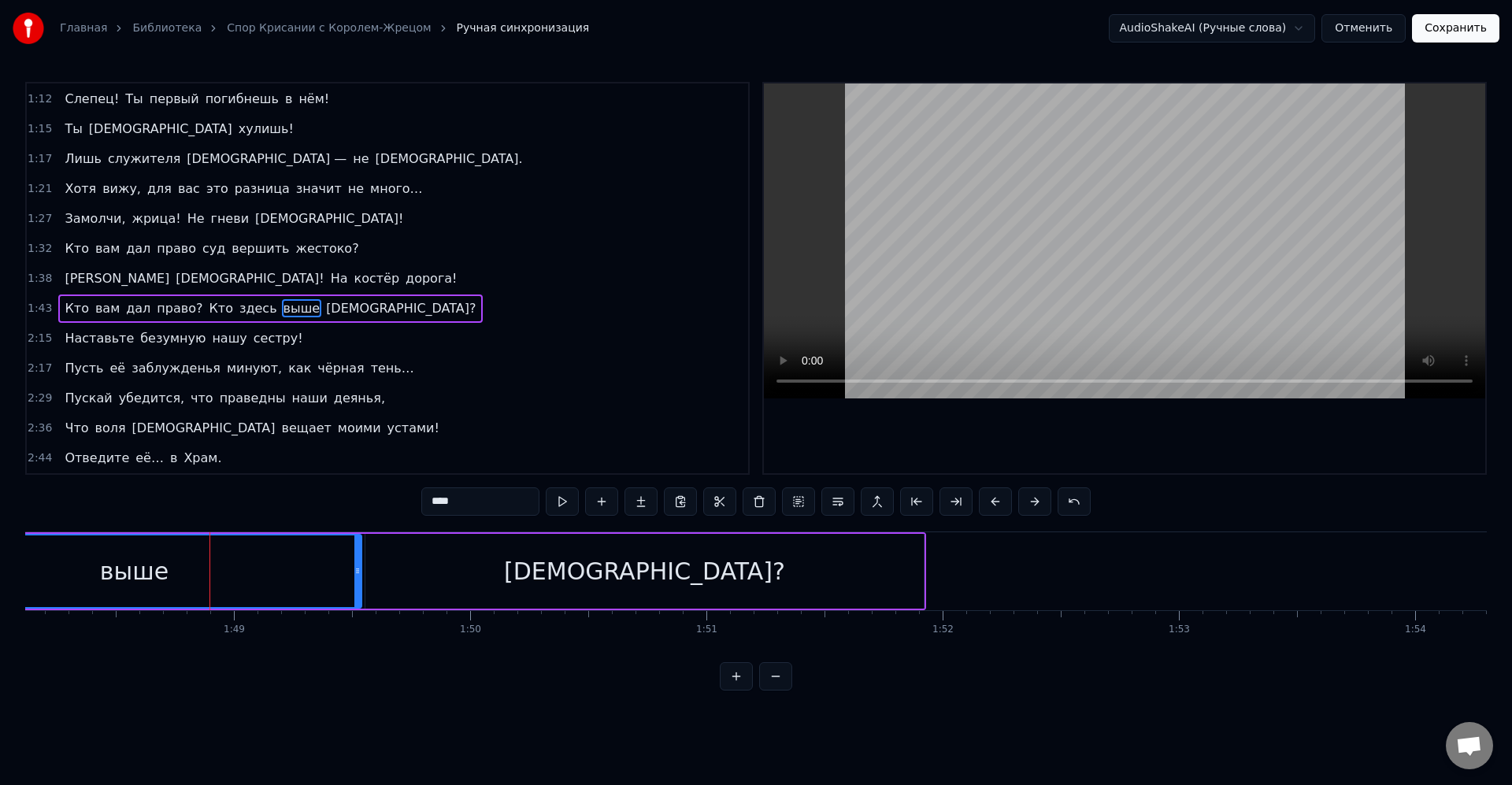
drag, startPoint x: 232, startPoint y: 572, endPoint x: 359, endPoint y: 575, distance: 127.0
click at [359, 575] on icon at bounding box center [357, 570] width 7 height 12
click at [423, 566] on div "[DEMOGRAPHIC_DATA]?" at bounding box center [645, 571] width 559 height 75
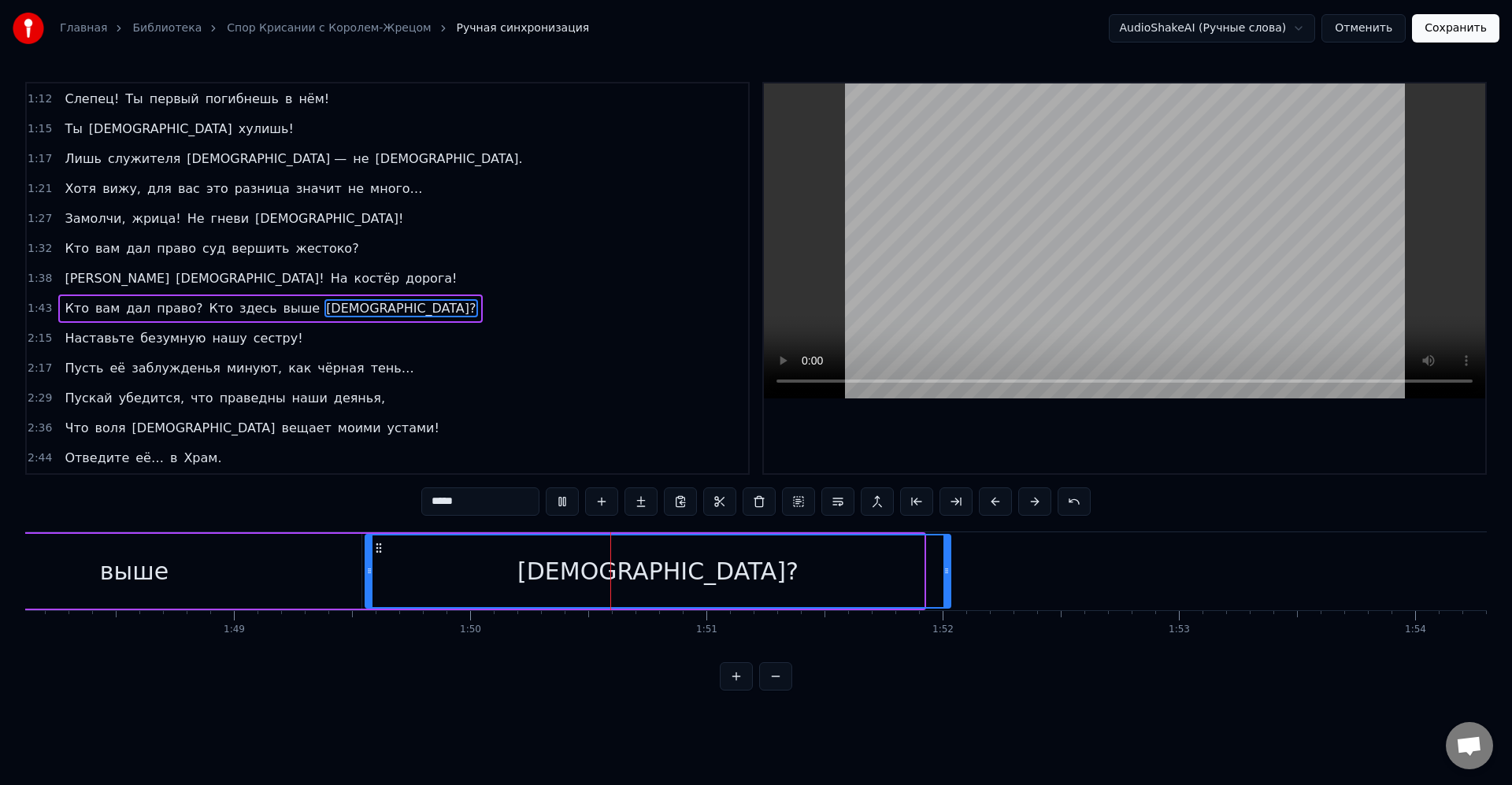
drag, startPoint x: 920, startPoint y: 572, endPoint x: 946, endPoint y: 575, distance: 26.2
click at [946, 575] on icon at bounding box center [947, 570] width 7 height 12
click at [949, 567] on icon at bounding box center [947, 570] width 7 height 12
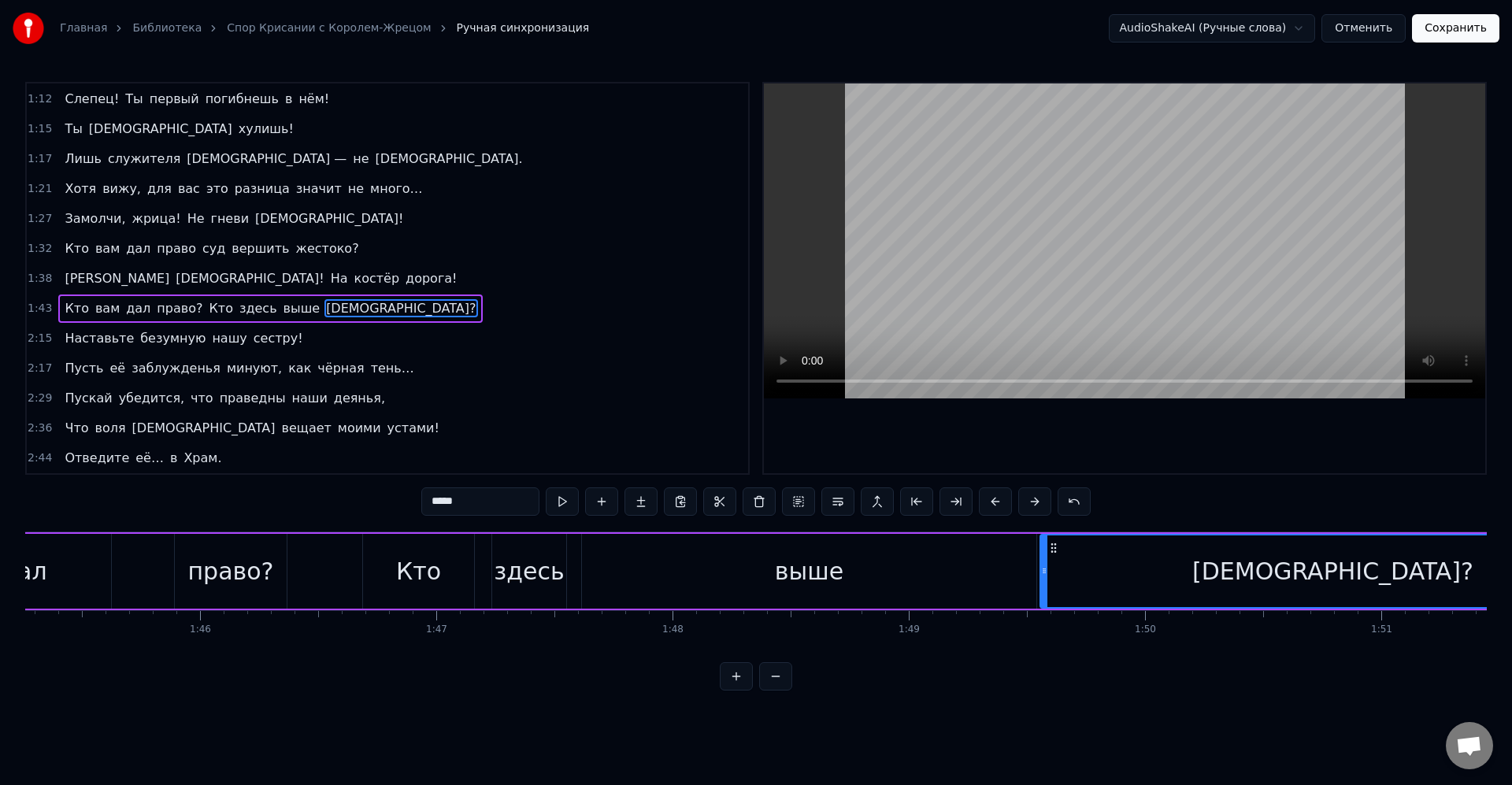
scroll to position [0, 24824]
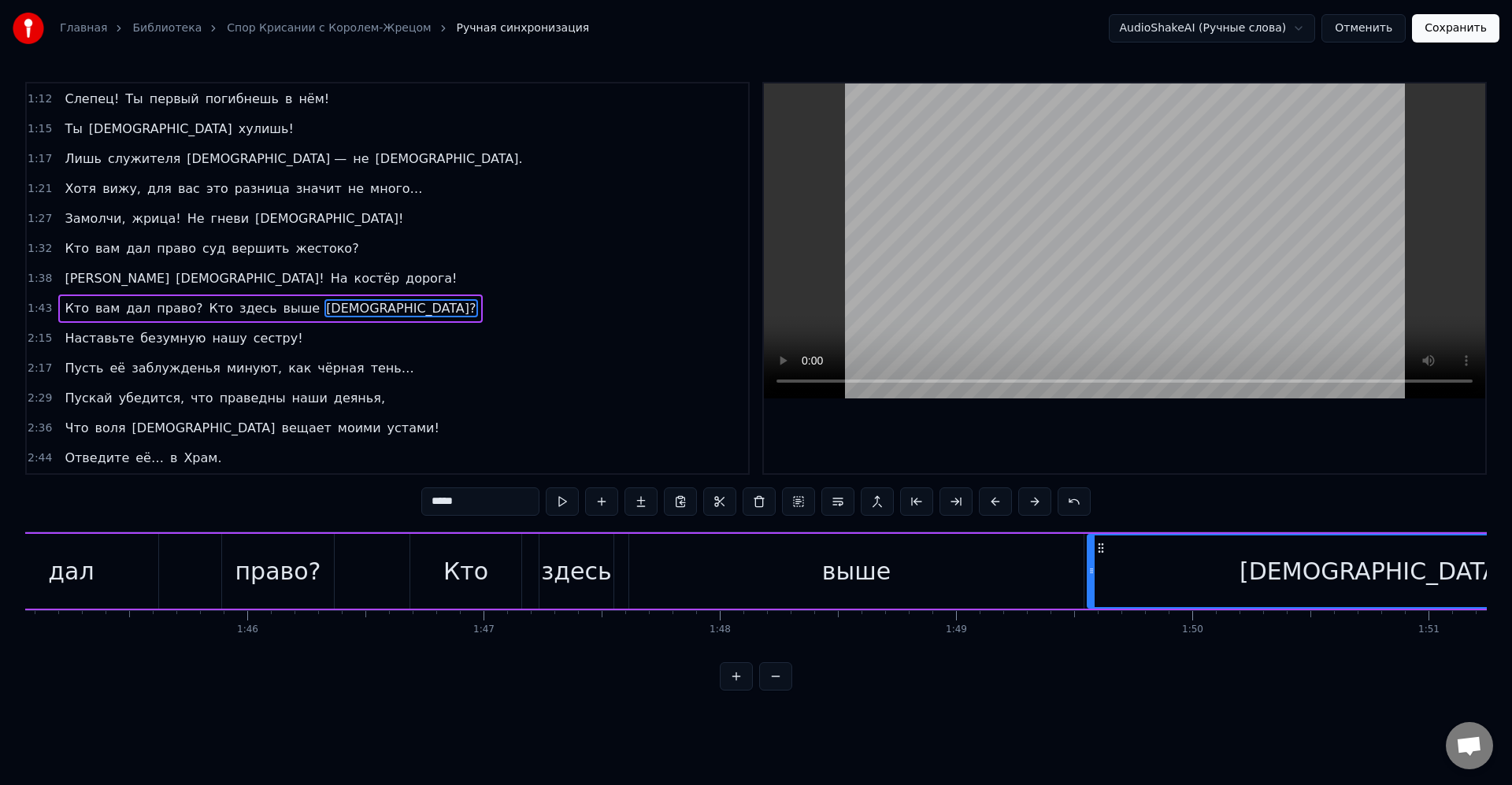
click at [848, 583] on div "выше" at bounding box center [856, 572] width 68 height 36
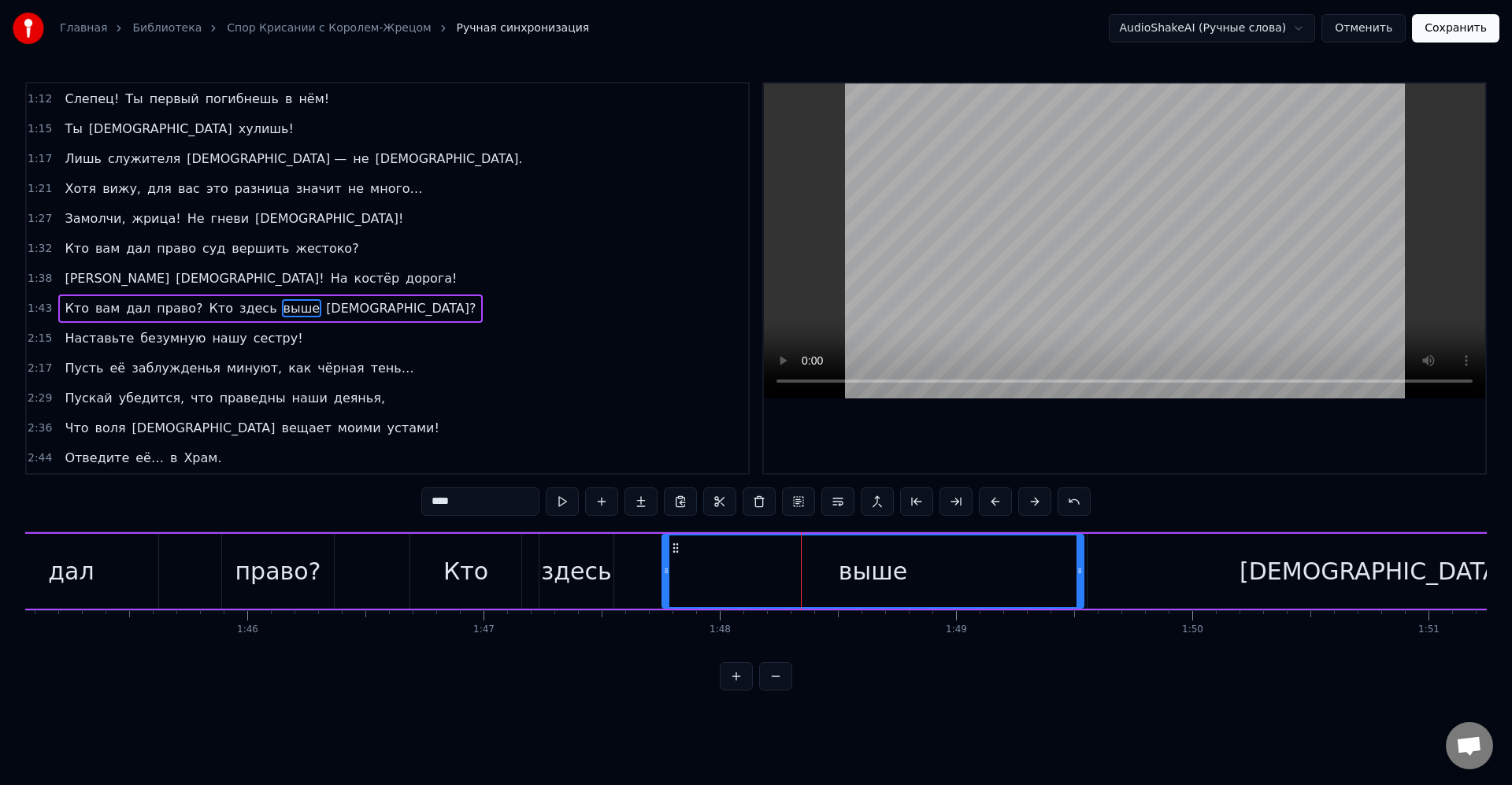
drag, startPoint x: 635, startPoint y: 574, endPoint x: 669, endPoint y: 578, distance: 34.2
click at [669, 578] on div at bounding box center [666, 571] width 7 height 72
click at [587, 565] on div "здесь" at bounding box center [576, 572] width 70 height 36
type input "*****"
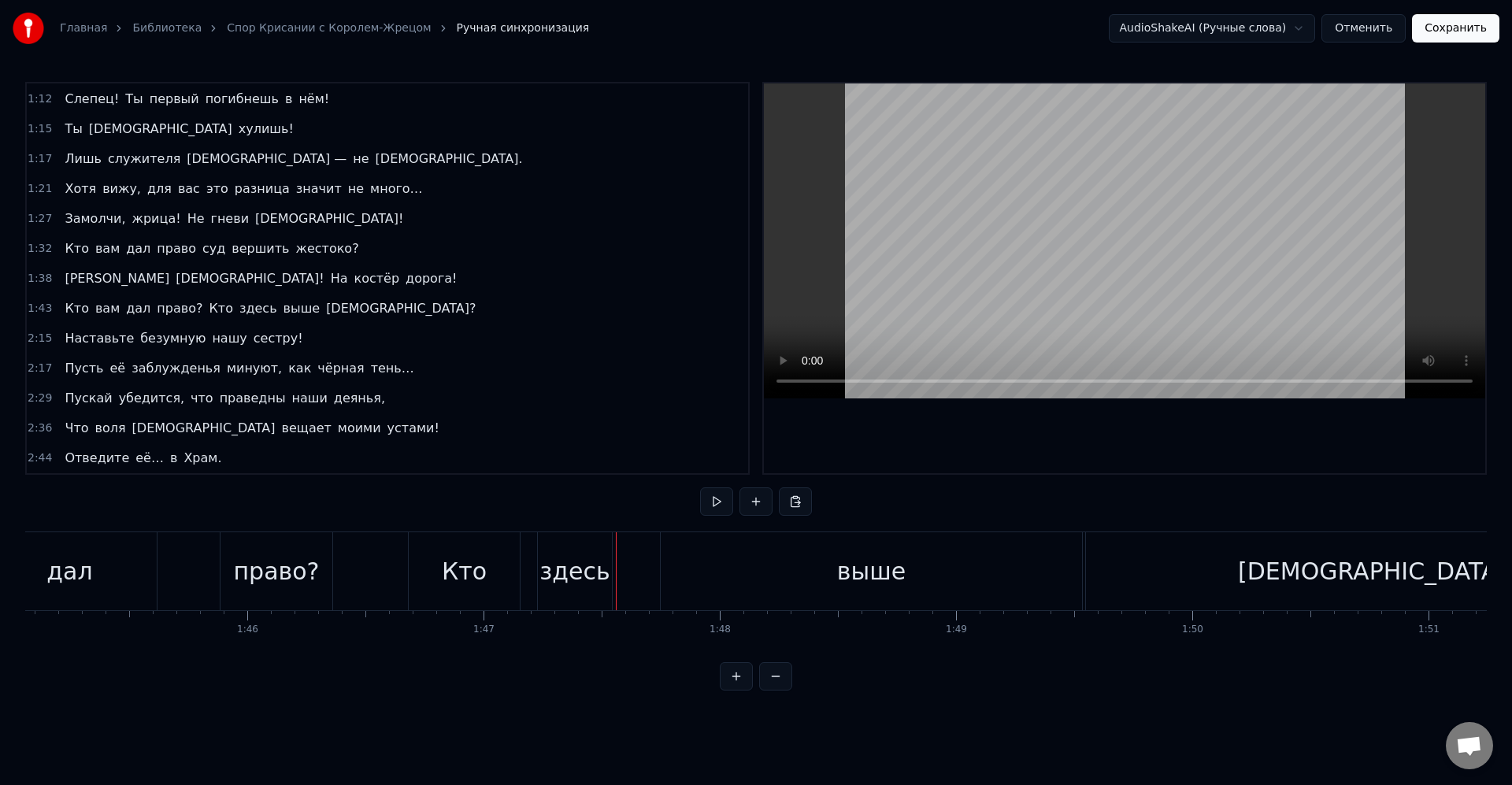
click at [609, 568] on div "здесь" at bounding box center [575, 571] width 74 height 78
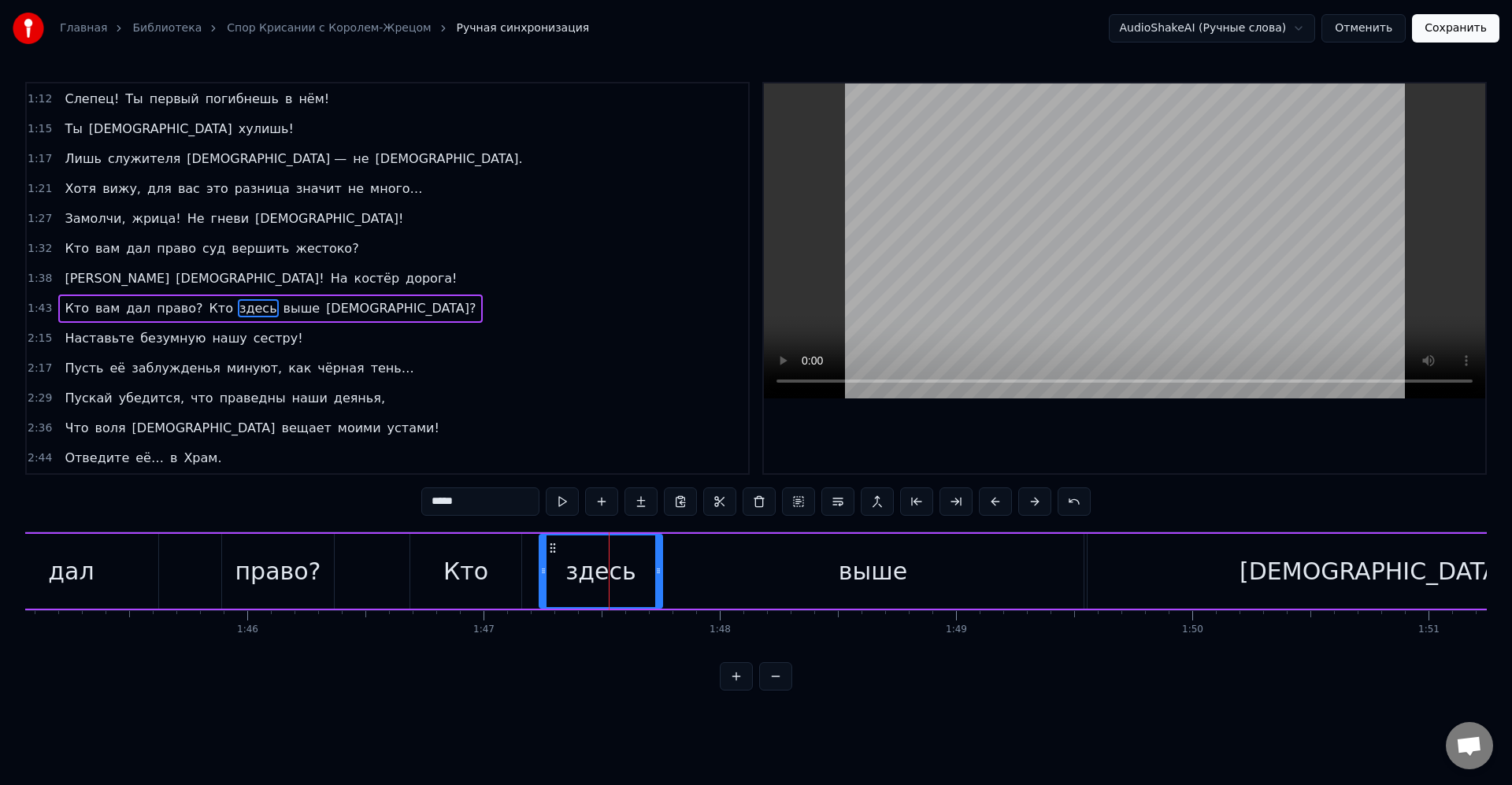
drag, startPoint x: 610, startPoint y: 576, endPoint x: 654, endPoint y: 577, distance: 44.0
click at [660, 577] on icon at bounding box center [658, 570] width 7 height 12
click at [479, 569] on div "Кто" at bounding box center [466, 572] width 45 height 36
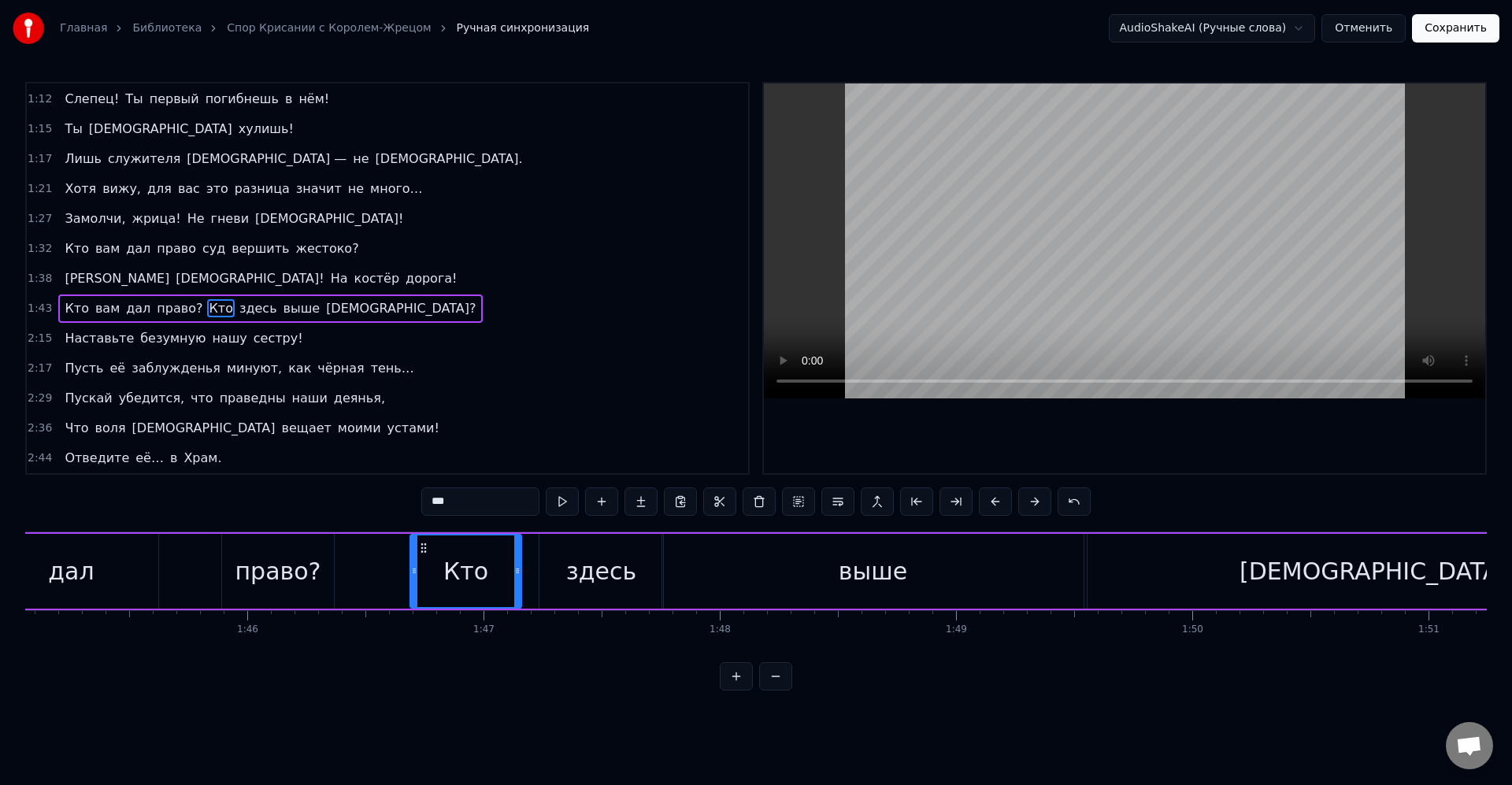
click at [555, 574] on div "здесь" at bounding box center [601, 571] width 123 height 75
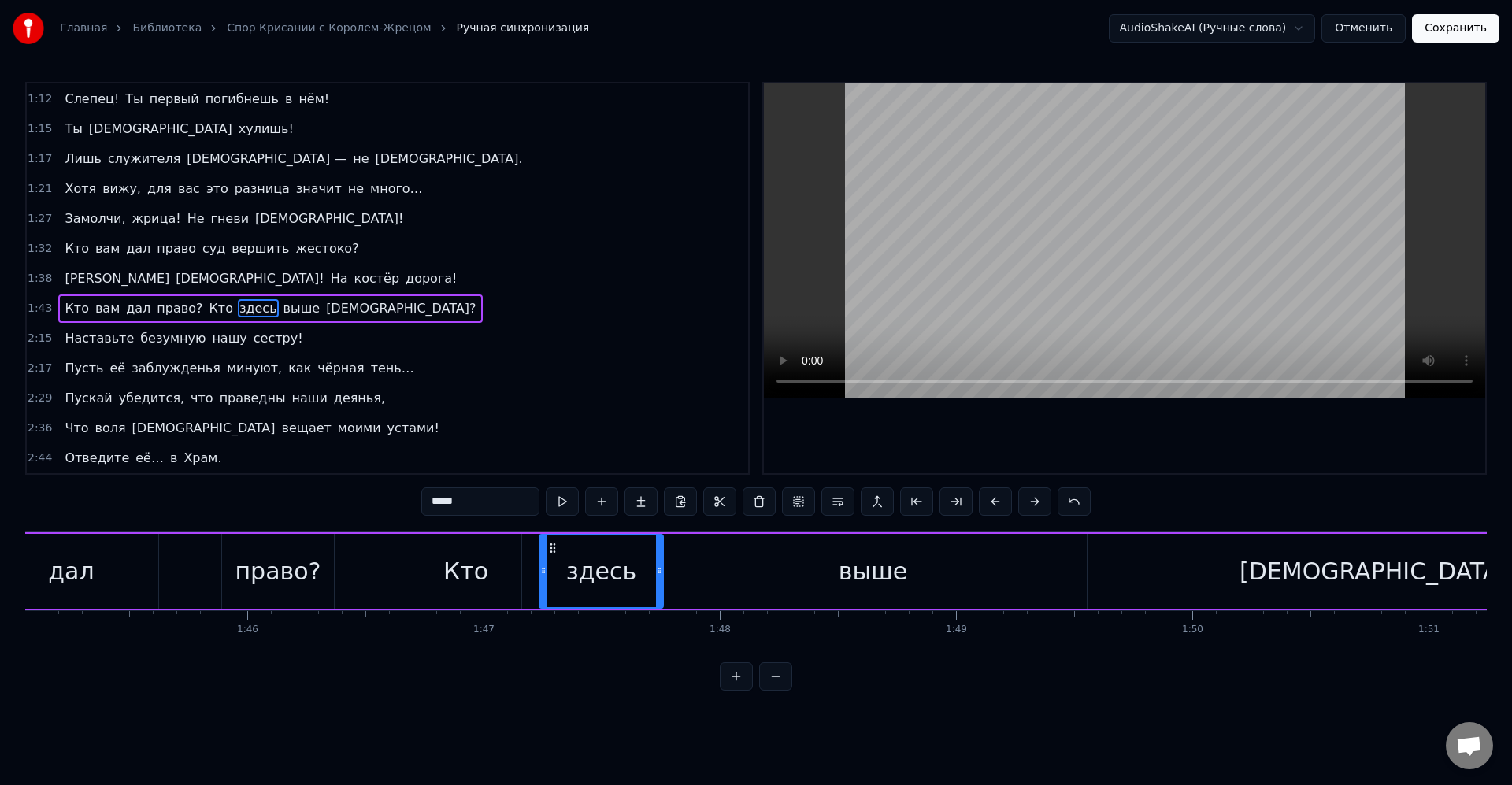
click at [510, 569] on div "Кто" at bounding box center [465, 571] width 111 height 75
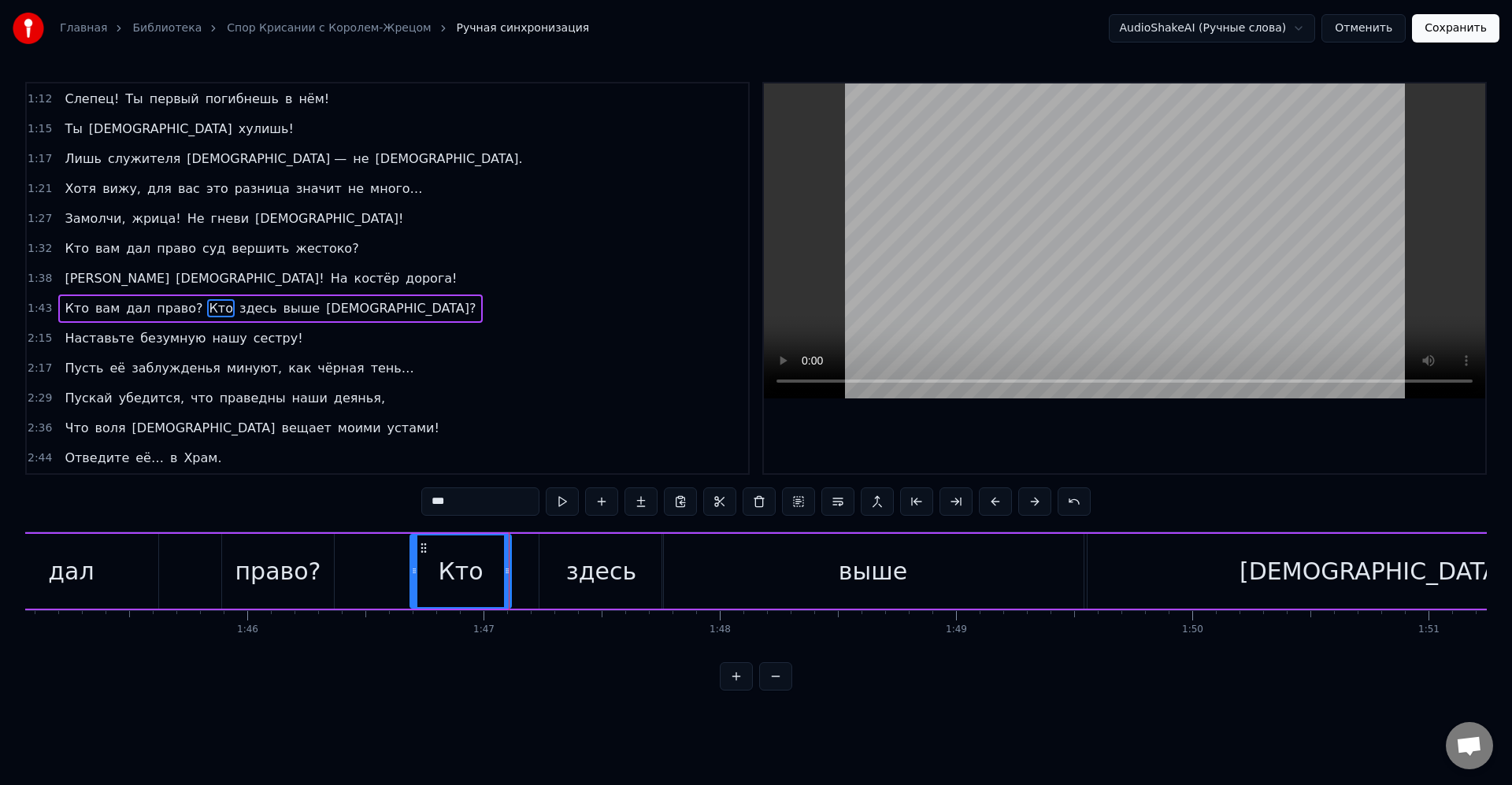
drag, startPoint x: 519, startPoint y: 569, endPoint x: 528, endPoint y: 569, distance: 9.0
click at [508, 568] on icon at bounding box center [506, 570] width 7 height 12
click at [557, 564] on div "здесь" at bounding box center [601, 571] width 123 height 75
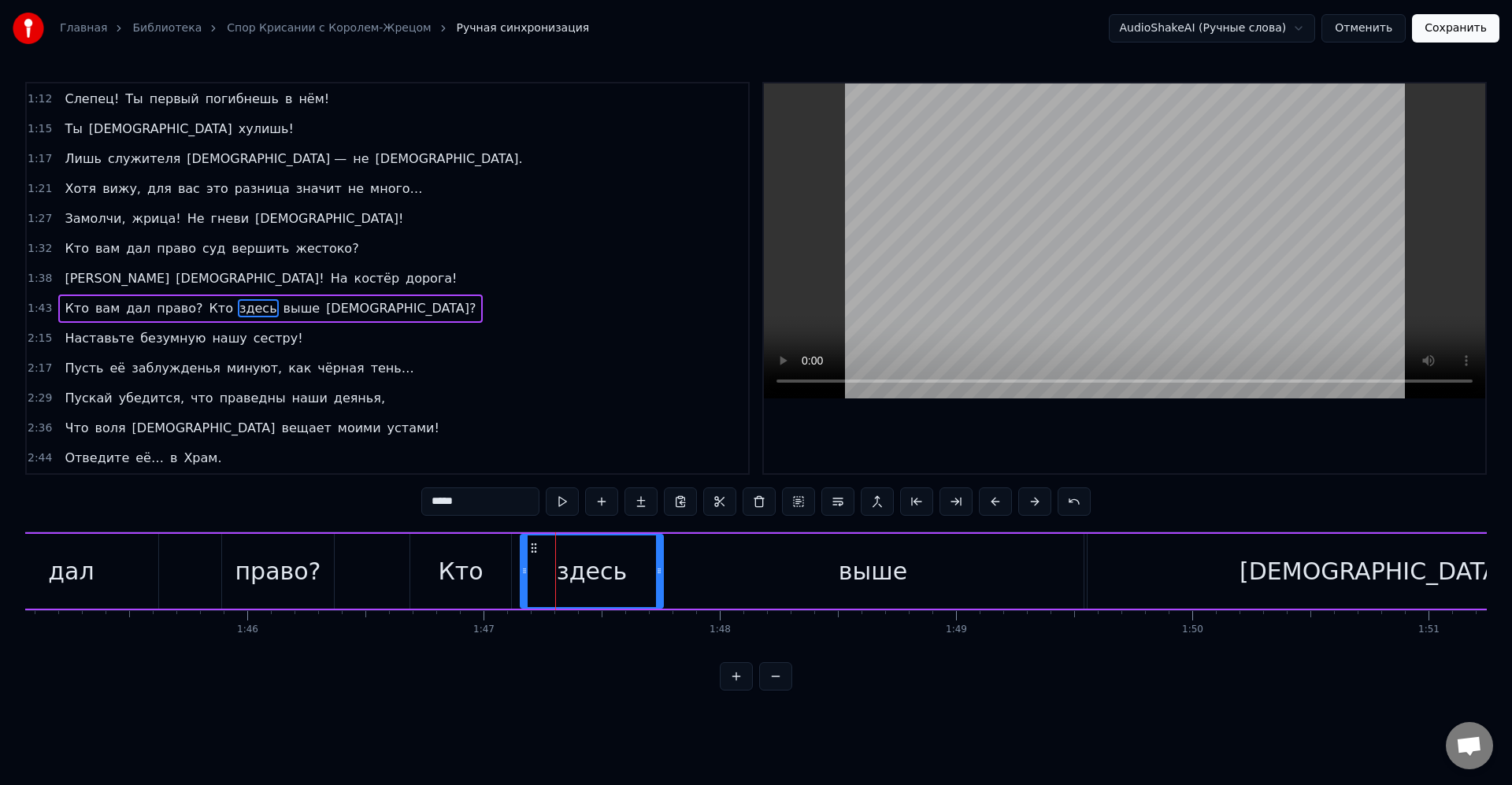
drag, startPoint x: 541, startPoint y: 569, endPoint x: 516, endPoint y: 564, distance: 25.5
click at [521, 564] on div at bounding box center [524, 571] width 7 height 72
click at [539, 565] on div "здесь" at bounding box center [589, 571] width 148 height 72
click at [595, 584] on div "здесь" at bounding box center [589, 572] width 70 height 36
click at [644, 572] on icon at bounding box center [647, 570] width 7 height 12
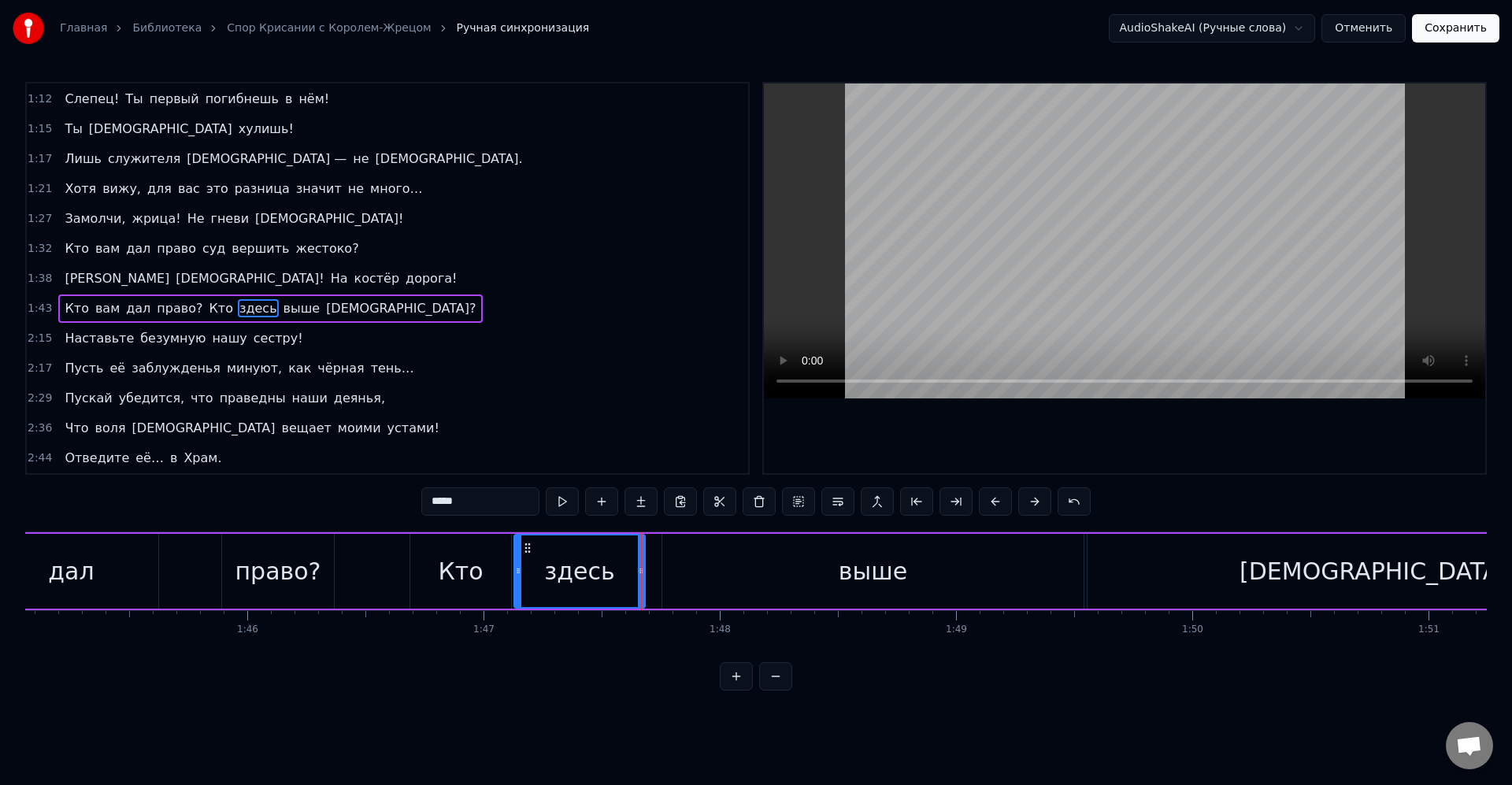
click at [617, 571] on div "здесь" at bounding box center [579, 571] width 129 height 72
drag, startPoint x: 640, startPoint y: 575, endPoint x: 611, endPoint y: 574, distance: 29.0
click at [611, 574] on icon at bounding box center [612, 570] width 7 height 12
click at [619, 577] on icon at bounding box center [619, 570] width 7 height 12
click at [679, 578] on div "выше" at bounding box center [873, 571] width 421 height 75
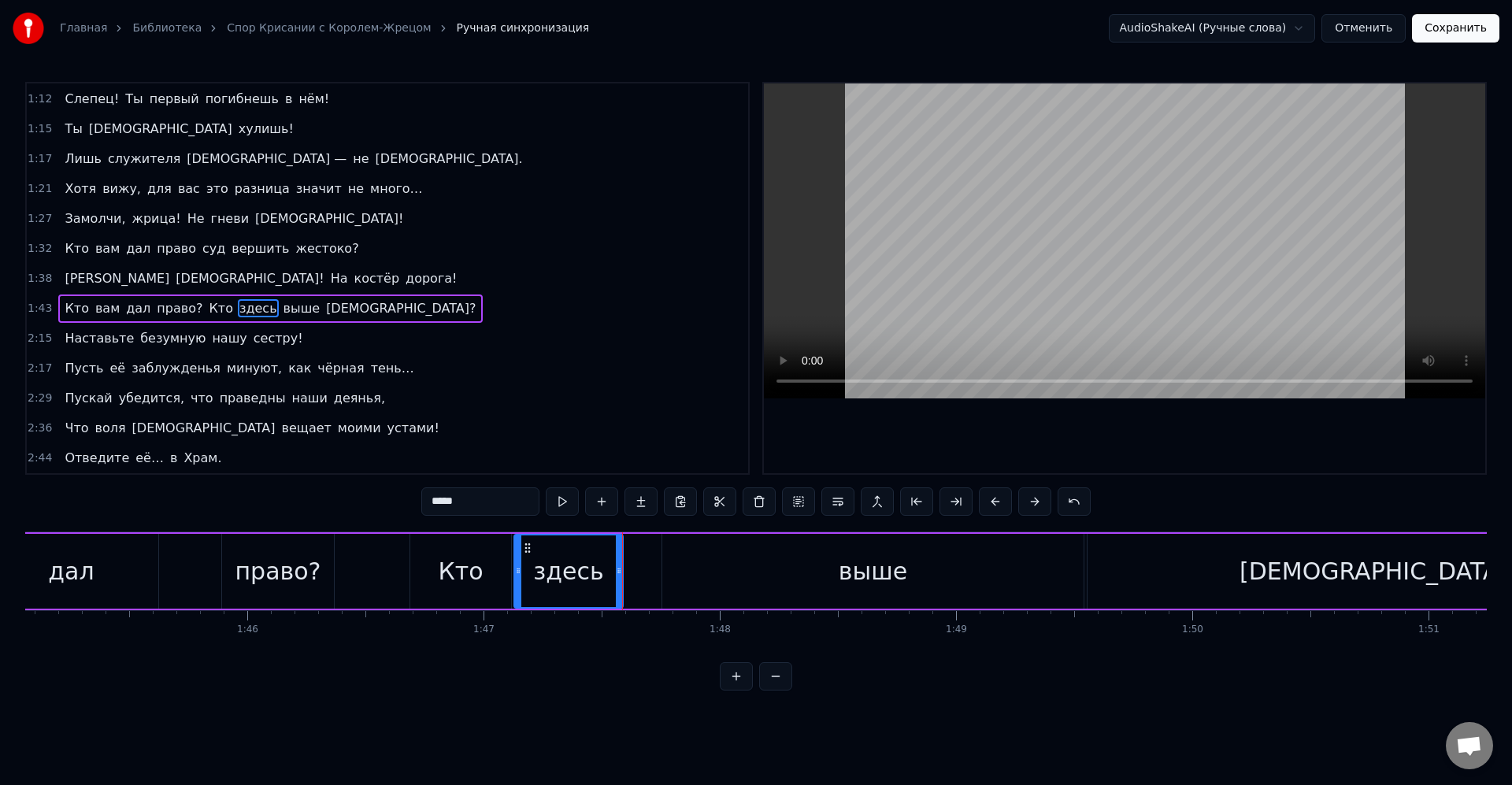
type input "****"
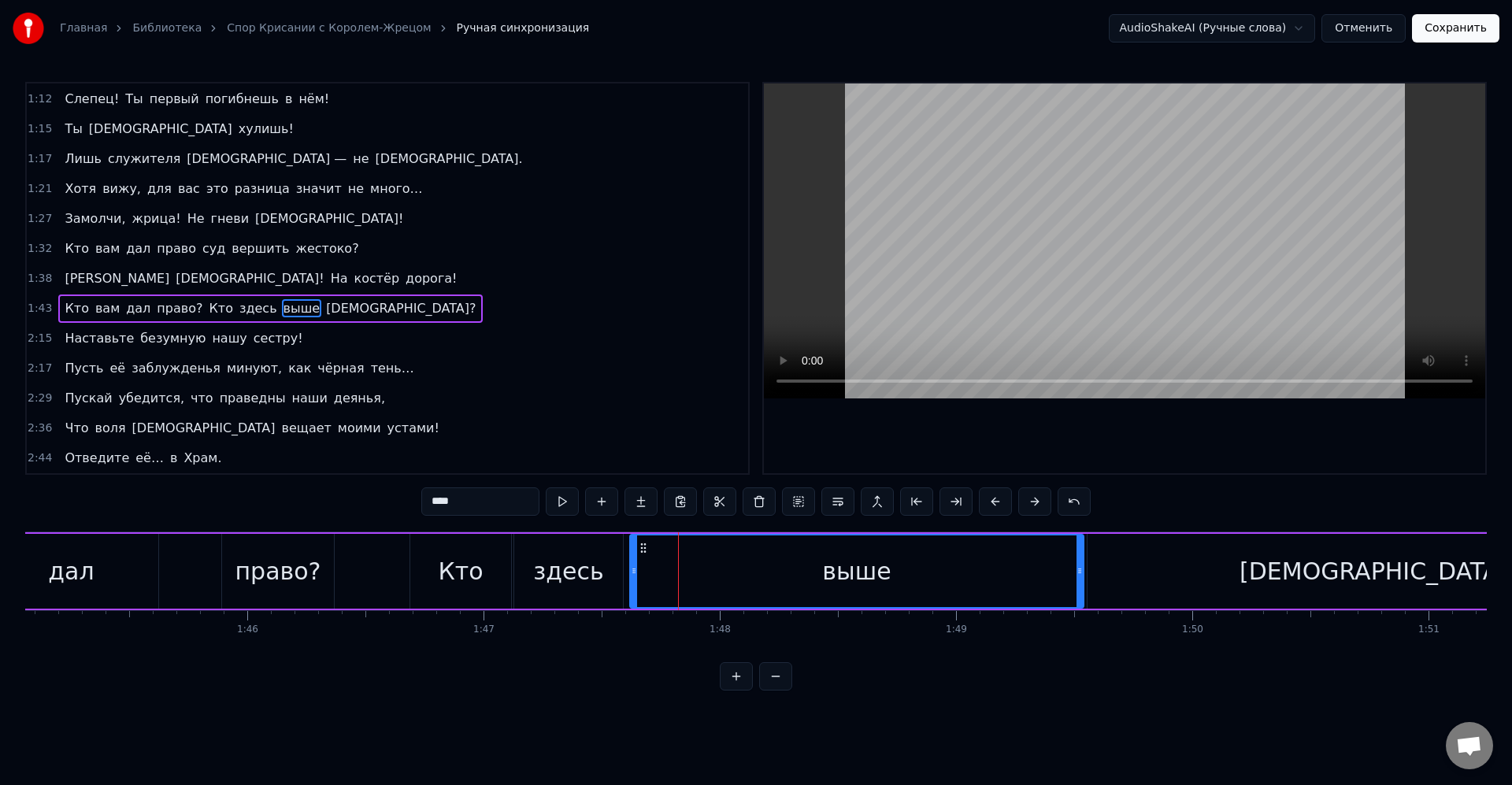
drag, startPoint x: 645, startPoint y: 574, endPoint x: 635, endPoint y: 569, distance: 11.2
click at [631, 569] on icon at bounding box center [634, 570] width 7 height 12
click at [657, 566] on div "выше" at bounding box center [854, 571] width 458 height 72
click at [430, 533] on div "Кто вам дал право? Кто здесь выше [DEMOGRAPHIC_DATA]?" at bounding box center [708, 571] width 1932 height 78
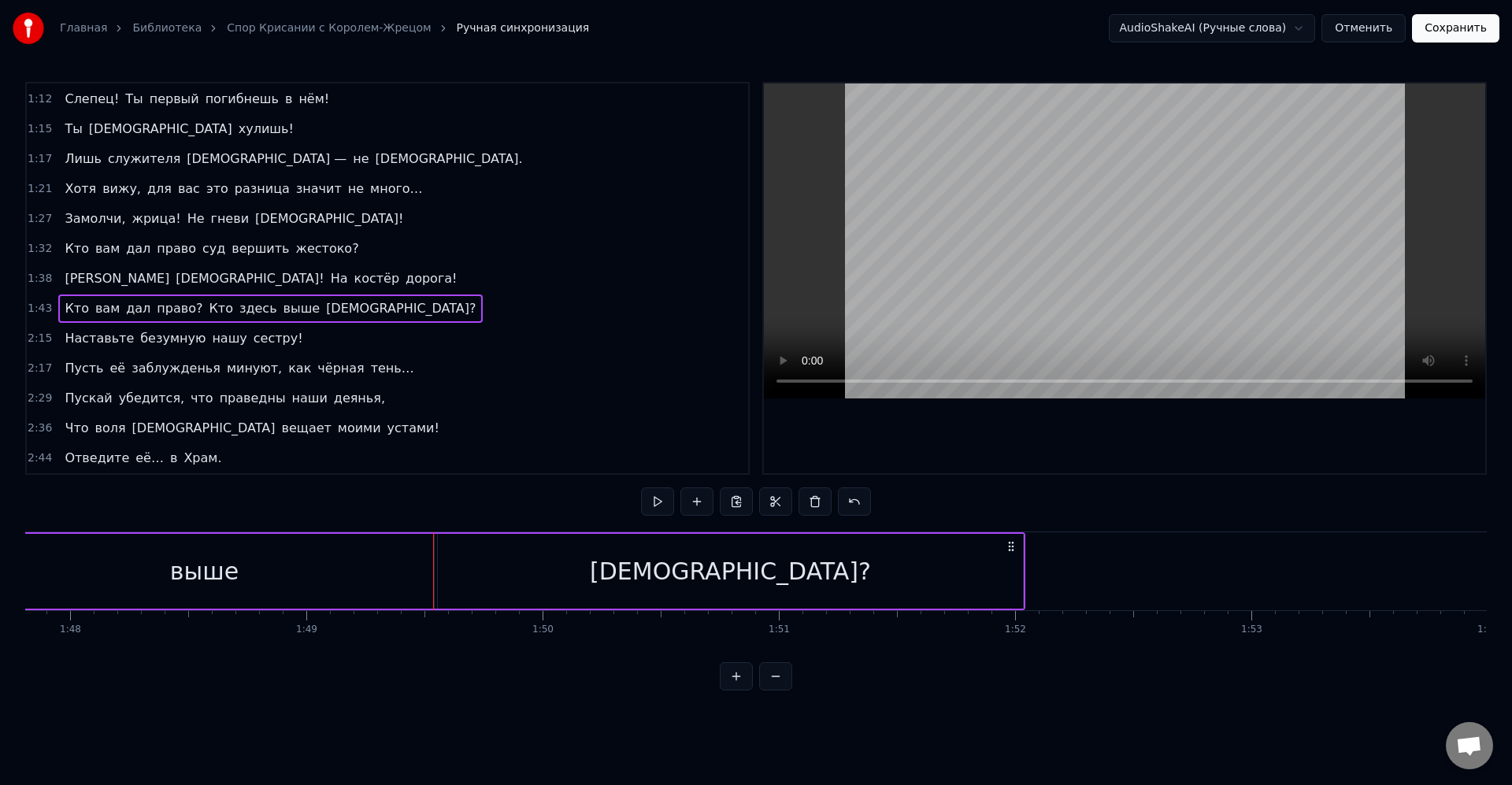
scroll to position [0, 25426]
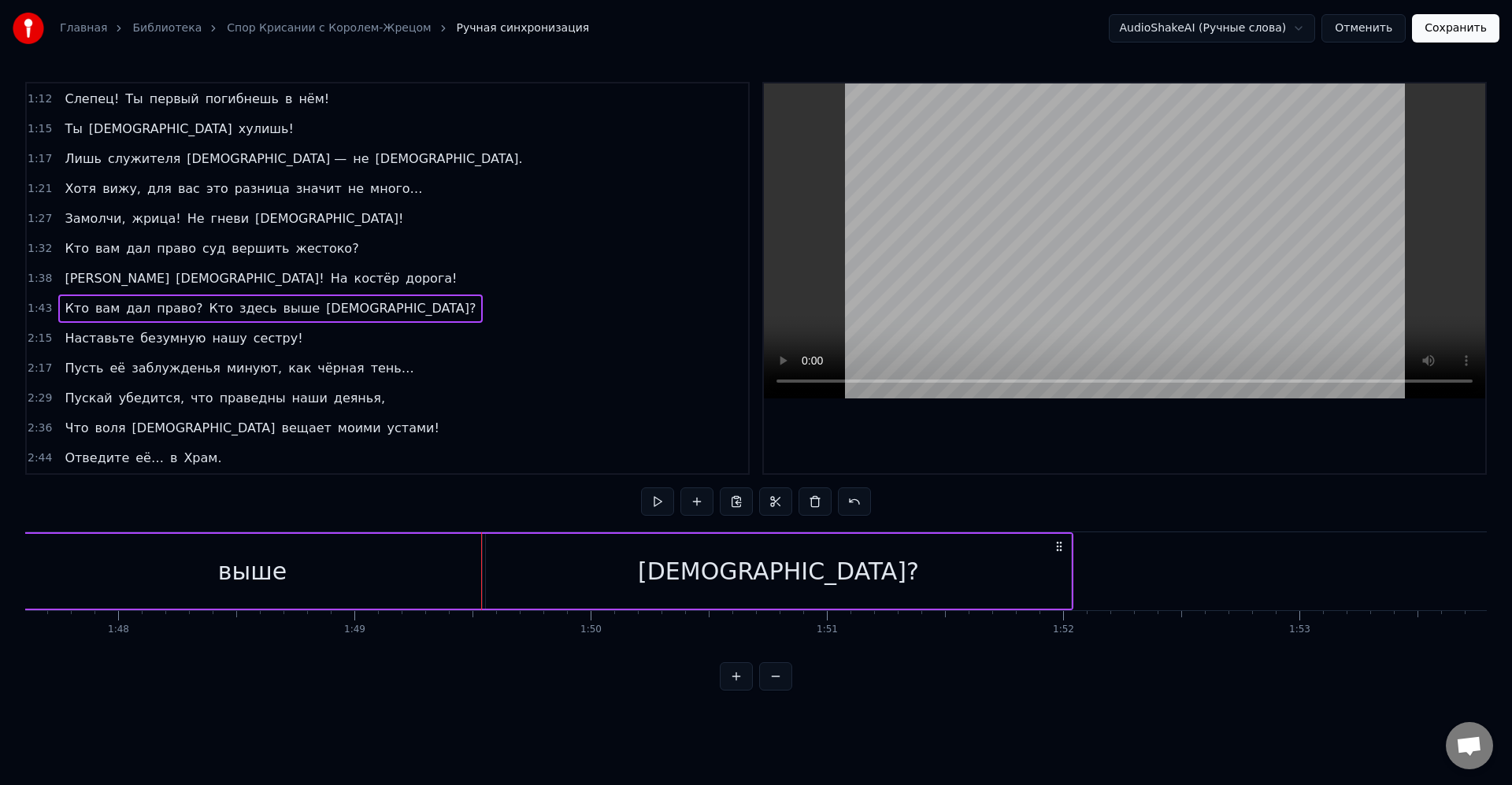
click at [336, 292] on div "1:38 Бесовская ересь! На костёр дорога!" at bounding box center [388, 278] width 721 height 30
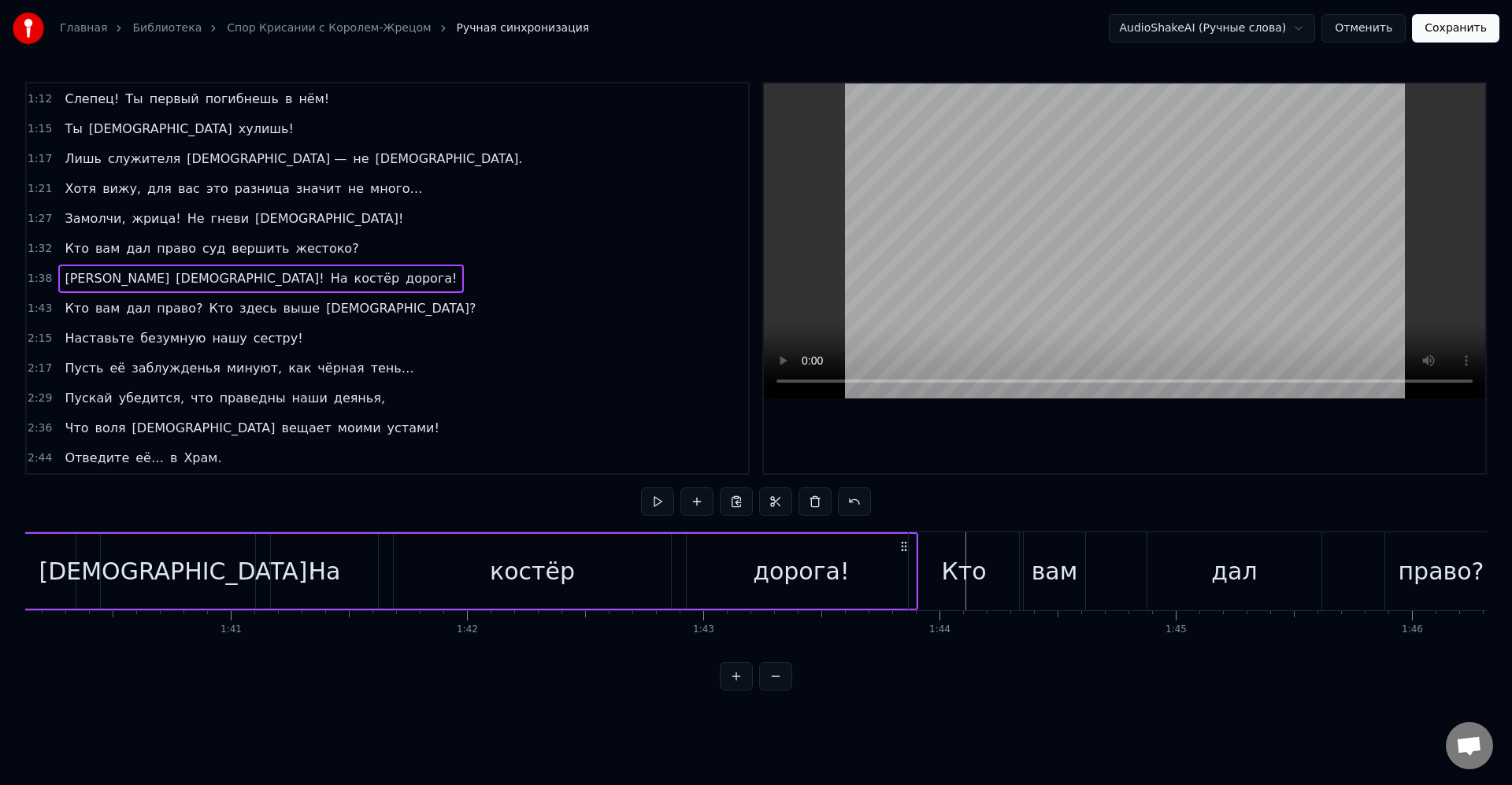
click at [335, 298] on div "Кто вам дал право? Кто здесь выше [DEMOGRAPHIC_DATA]?" at bounding box center [269, 308] width 423 height 28
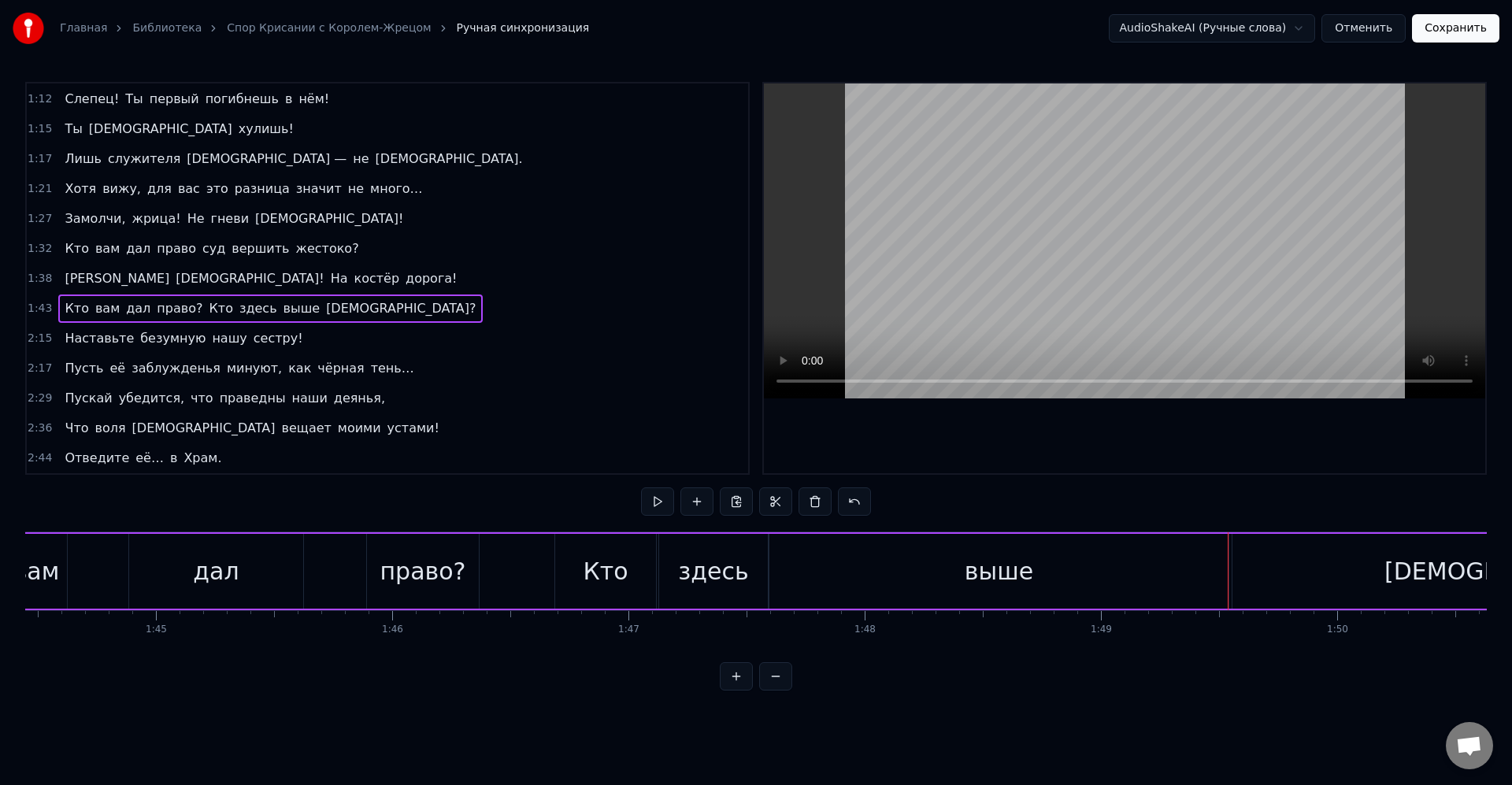
scroll to position [0, 25209]
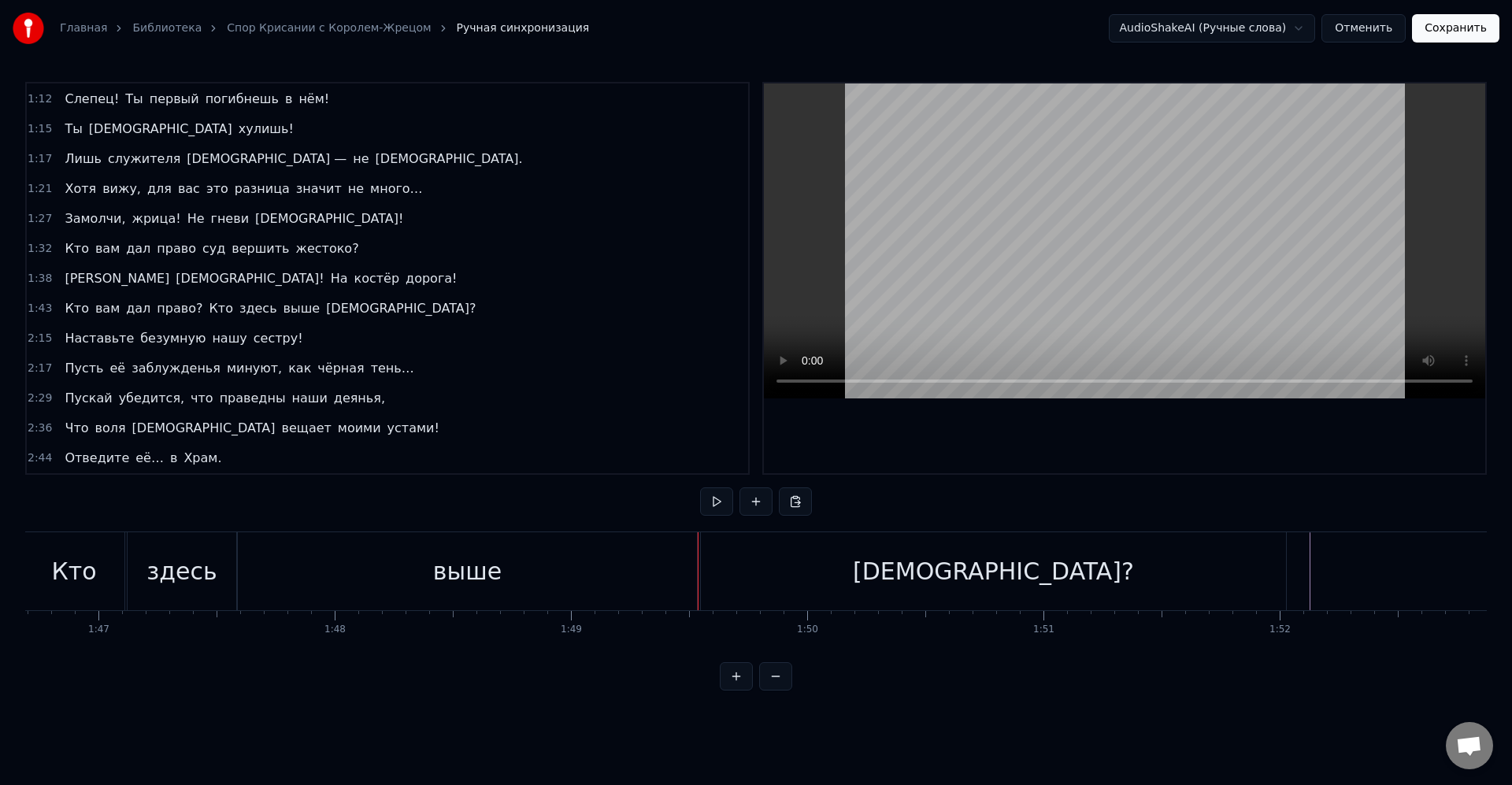
click at [1276, 556] on div "[DEMOGRAPHIC_DATA]?" at bounding box center [993, 571] width 585 height 78
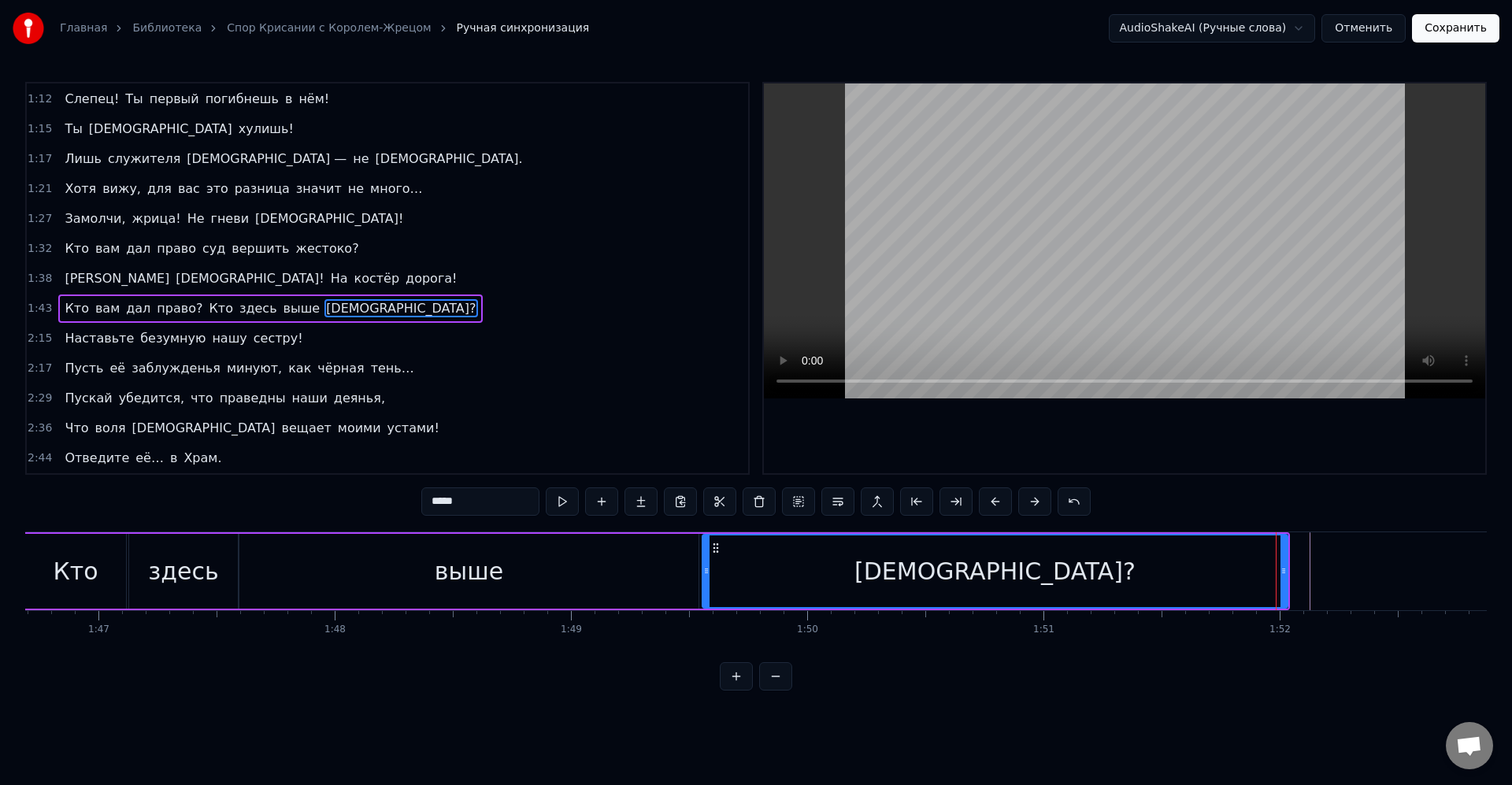
click at [628, 559] on div "выше" at bounding box center [468, 571] width 459 height 75
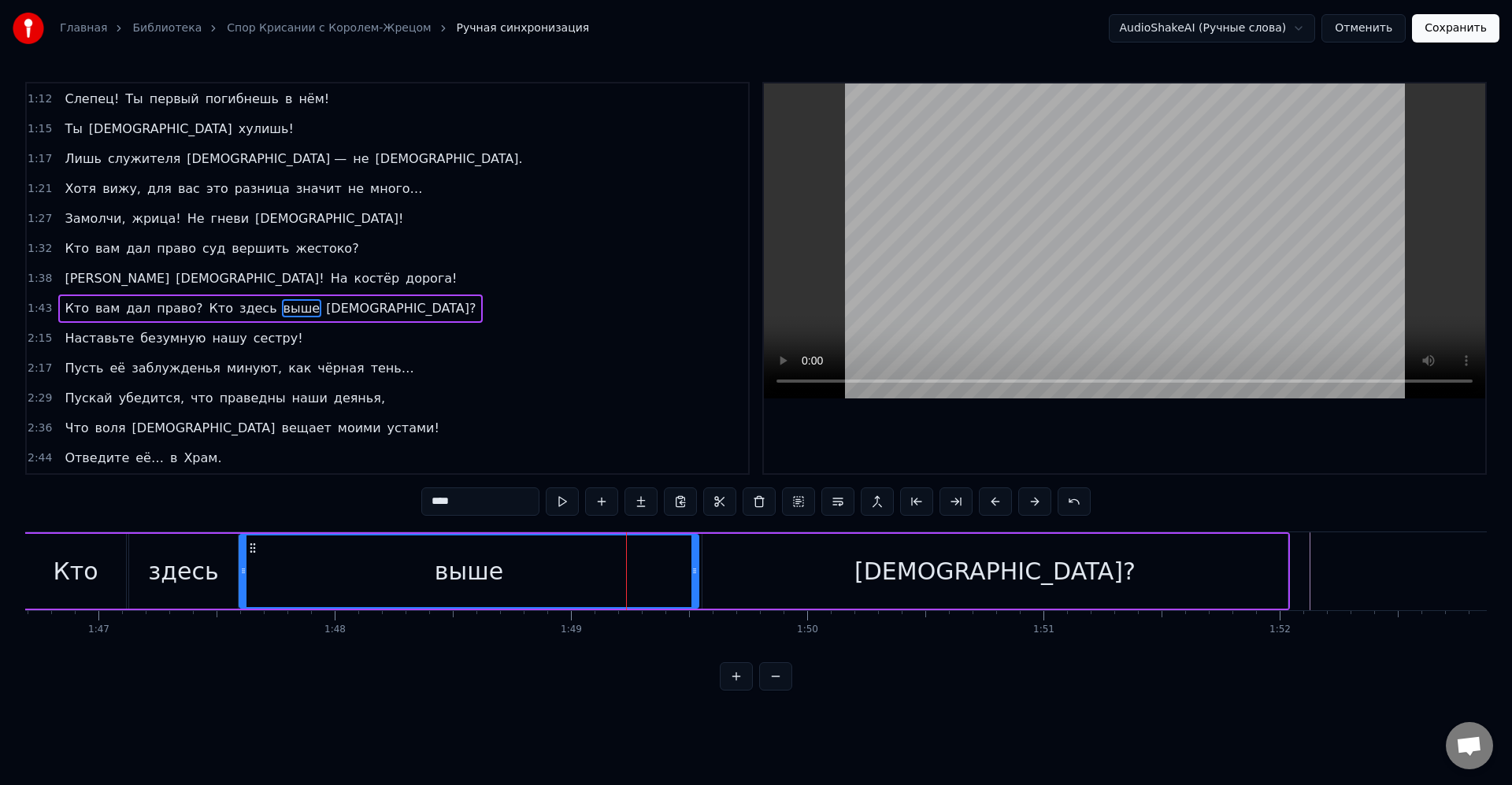
click at [747, 562] on div "[DEMOGRAPHIC_DATA]?" at bounding box center [995, 571] width 585 height 75
type input "*****"
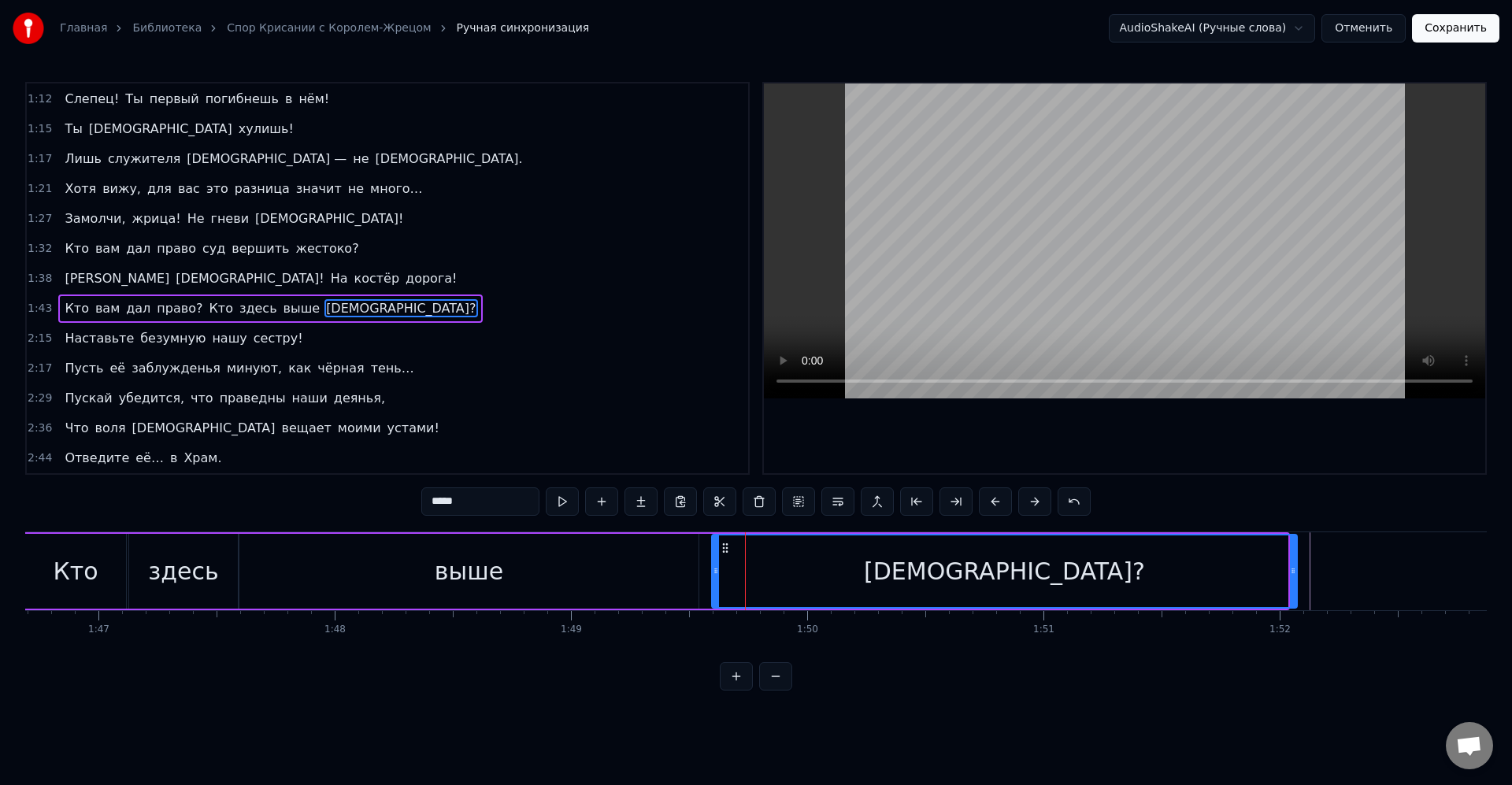
drag, startPoint x: 719, startPoint y: 550, endPoint x: 728, endPoint y: 552, distance: 9.2
click at [728, 552] on icon at bounding box center [724, 548] width 12 height 12
click at [769, 549] on div "[DEMOGRAPHIC_DATA]?" at bounding box center [1005, 571] width 584 height 72
click at [722, 549] on icon at bounding box center [724, 548] width 12 height 12
click at [744, 550] on div "[DEMOGRAPHIC_DATA]?" at bounding box center [1001, 571] width 584 height 72
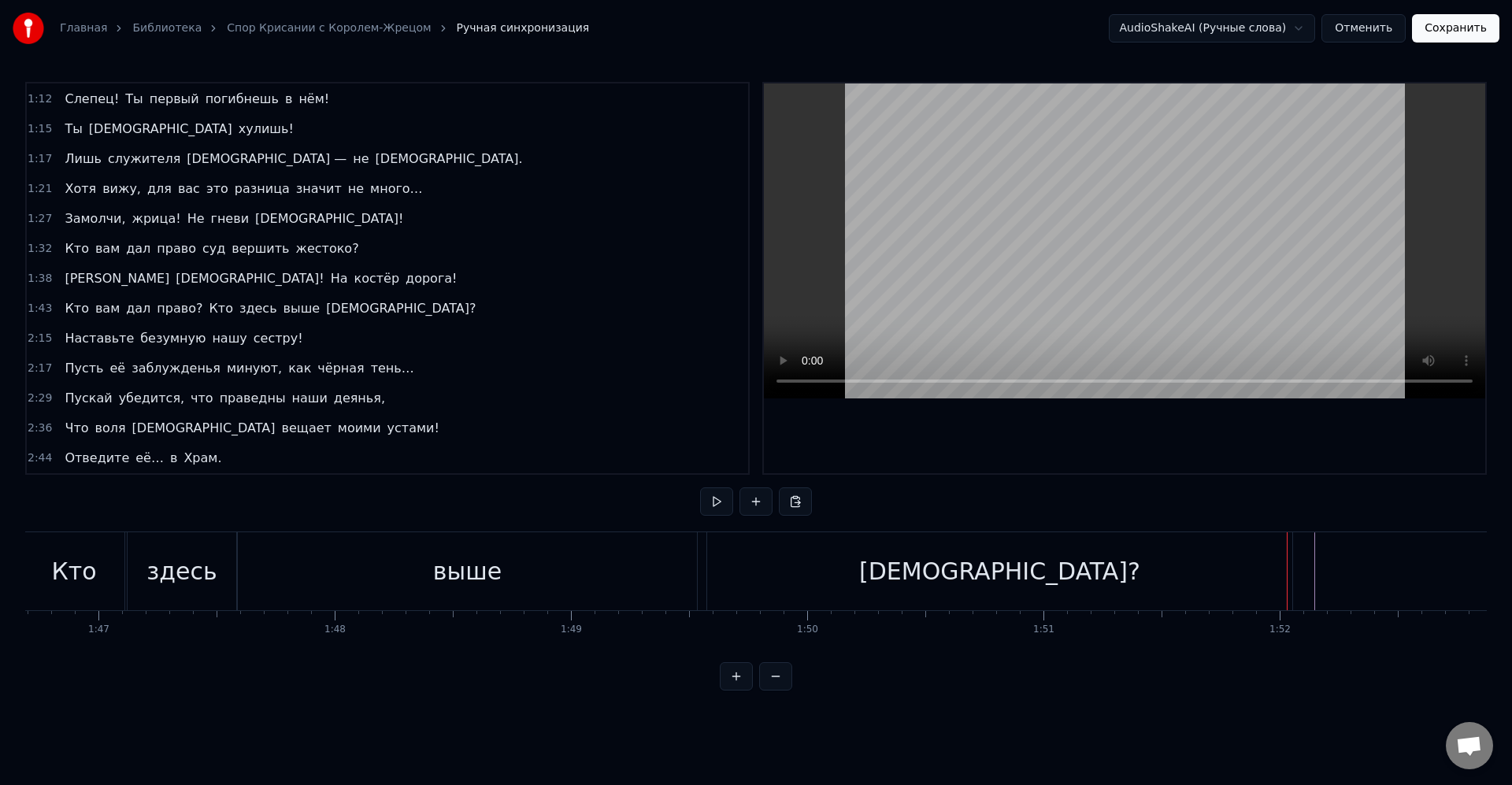
click at [1289, 550] on div "[DEMOGRAPHIC_DATA]?" at bounding box center [1000, 571] width 585 height 78
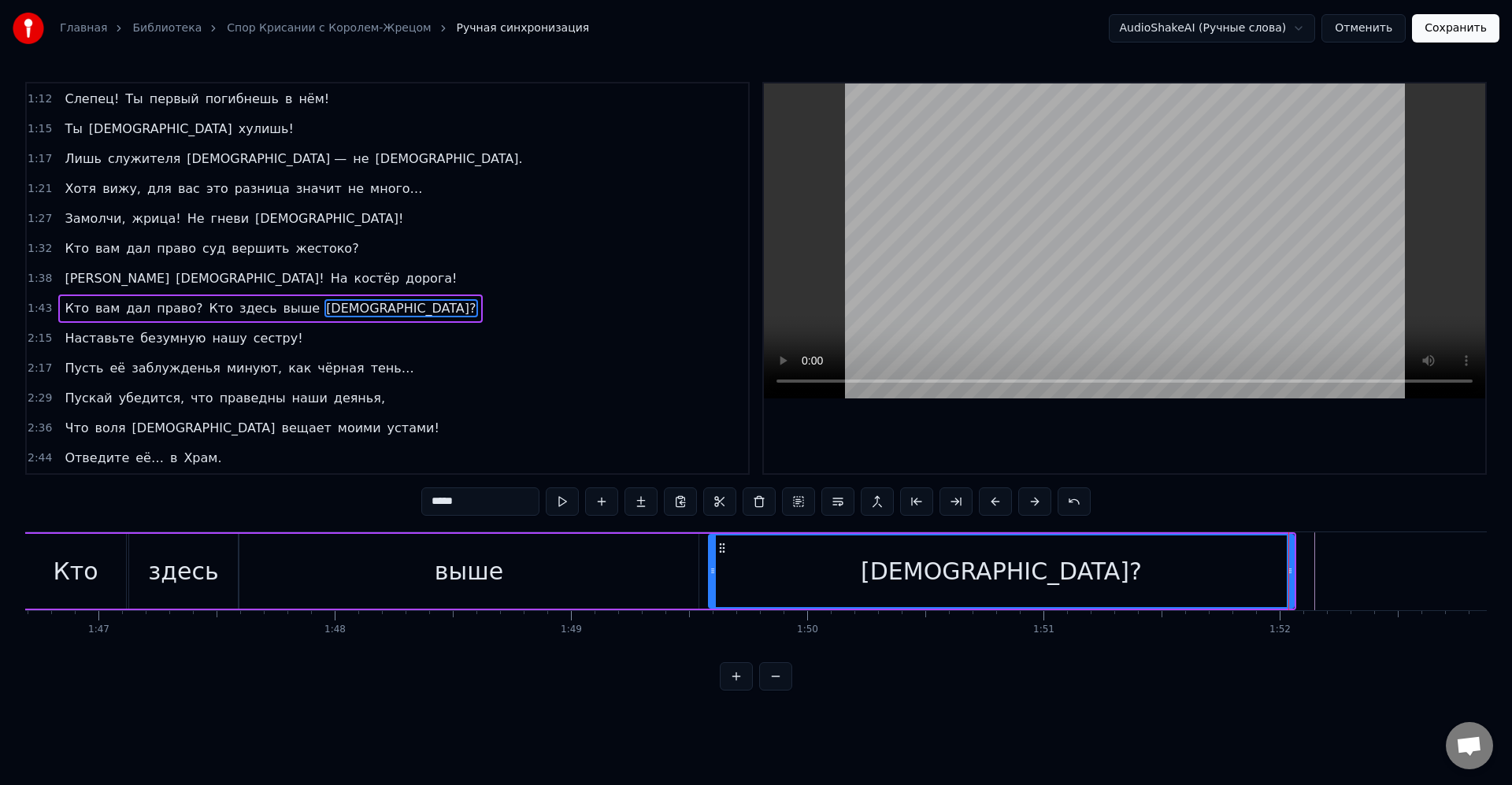
click at [324, 312] on span "[DEMOGRAPHIC_DATA]?" at bounding box center [401, 307] width 153 height 18
click at [346, 312] on div "1:43 Кто вам дал право? Кто здесь выше [DEMOGRAPHIC_DATA]?" at bounding box center [388, 308] width 721 height 30
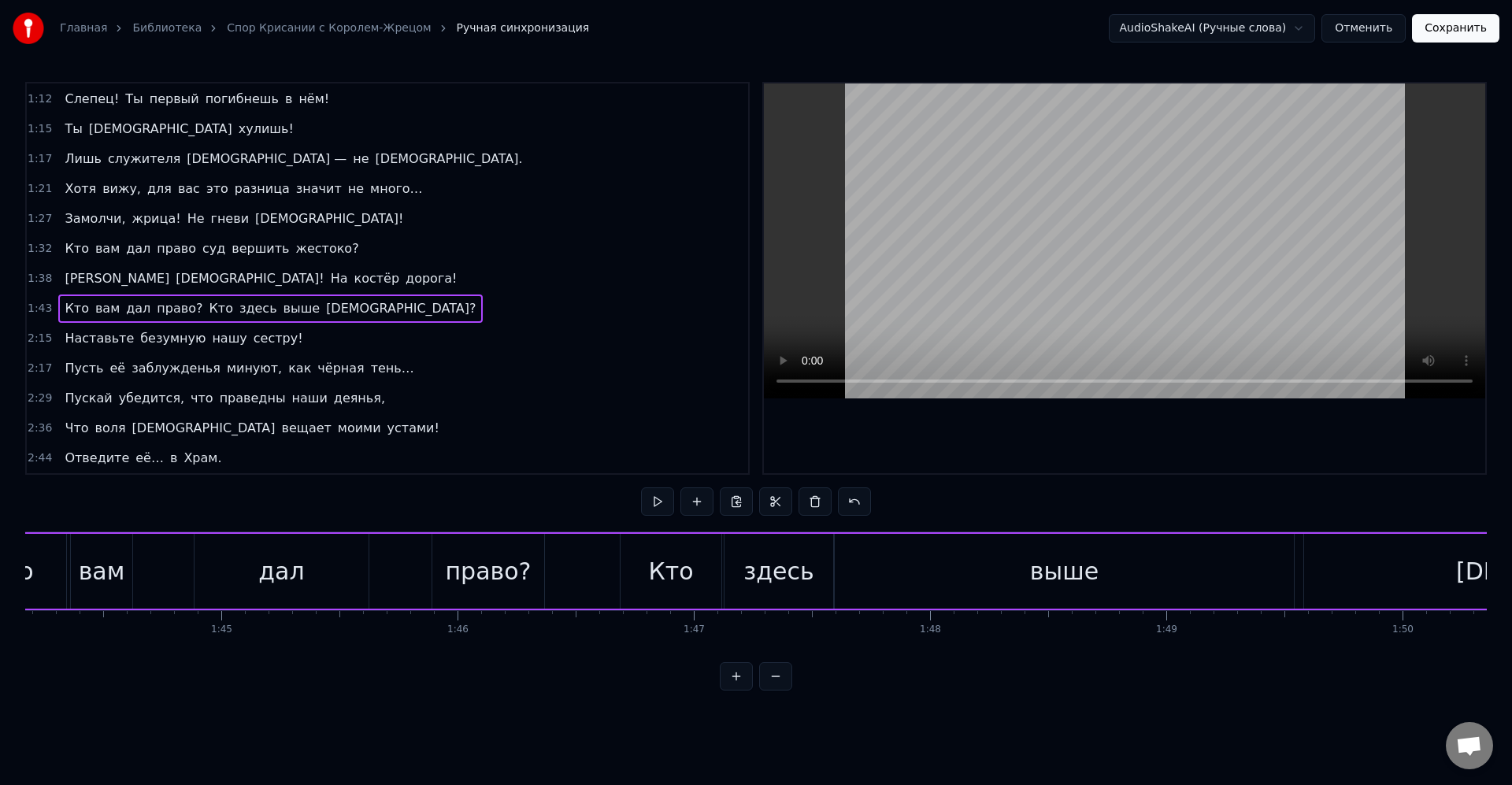
click at [333, 295] on div "Кто вам дал право? Кто здесь выше [DEMOGRAPHIC_DATA]?" at bounding box center [269, 308] width 423 height 28
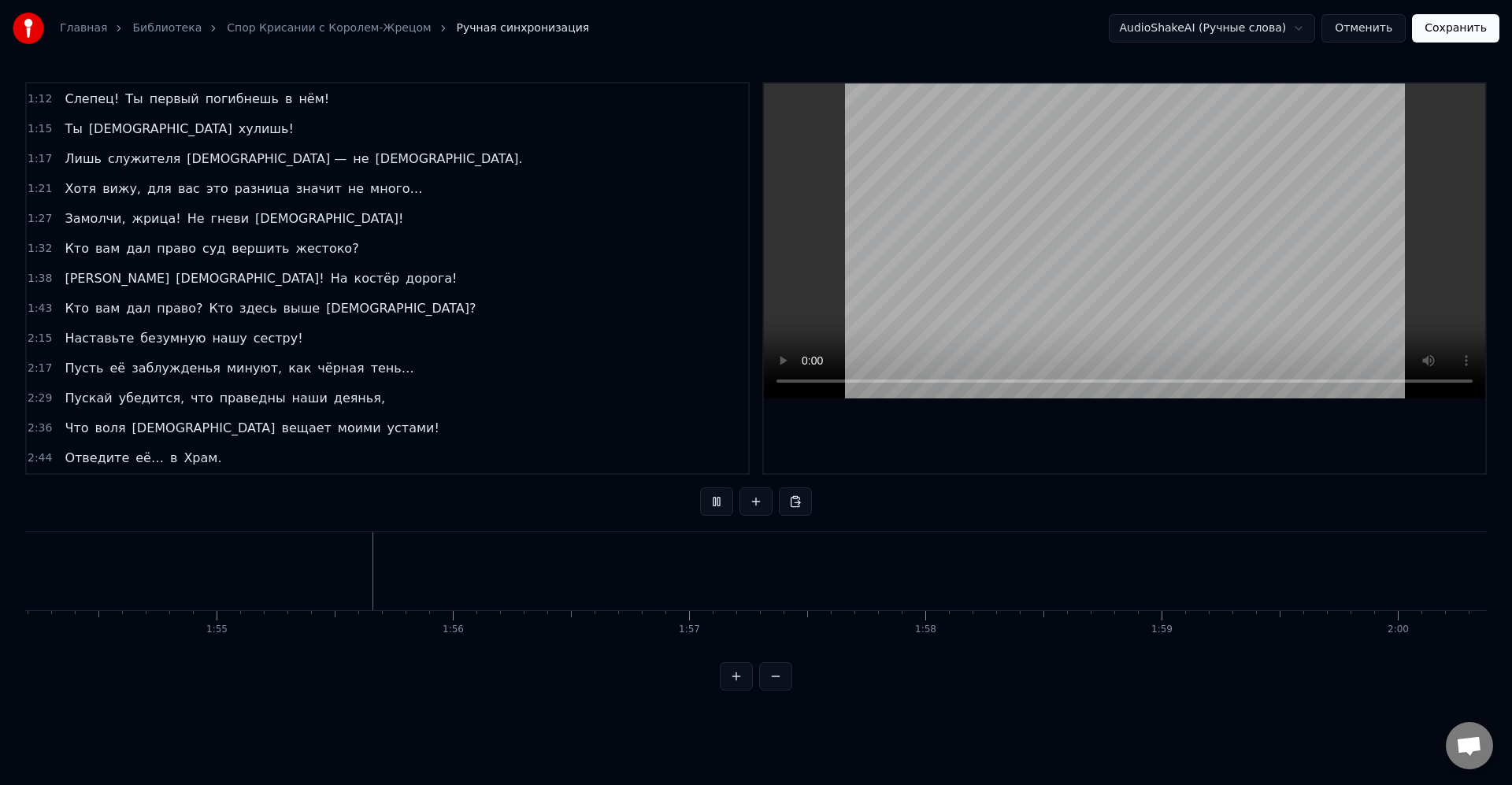
scroll to position [0, 27131]
click at [727, 583] on div "тень…" at bounding box center [620, 571] width 712 height 78
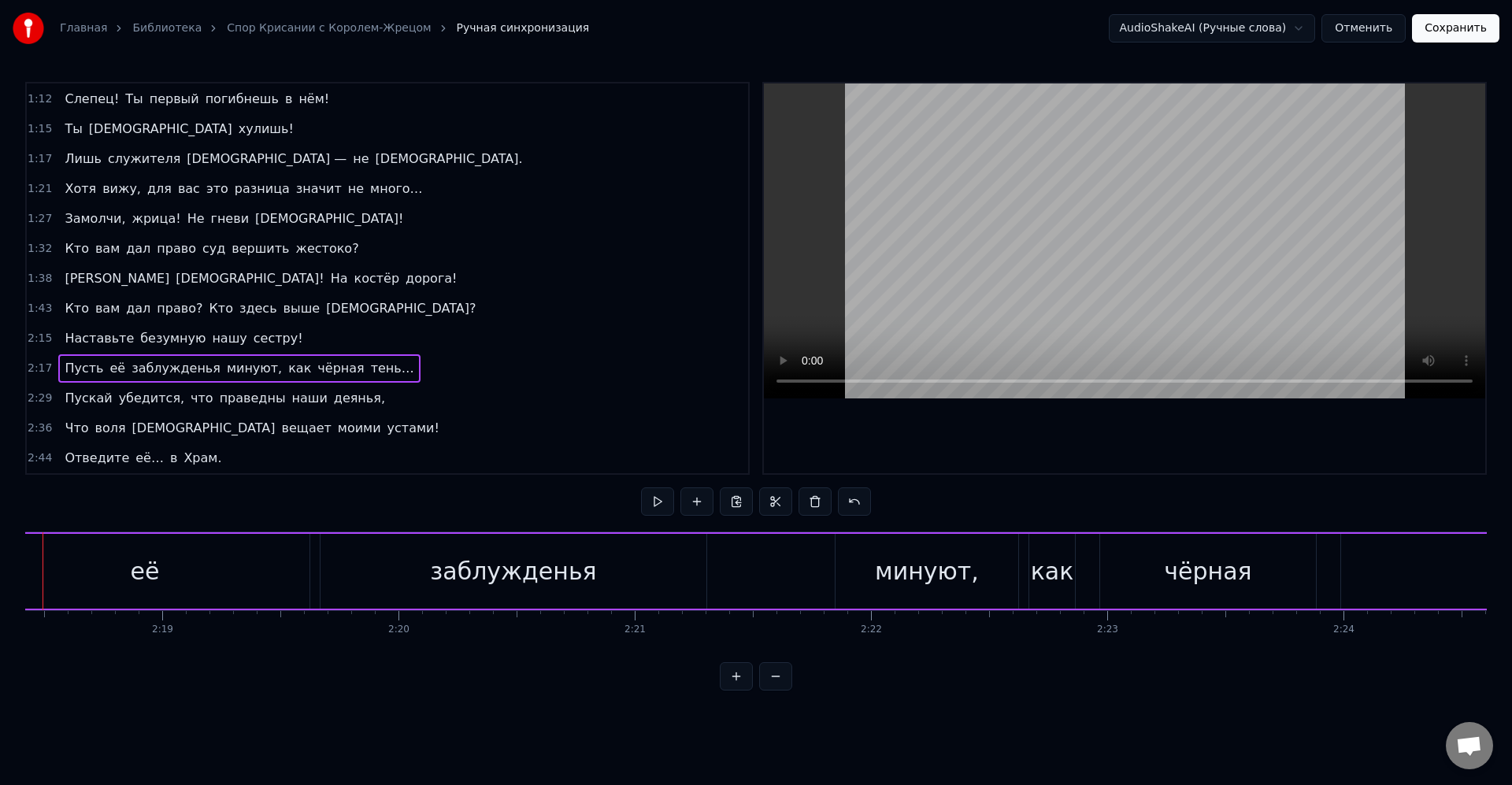
scroll to position [0, 32644]
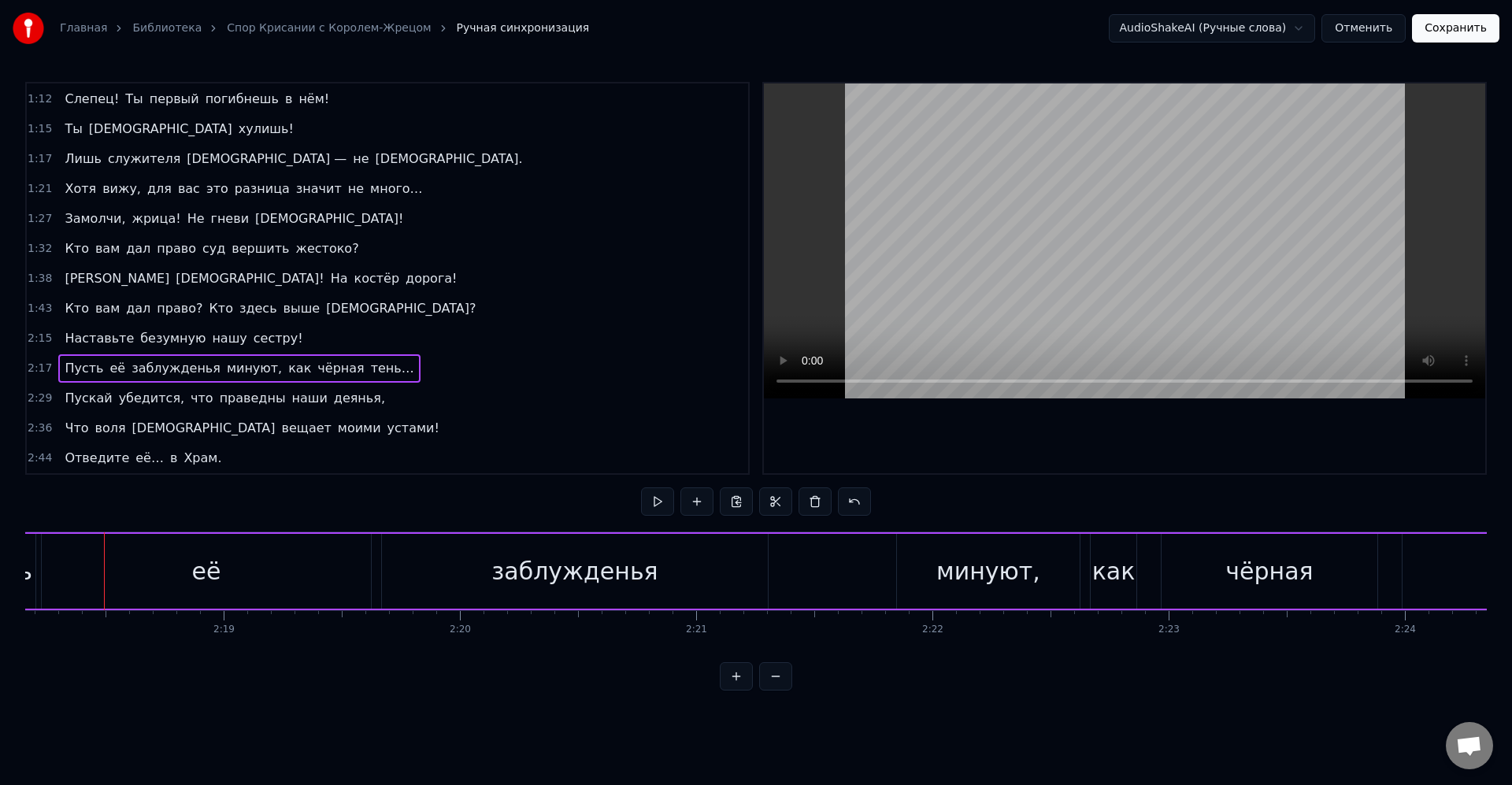
click at [358, 392] on div "2:29 Пускай убедится, что праведны наши деянья," at bounding box center [388, 398] width 721 height 30
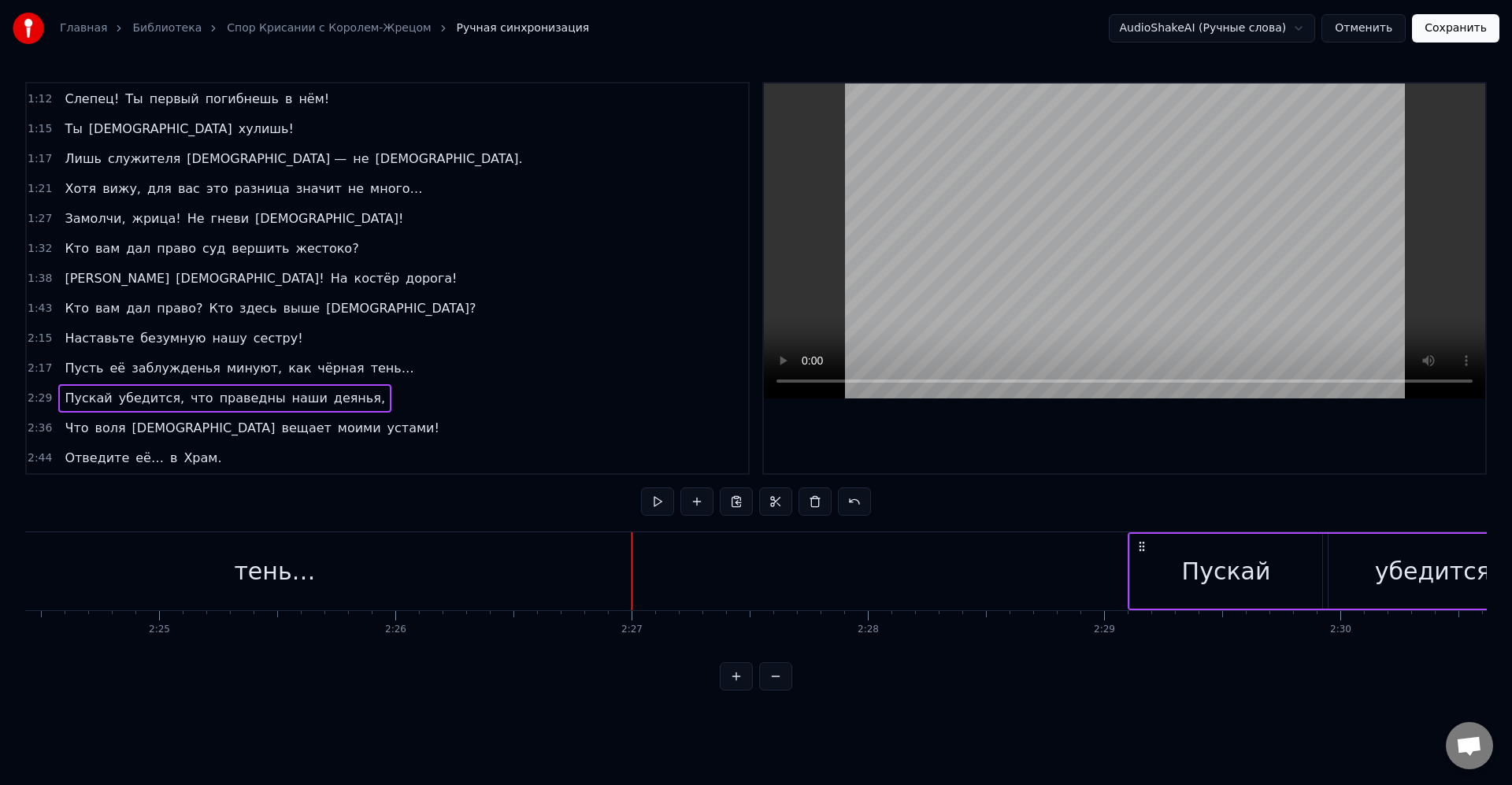
click at [356, 390] on div "2:29 Пускай убедится, что праведны наши деянья," at bounding box center [388, 398] width 721 height 30
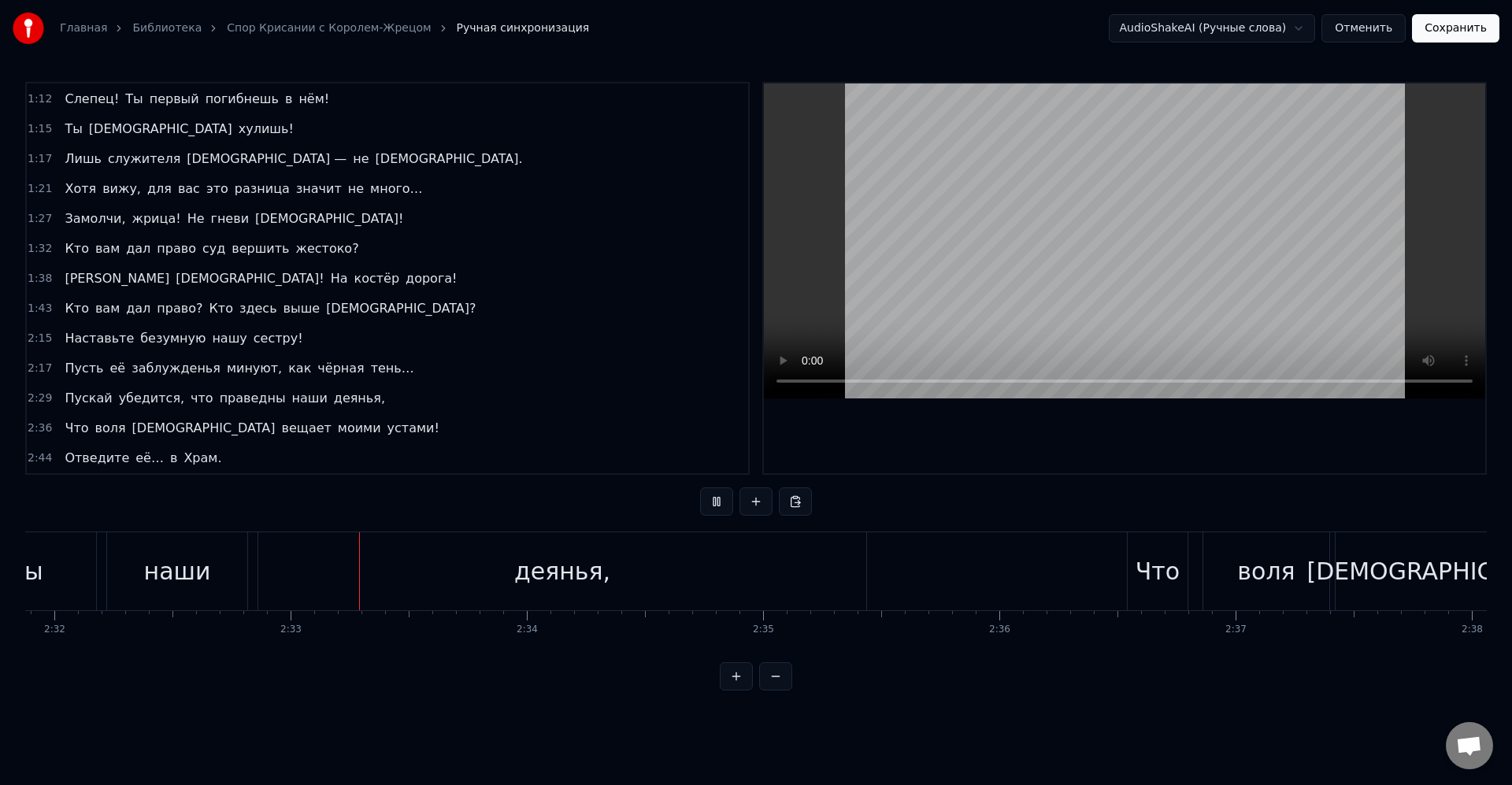
scroll to position [0, 36006]
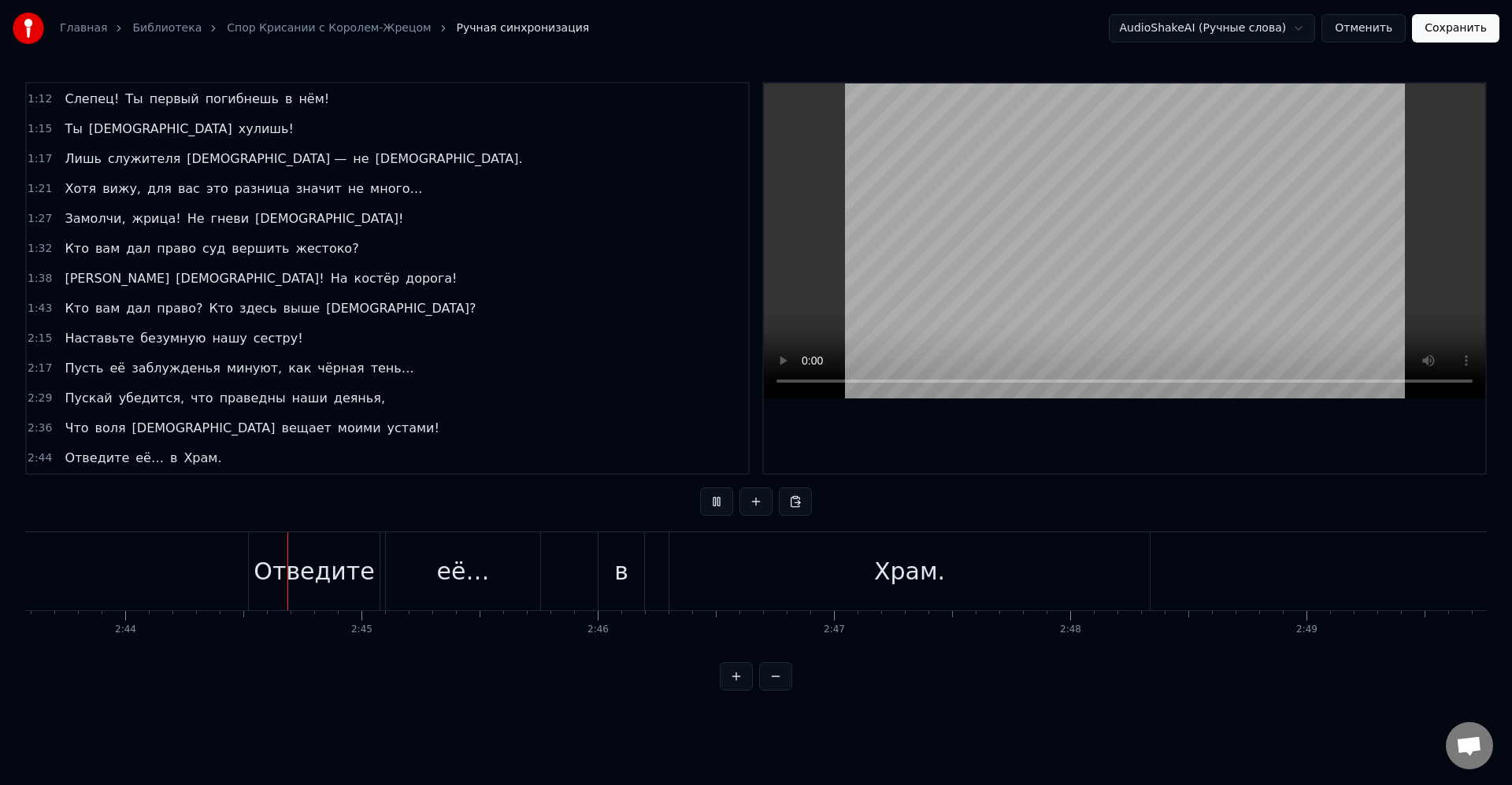
scroll to position [0, 38651]
click at [893, 585] on div "Храм." at bounding box center [909, 572] width 71 height 36
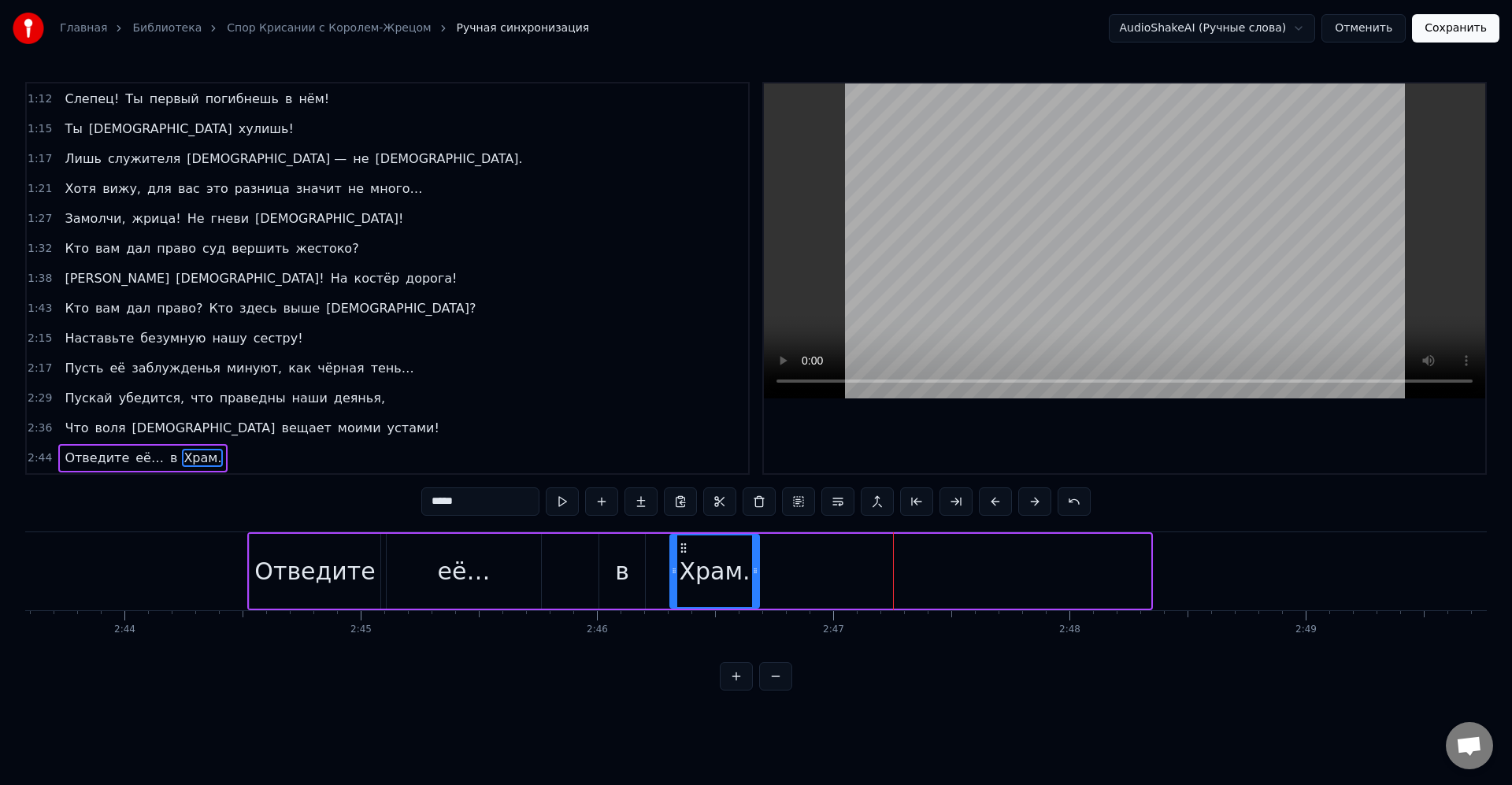
drag, startPoint x: 1041, startPoint y: 564, endPoint x: 719, endPoint y: 567, distance: 322.0
click at [756, 568] on icon at bounding box center [755, 570] width 7 height 12
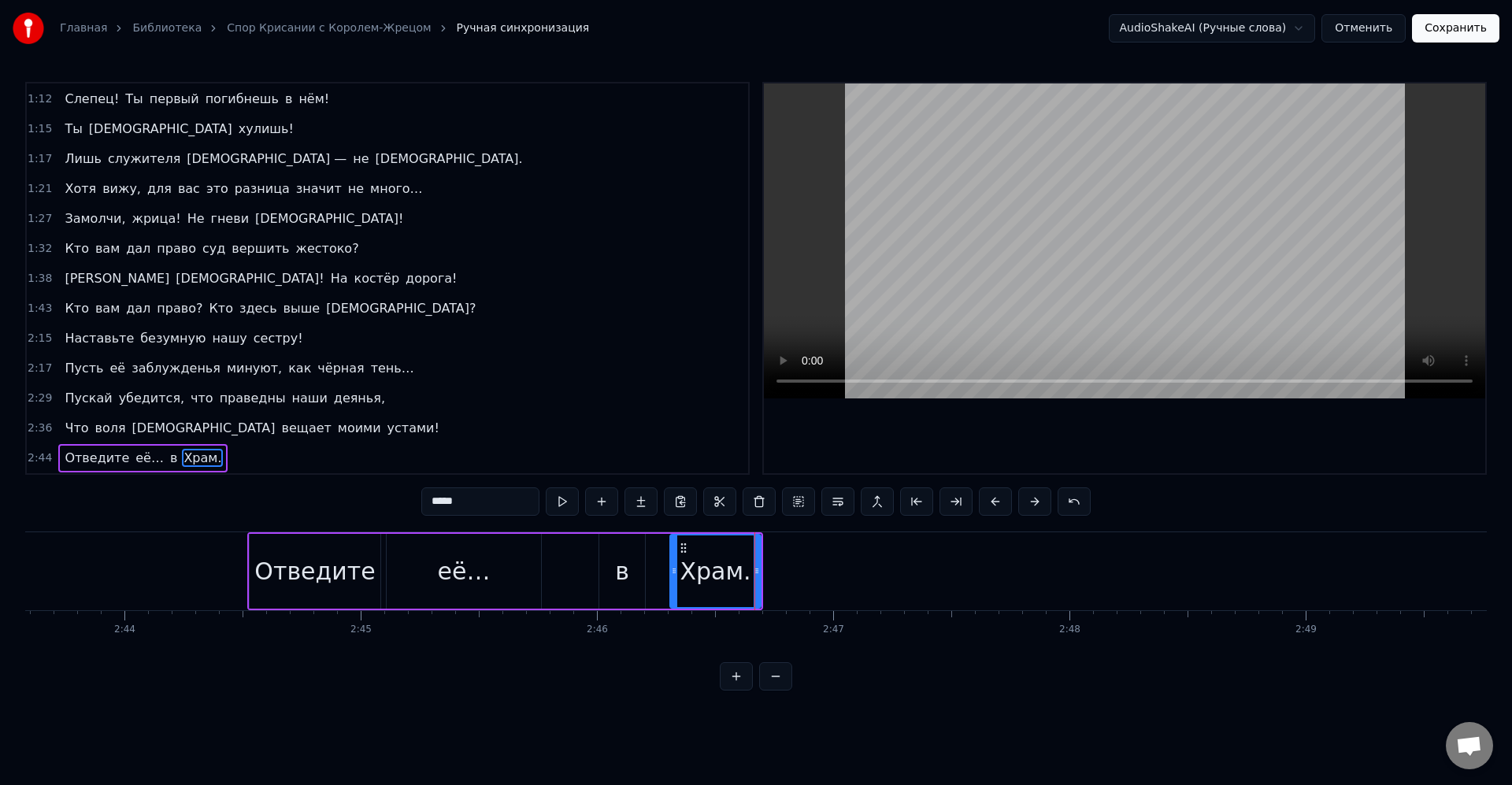
click at [719, 567] on div "Храм." at bounding box center [715, 572] width 71 height 36
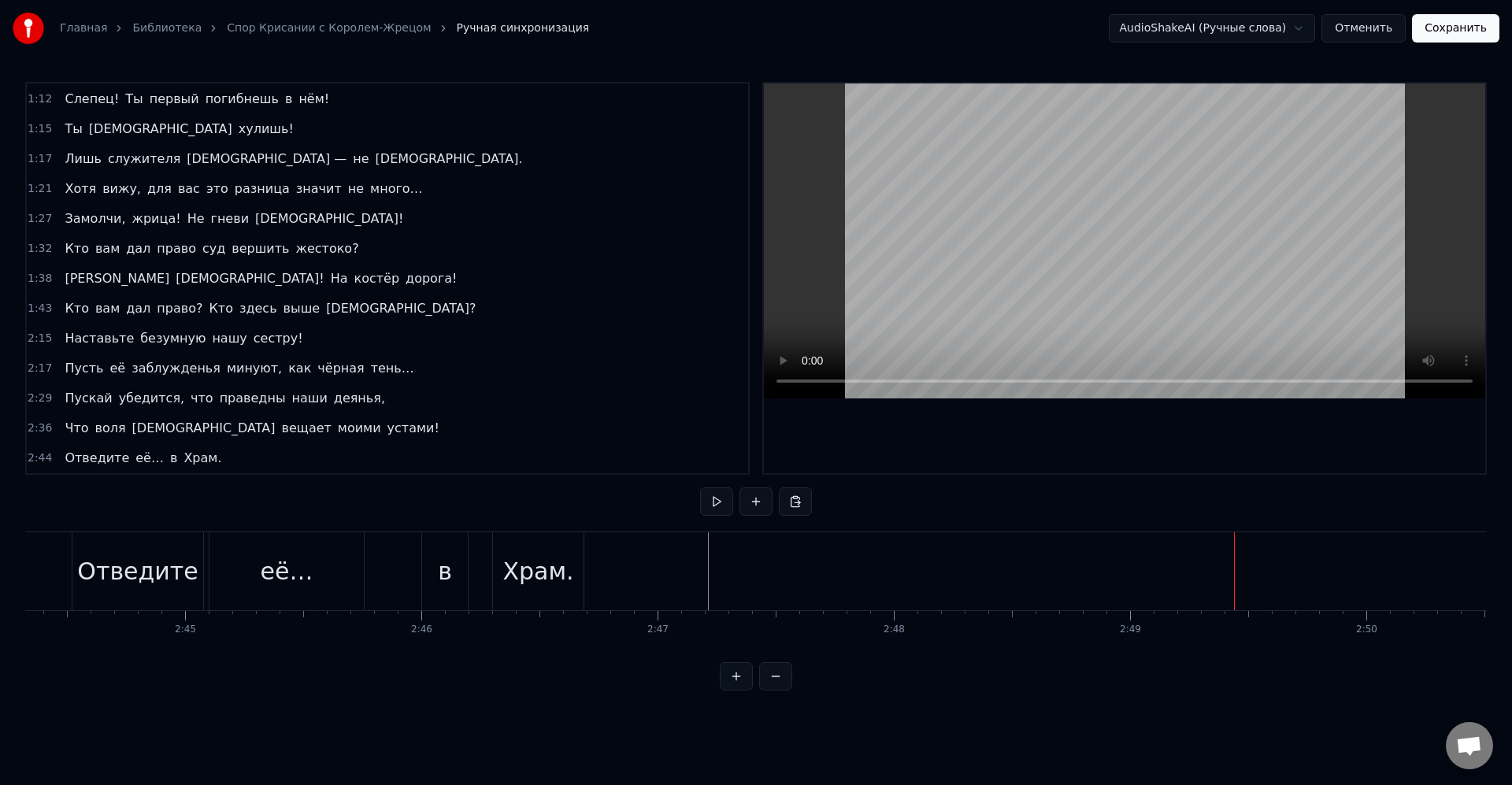
scroll to position [0, 39069]
click at [1457, 32] on button "Сохранить" at bounding box center [1456, 28] width 88 height 28
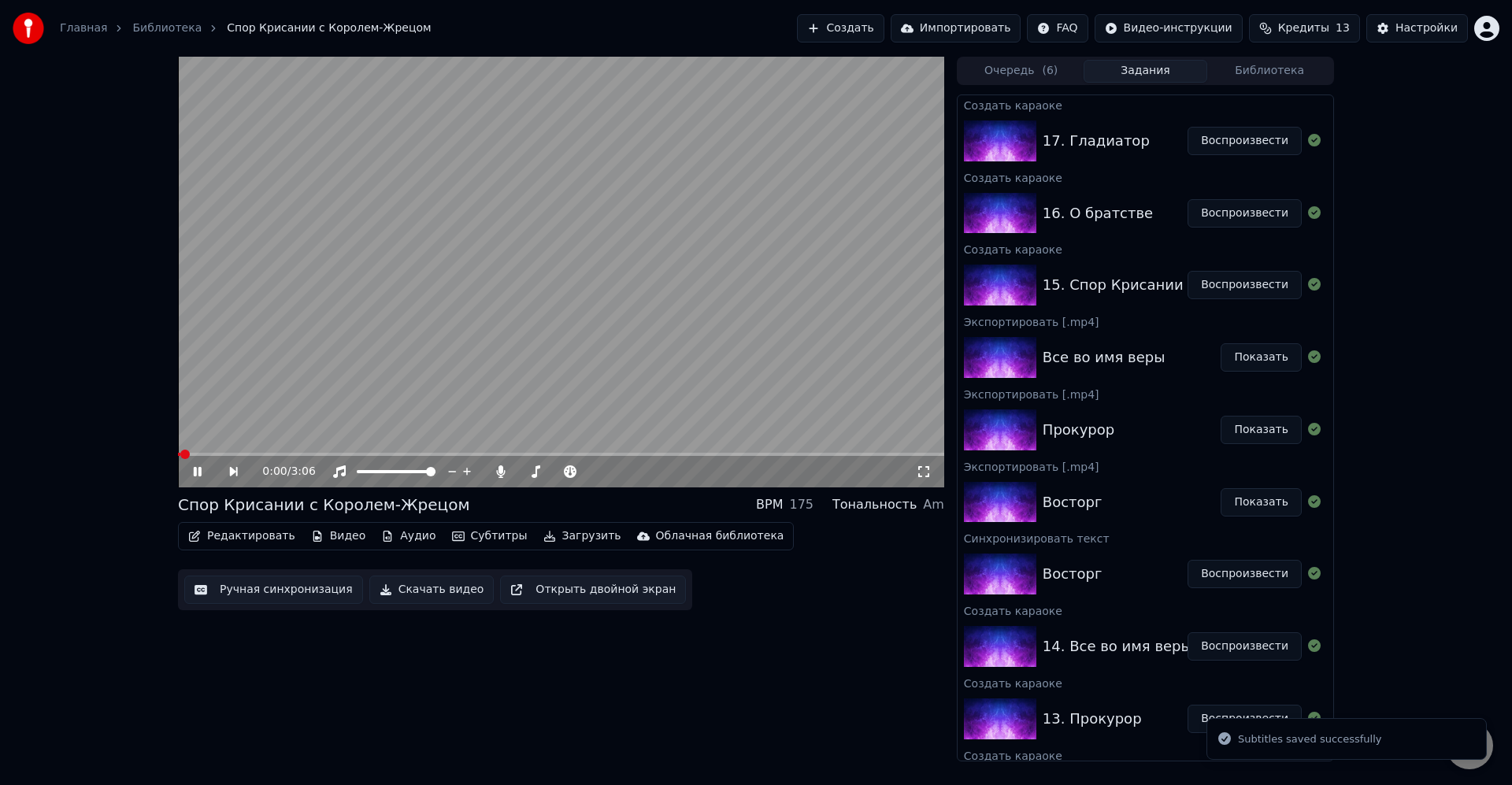
click at [544, 534] on button "Загрузить" at bounding box center [582, 536] width 91 height 22
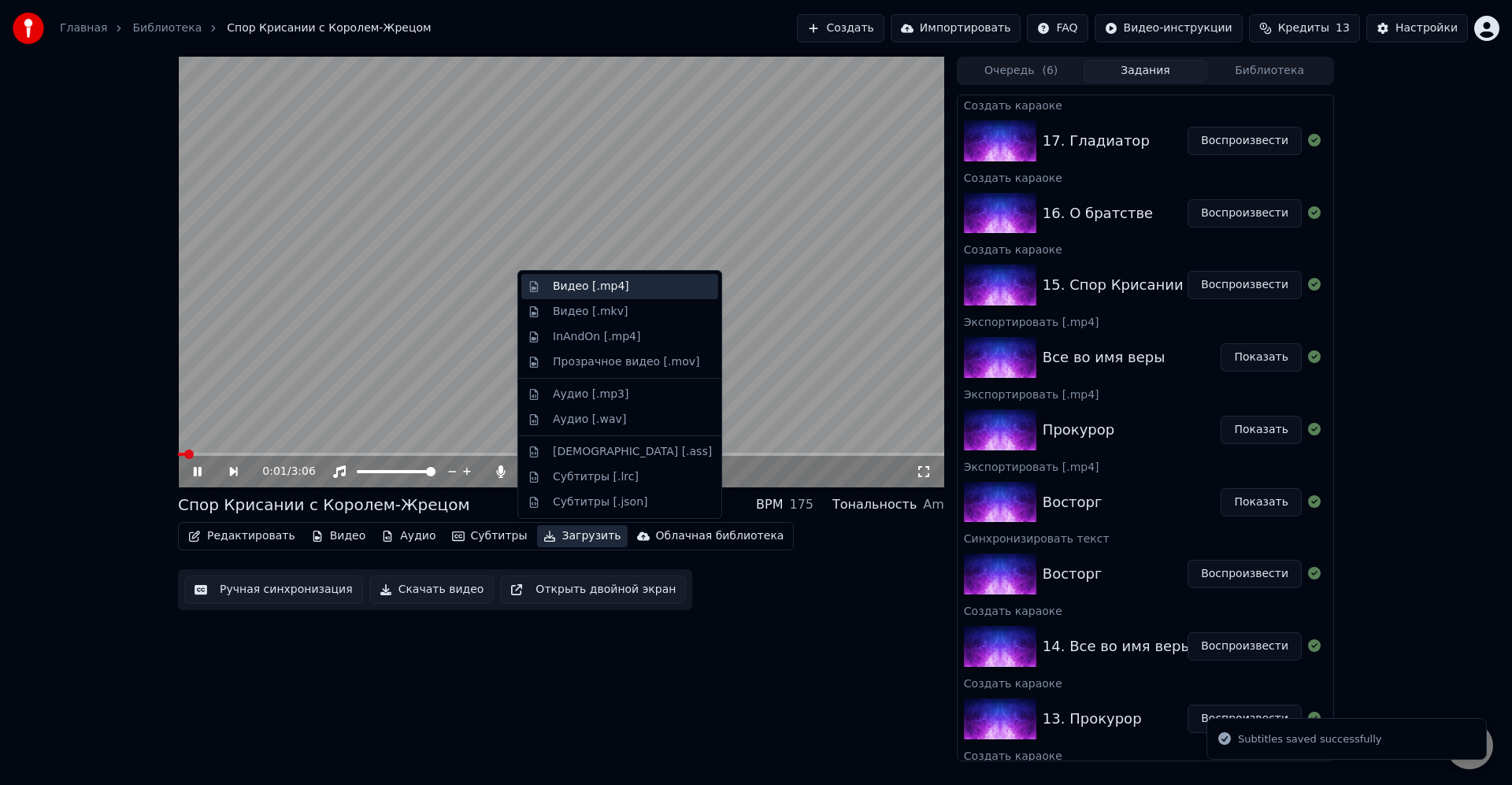
click at [610, 289] on div "Видео [.mp4]" at bounding box center [592, 286] width 77 height 16
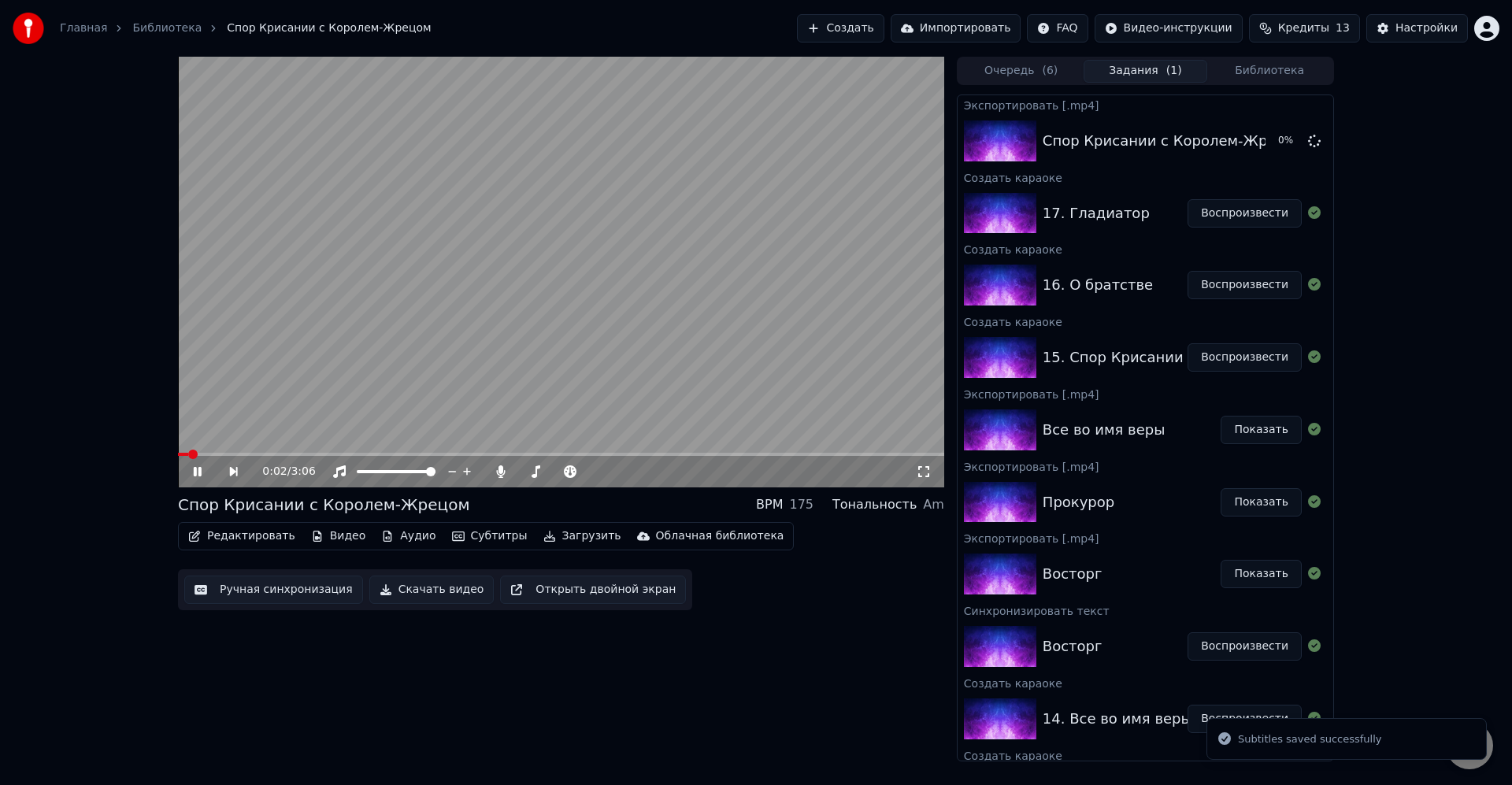
click at [201, 474] on icon at bounding box center [208, 471] width 36 height 12
click at [1210, 278] on button "Воспроизвести" at bounding box center [1245, 285] width 114 height 28
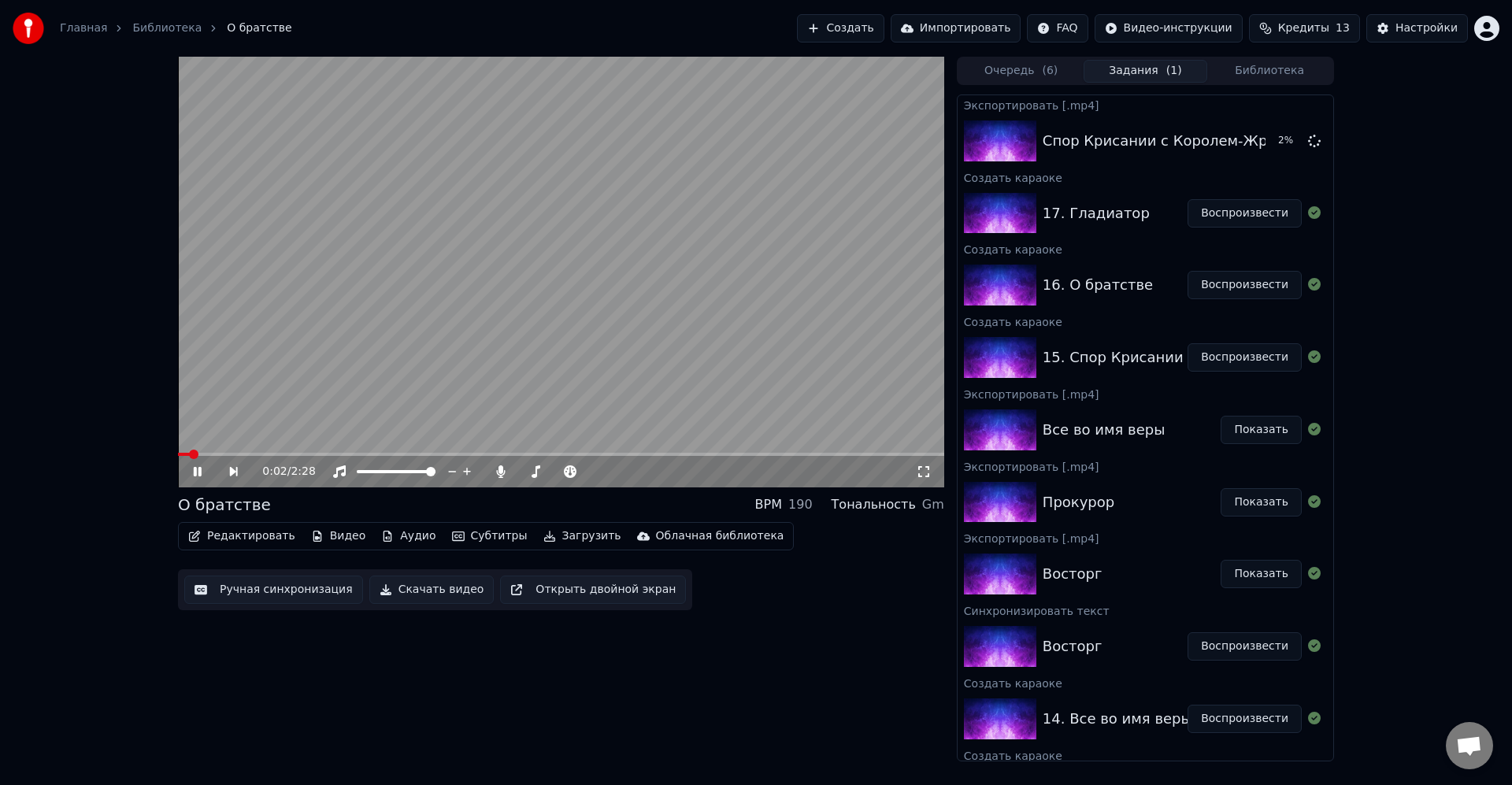
click at [254, 533] on button "Редактировать" at bounding box center [242, 536] width 120 height 22
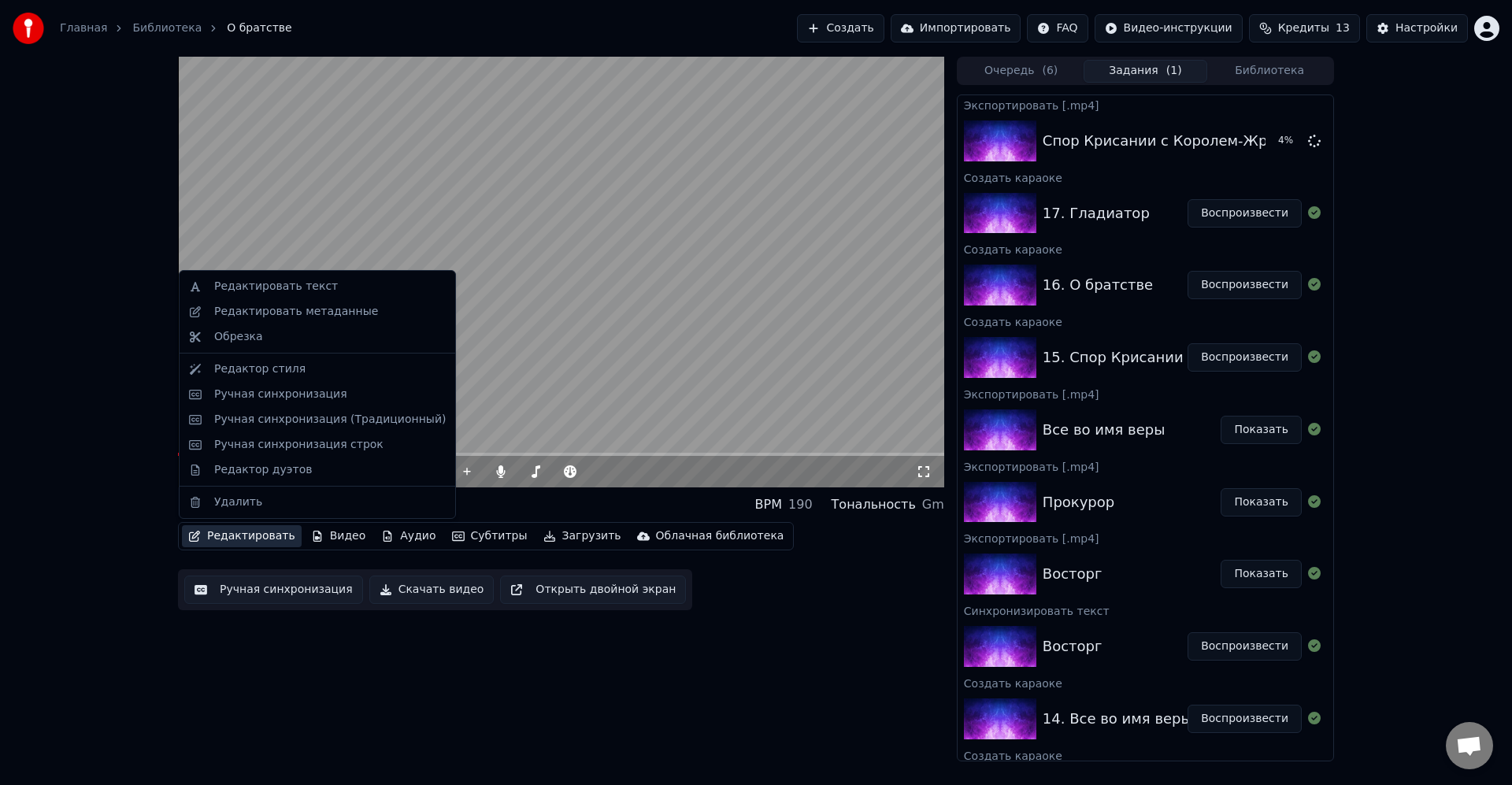
drag, startPoint x: 876, startPoint y: 719, endPoint x: 865, endPoint y: 714, distance: 12.1
click at [874, 719] on div "0:04 / 2:28 О братстве BPM 190 Тональность Gm Редактировать Видео Аудио Субтитр…" at bounding box center [561, 409] width 766 height 705
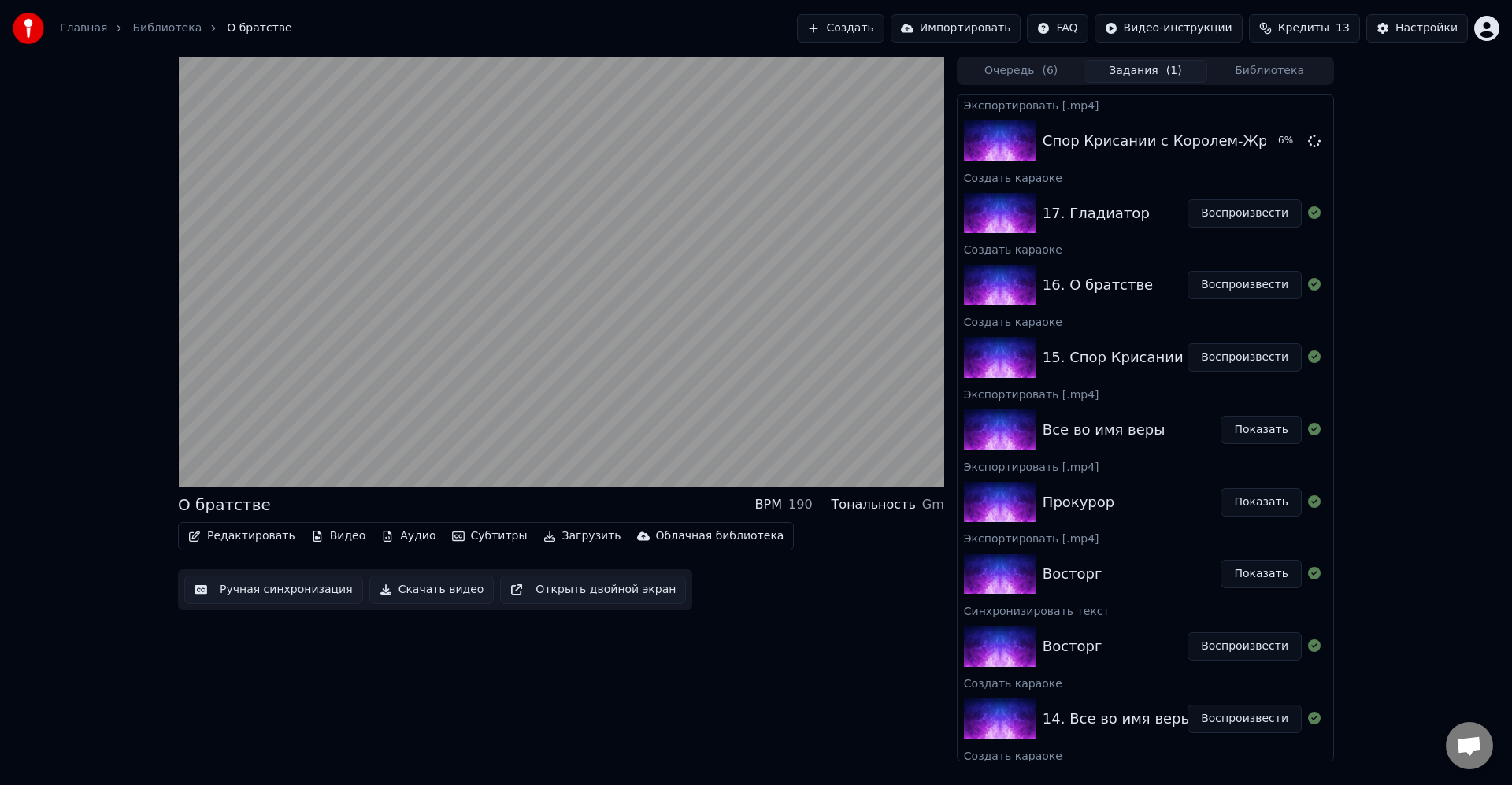
click at [218, 537] on button "Редактировать" at bounding box center [242, 536] width 120 height 22
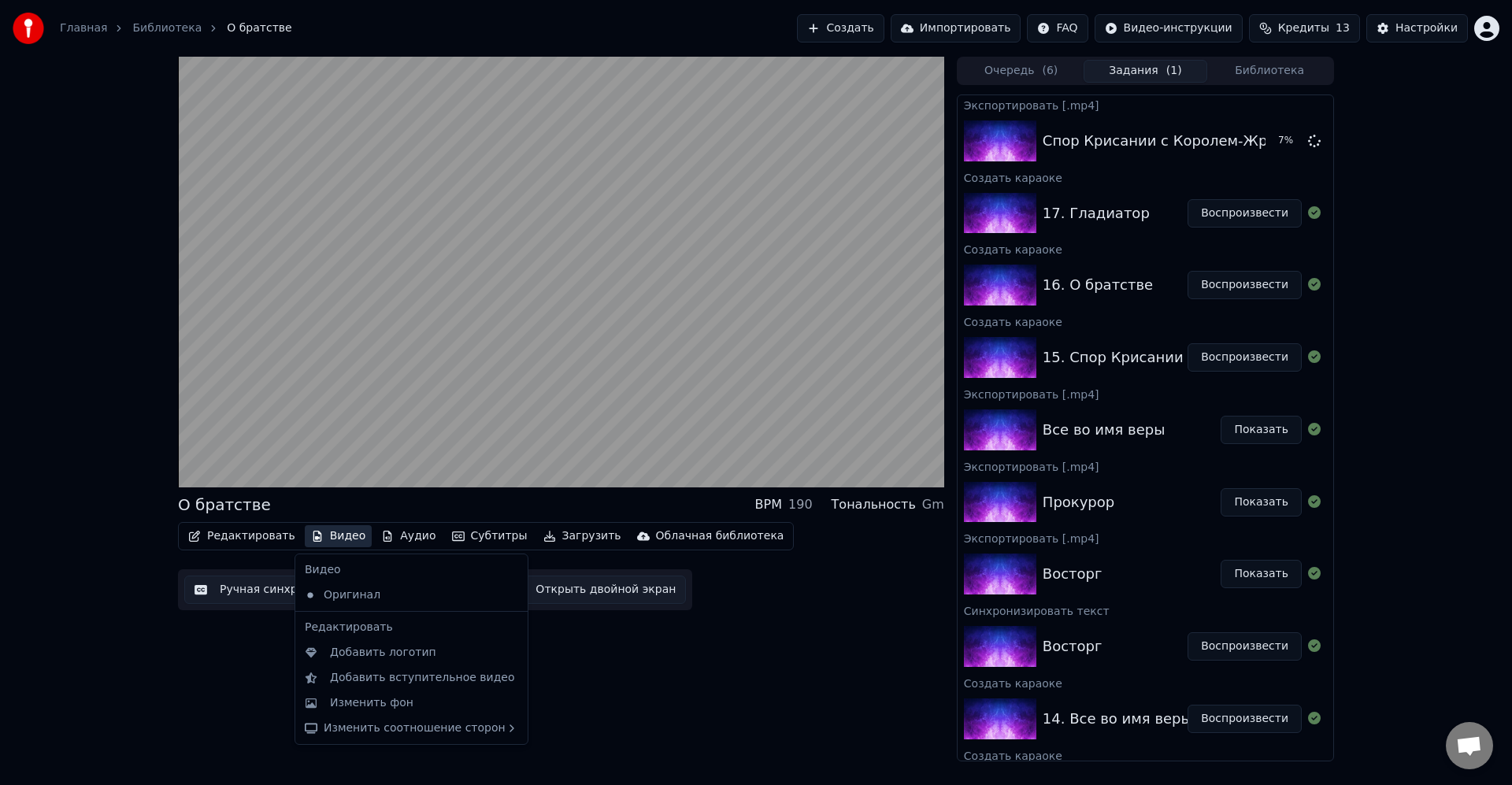
click at [826, 672] on div "О братстве BPM 190 Тональность Gm Редактировать Видео Аудио Субтитры Загрузить …" at bounding box center [561, 409] width 766 height 705
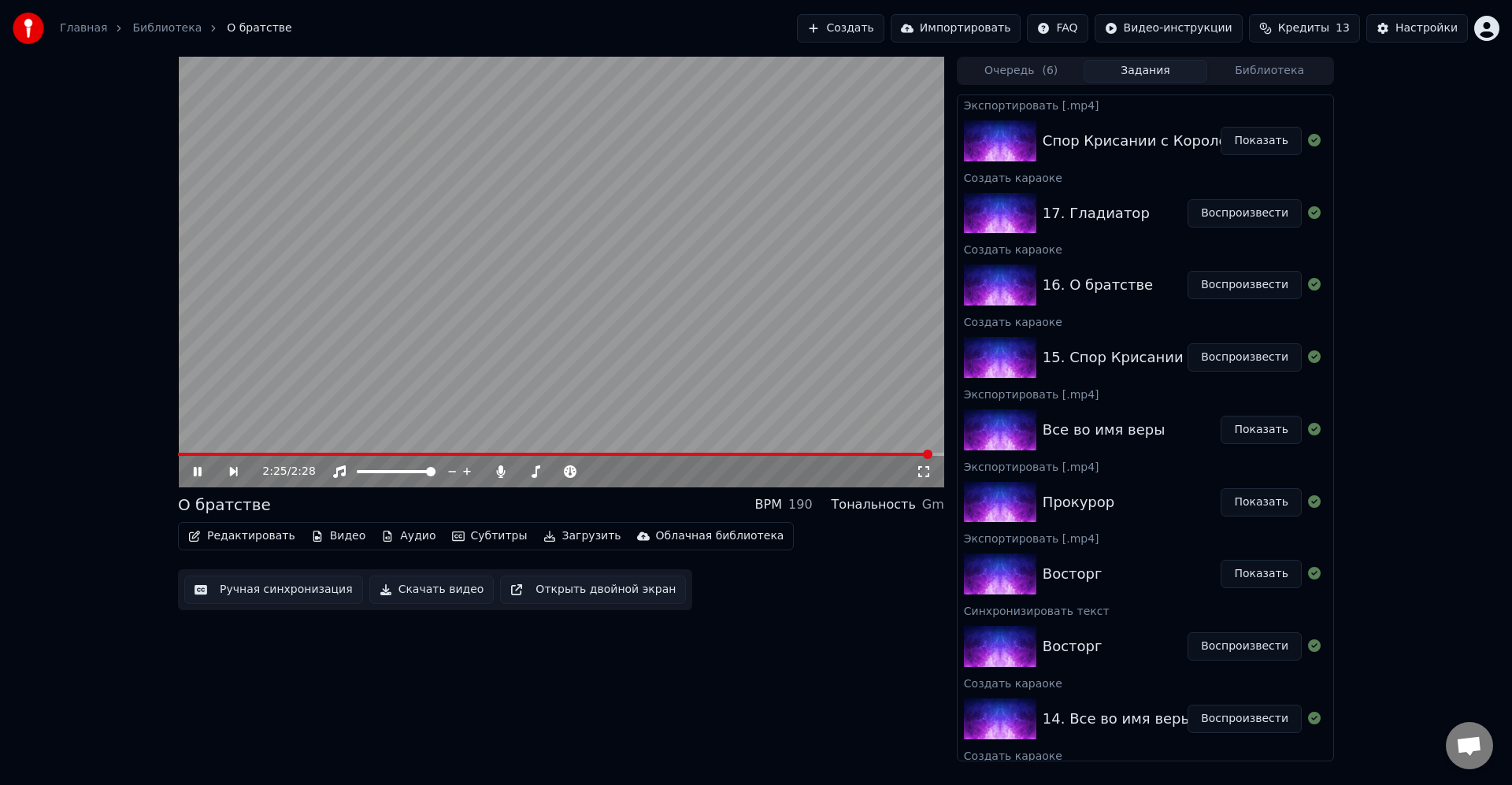
click at [198, 474] on icon at bounding box center [197, 472] width 7 height 9
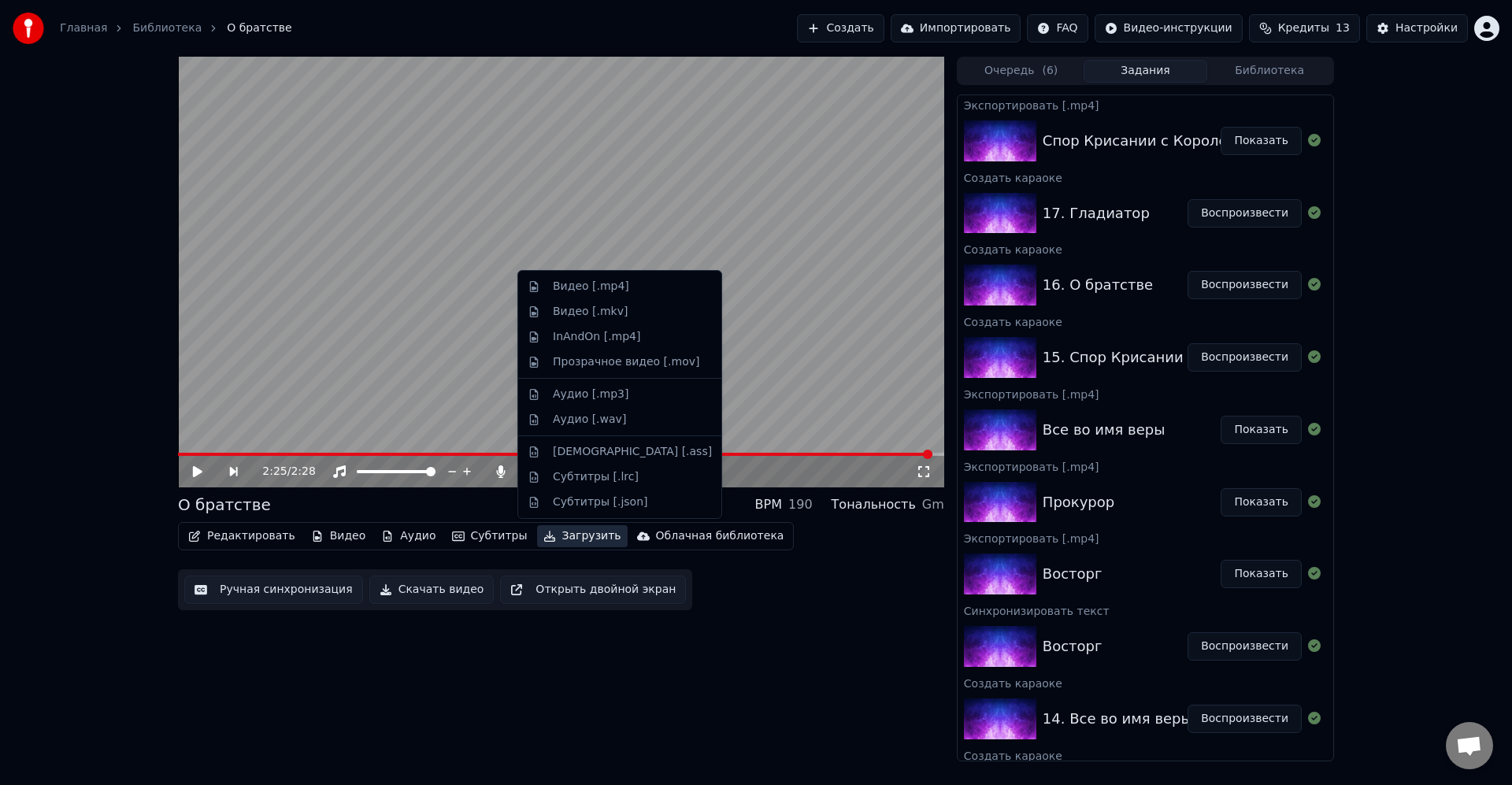
click at [544, 536] on button "Загрузить" at bounding box center [582, 536] width 91 height 22
click at [590, 283] on div "Видео [.mp4]" at bounding box center [592, 286] width 77 height 16
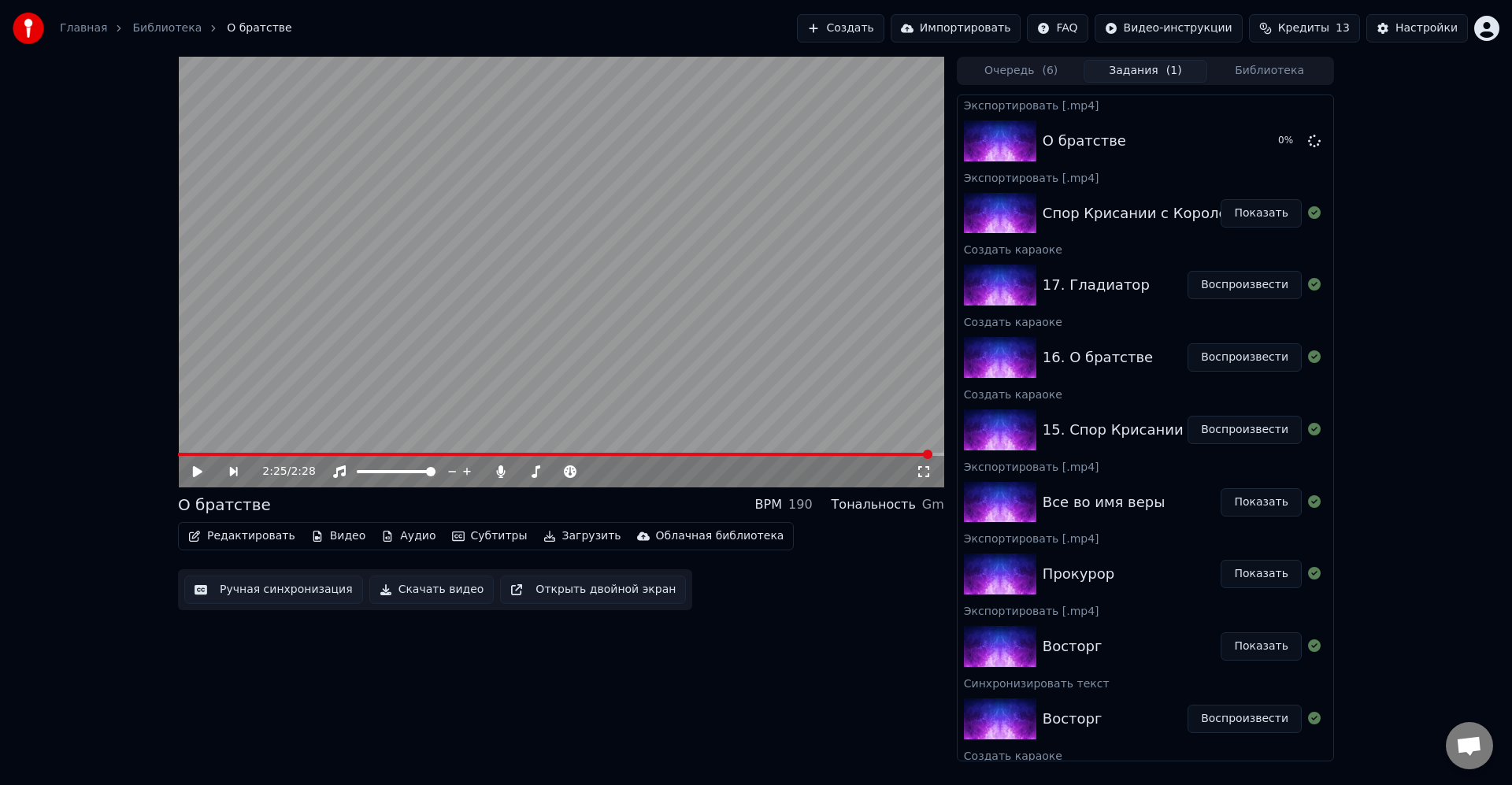
drag, startPoint x: 1228, startPoint y: 288, endPoint x: 1163, endPoint y: 294, distance: 65.3
click at [1228, 288] on button "Воспроизвести" at bounding box center [1245, 285] width 114 height 28
click at [193, 474] on icon at bounding box center [209, 471] width 37 height 12
click at [547, 530] on button "Загрузить" at bounding box center [582, 536] width 91 height 22
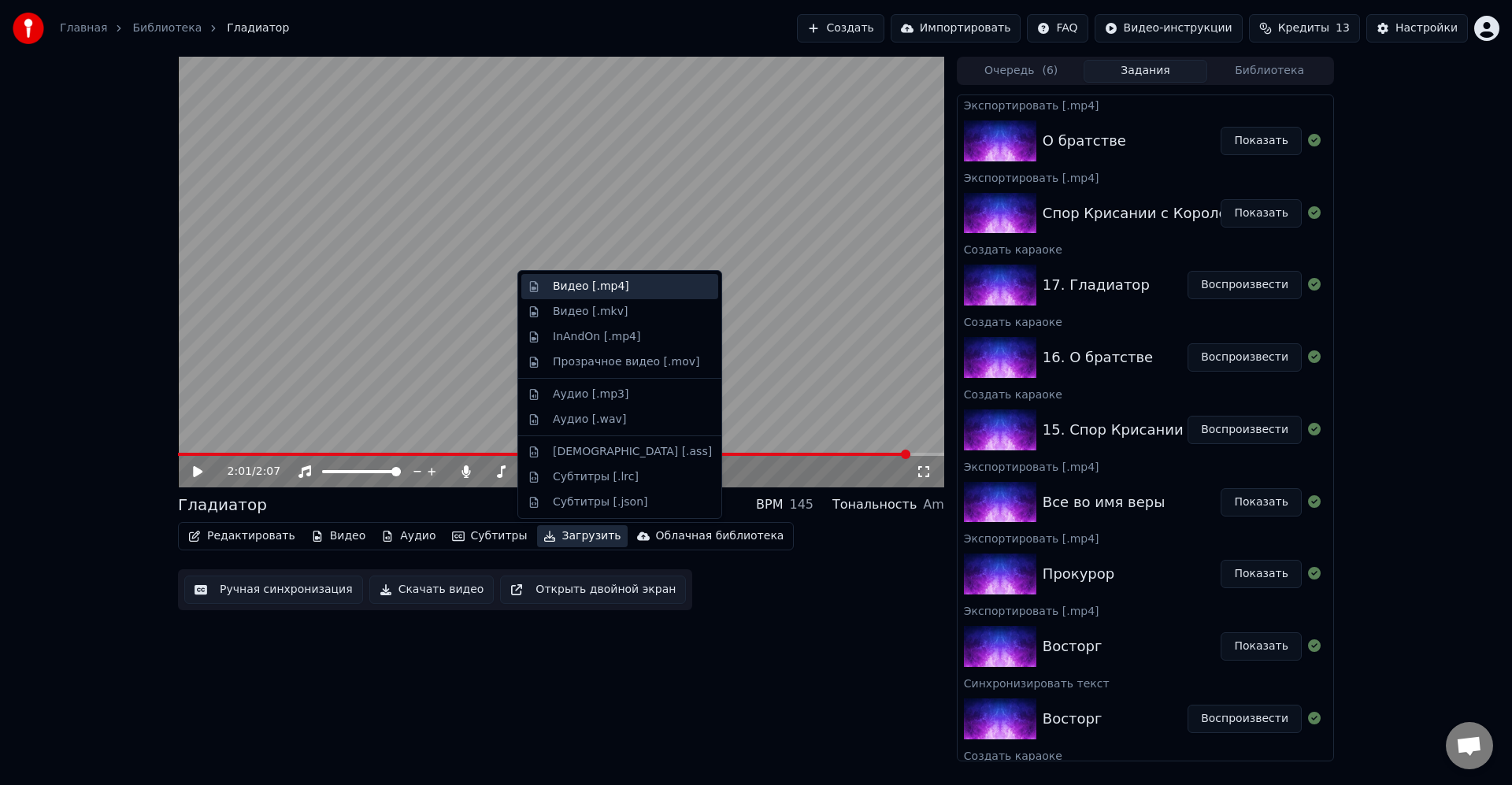
click at [582, 284] on div "Видео [.mp4]" at bounding box center [592, 286] width 77 height 16
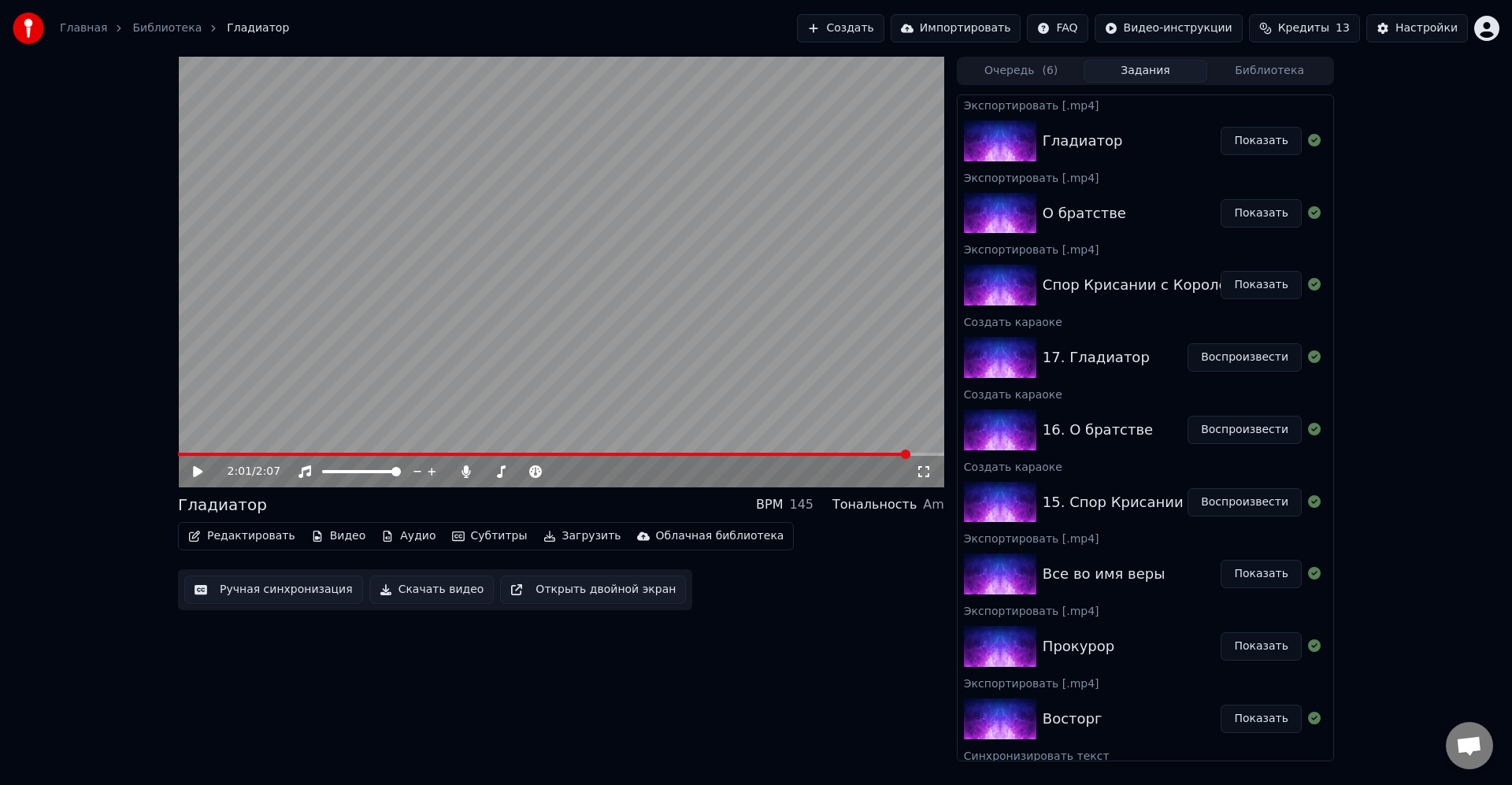
click at [757, 655] on div "2:01 / 2:07 Гладиатор BPM 145 Тональность Am Редактировать Видео Аудио Субтитры…" at bounding box center [561, 409] width 766 height 705
click at [884, 38] on button "Создать" at bounding box center [840, 28] width 87 height 28
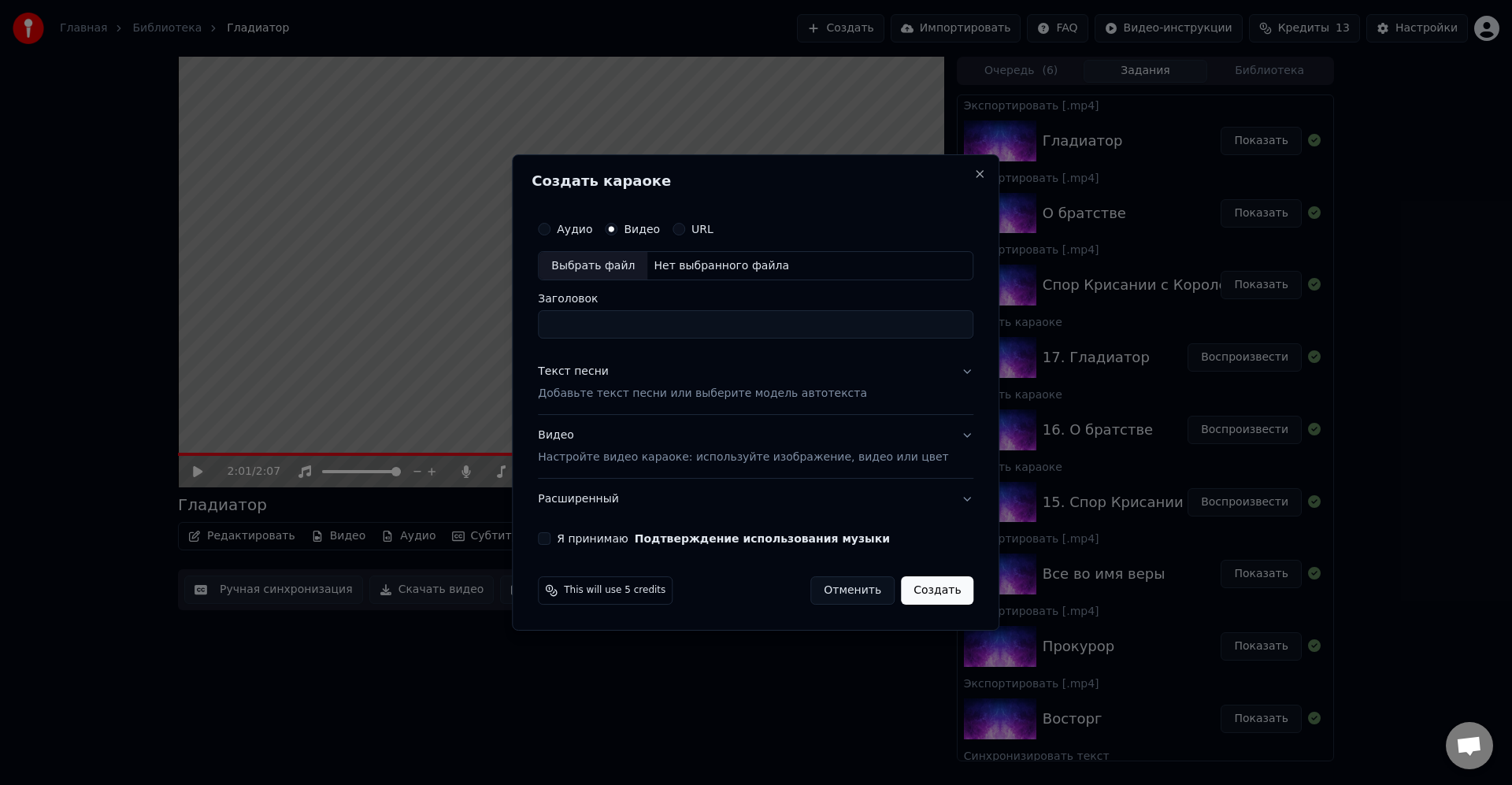
click at [620, 261] on div "Выбрать файл" at bounding box center [592, 266] width 108 height 28
type input "*********"
click at [607, 385] on div "Текст песни Добавьте текст песни или выберите модель автотекста" at bounding box center [703, 383] width 329 height 37
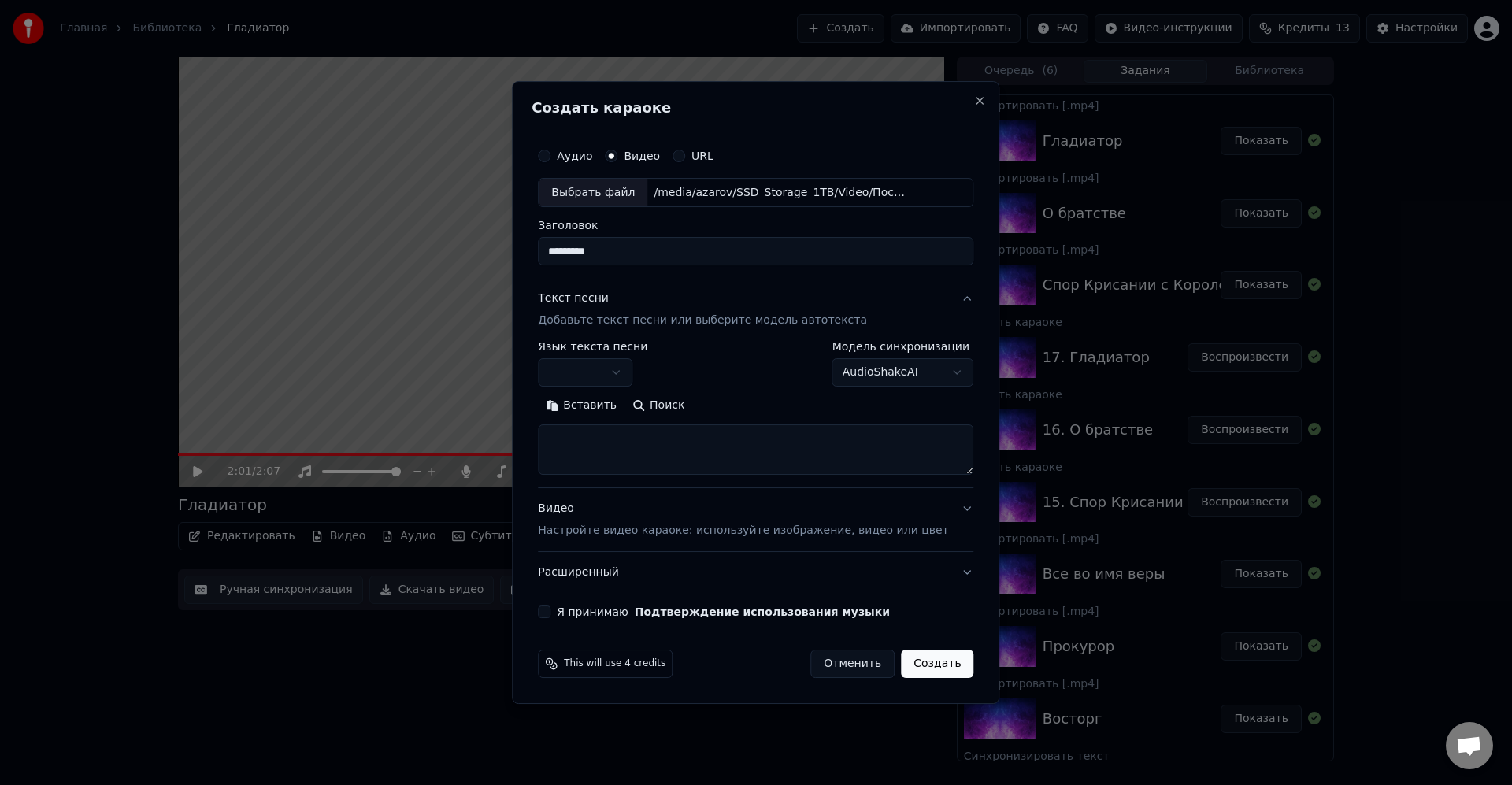
click at [619, 368] on body "Главная Библиотека Гладиатор Создать Импортировать FAQ Видео-инструкции Кредиты…" at bounding box center [756, 392] width 1512 height 785
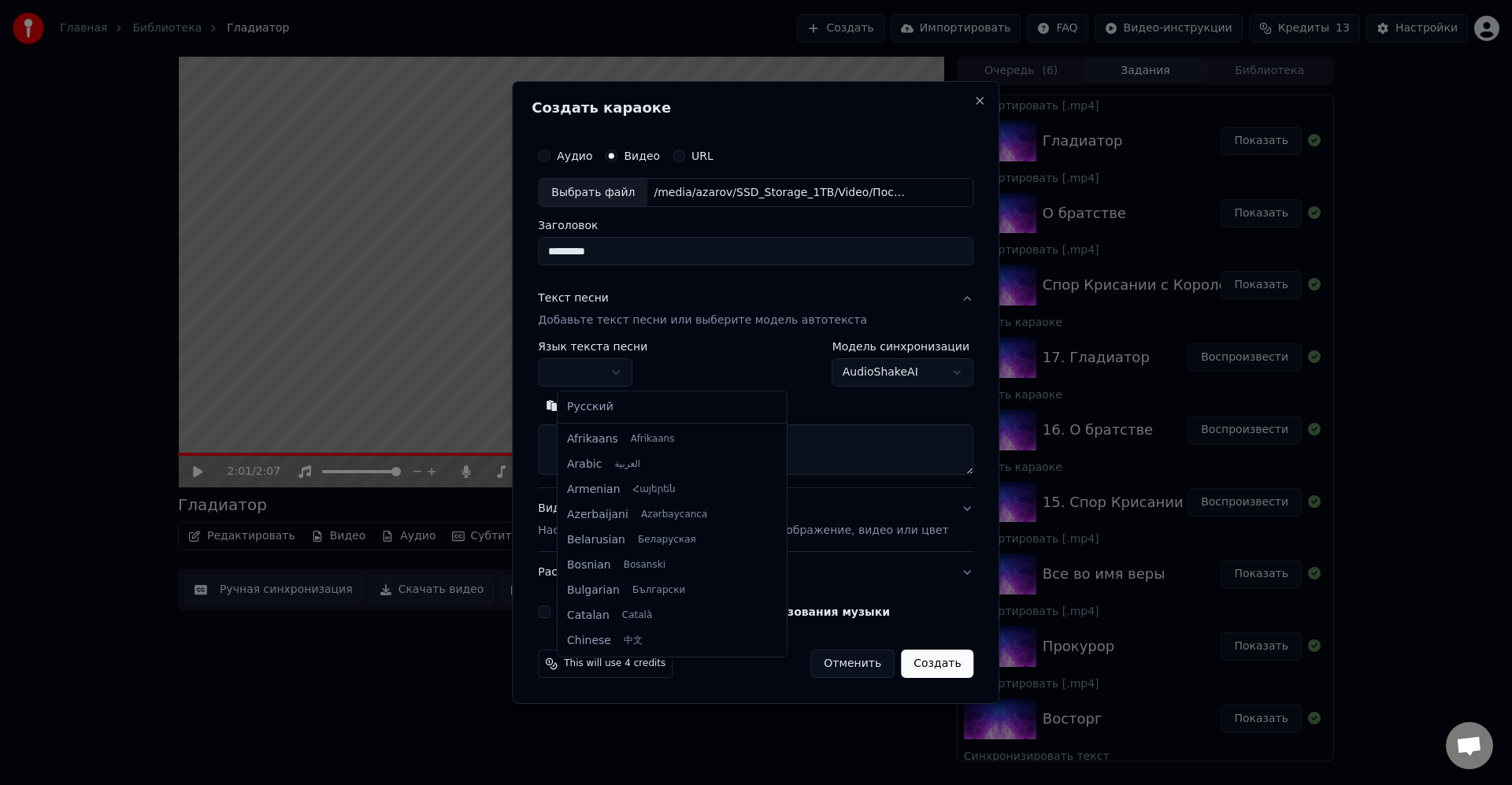
select select "**"
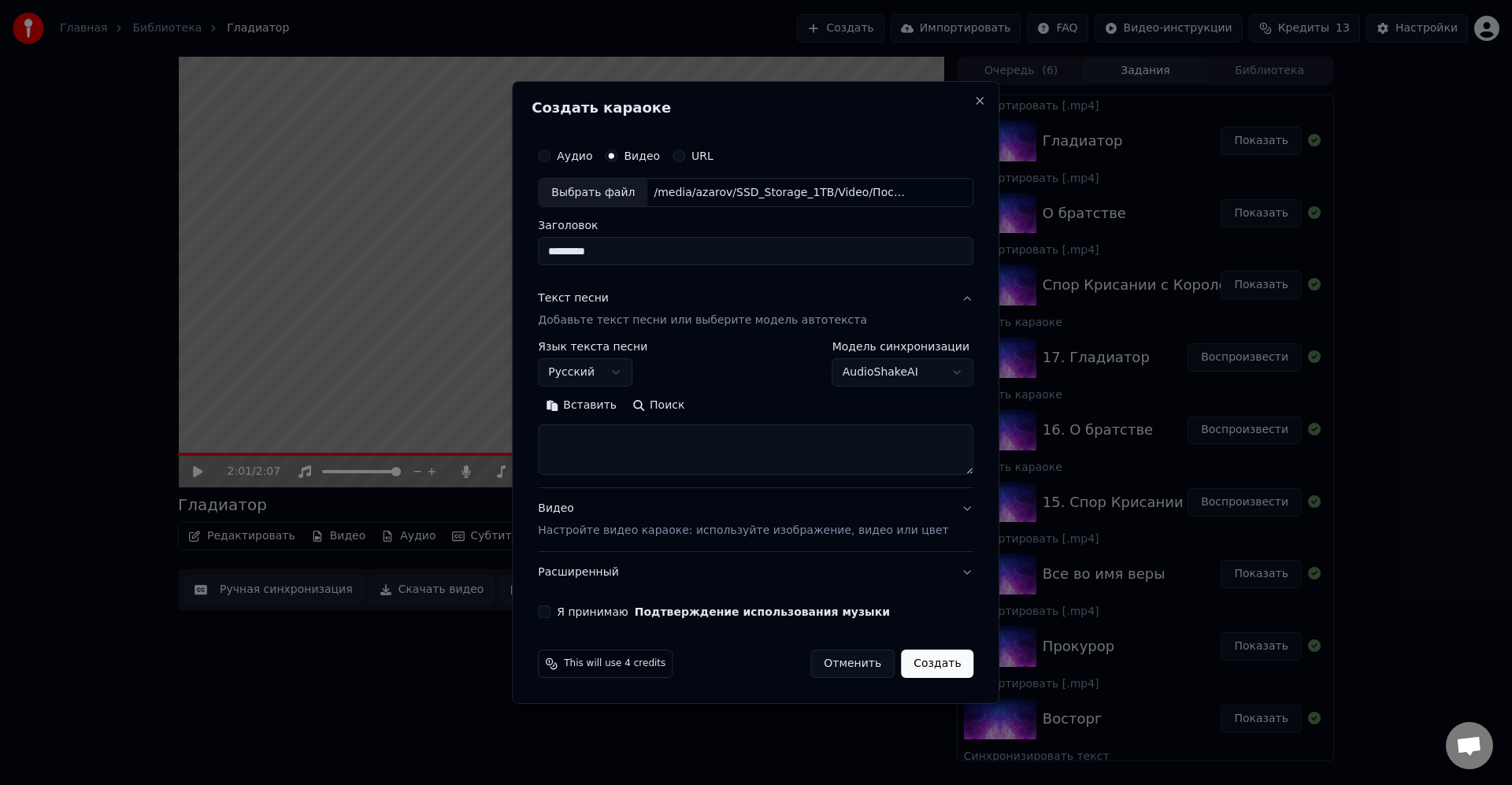
click at [671, 442] on textarea at bounding box center [756, 450] width 435 height 50
click at [614, 450] on textarea at bounding box center [756, 450] width 435 height 50
paste textarea "**********"
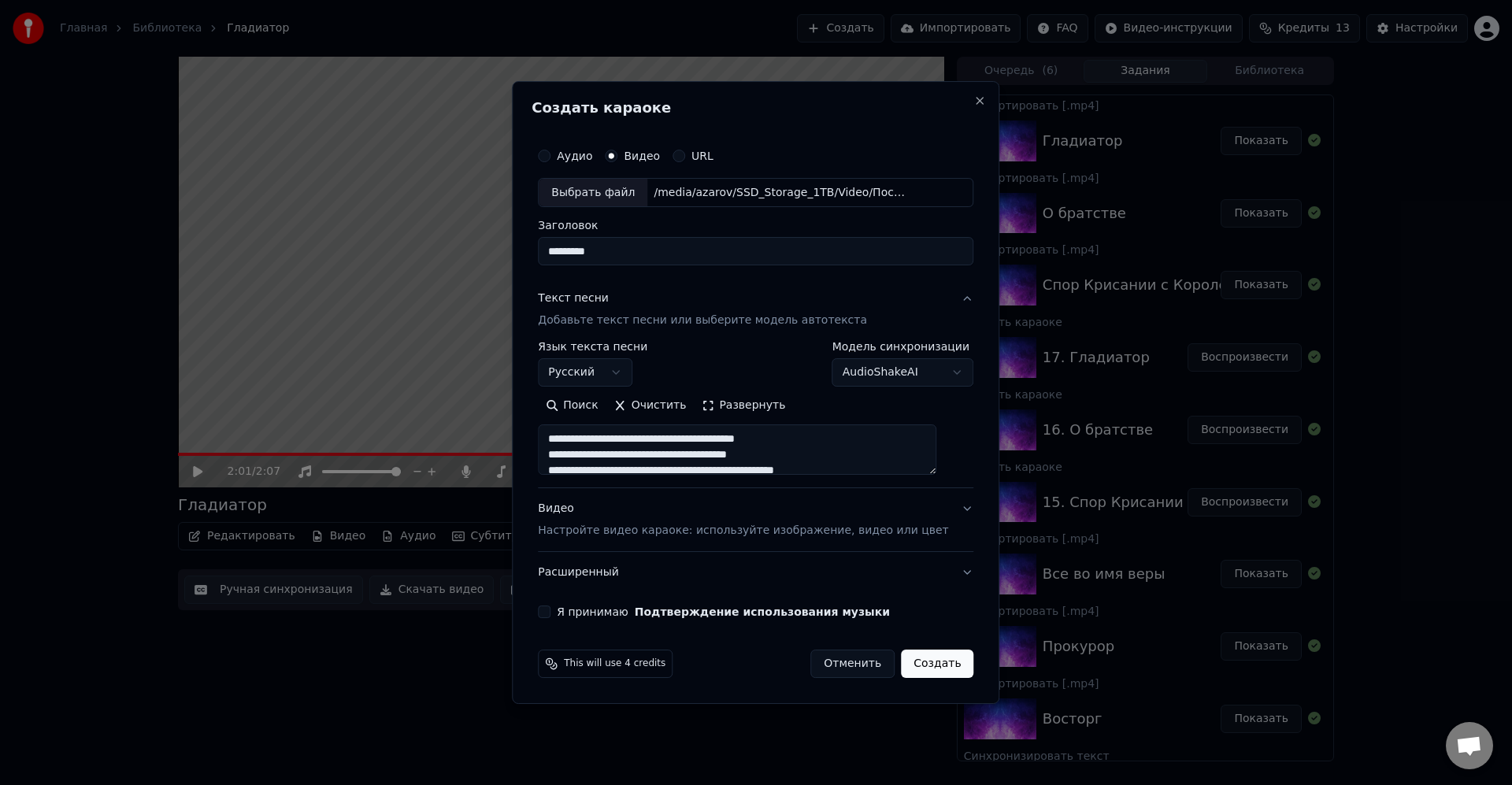
click at [682, 434] on textarea "**********" at bounding box center [737, 450] width 398 height 50
click at [706, 448] on textarea "**********" at bounding box center [737, 450] width 398 height 50
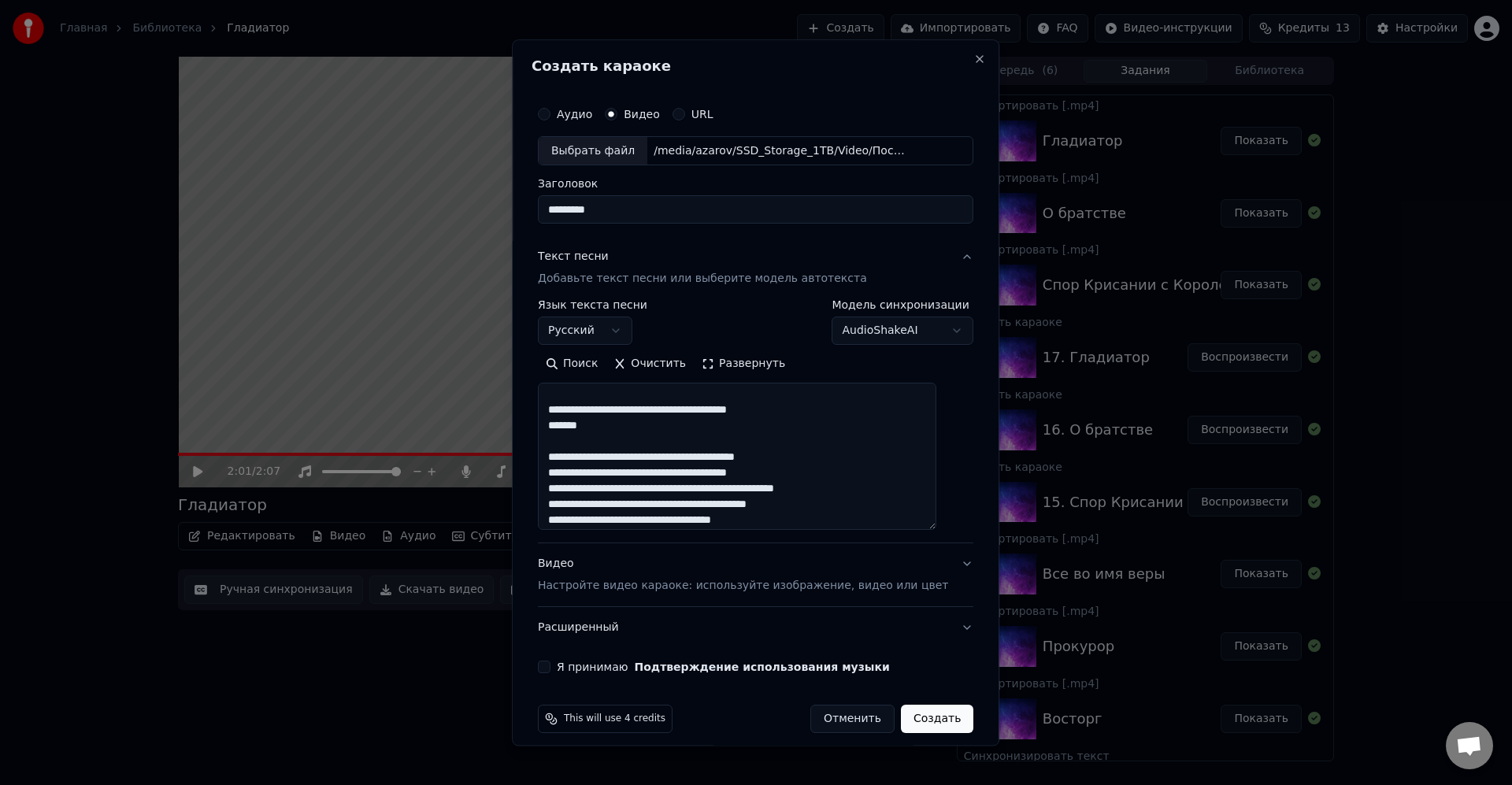
drag, startPoint x: 951, startPoint y: 471, endPoint x: 949, endPoint y: 527, distance: 56.0
click at [949, 527] on div "**********" at bounding box center [756, 387] width 449 height 589
click at [759, 430] on textarea "**********" at bounding box center [737, 457] width 398 height 148
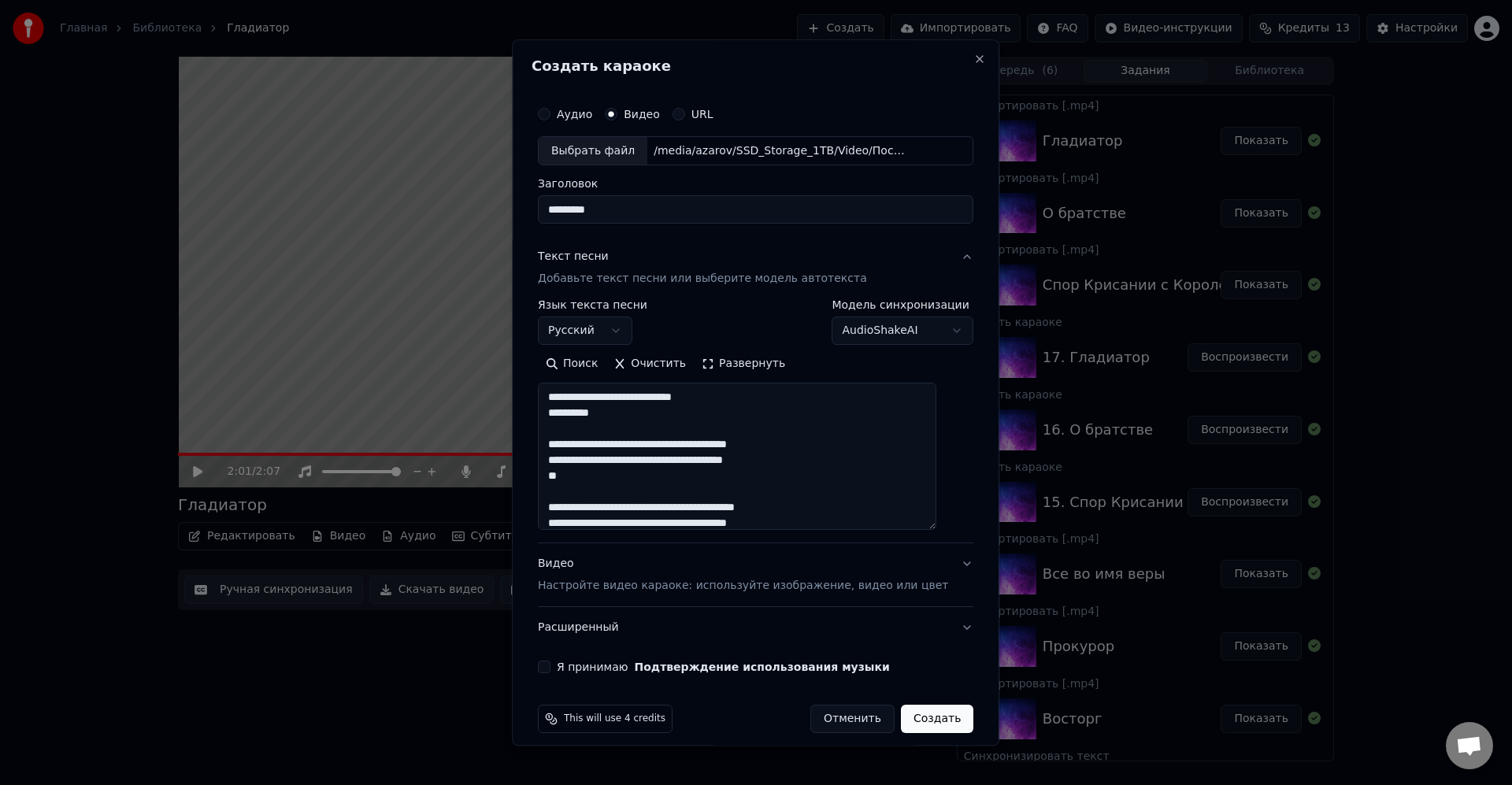
click at [821, 450] on textarea "**********" at bounding box center [737, 457] width 398 height 148
click at [790, 472] on textarea "**********" at bounding box center [737, 457] width 398 height 148
click at [679, 478] on textarea "**********" at bounding box center [737, 457] width 398 height 148
click at [720, 492] on textarea "**********" at bounding box center [737, 457] width 398 height 148
click at [815, 502] on textarea "**********" at bounding box center [737, 457] width 398 height 148
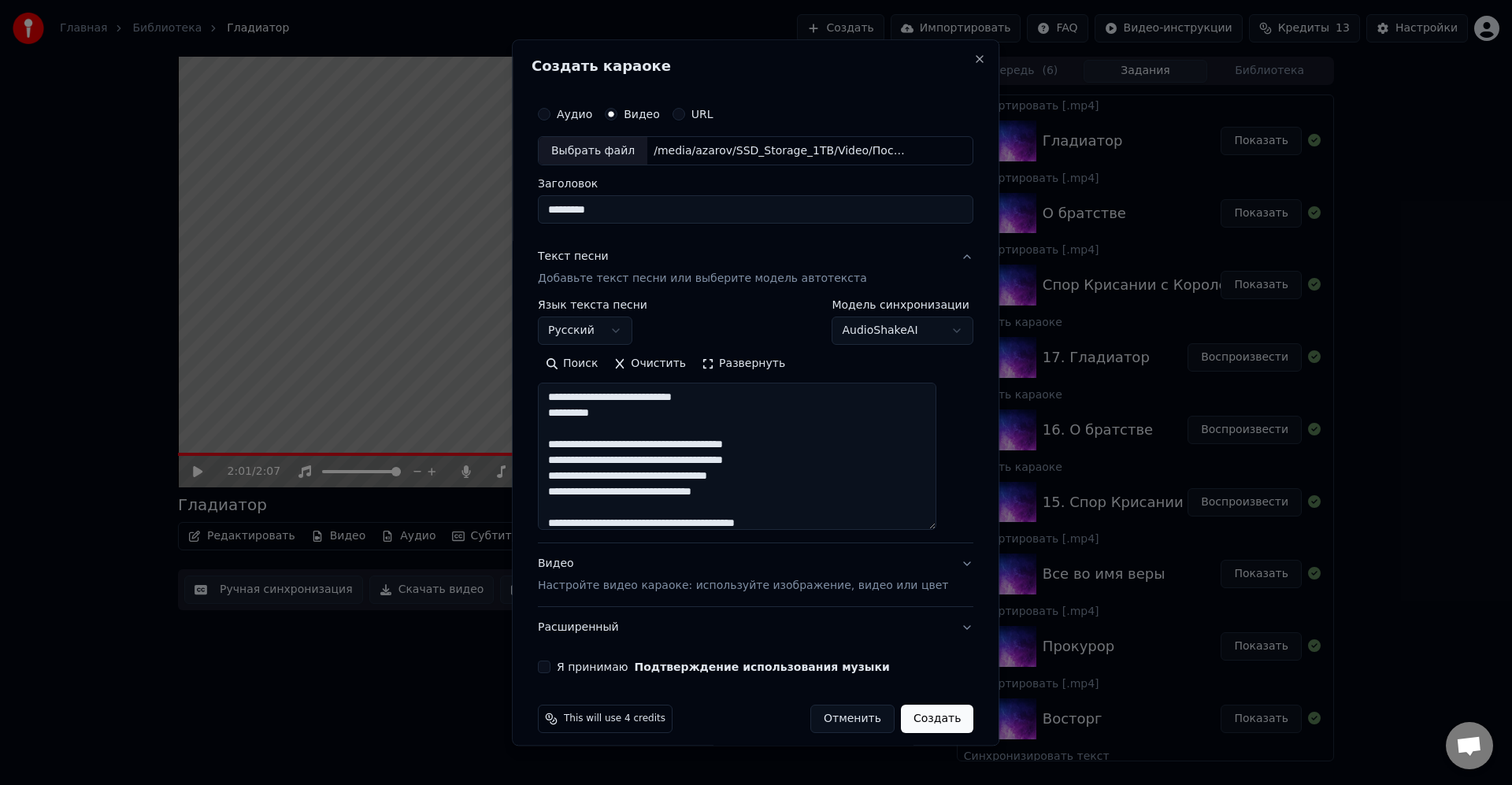
click at [821, 494] on textarea "**********" at bounding box center [737, 457] width 398 height 148
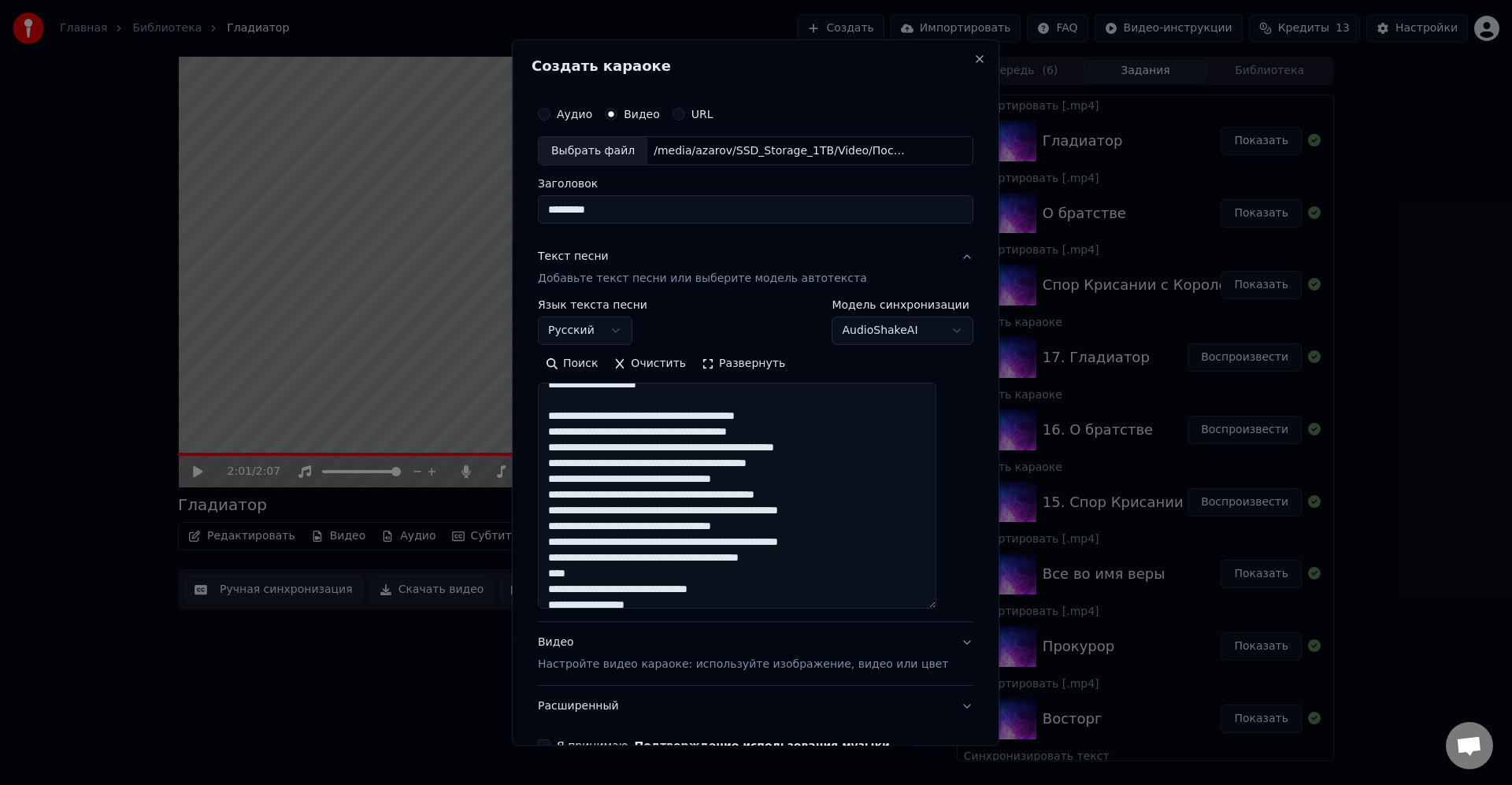
drag, startPoint x: 946, startPoint y: 529, endPoint x: 953, endPoint y: 611, distance: 82.3
click at [953, 611] on div "**********" at bounding box center [756, 426] width 449 height 667
click at [803, 528] on textarea "**********" at bounding box center [737, 497] width 398 height 229
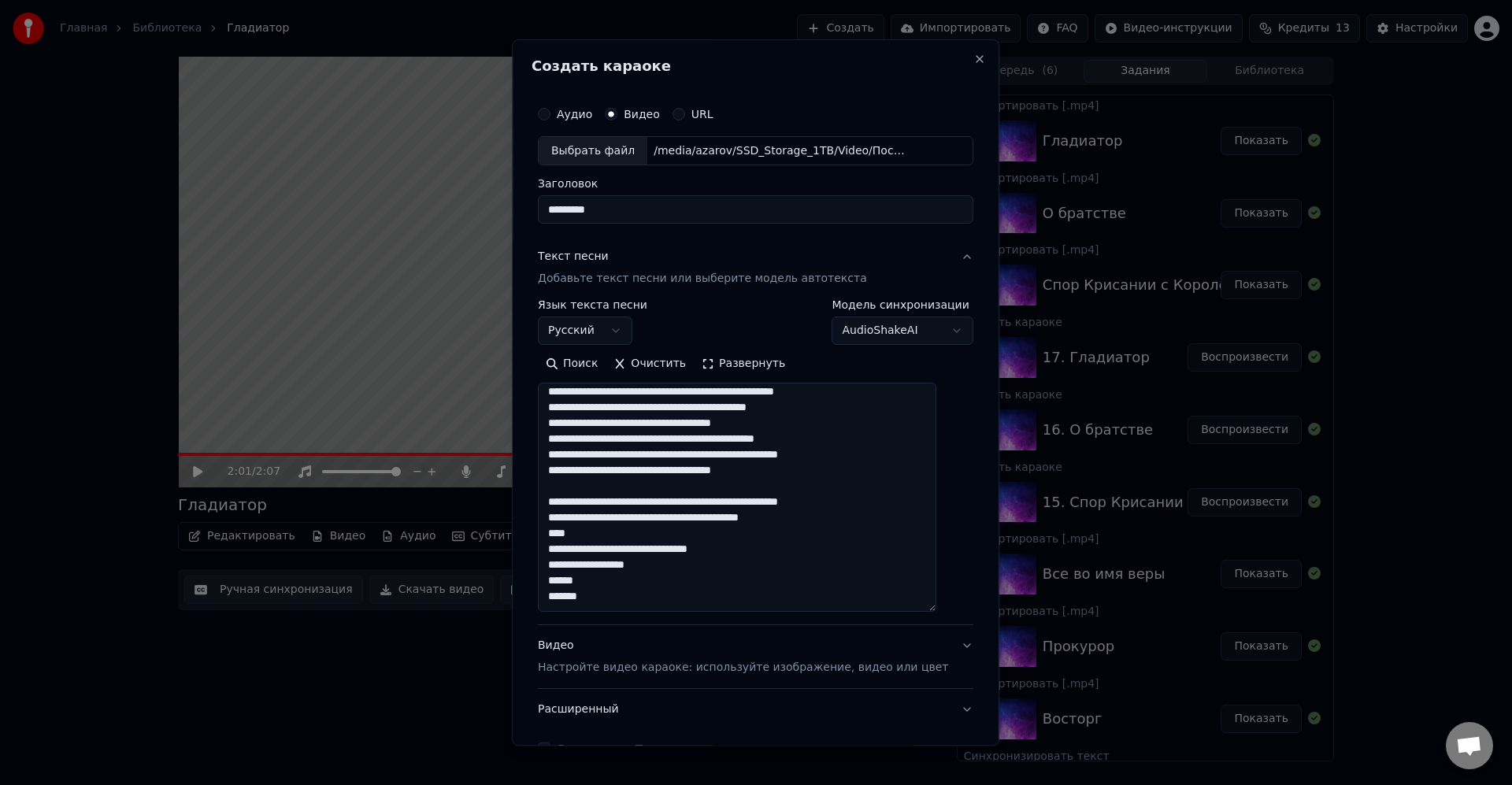
click at [845, 485] on textarea "**********" at bounding box center [737, 497] width 398 height 229
drag, startPoint x: 639, startPoint y: 535, endPoint x: 552, endPoint y: 539, distance: 87.1
click at [552, 539] on textarea "**********" at bounding box center [737, 497] width 398 height 229
click at [767, 480] on textarea "**********" at bounding box center [737, 497] width 398 height 229
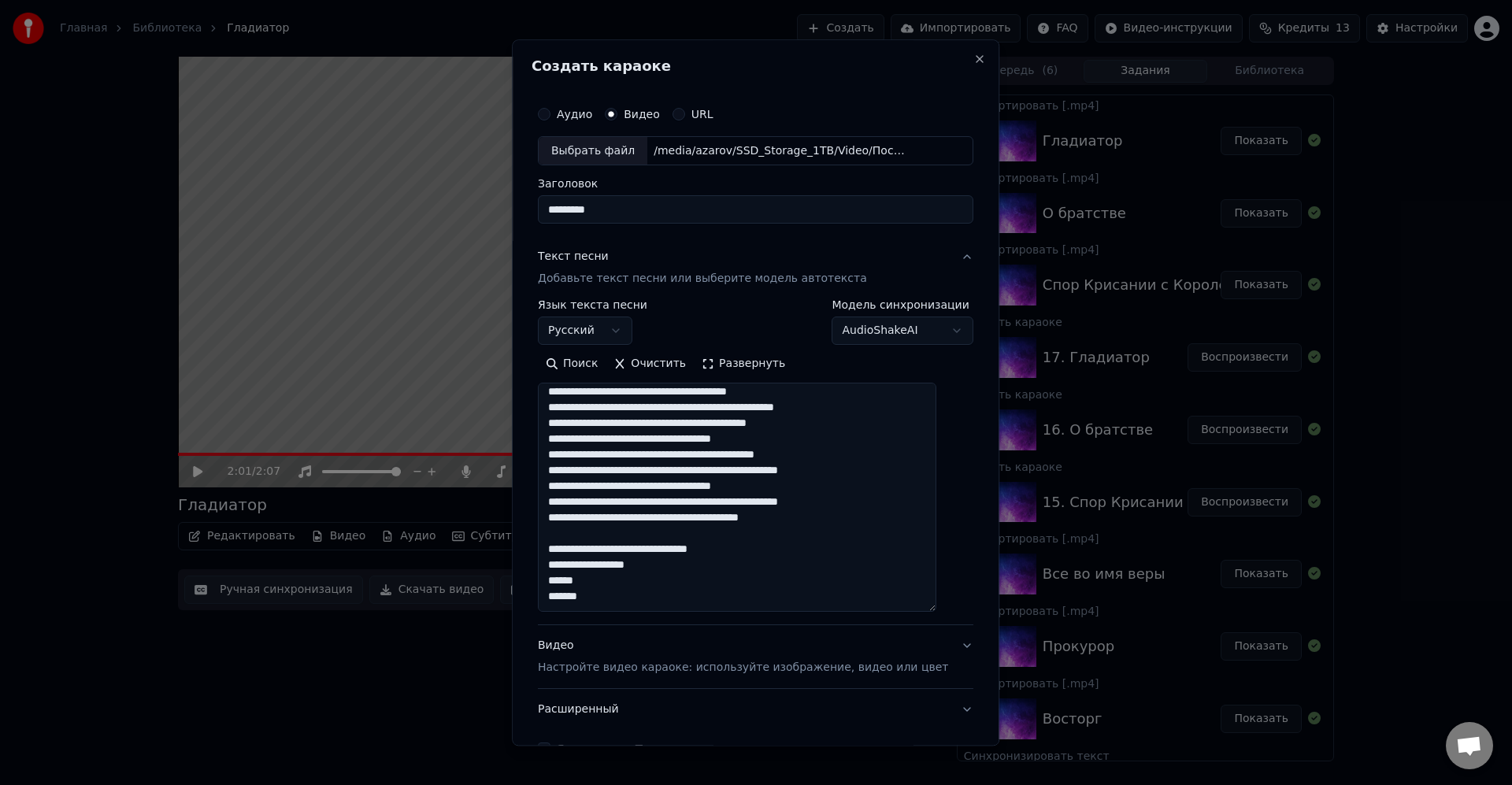
drag, startPoint x: 685, startPoint y: 543, endPoint x: 695, endPoint y: 539, distance: 10.8
click at [687, 543] on textarea "**********" at bounding box center [737, 497] width 398 height 229
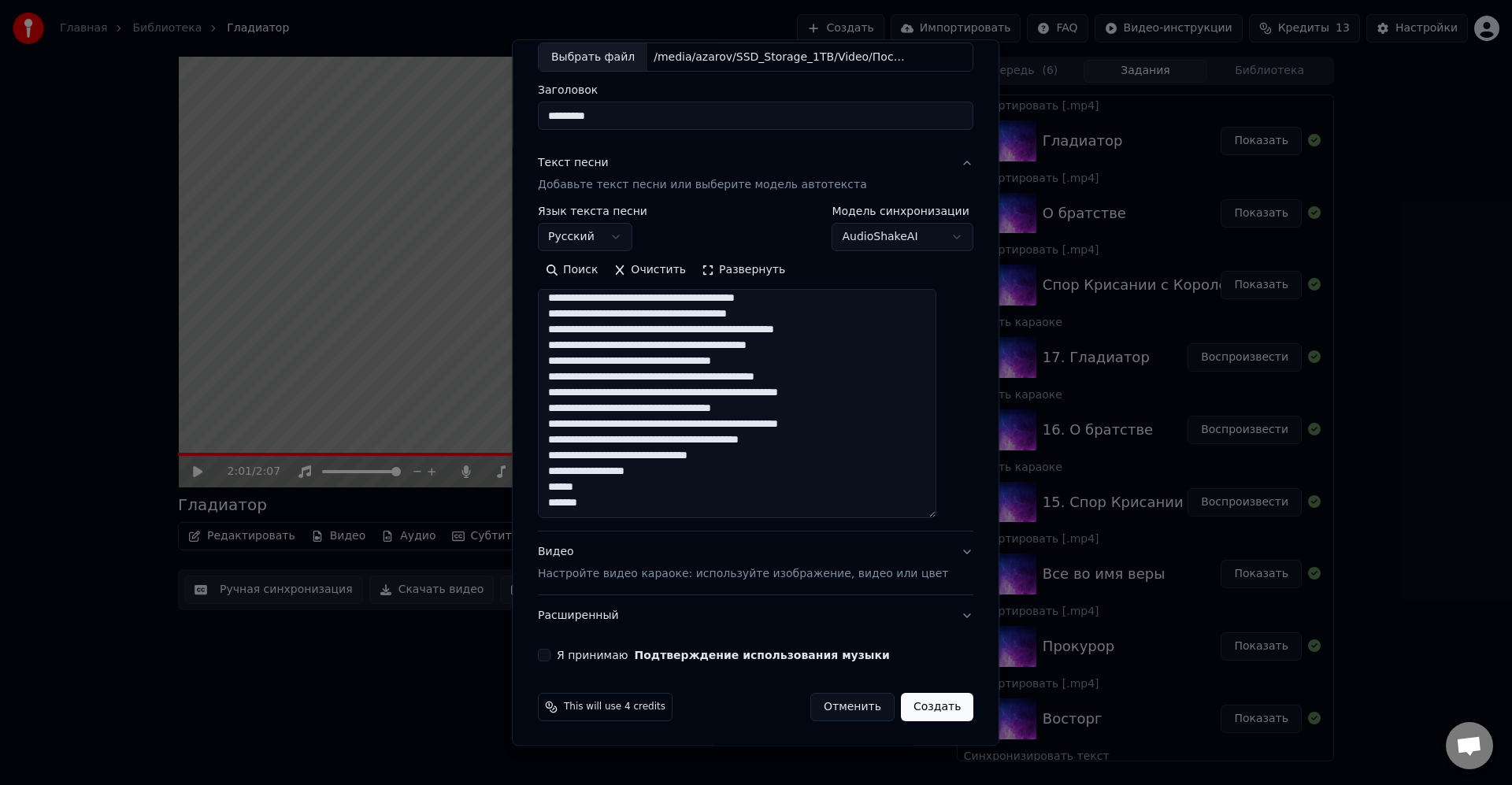
scroll to position [94, 0]
click at [768, 483] on textarea "**********" at bounding box center [737, 403] width 398 height 229
click at [763, 474] on textarea "**********" at bounding box center [737, 403] width 398 height 229
click at [728, 485] on textarea "**********" at bounding box center [737, 403] width 398 height 229
type textarea "**********"
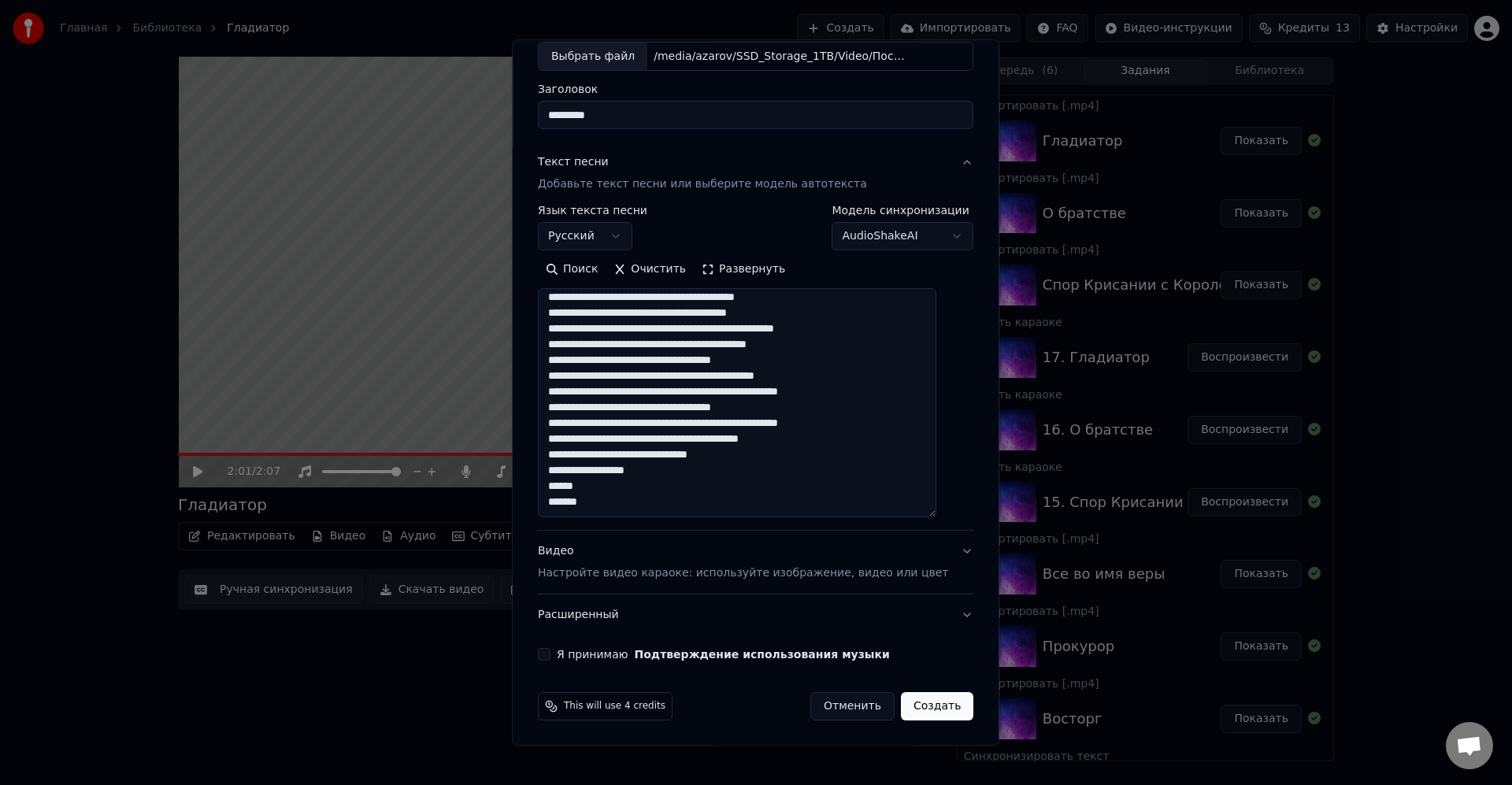
drag, startPoint x: 559, startPoint y: 654, endPoint x: 564, endPoint y: 647, distance: 8.6
click at [550, 654] on button "Я принимаю Подтверждение использования музыки" at bounding box center [544, 654] width 12 height 12
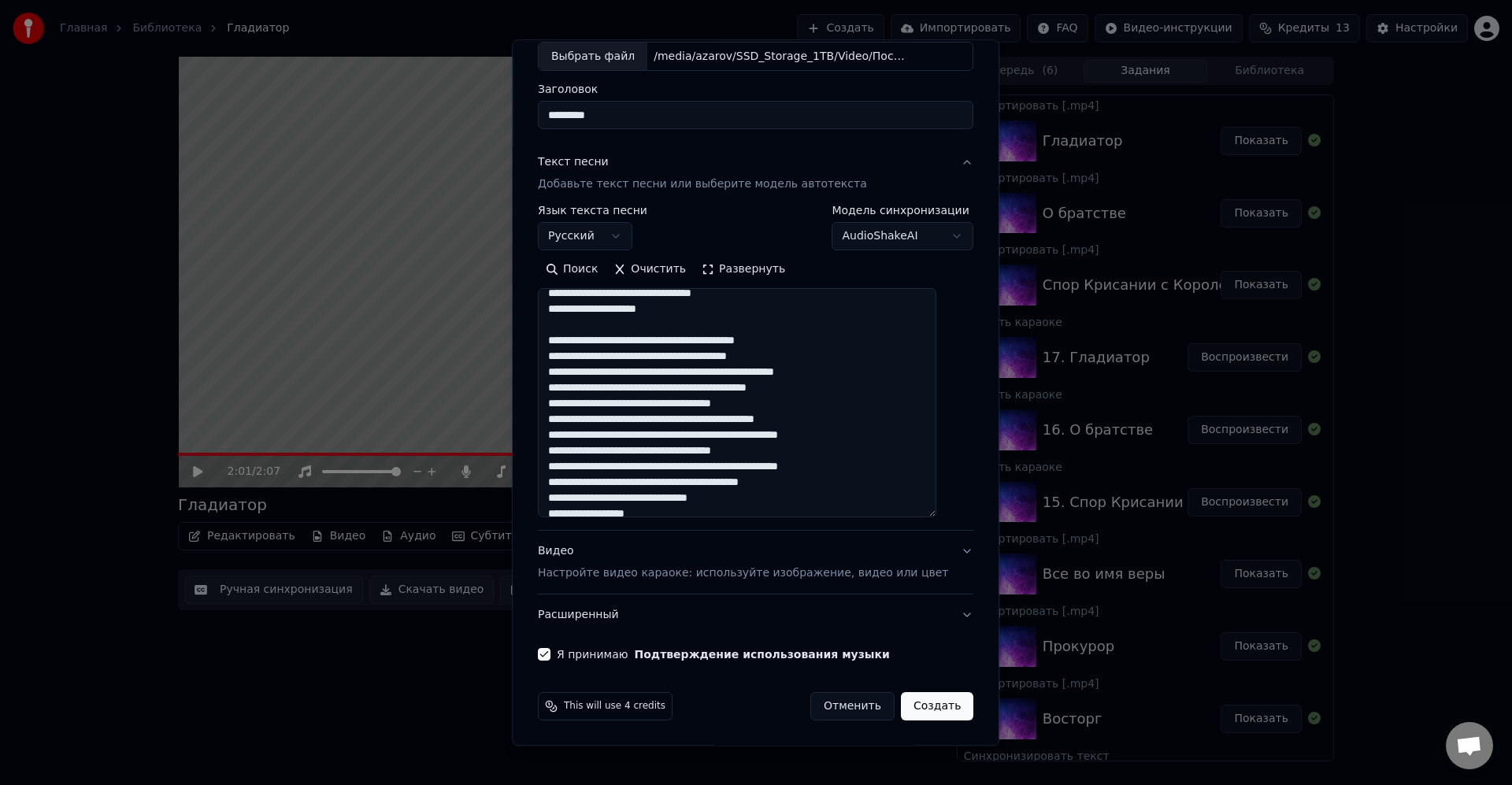
scroll to position [52, 0]
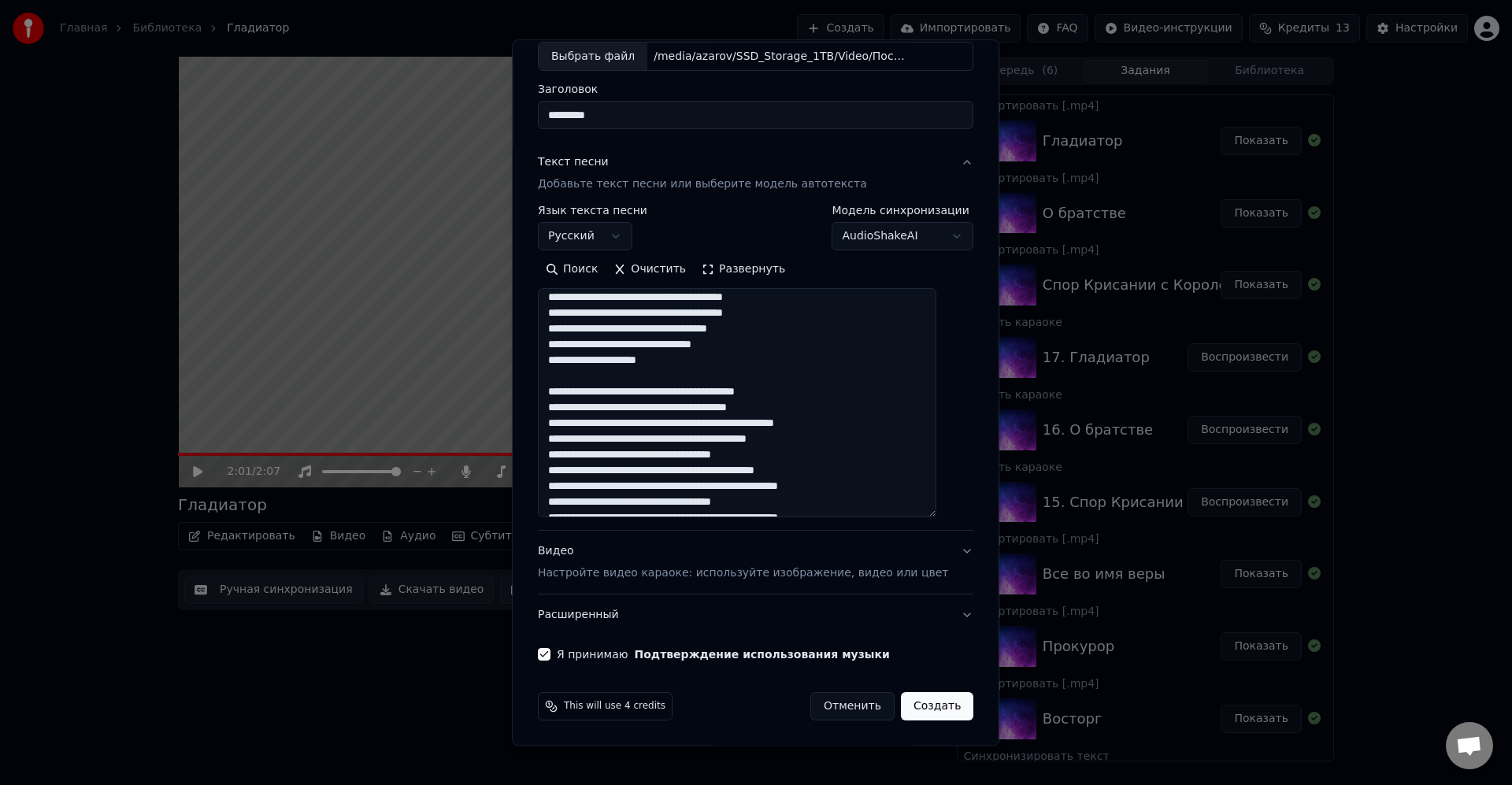
click at [784, 378] on textarea "**********" at bounding box center [737, 403] width 398 height 229
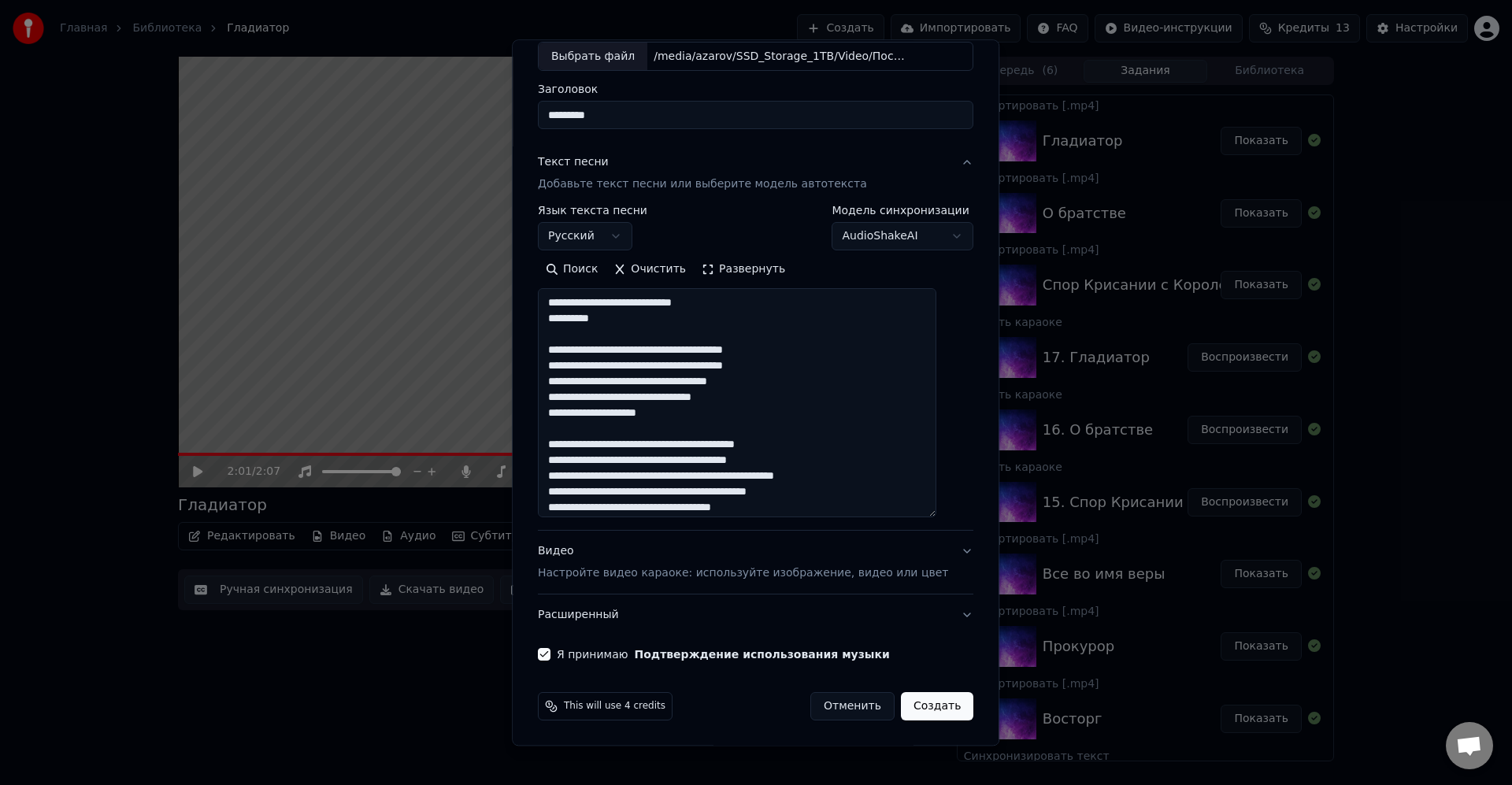
scroll to position [95, 0]
click at [924, 712] on button "Создать" at bounding box center [937, 706] width 73 height 28
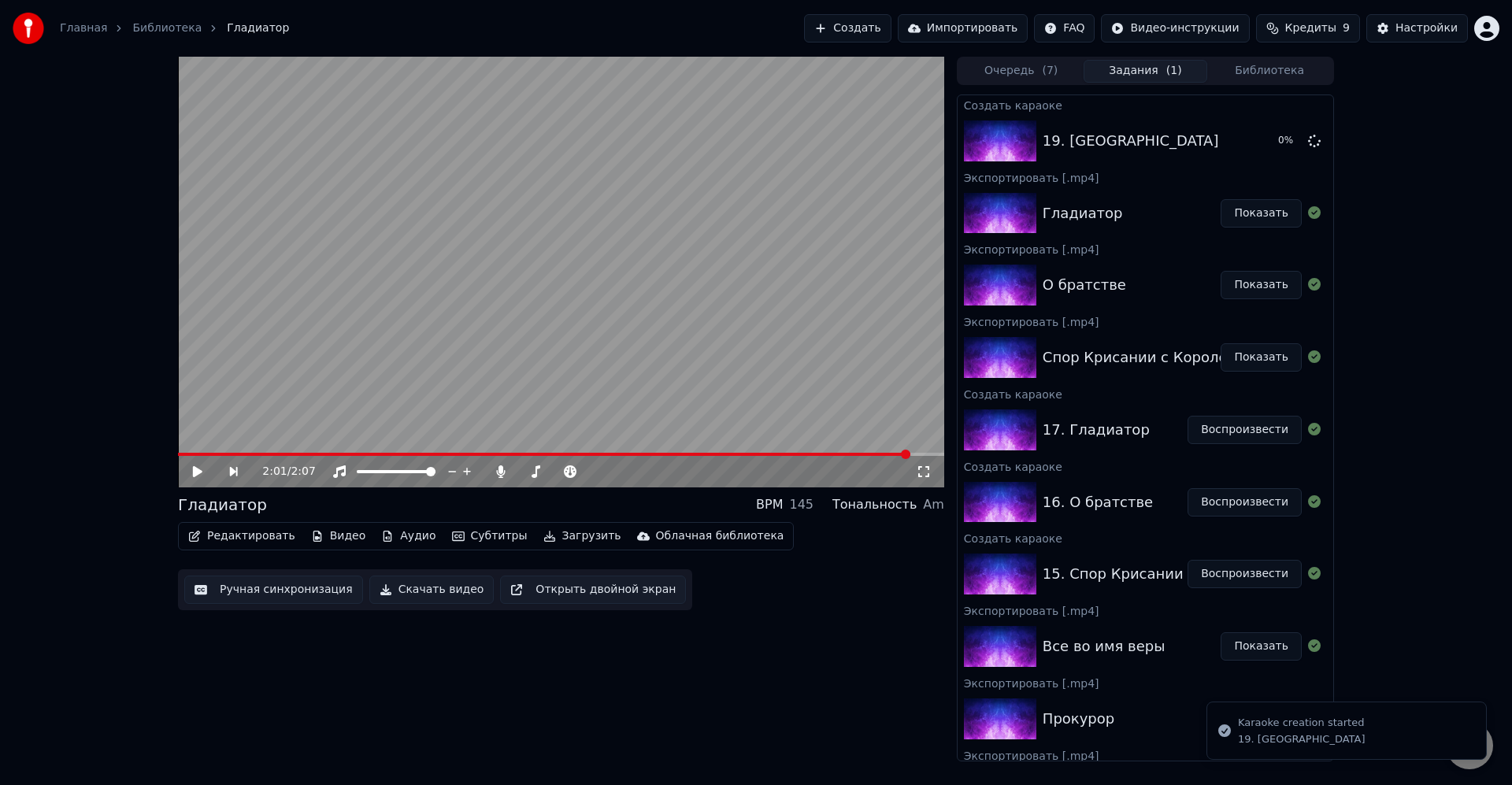
click at [872, 22] on button "Создать" at bounding box center [848, 28] width 87 height 28
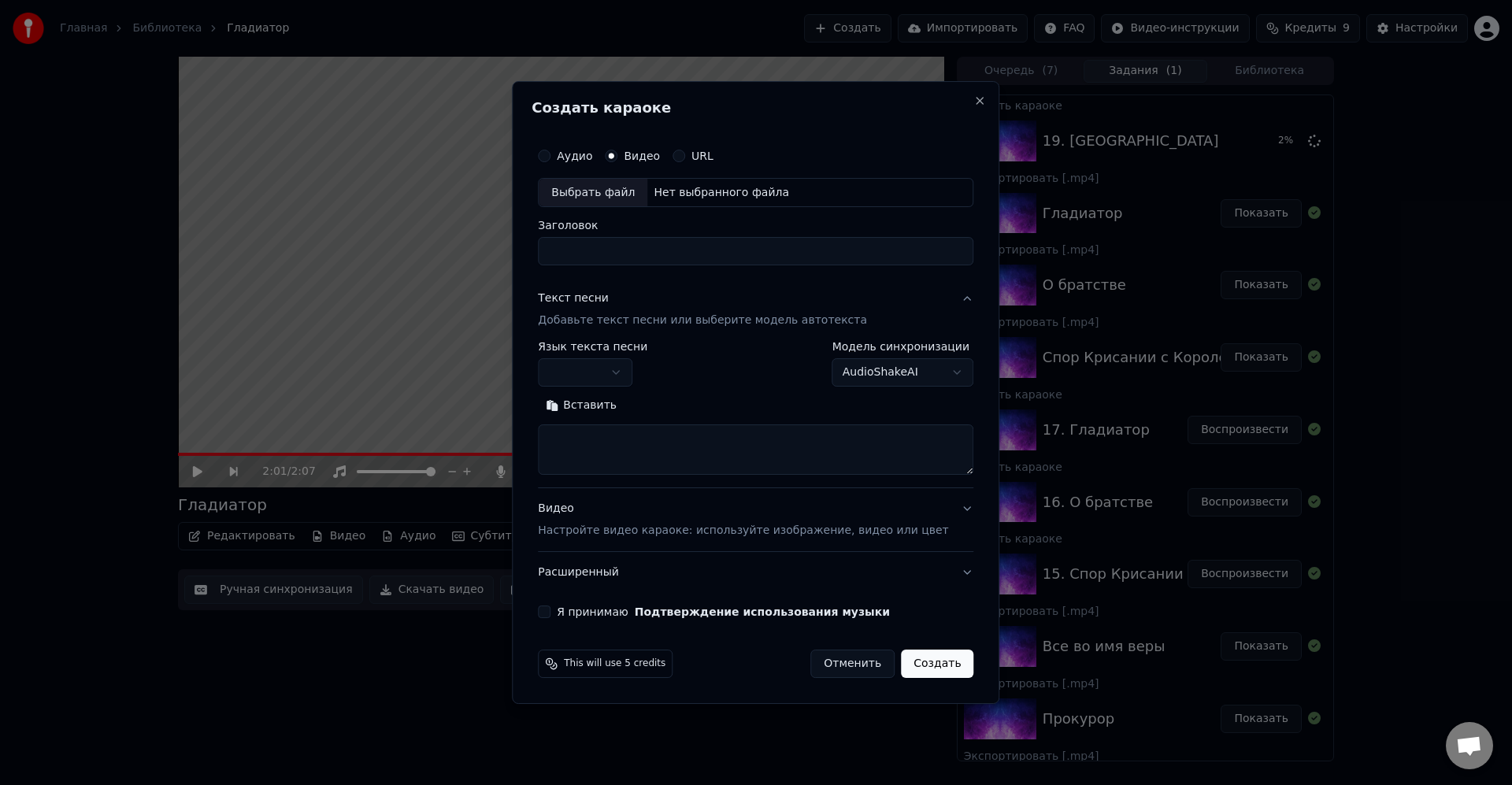
click at [617, 201] on div "Выбрать файл" at bounding box center [592, 193] width 108 height 28
type input "**********"
click at [630, 376] on button "button" at bounding box center [585, 373] width 94 height 28
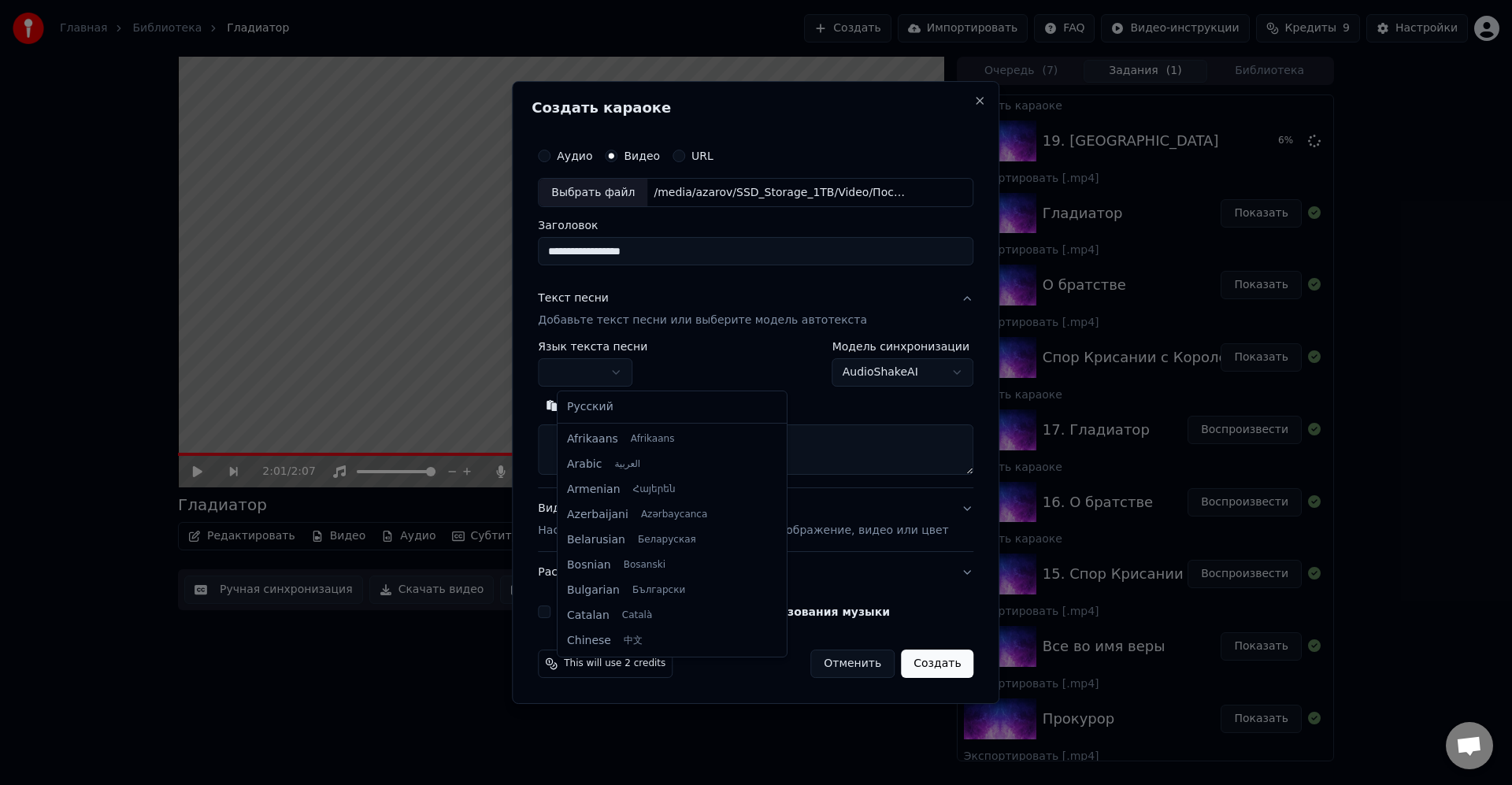
select select "**"
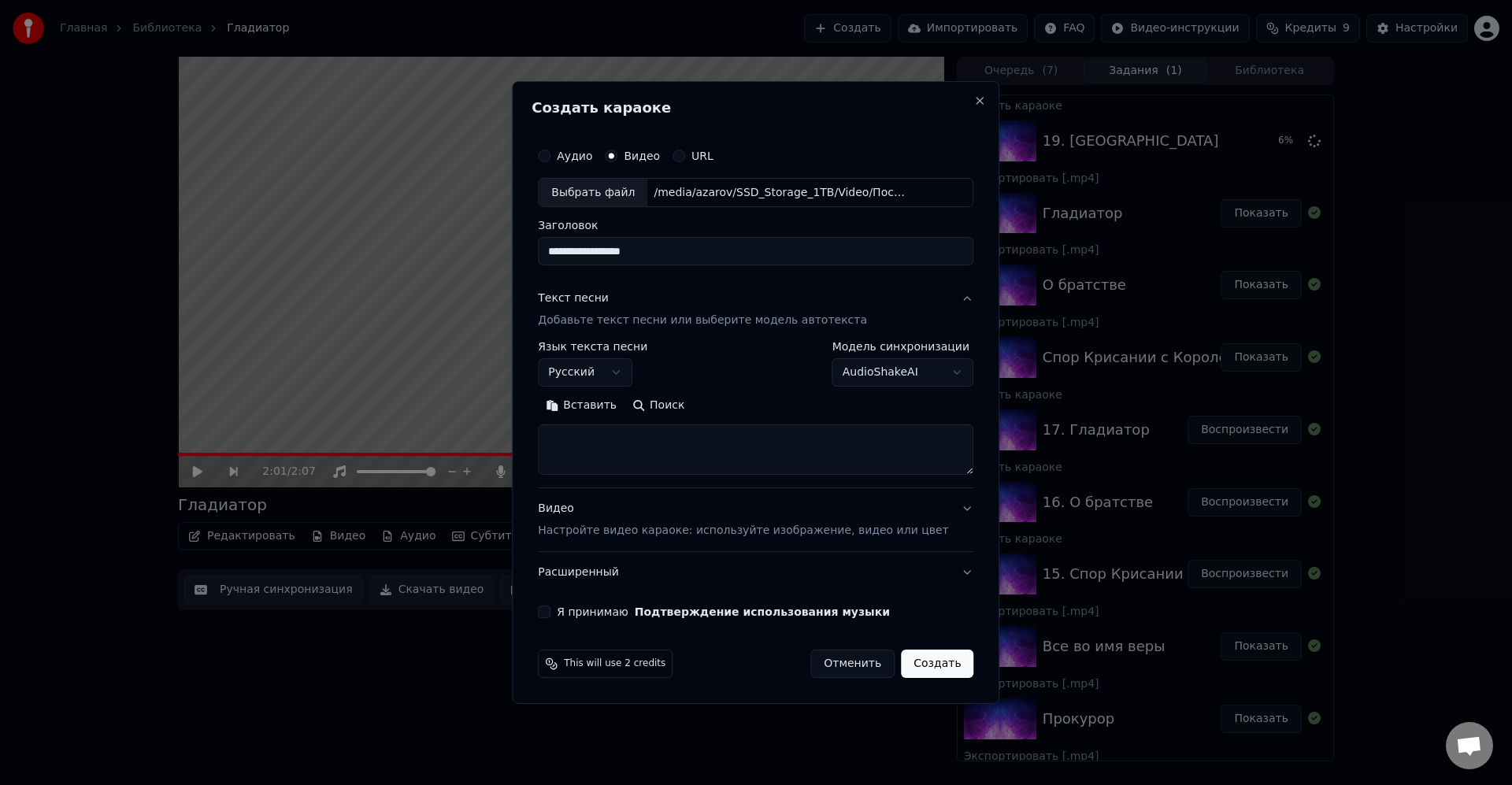
click at [674, 458] on textarea at bounding box center [756, 450] width 435 height 50
paste textarea "**********"
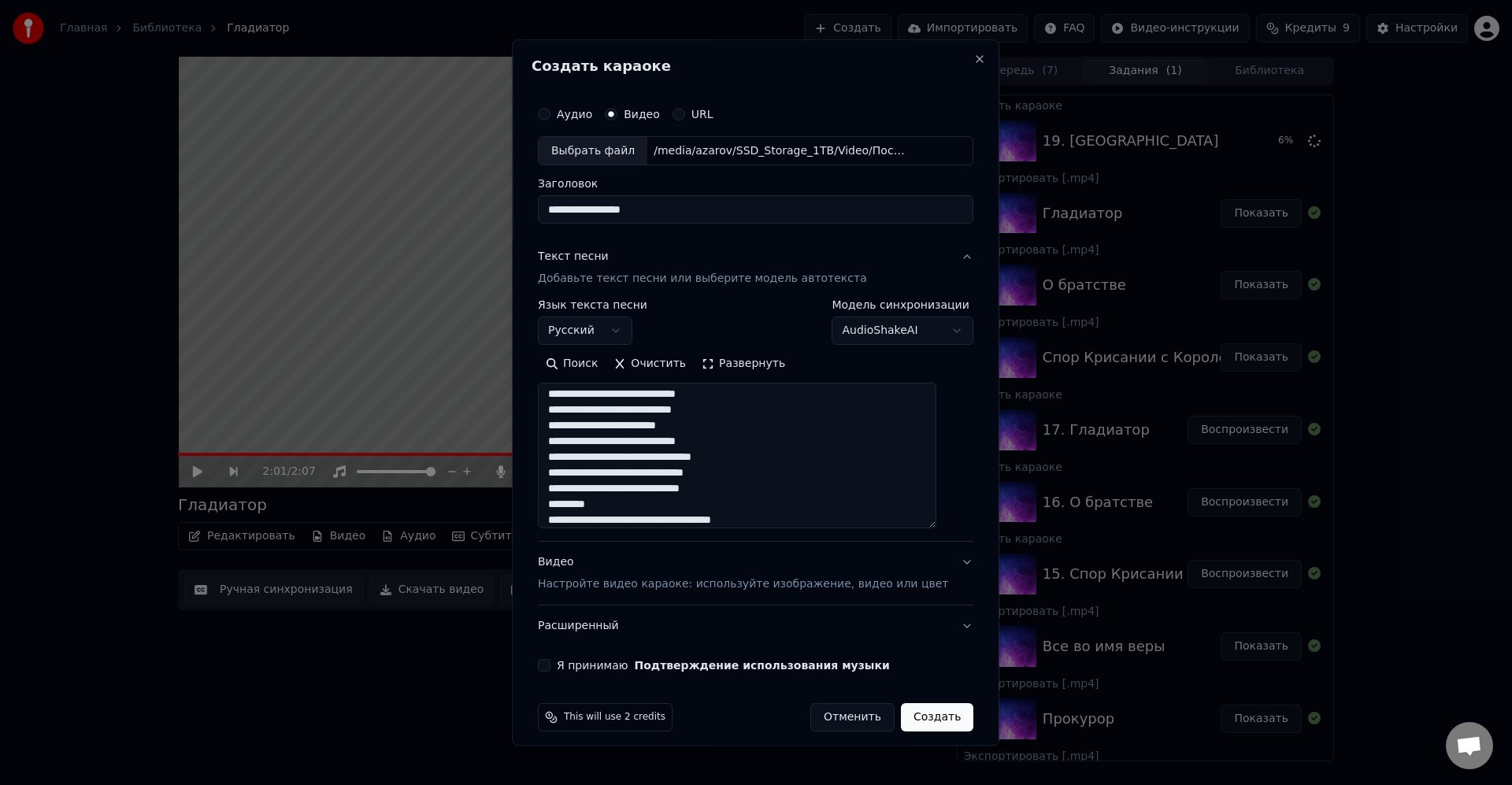
scroll to position [0, 0]
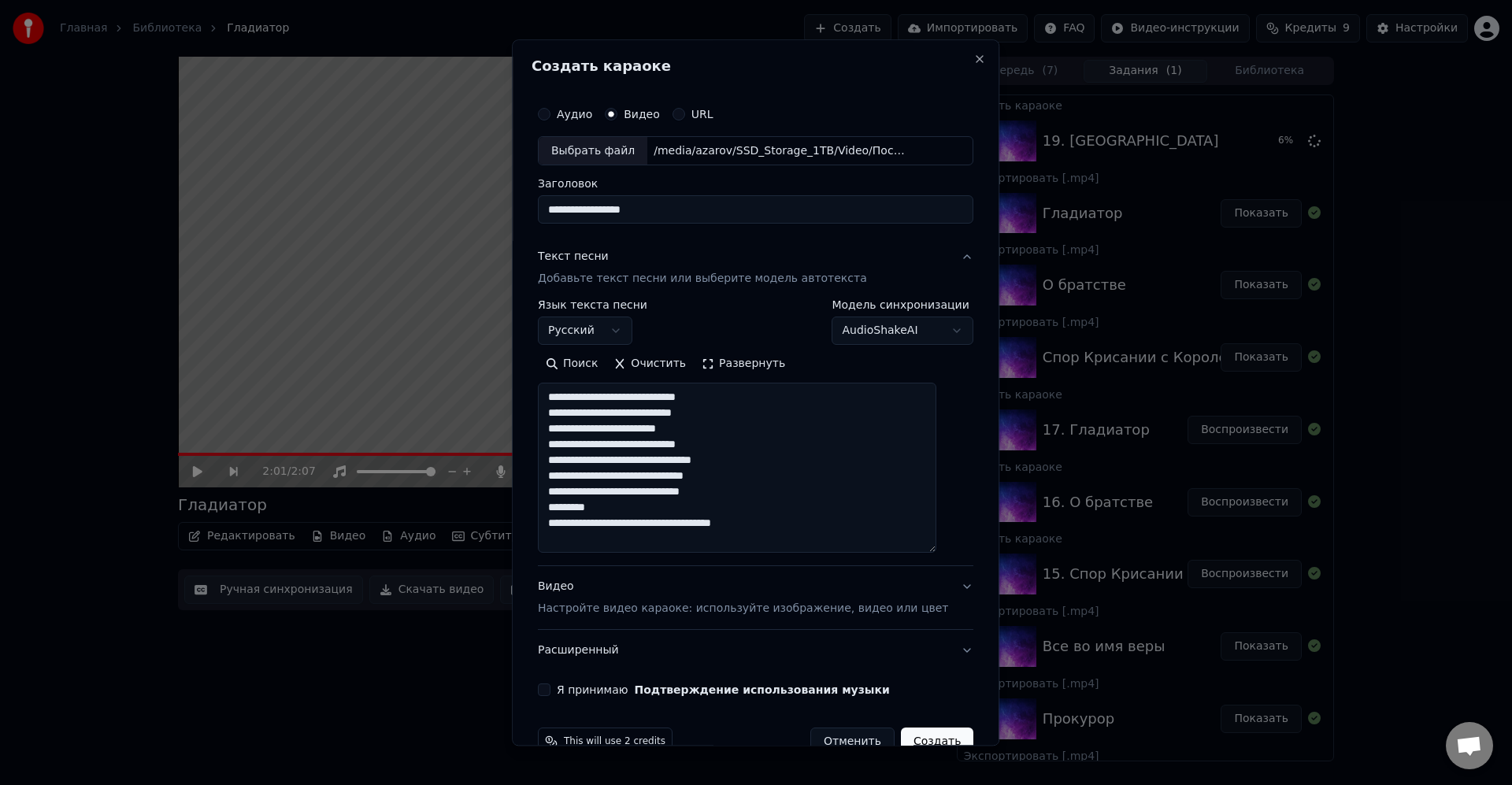
drag, startPoint x: 949, startPoint y: 468, endPoint x: 1125, endPoint y: 555, distance: 196.3
click at [971, 550] on div "**********" at bounding box center [756, 392] width 488 height 706
click at [787, 404] on textarea "**********" at bounding box center [737, 469] width 398 height 173
click at [824, 493] on textarea "**********" at bounding box center [737, 469] width 398 height 173
click at [867, 512] on textarea "**********" at bounding box center [737, 469] width 398 height 173
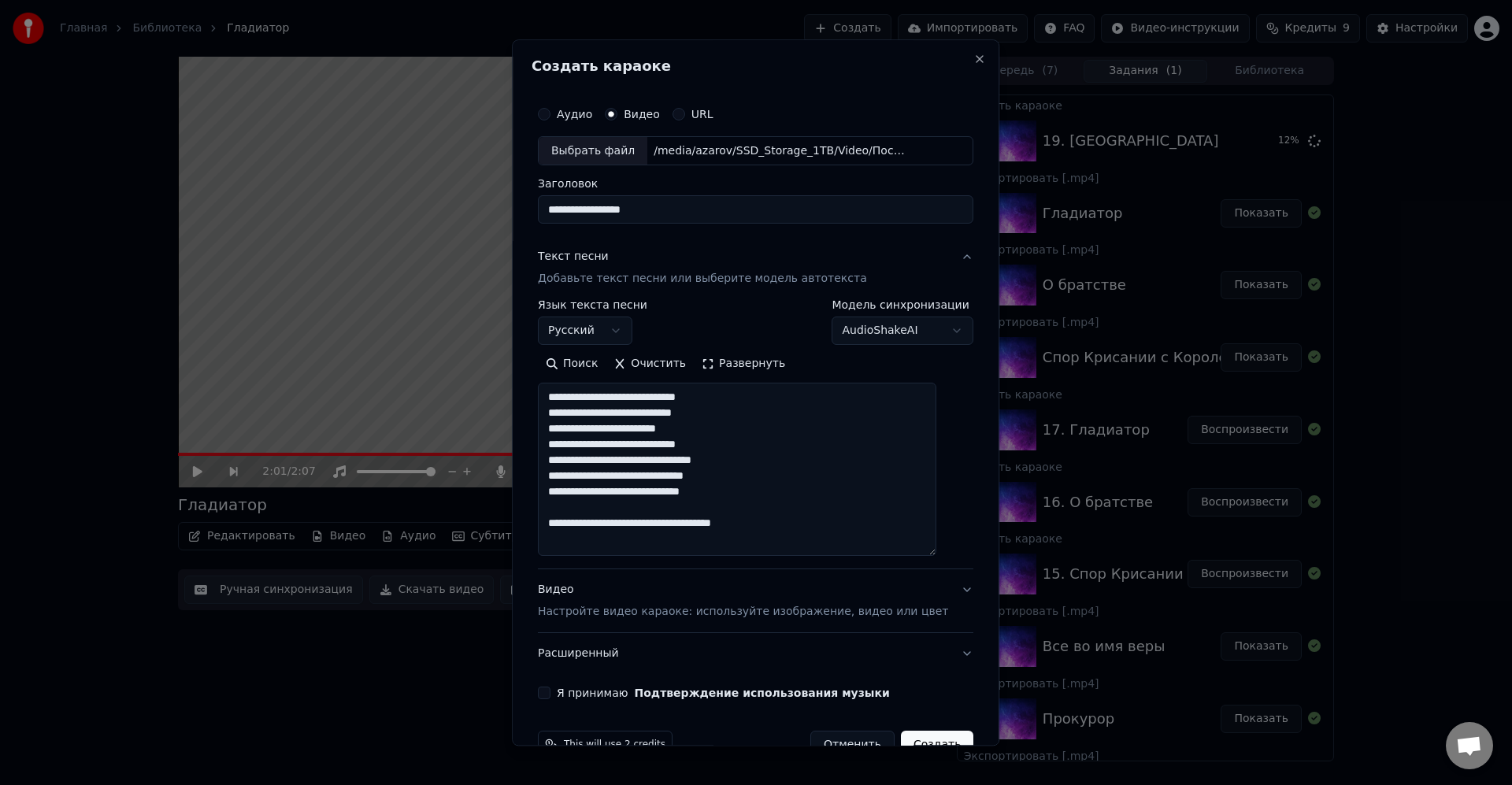
click at [806, 447] on textarea "**********" at bounding box center [737, 469] width 398 height 173
click at [819, 469] on textarea "**********" at bounding box center [737, 469] width 398 height 173
click at [799, 504] on textarea "**********" at bounding box center [737, 469] width 398 height 173
click at [550, 691] on button "Я принимаю Подтверждение использования музыки" at bounding box center [544, 693] width 12 height 12
click at [797, 457] on textarea "**********" at bounding box center [737, 469] width 398 height 173
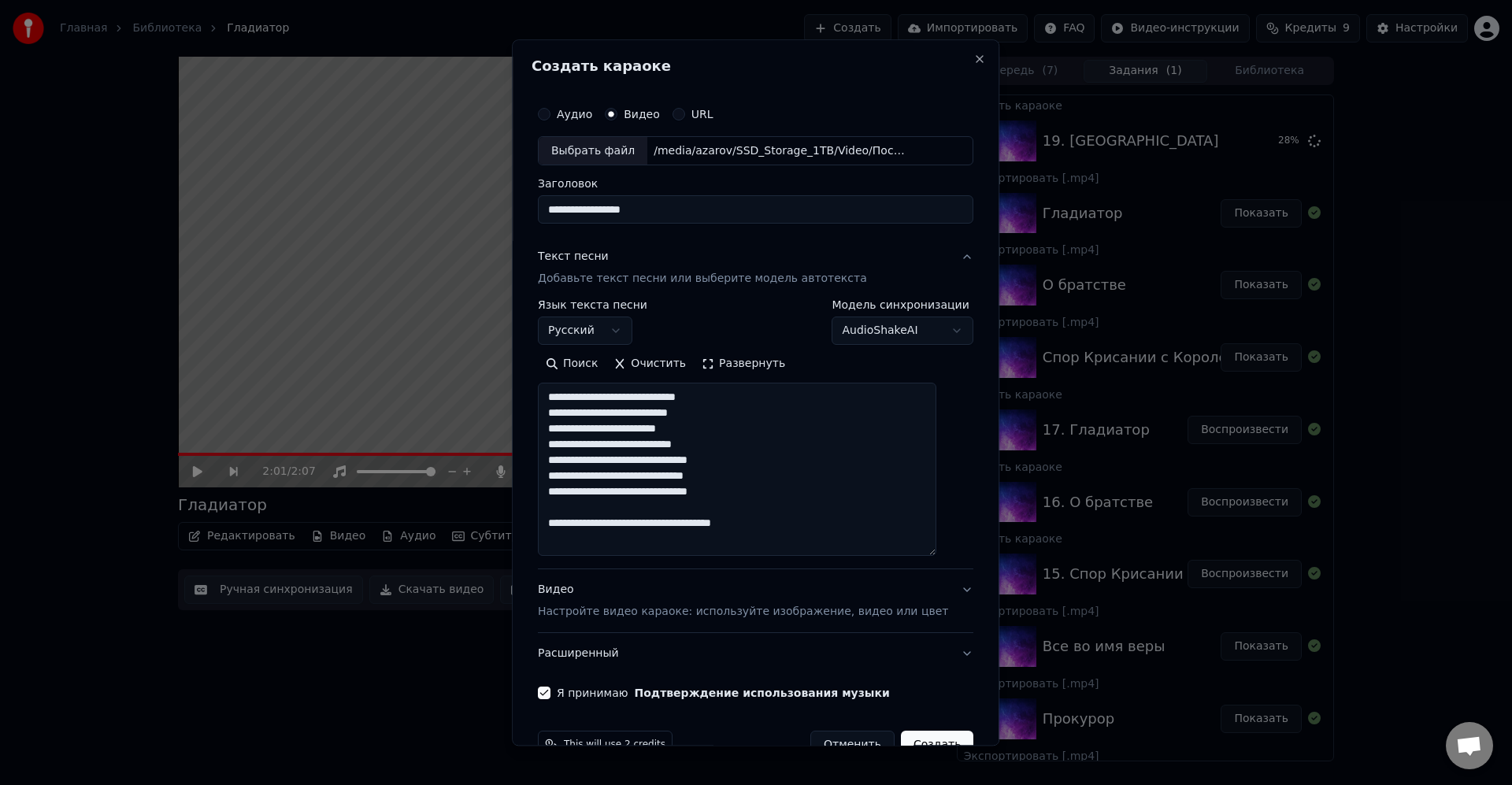
click at [809, 521] on textarea "**********" at bounding box center [737, 469] width 398 height 173
click at [824, 513] on textarea "**********" at bounding box center [737, 469] width 398 height 173
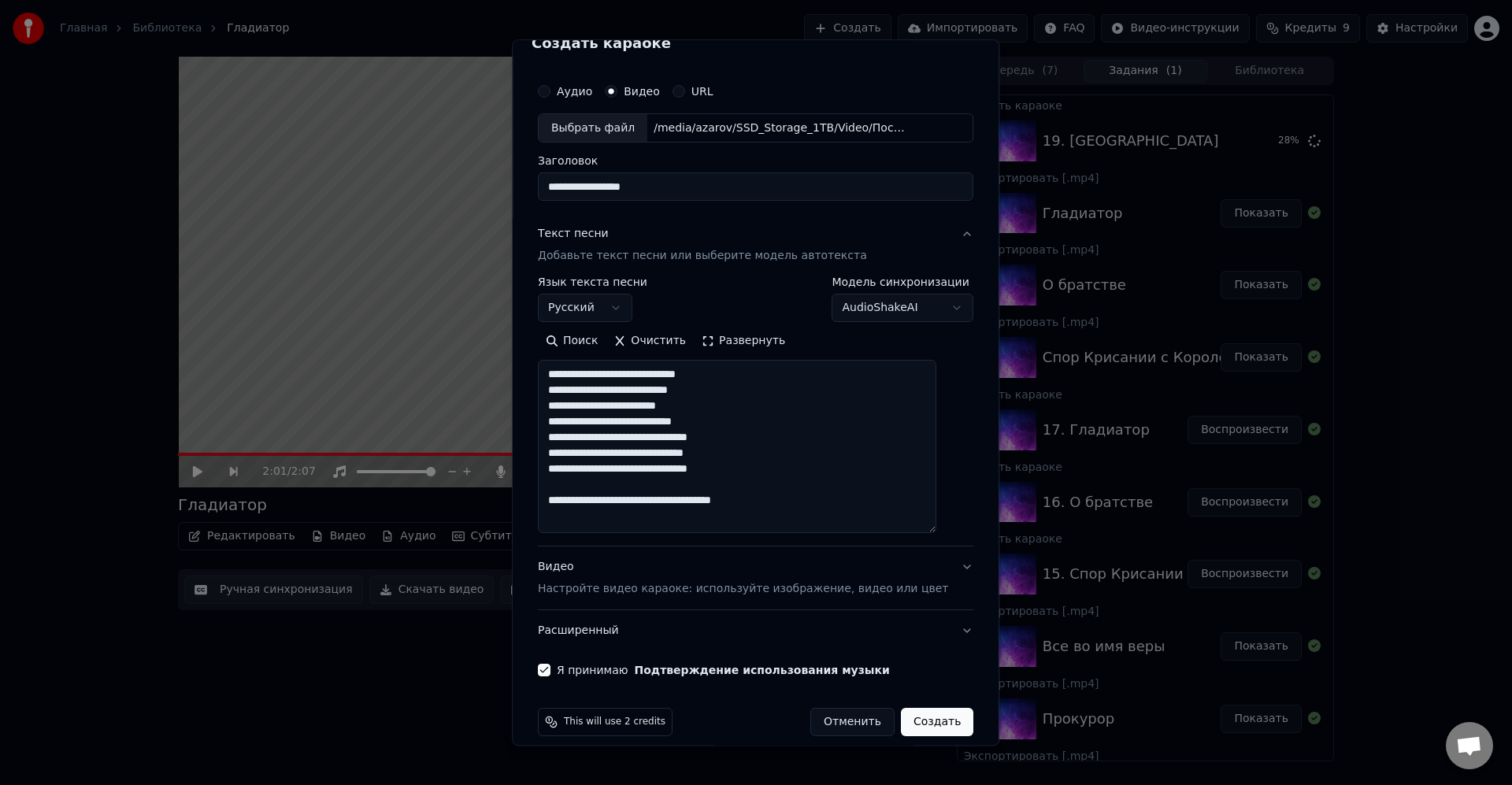
scroll to position [39, 0]
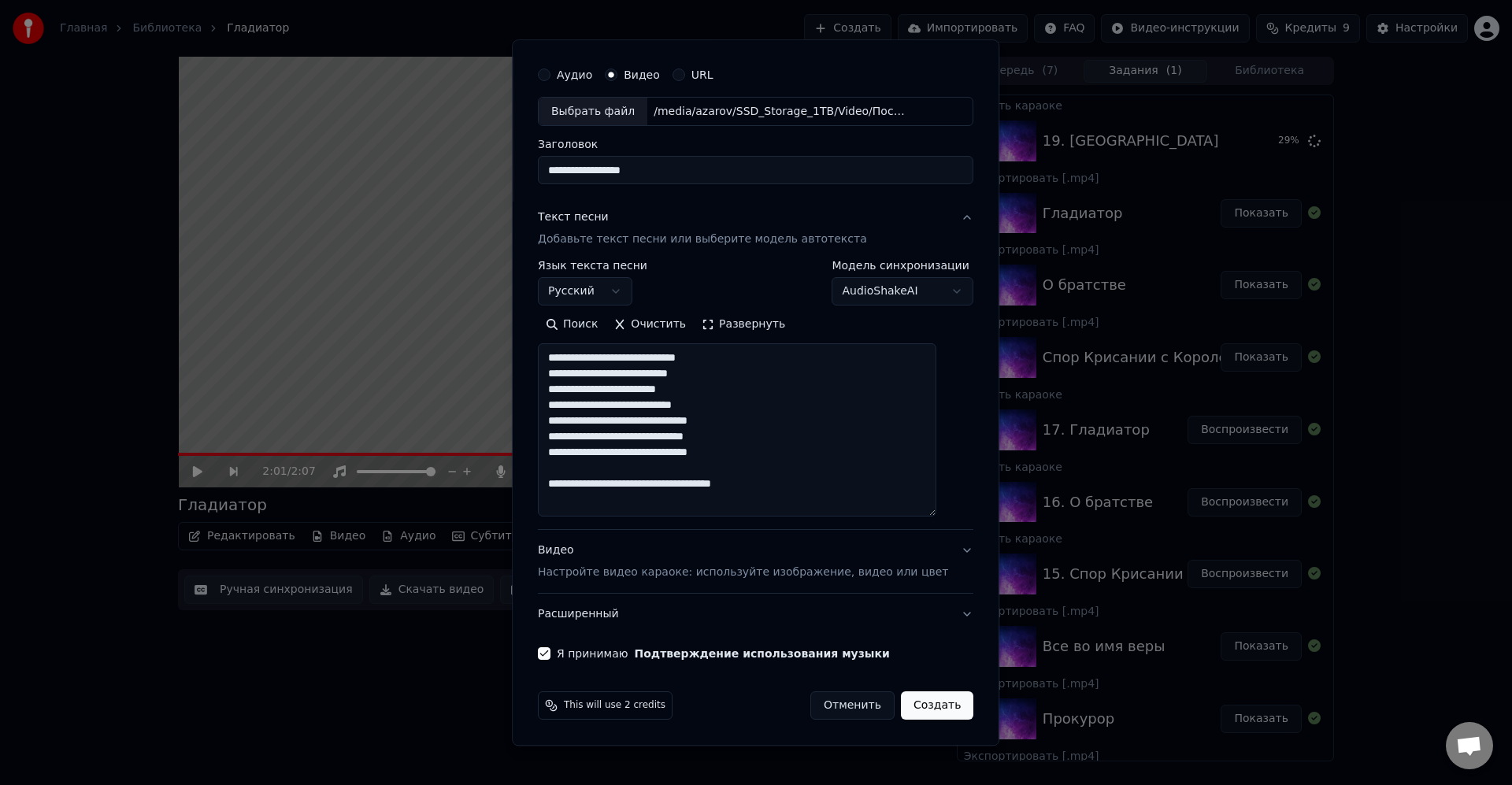
type textarea "**********"
click at [934, 693] on button "Создать" at bounding box center [937, 706] width 73 height 28
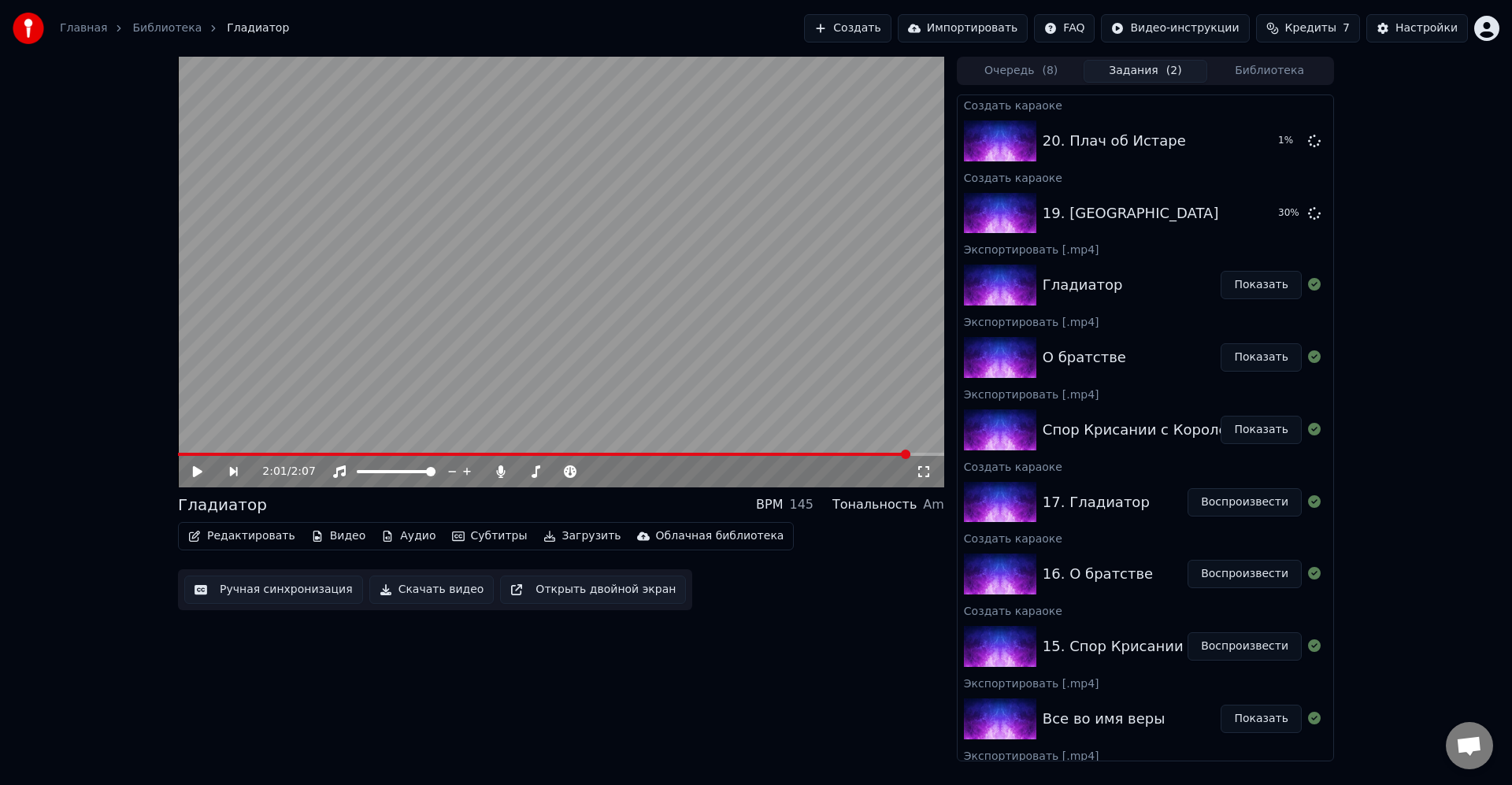
click at [1420, 278] on div "2:01 / 2:07 Гладиатор BPM 145 Тональность Am Редактировать Видео Аудио Субтитры…" at bounding box center [756, 409] width 1512 height 705
click at [857, 22] on button "Создать" at bounding box center [848, 28] width 87 height 28
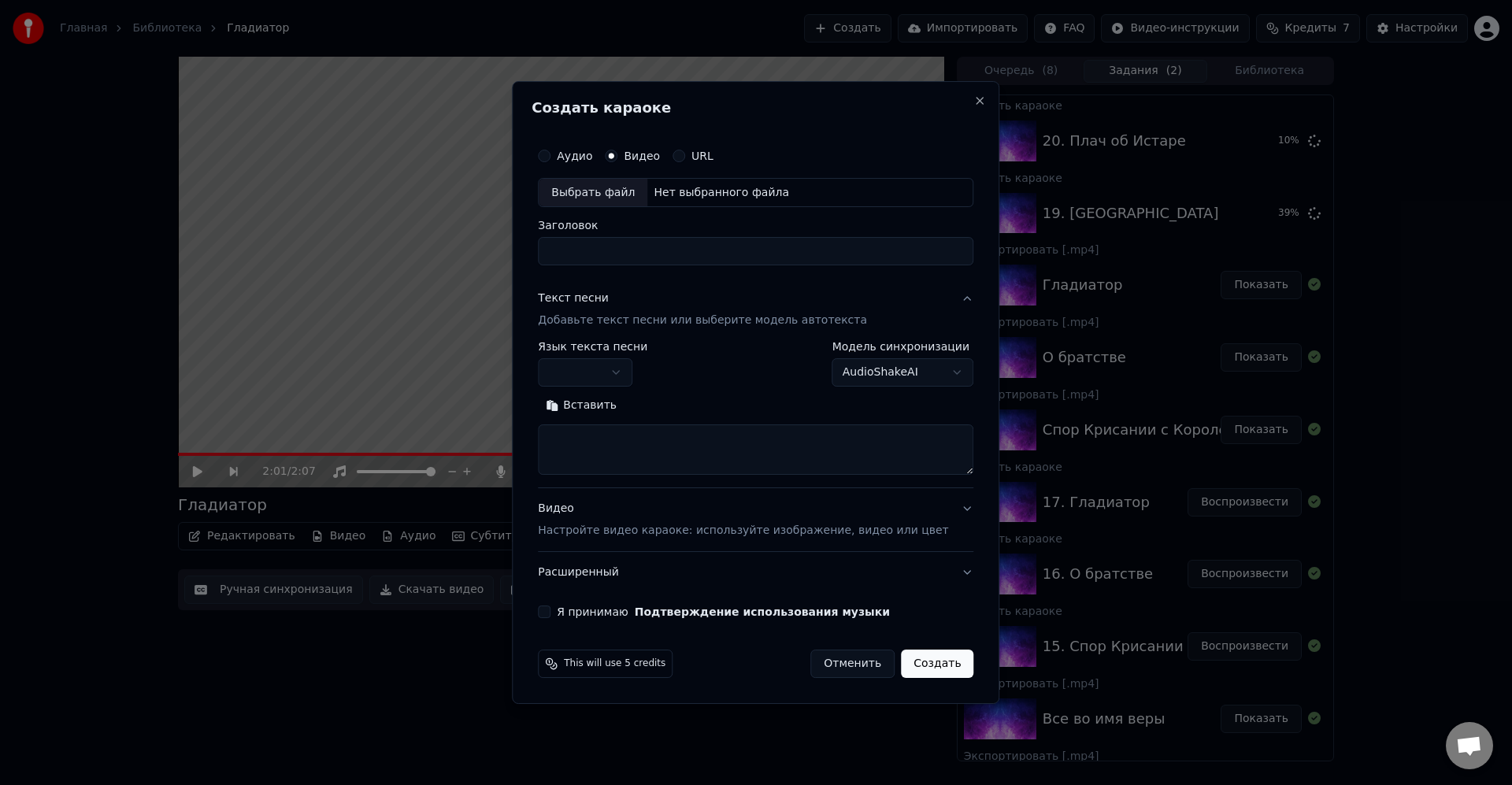
click at [608, 195] on div "Выбрать файл" at bounding box center [592, 193] width 108 height 28
click at [601, 363] on button "button" at bounding box center [585, 373] width 94 height 28
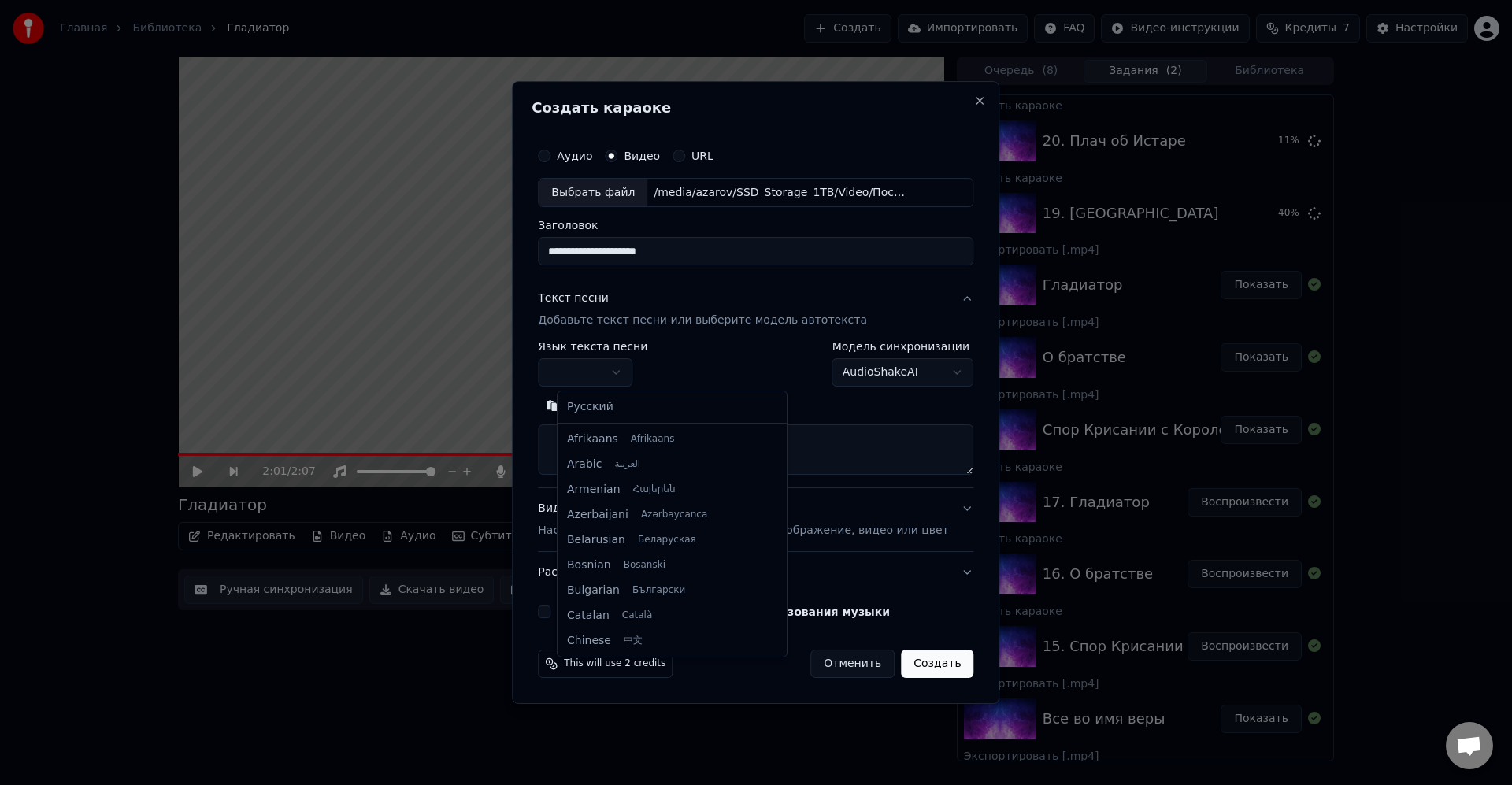
type input "**********"
select select "**"
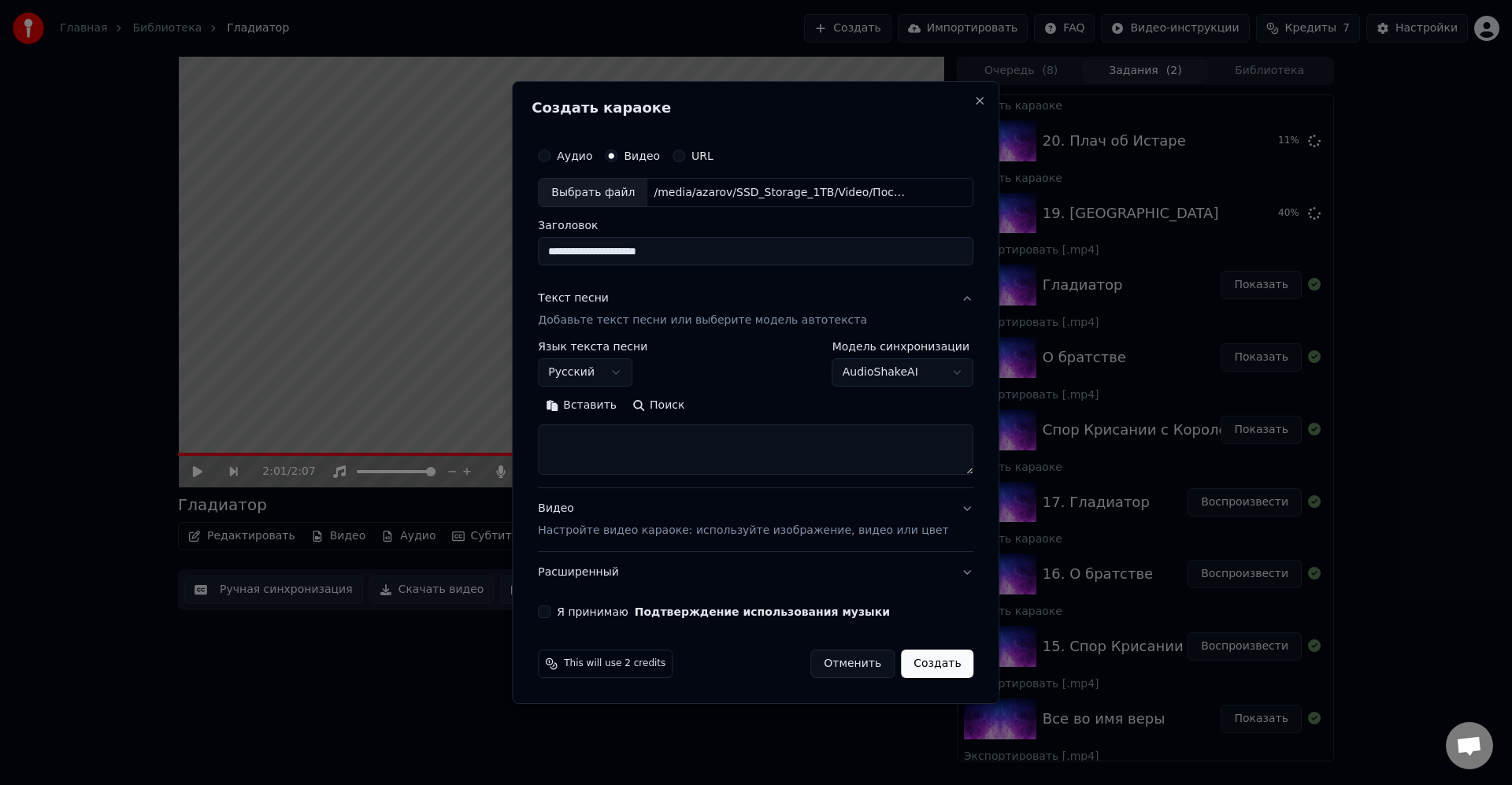
click at [657, 445] on textarea at bounding box center [756, 450] width 435 height 50
paste textarea "**********"
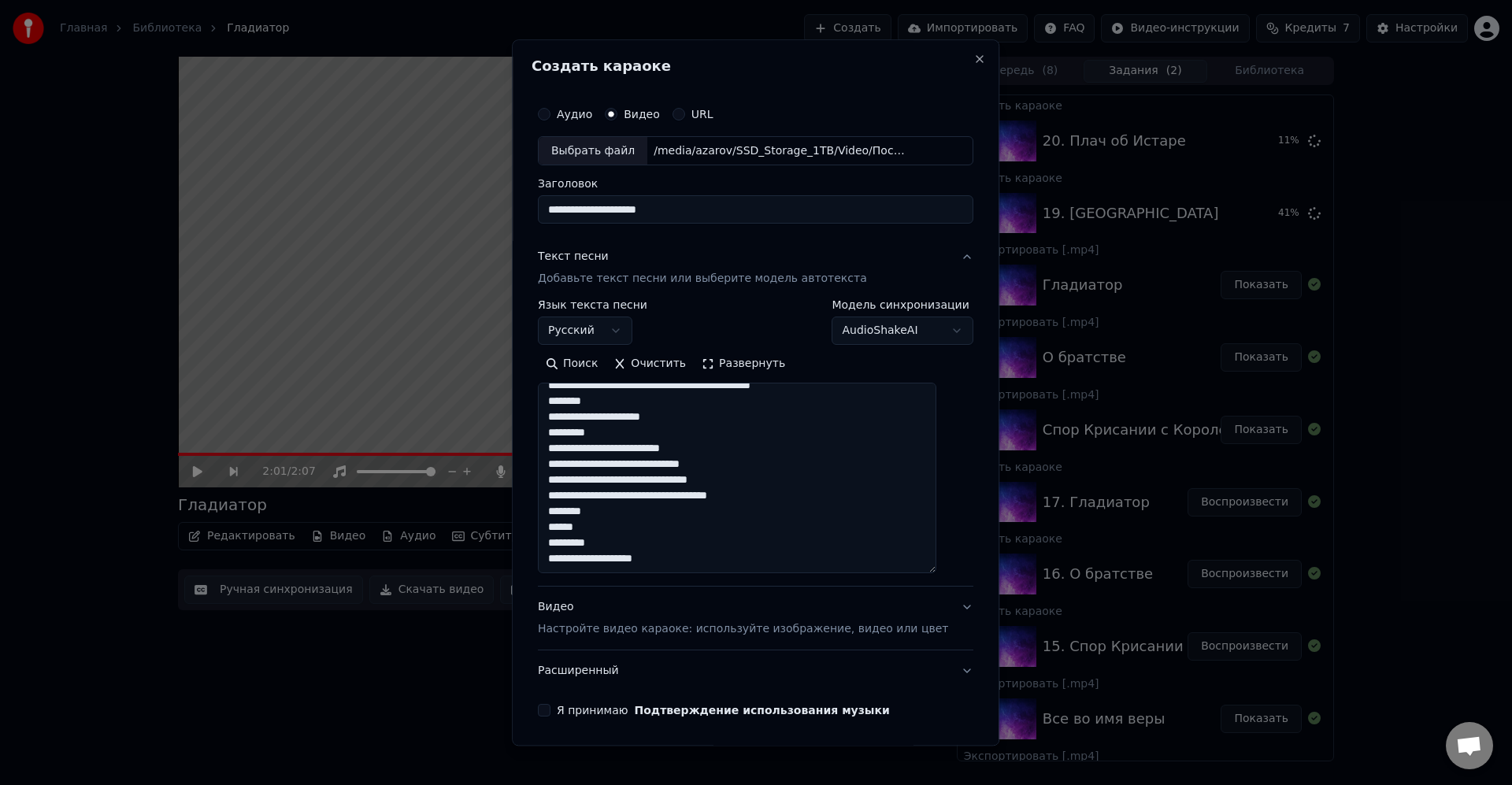
scroll to position [335, 0]
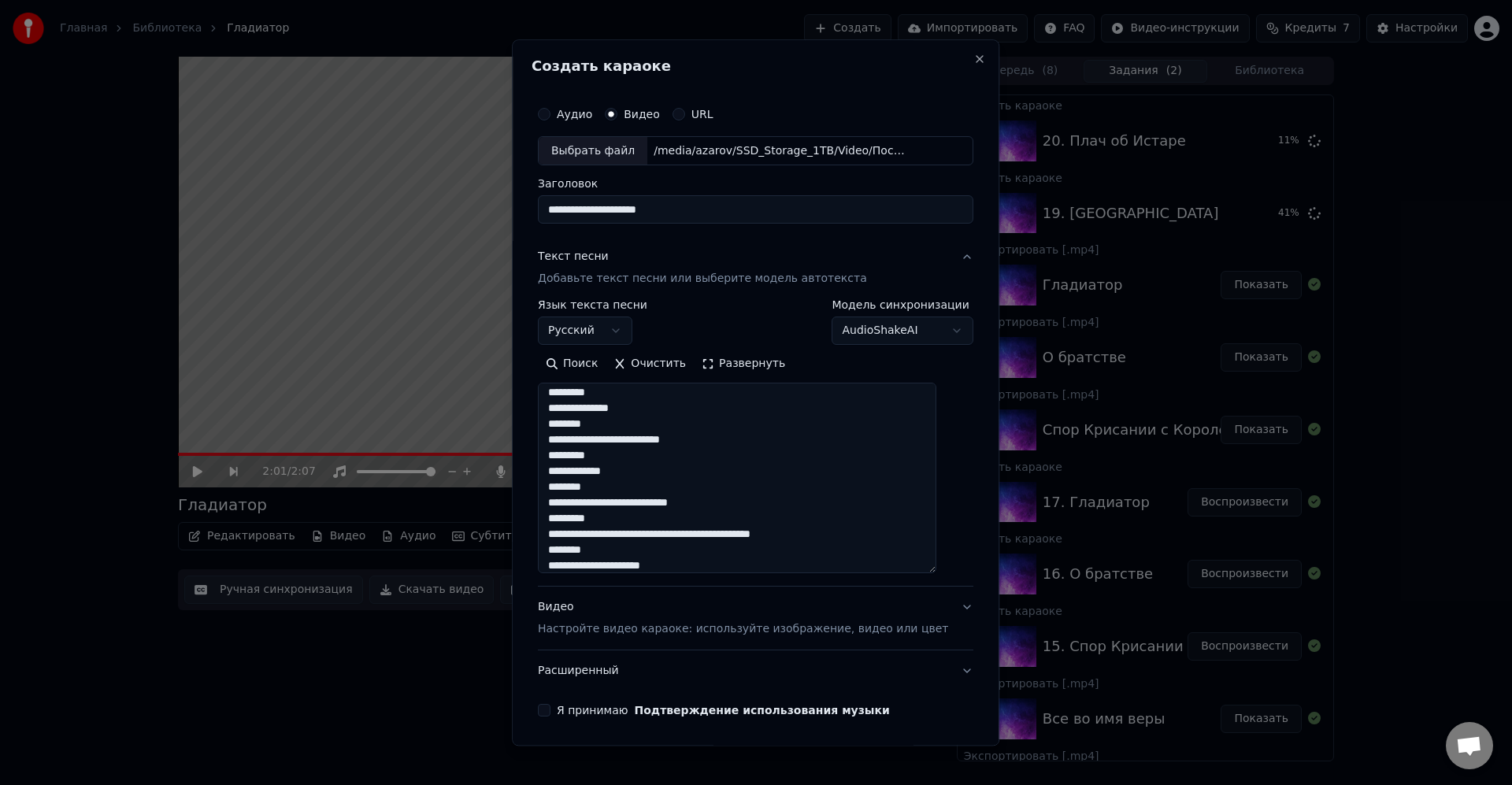
drag, startPoint x: 951, startPoint y: 472, endPoint x: 948, endPoint y: 719, distance: 247.0
click at [936, 574] on textarea "**********" at bounding box center [737, 478] width 398 height 191
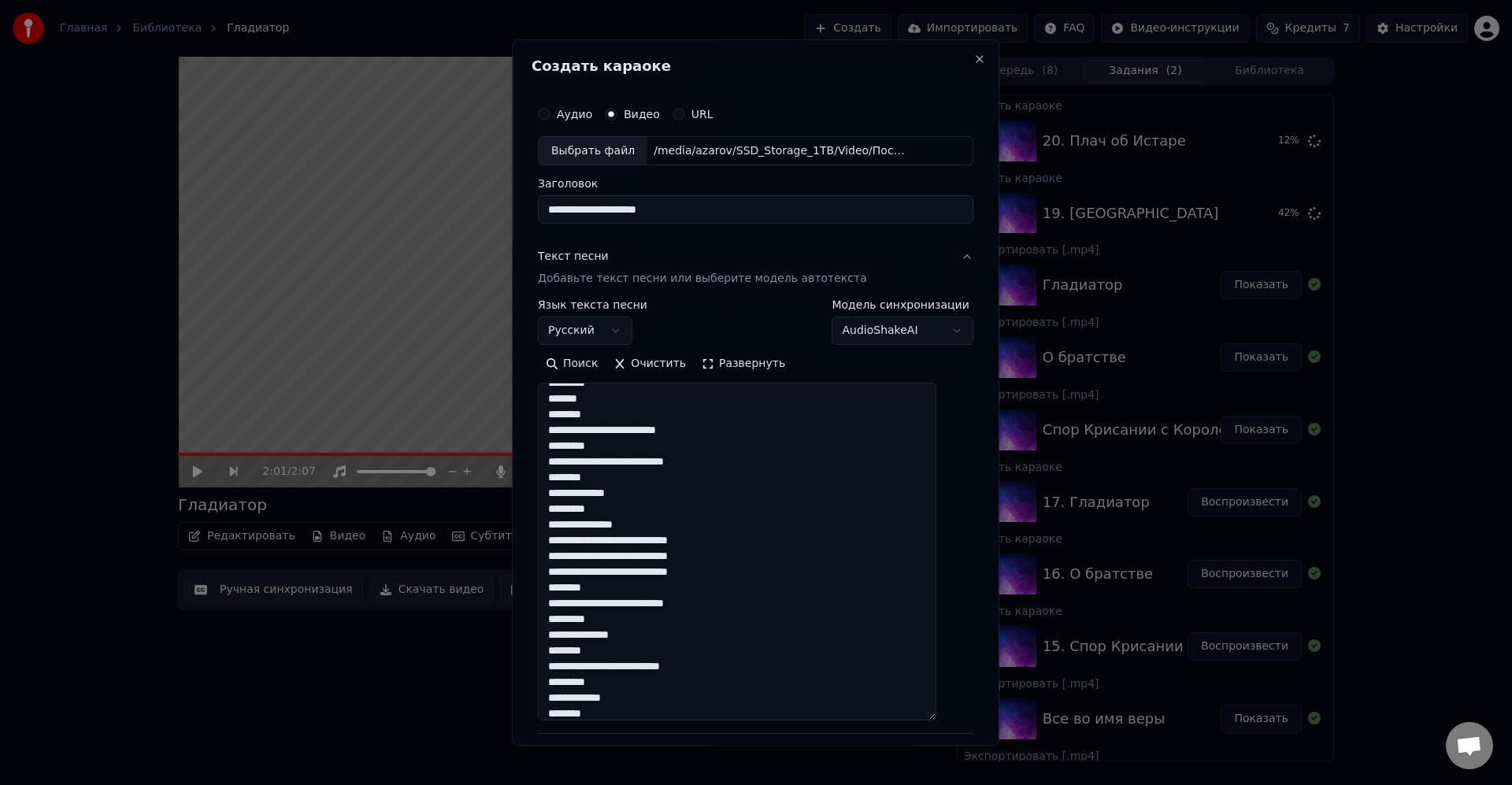
scroll to position [0, 0]
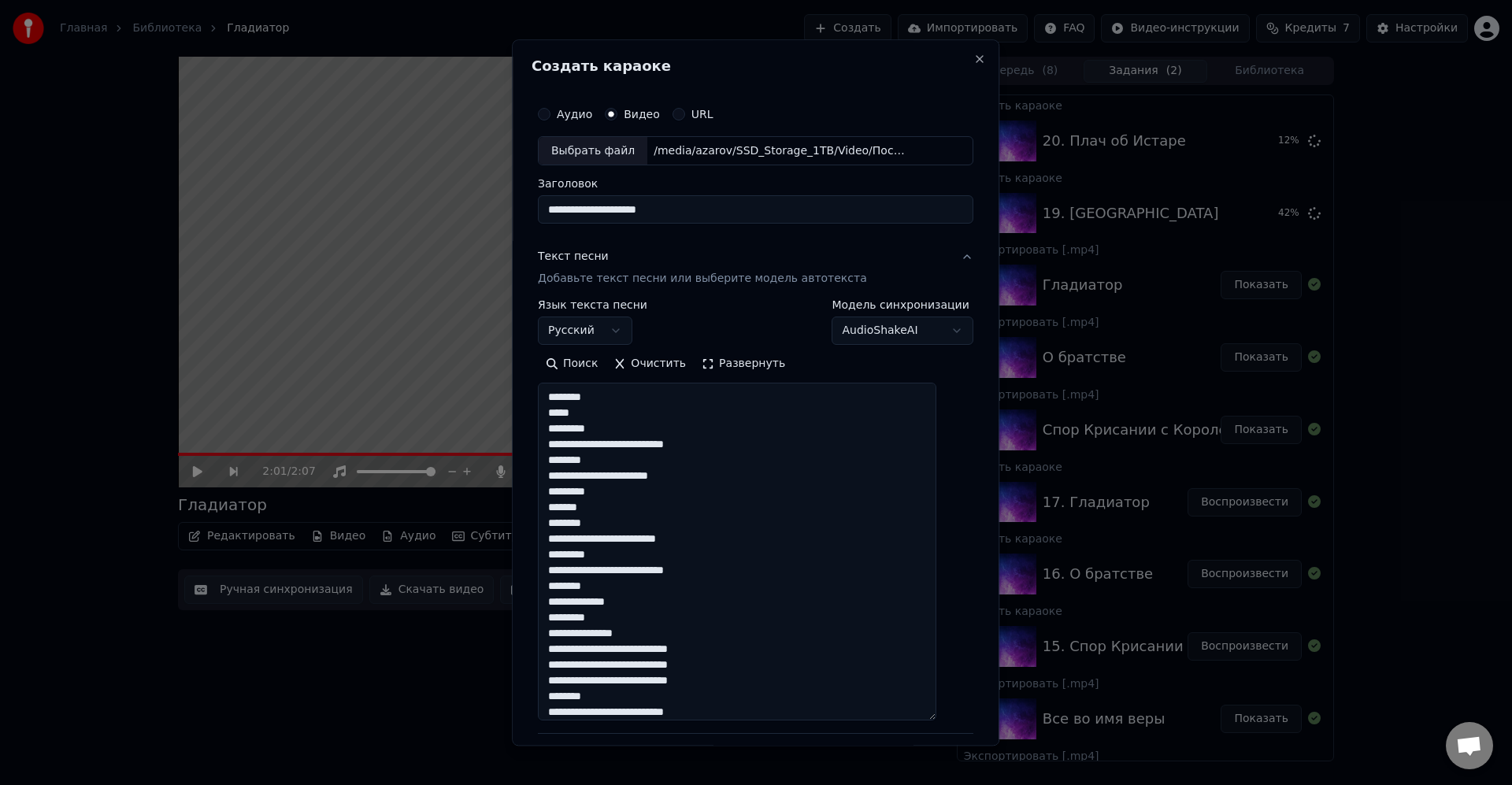
click at [722, 407] on textarea "**********" at bounding box center [737, 552] width 398 height 338
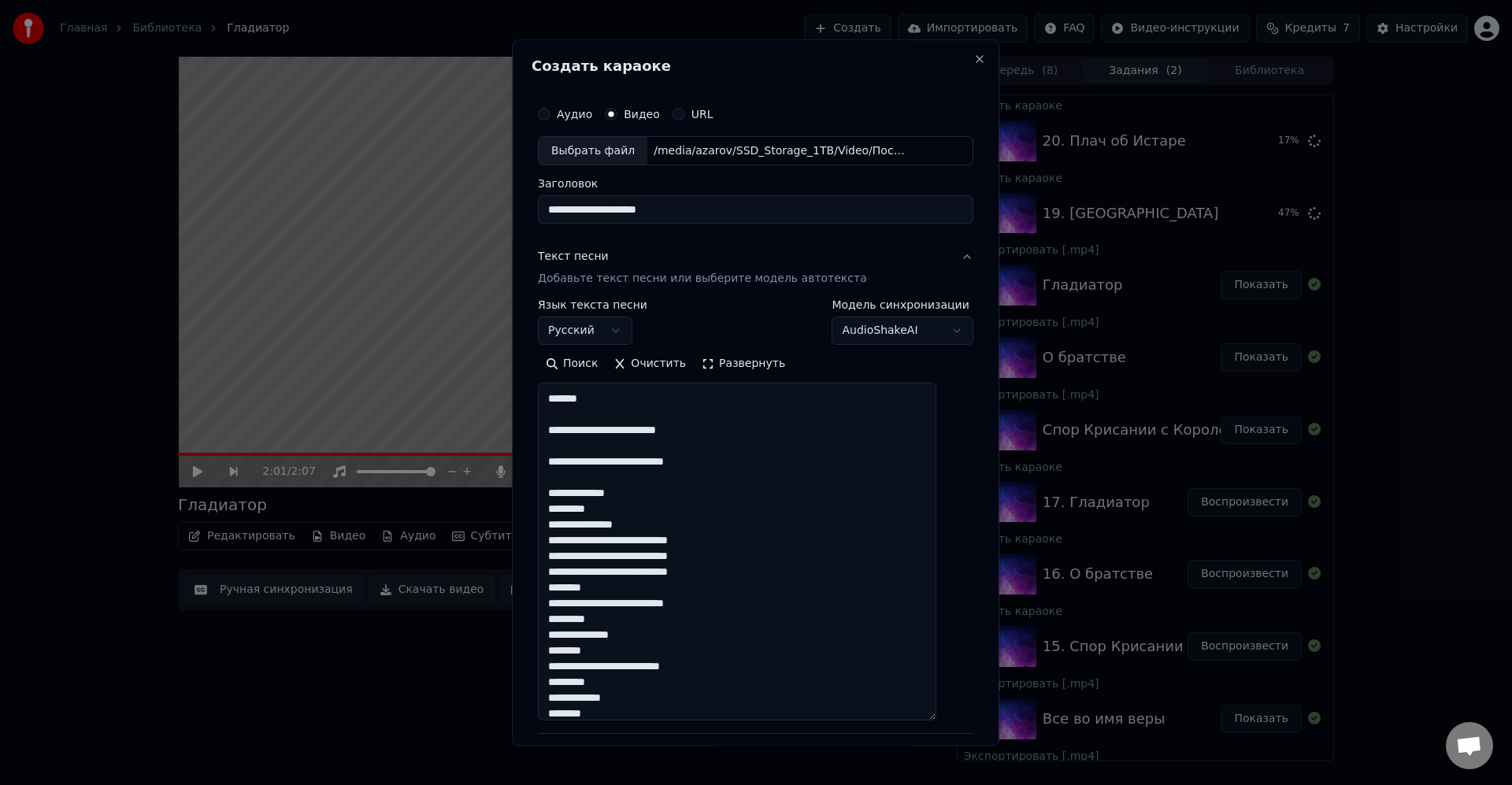
scroll to position [94, 0]
click at [729, 589] on textarea "**********" at bounding box center [737, 552] width 398 height 338
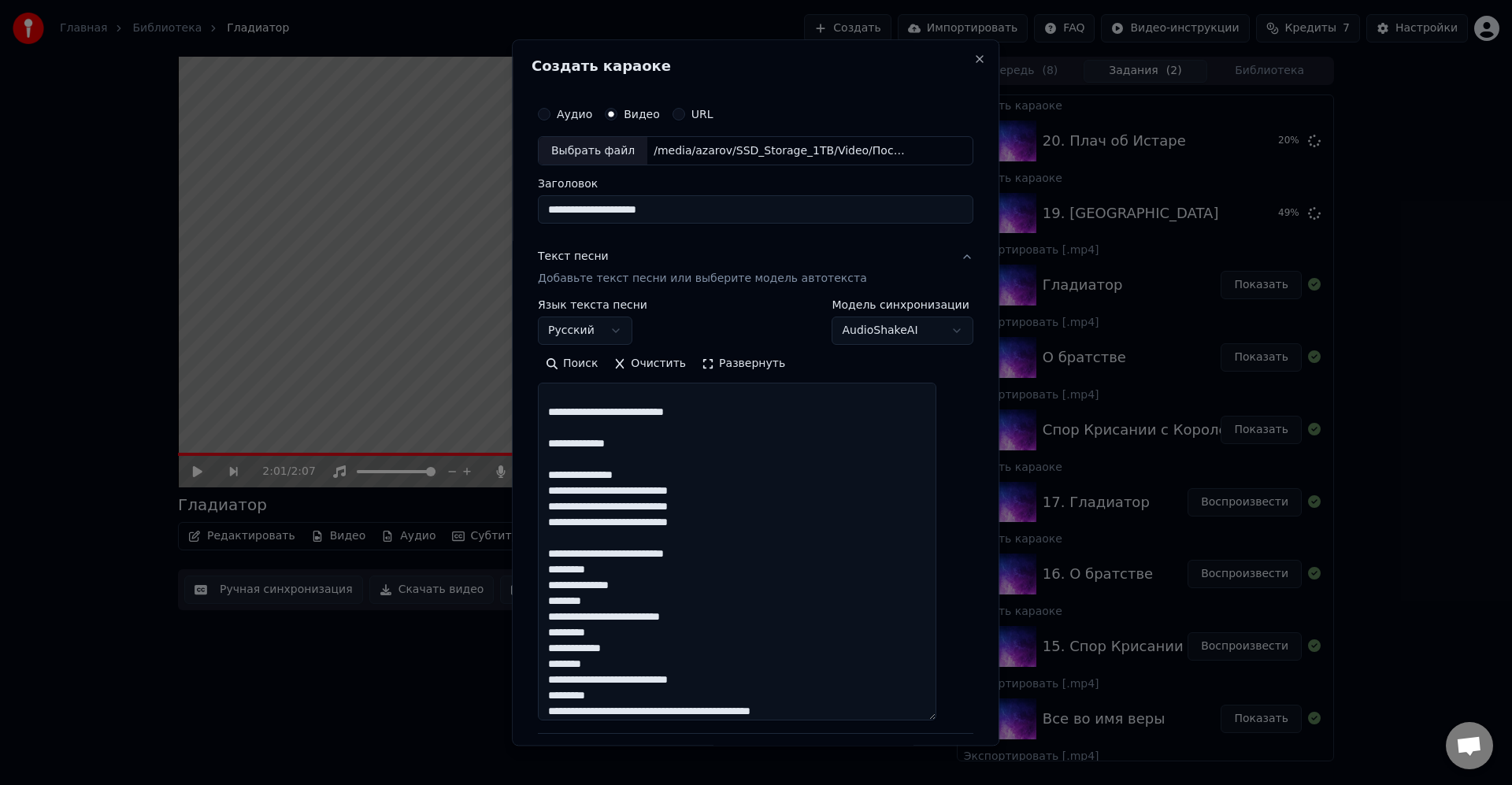
scroll to position [189, 0]
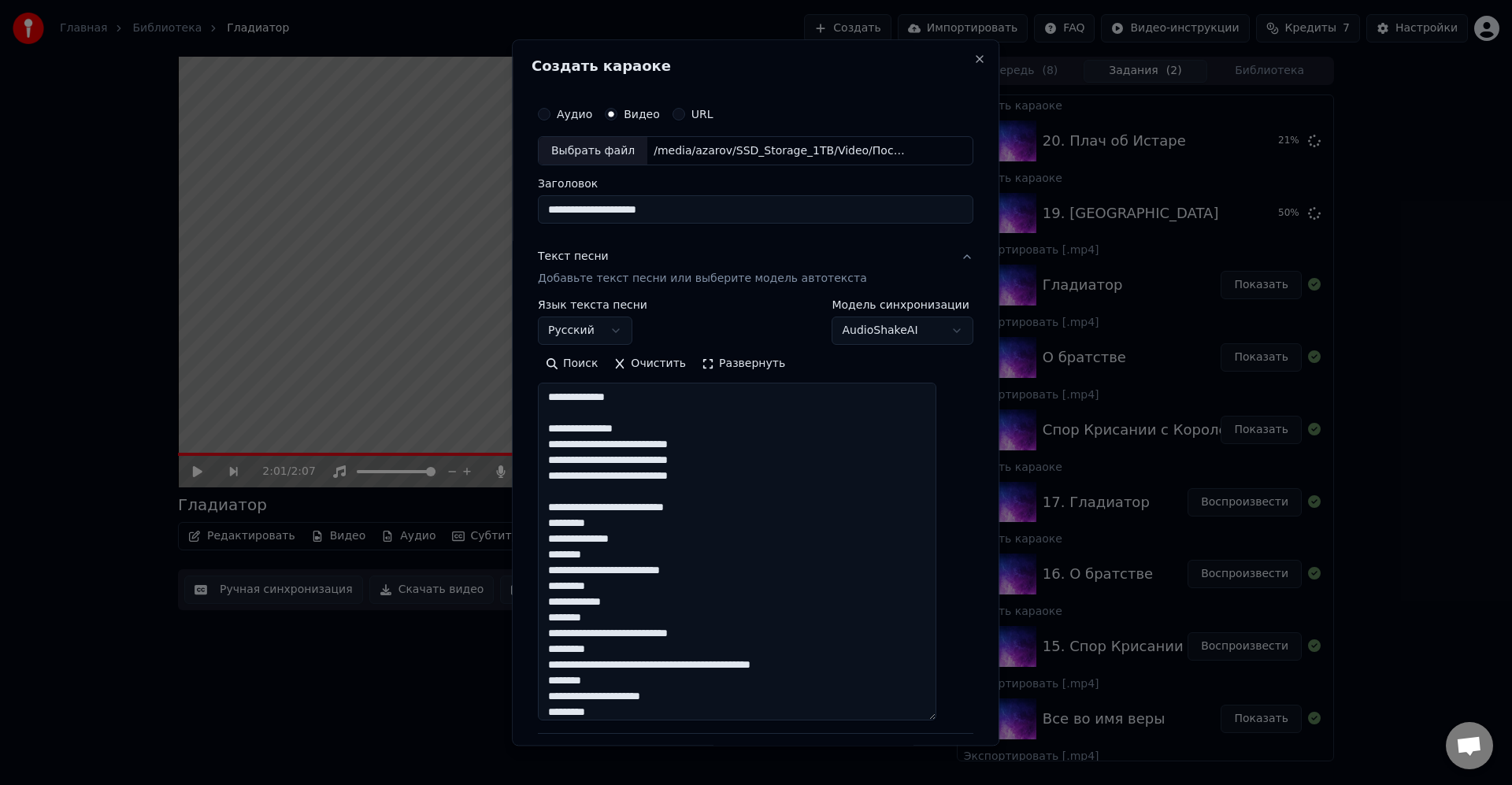
click at [688, 523] on textarea "**********" at bounding box center [737, 552] width 398 height 338
click at [784, 579] on textarea "**********" at bounding box center [737, 552] width 398 height 338
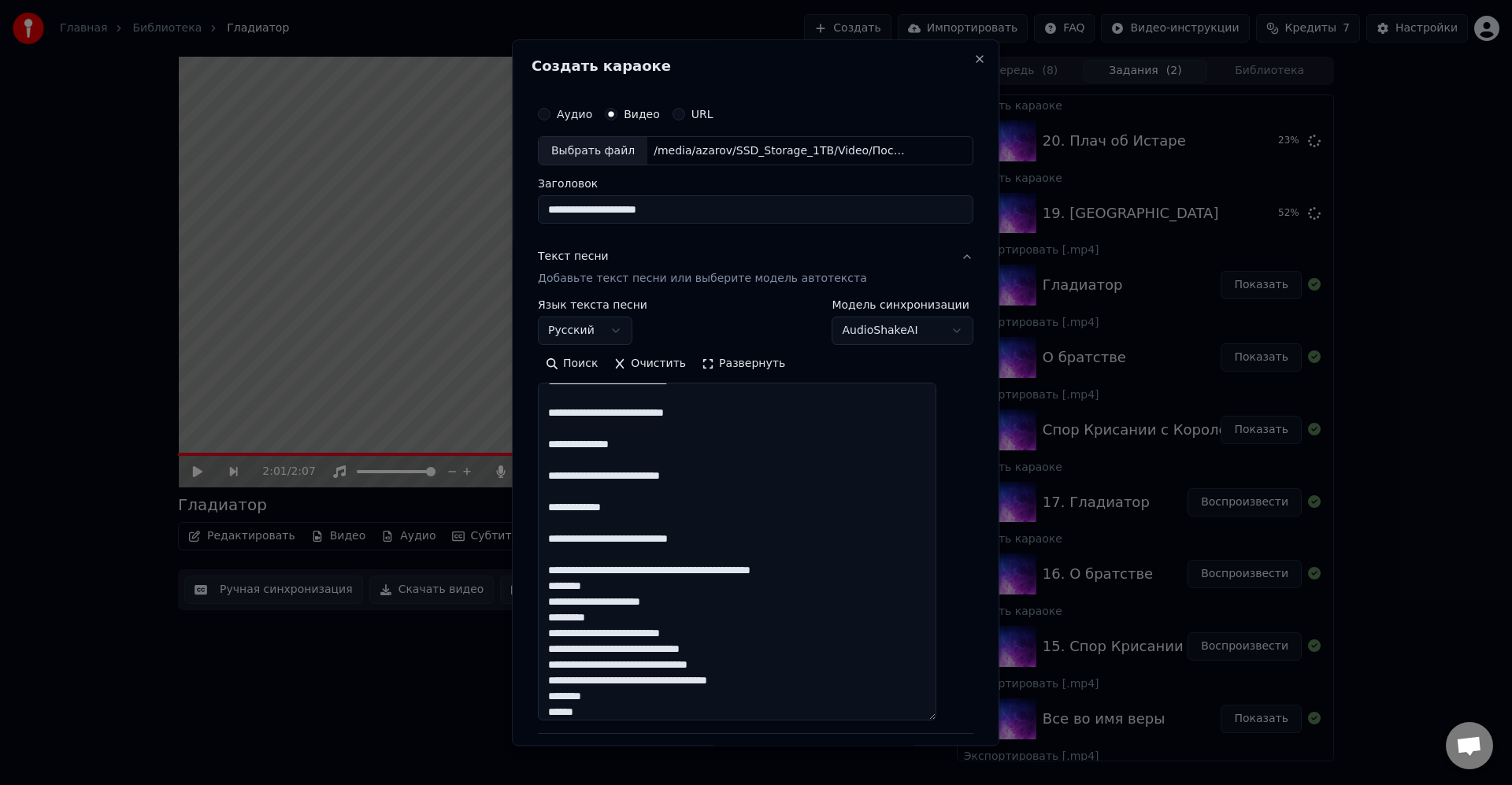
click at [736, 566] on textarea "**********" at bounding box center [737, 552] width 398 height 338
click at [707, 632] on textarea "**********" at bounding box center [737, 552] width 398 height 338
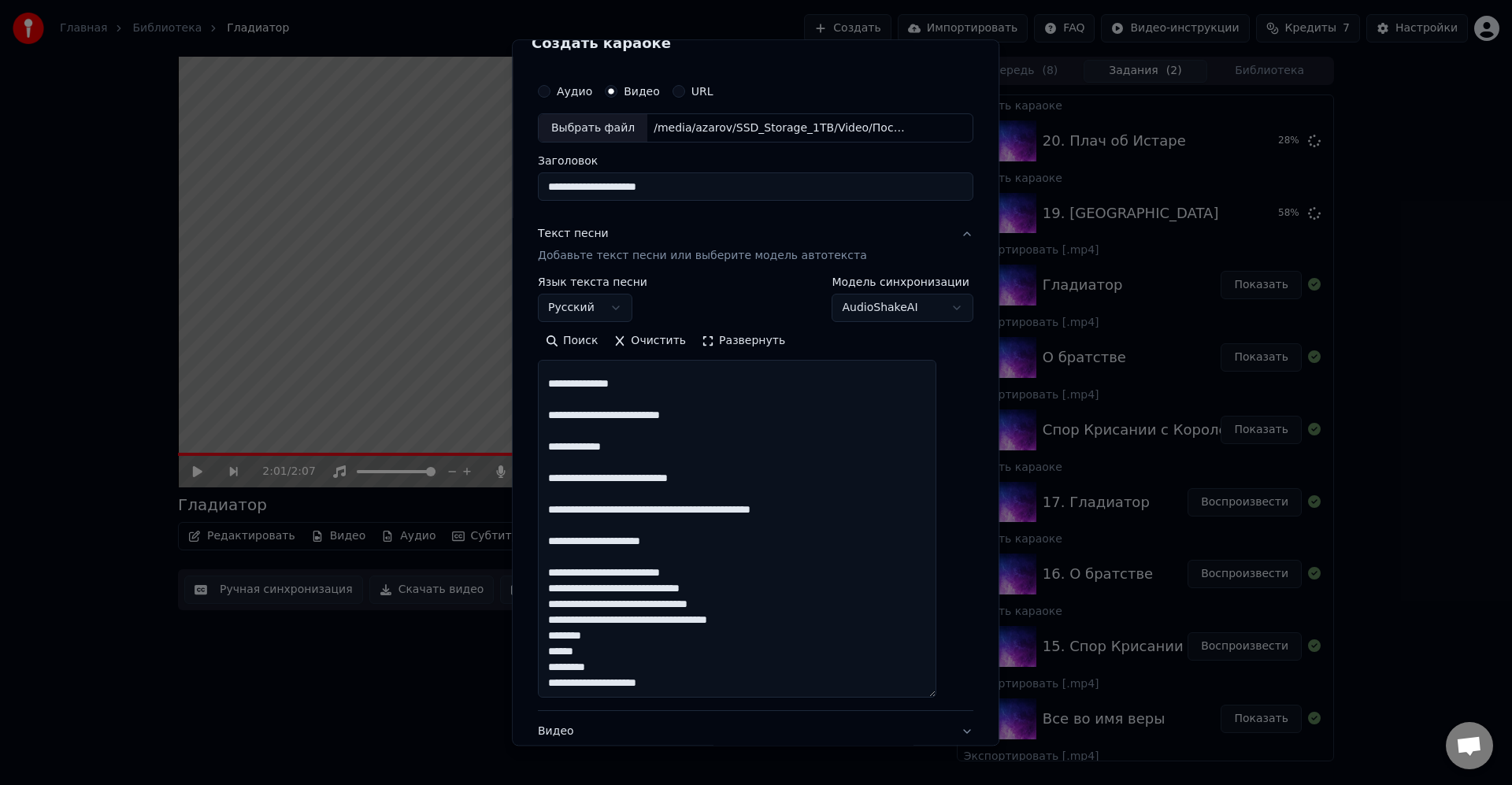
scroll to position [94, 0]
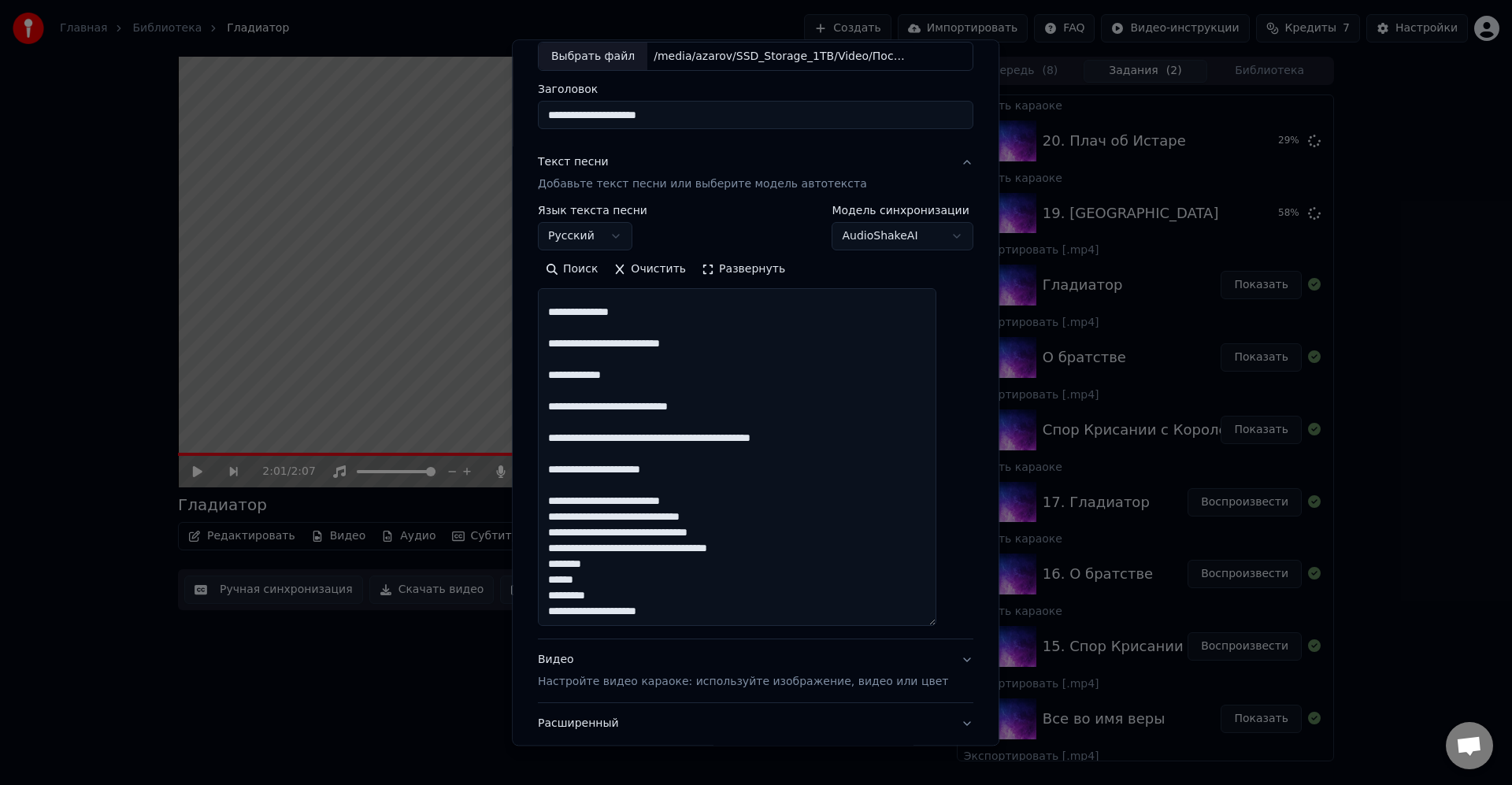
click at [650, 561] on textarea "**********" at bounding box center [737, 458] width 398 height 338
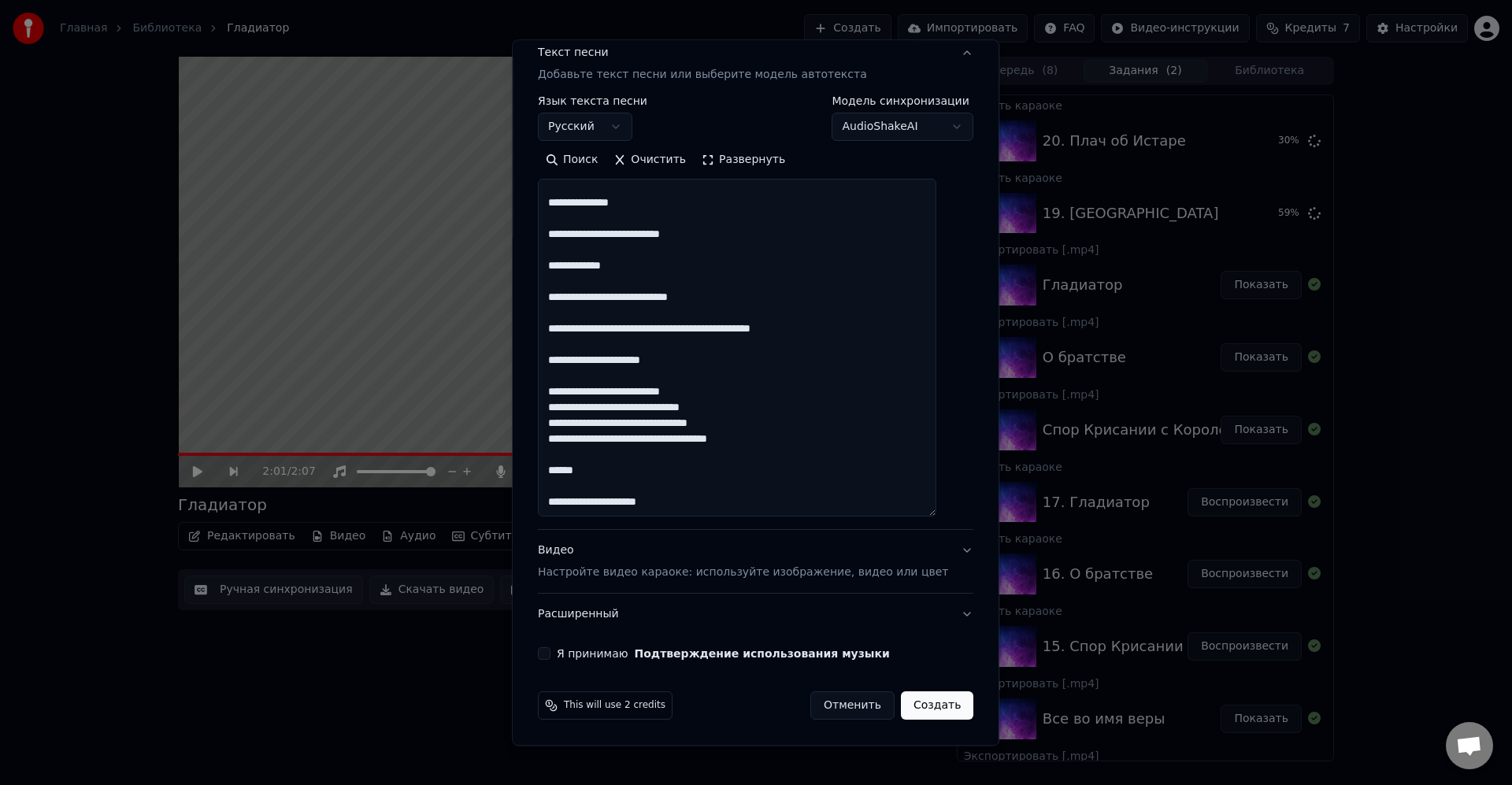
scroll to position [109, 0]
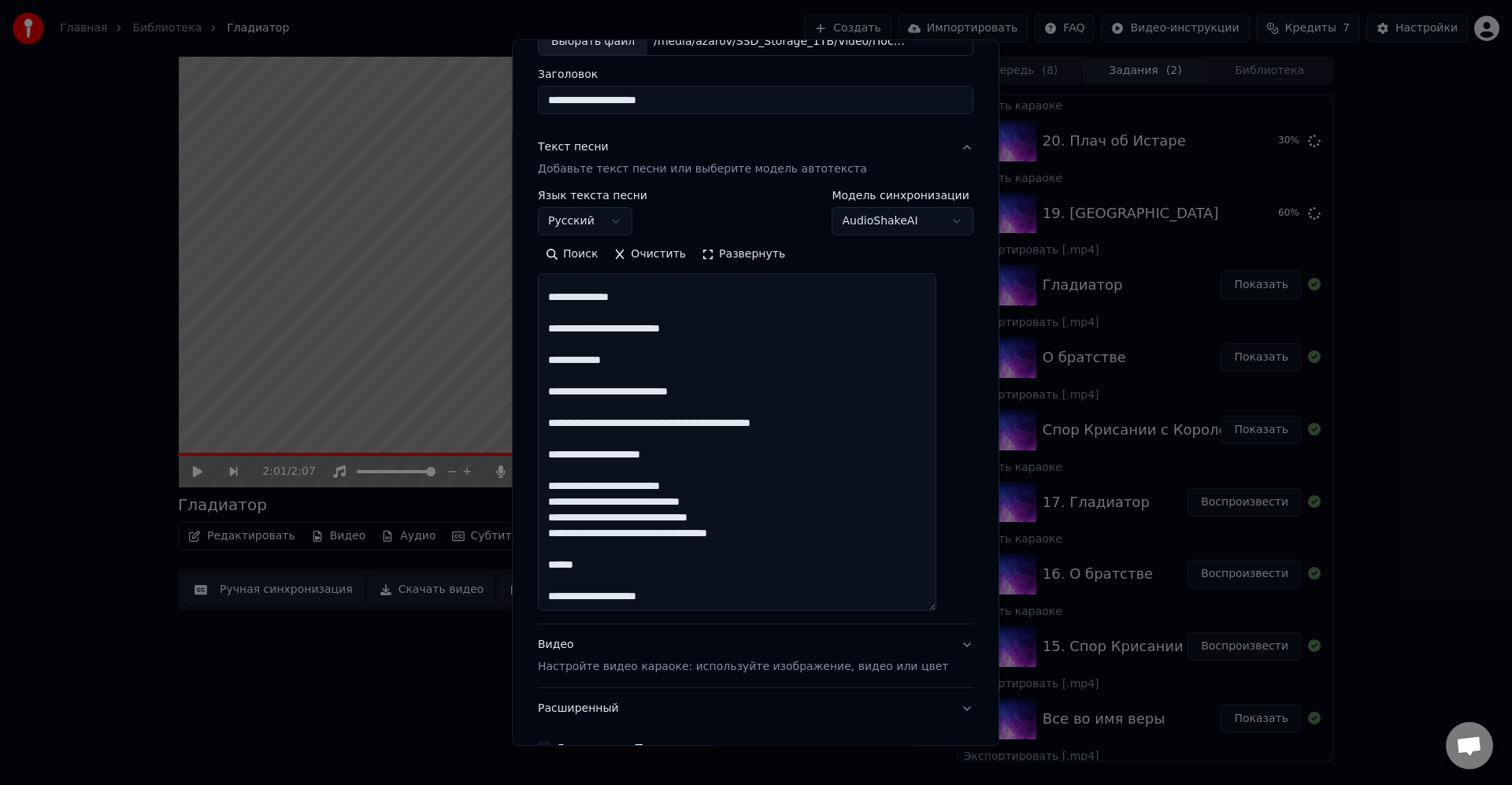
click at [747, 474] on textarea "**********" at bounding box center [737, 443] width 398 height 338
drag, startPoint x: 586, startPoint y: 485, endPoint x: 638, endPoint y: 486, distance: 52.0
click at [587, 484] on textarea "**********" at bounding box center [737, 443] width 398 height 338
click at [761, 478] on textarea "**********" at bounding box center [737, 443] width 398 height 338
click at [790, 464] on textarea "**********" at bounding box center [737, 443] width 398 height 338
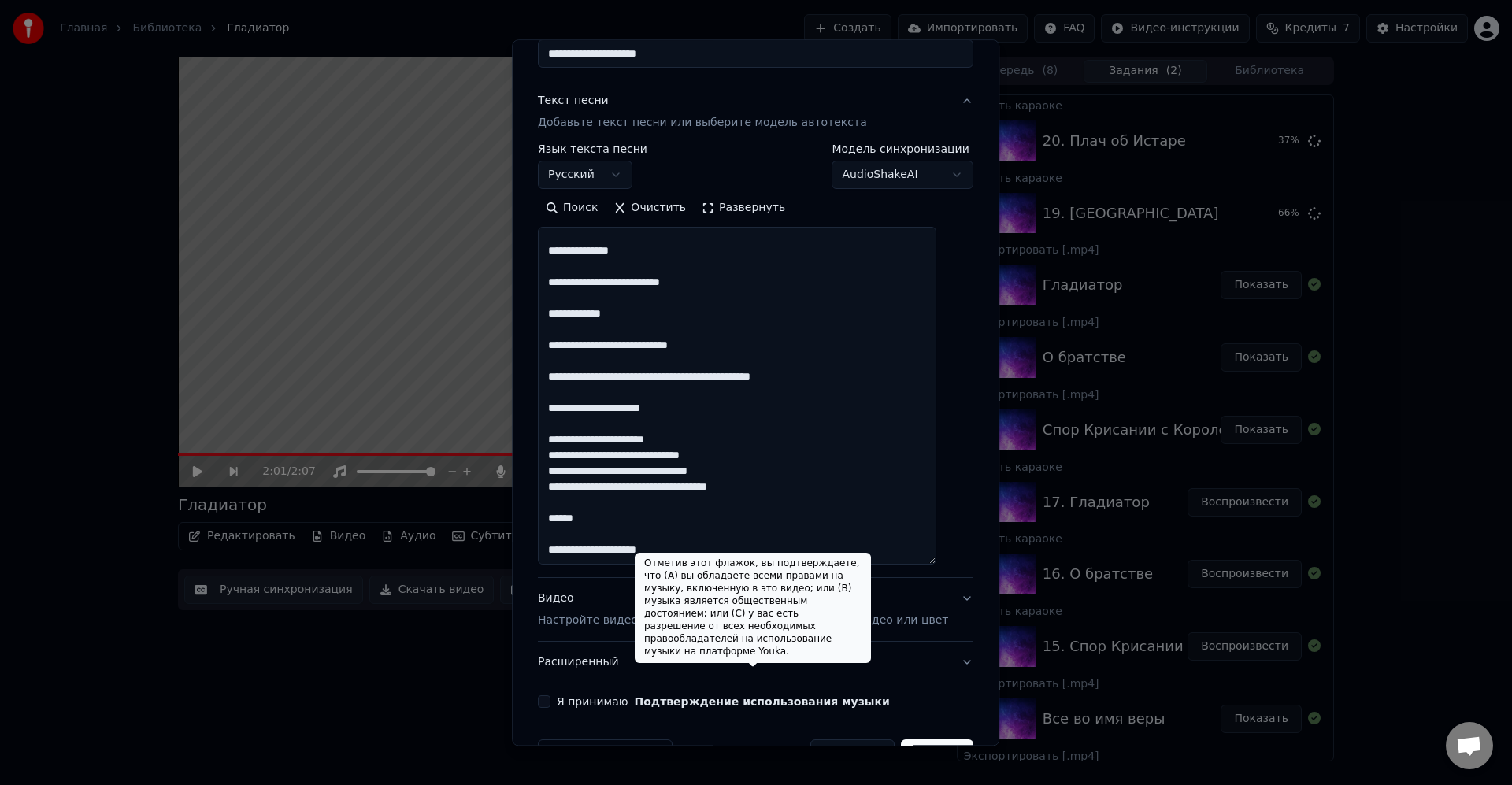
scroll to position [204, 0]
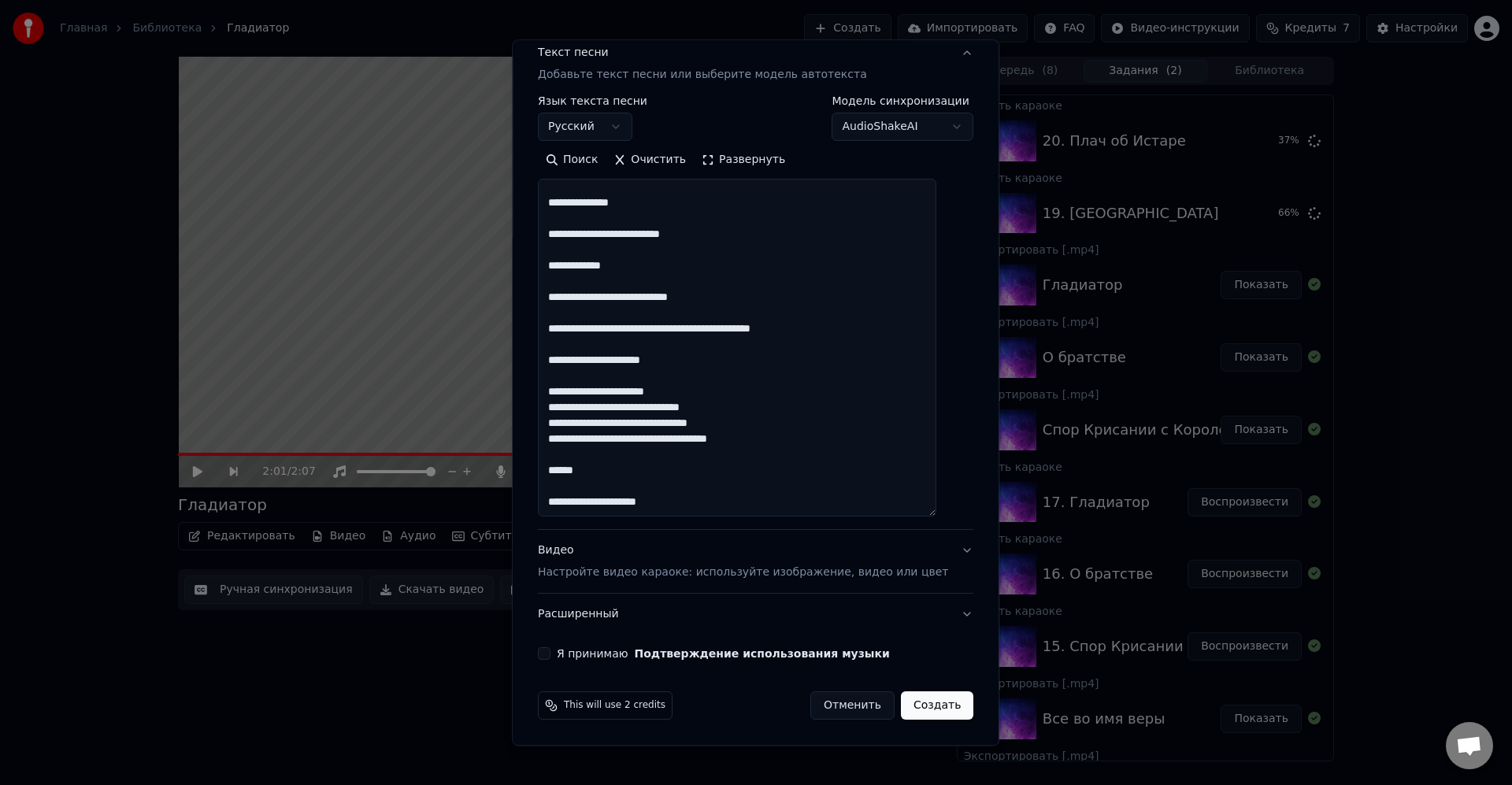
type textarea "**********"
click at [624, 649] on label "Я принимаю Подтверждение использования музыки" at bounding box center [723, 654] width 334 height 11
click at [550, 649] on button "Я принимаю Подтверждение использования музыки" at bounding box center [544, 654] width 12 height 12
click at [930, 706] on button "Создать" at bounding box center [937, 706] width 73 height 28
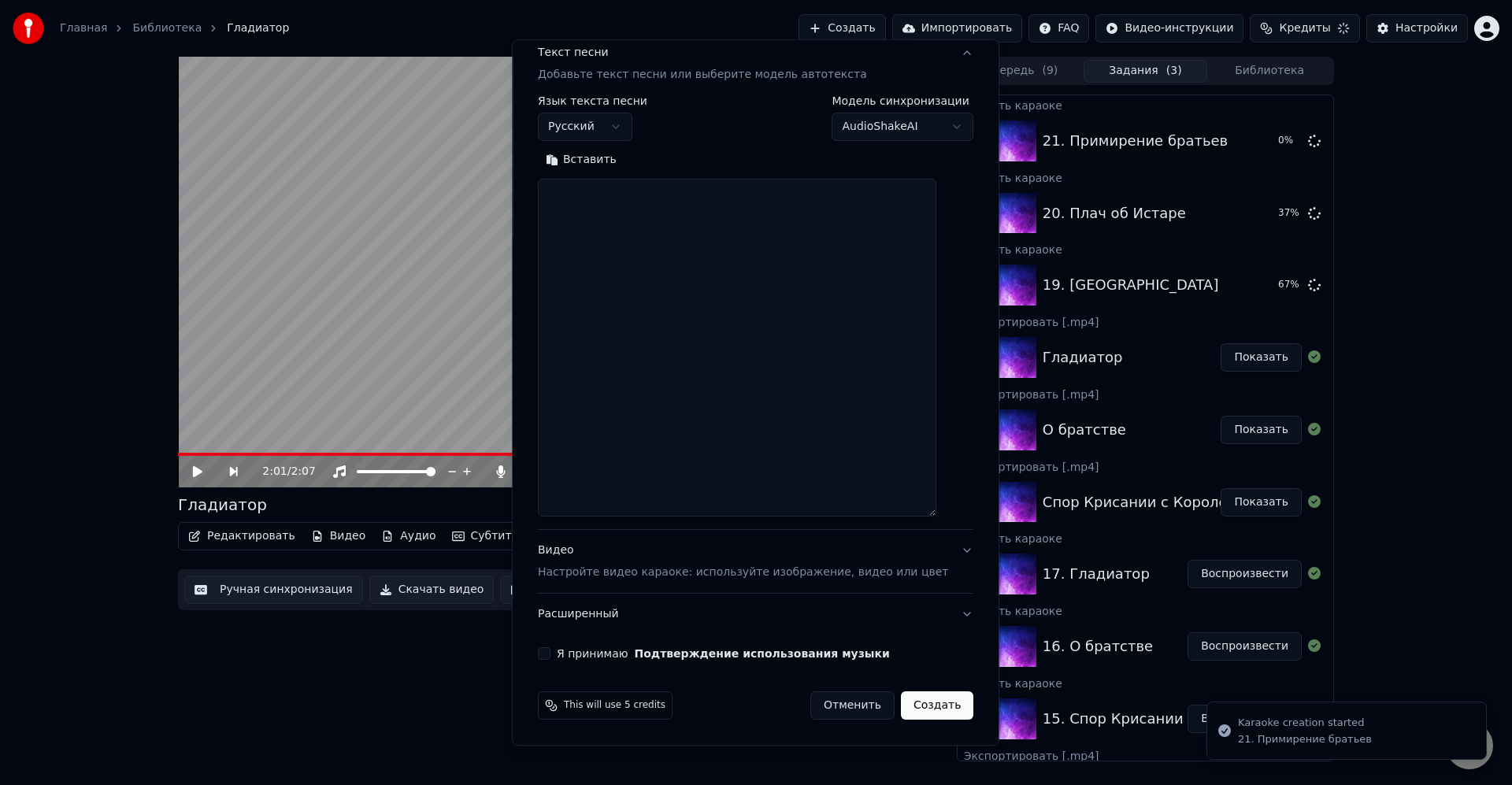
scroll to position [0, 0]
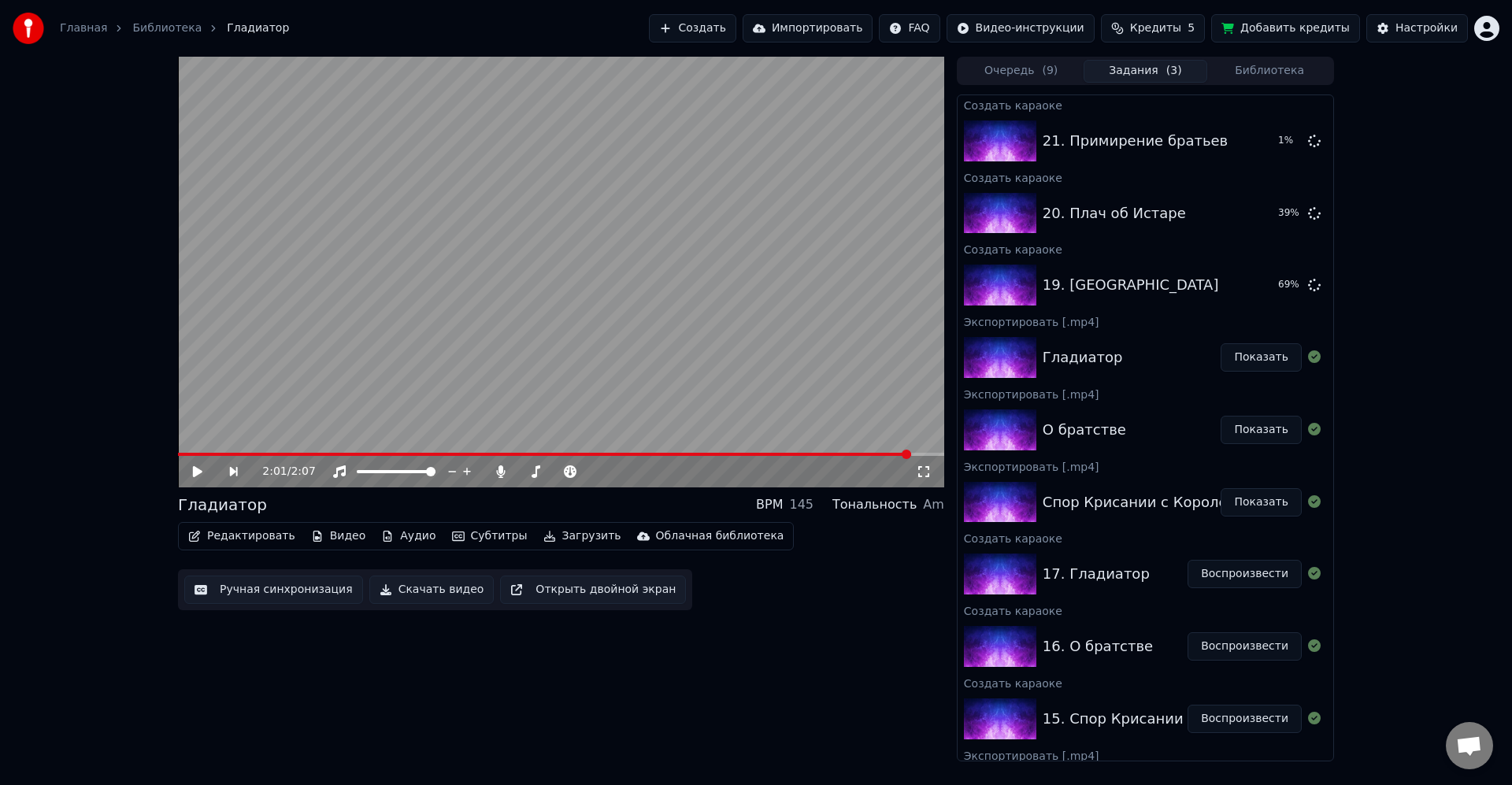
click at [735, 31] on button "Создать" at bounding box center [692, 28] width 87 height 28
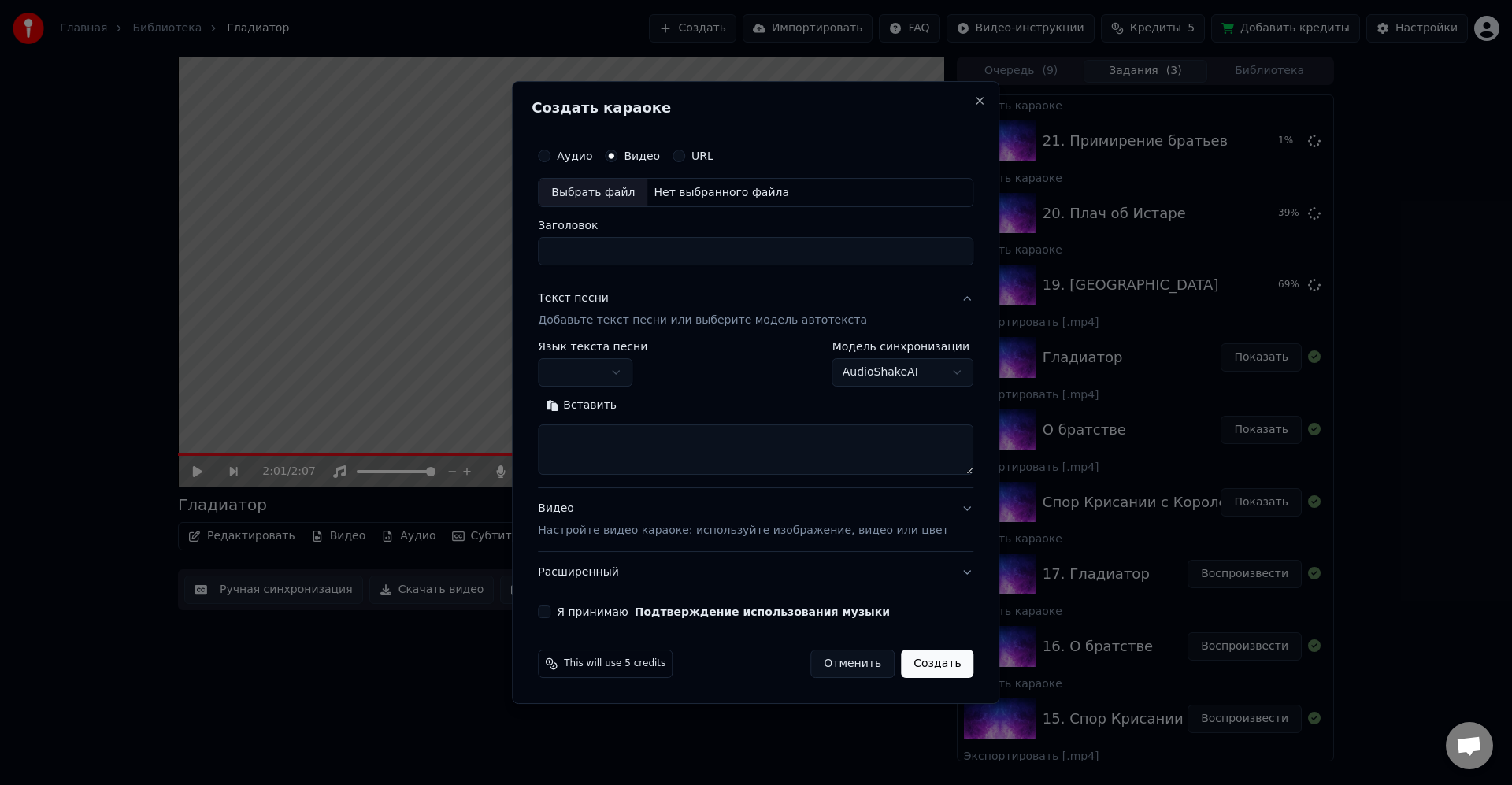
click at [595, 190] on div "Выбрать файл" at bounding box center [592, 193] width 108 height 28
type input "**********"
click at [626, 379] on button "button" at bounding box center [585, 373] width 94 height 28
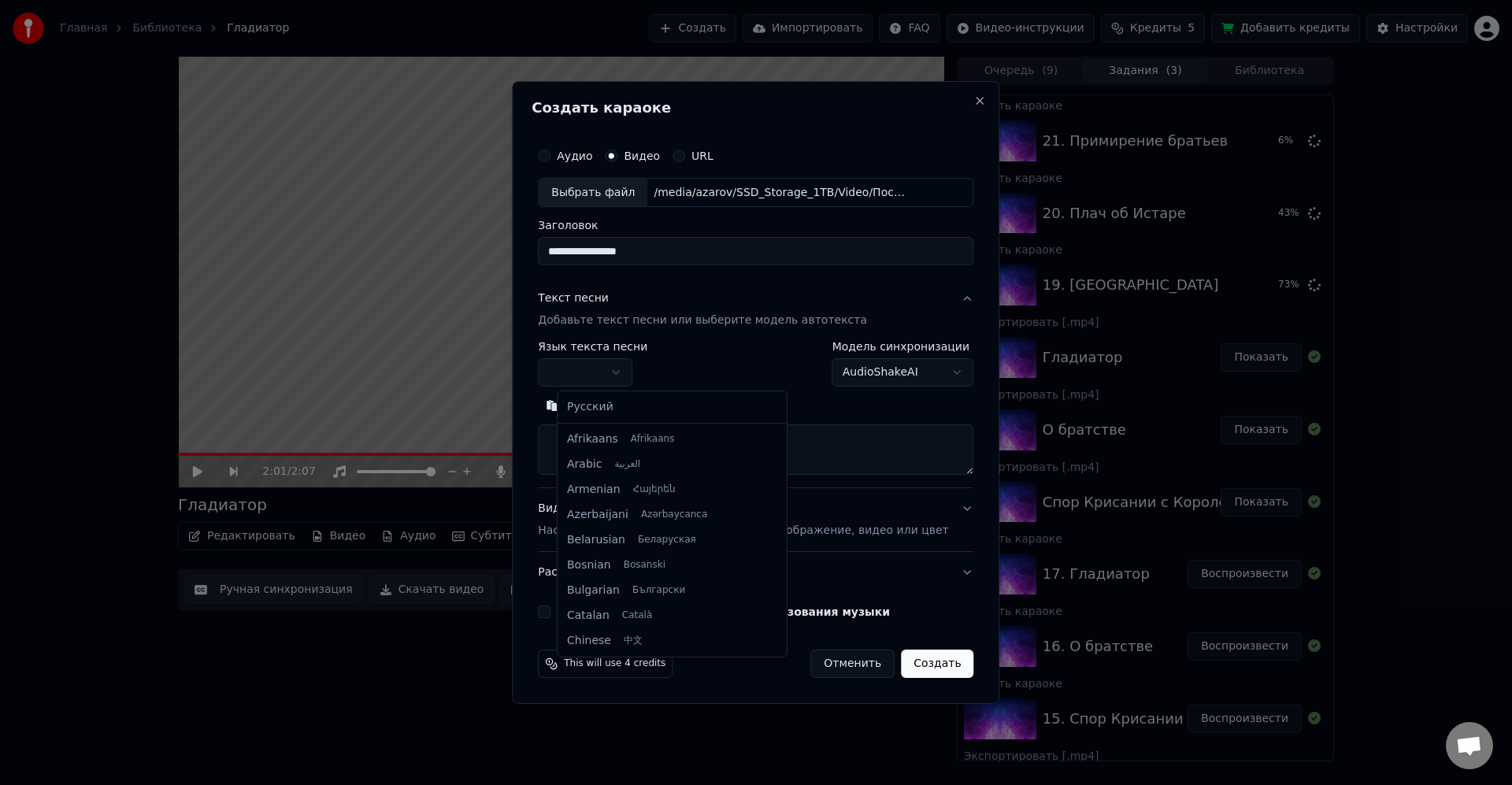
select select "**"
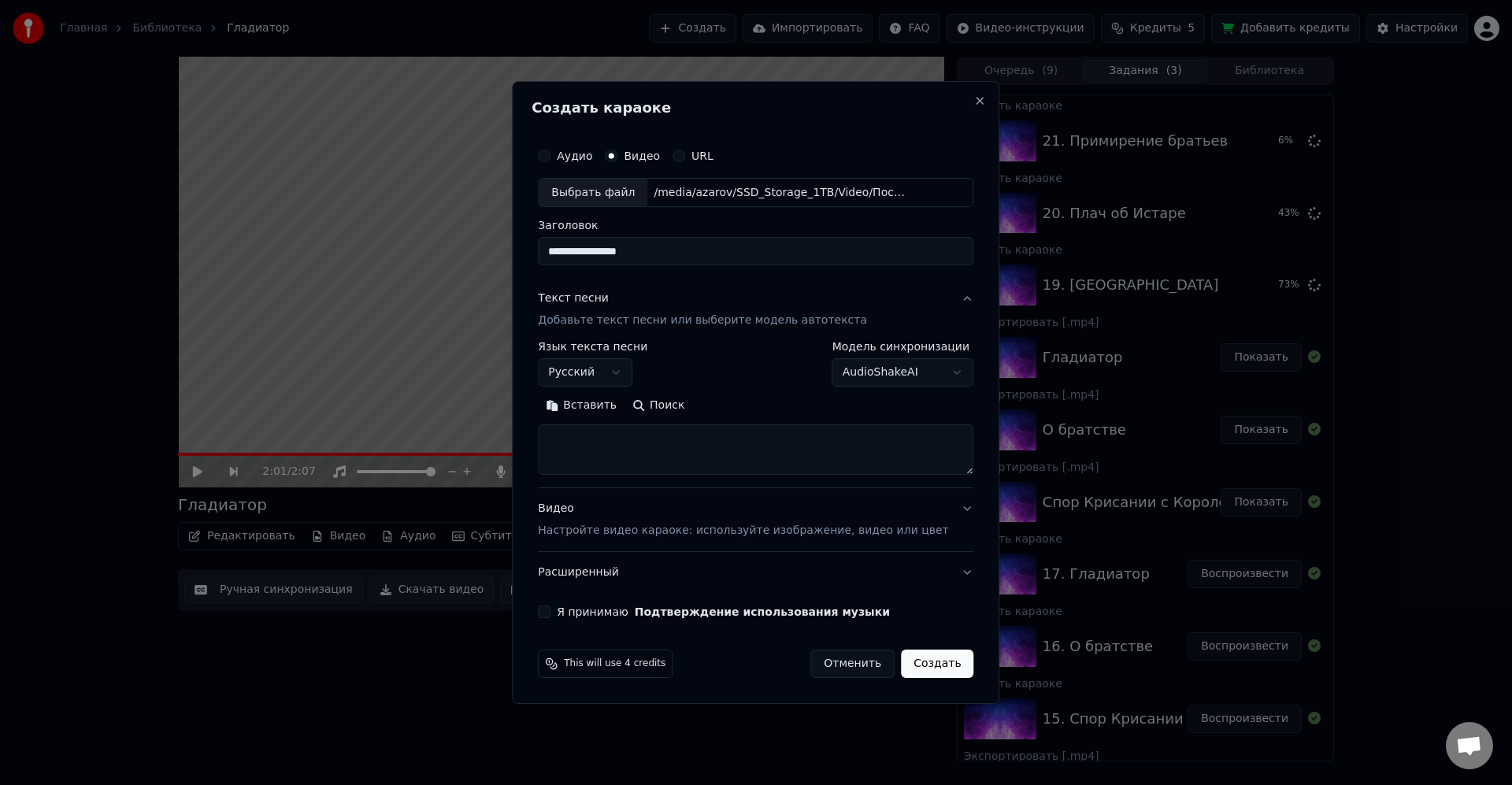
click at [654, 448] on textarea at bounding box center [756, 450] width 435 height 50
paste textarea "**********"
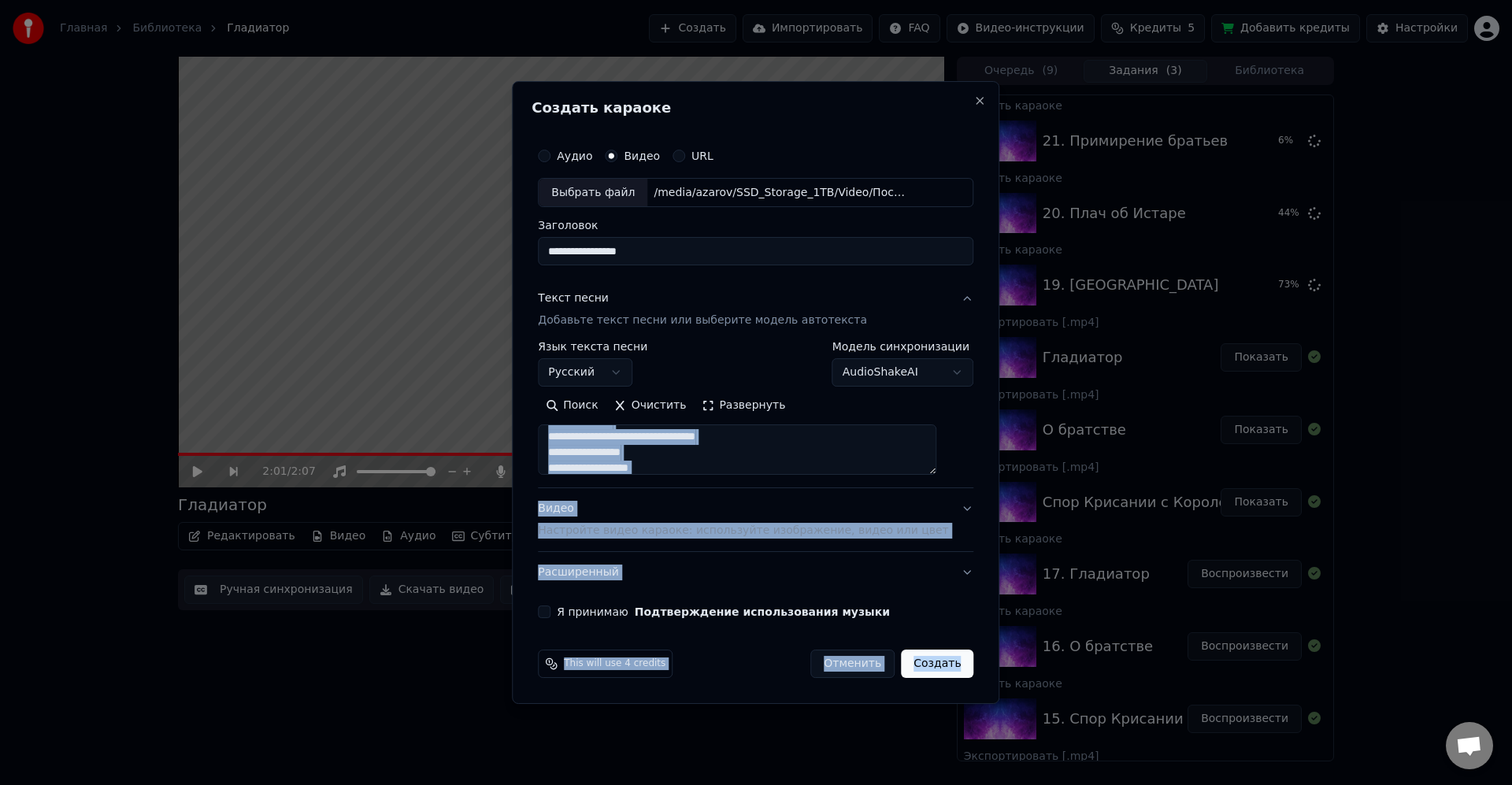
drag, startPoint x: 949, startPoint y: 476, endPoint x: 957, endPoint y: 632, distance: 156.2
click at [957, 654] on form "**********" at bounding box center [756, 409] width 449 height 551
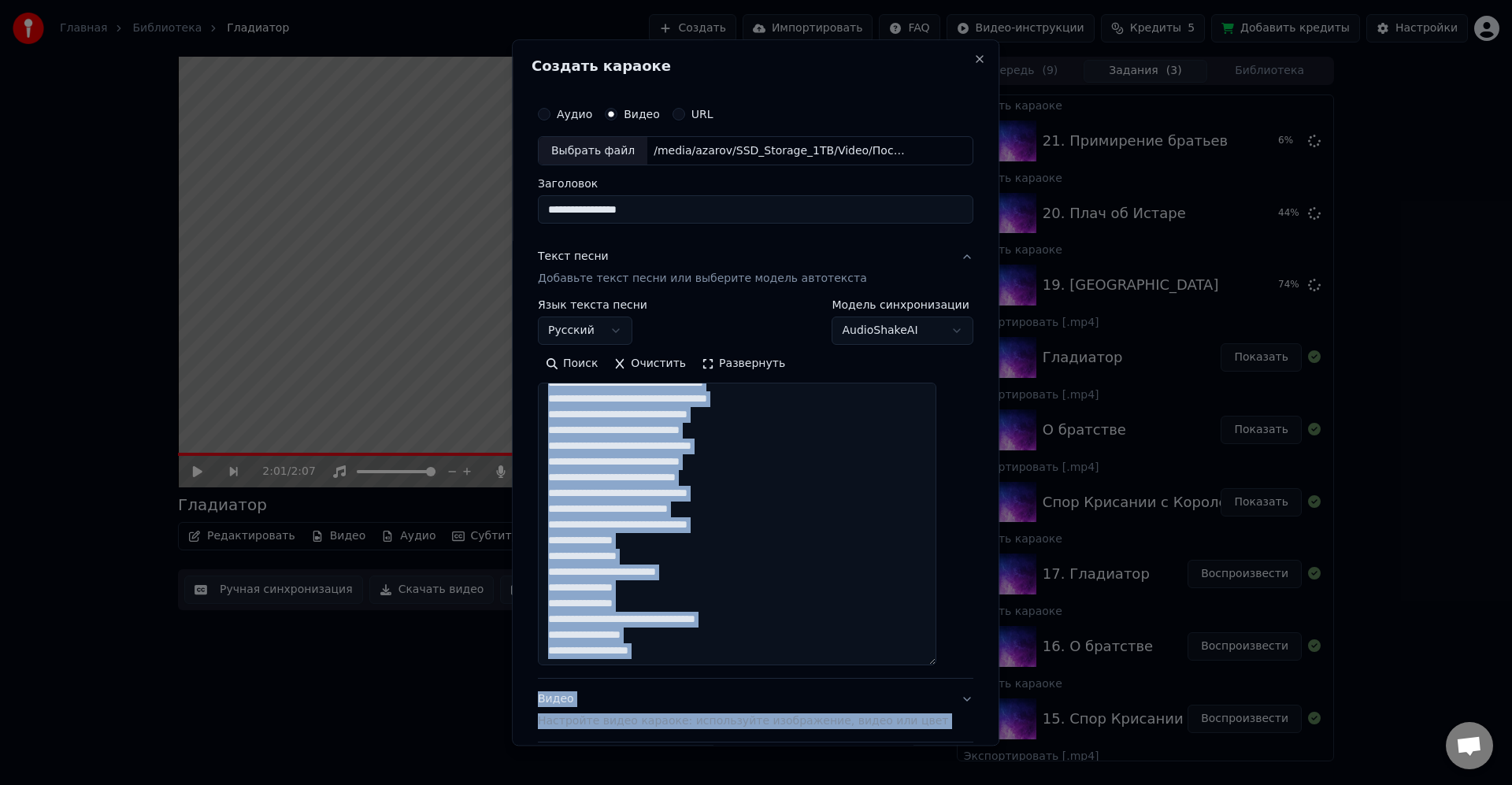
drag, startPoint x: 949, startPoint y: 544, endPoint x: 837, endPoint y: 522, distance: 114.1
click at [936, 653] on textarea at bounding box center [737, 524] width 398 height 283
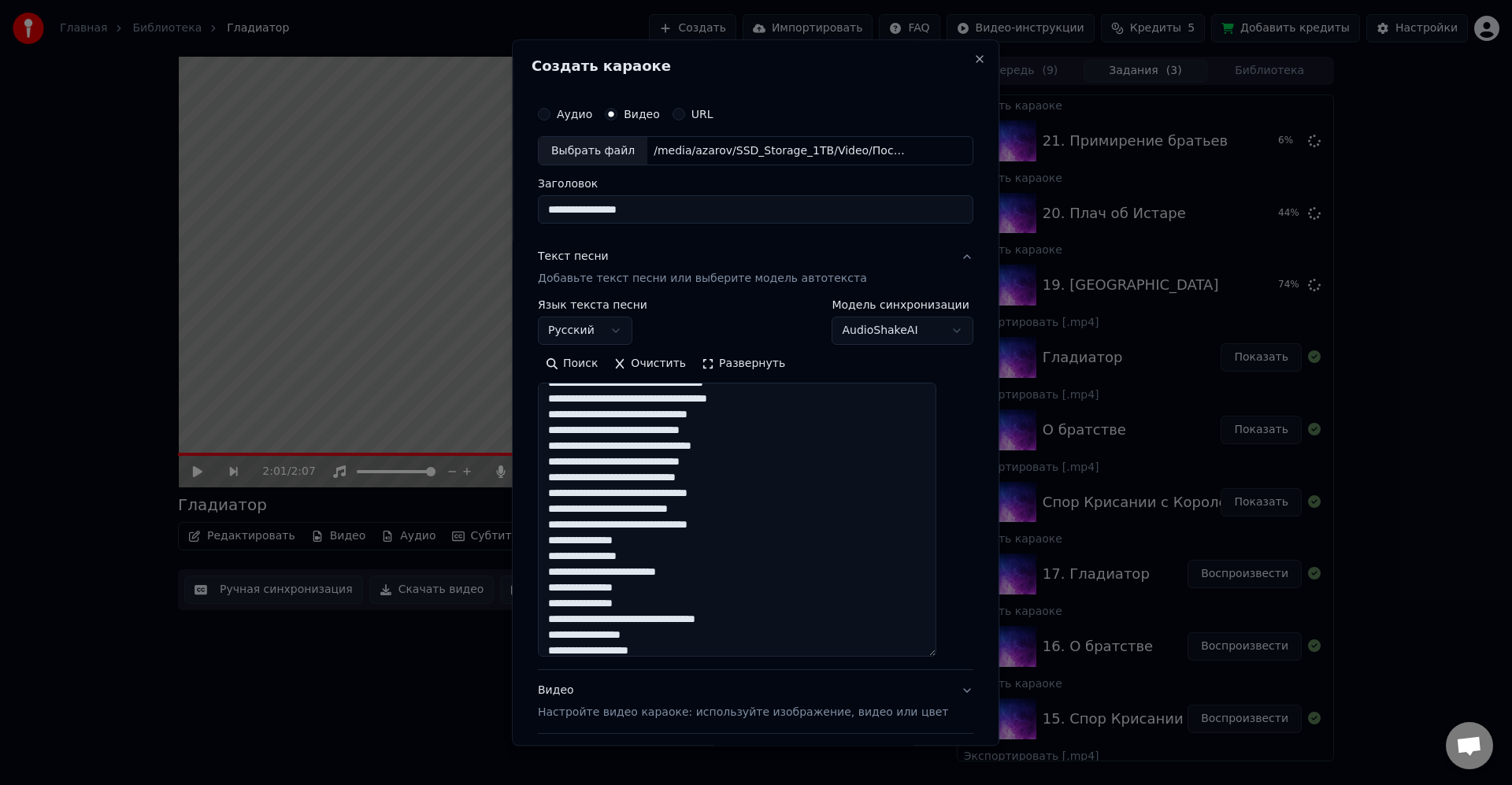
click at [839, 521] on textarea at bounding box center [737, 520] width 398 height 274
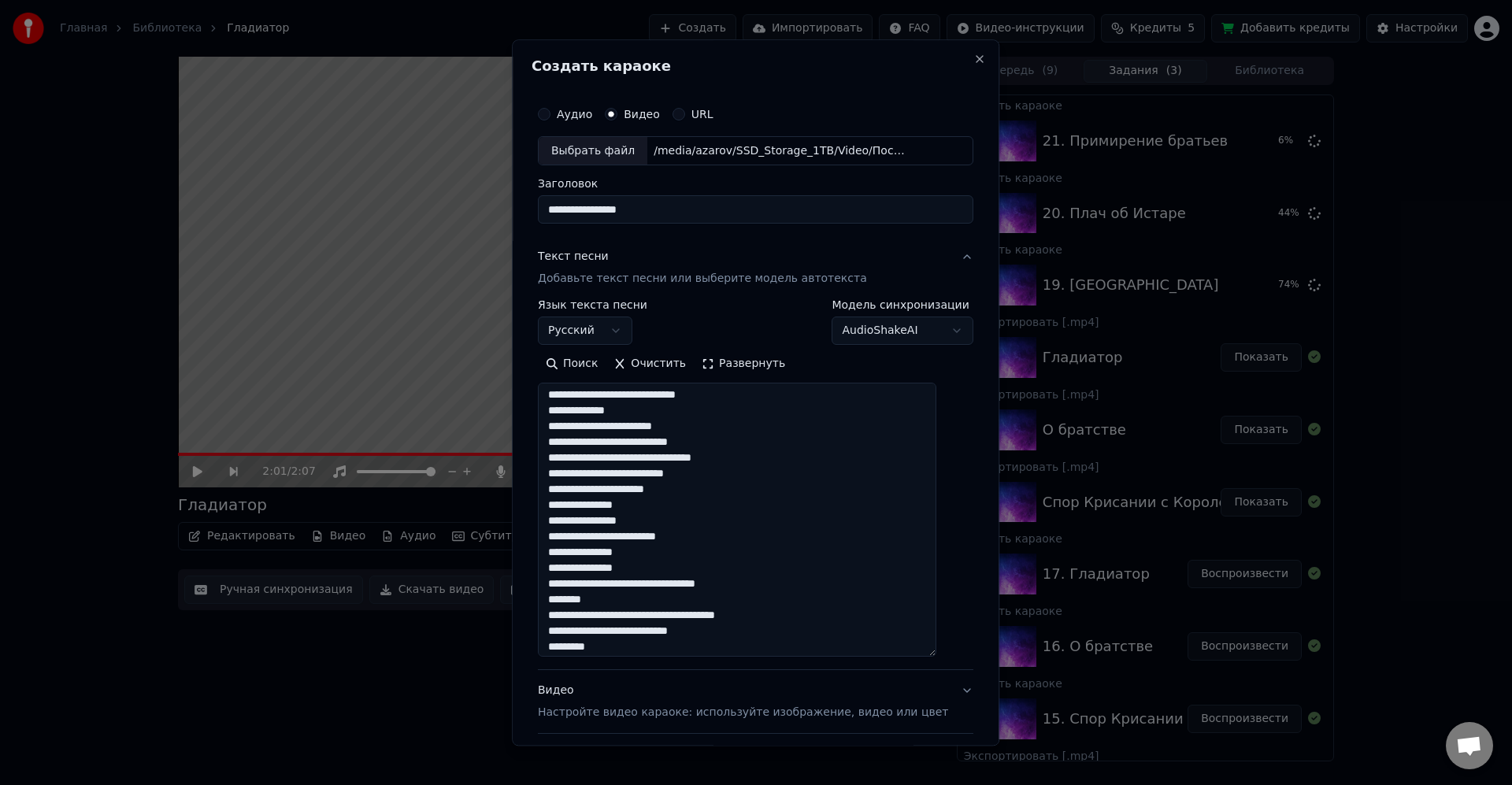
scroll to position [0, 0]
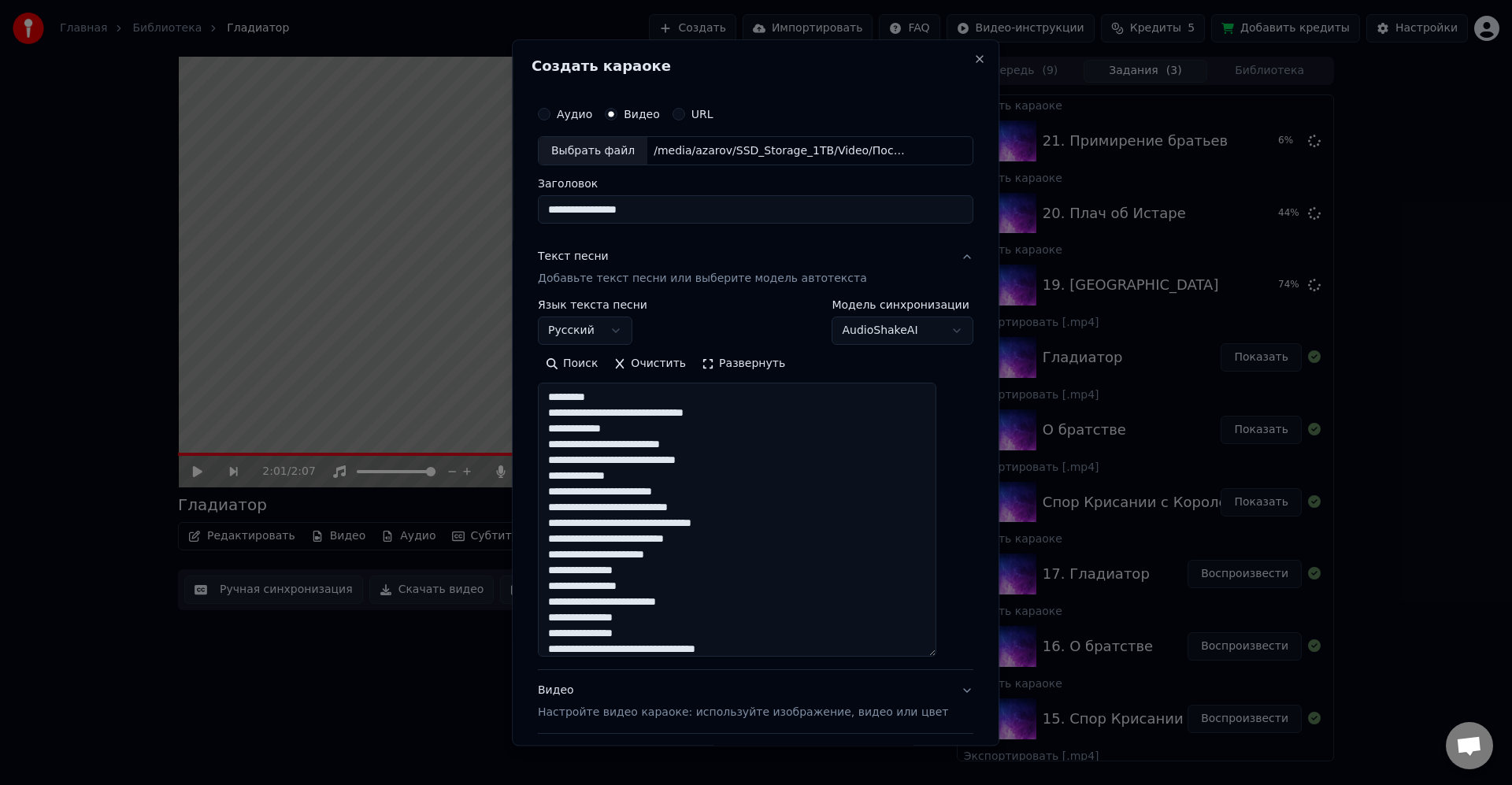
drag, startPoint x: 717, startPoint y: 403, endPoint x: 704, endPoint y: 386, distance: 21.4
click at [718, 401] on textarea at bounding box center [737, 520] width 398 height 274
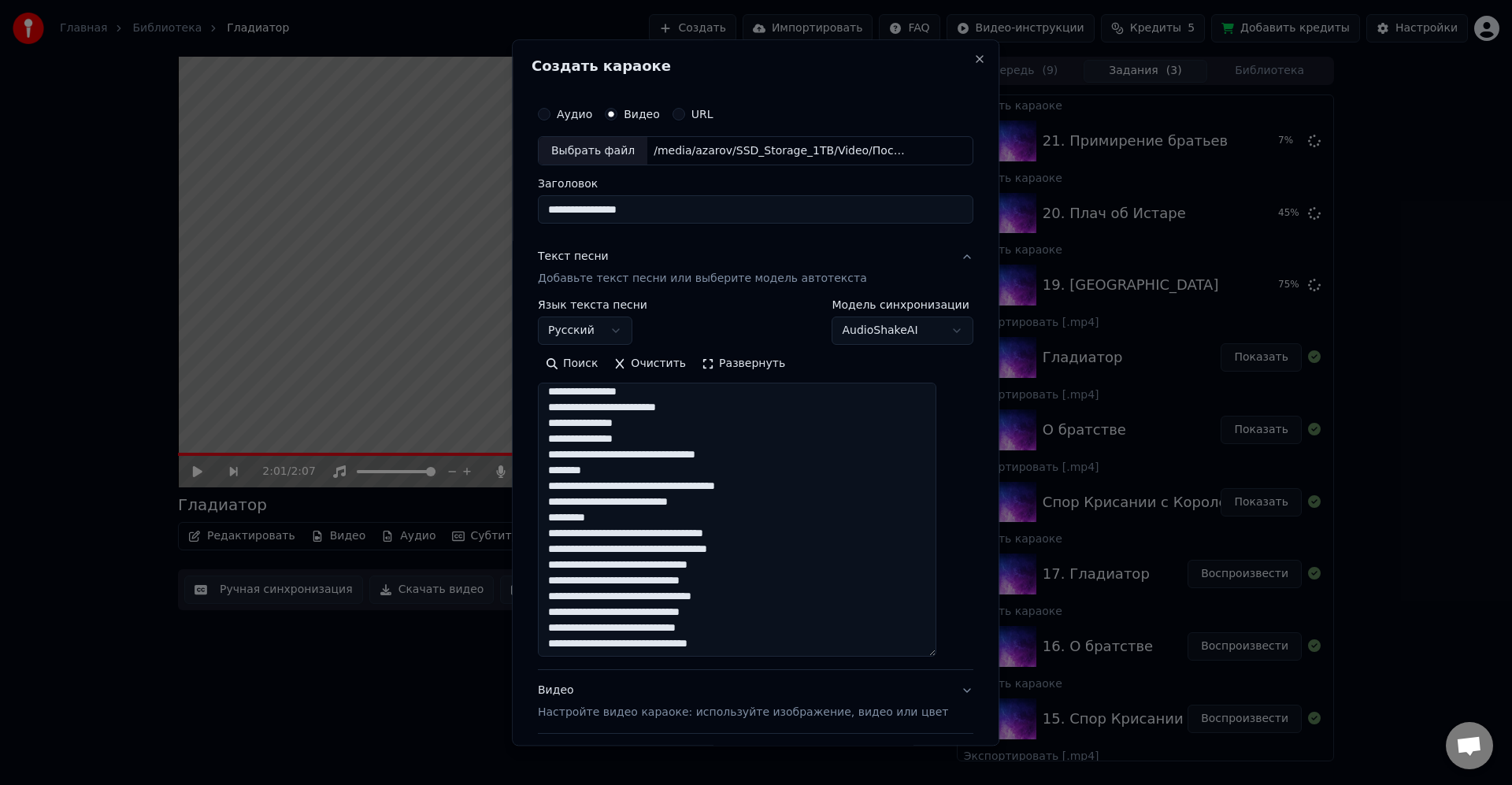
scroll to position [189, 0]
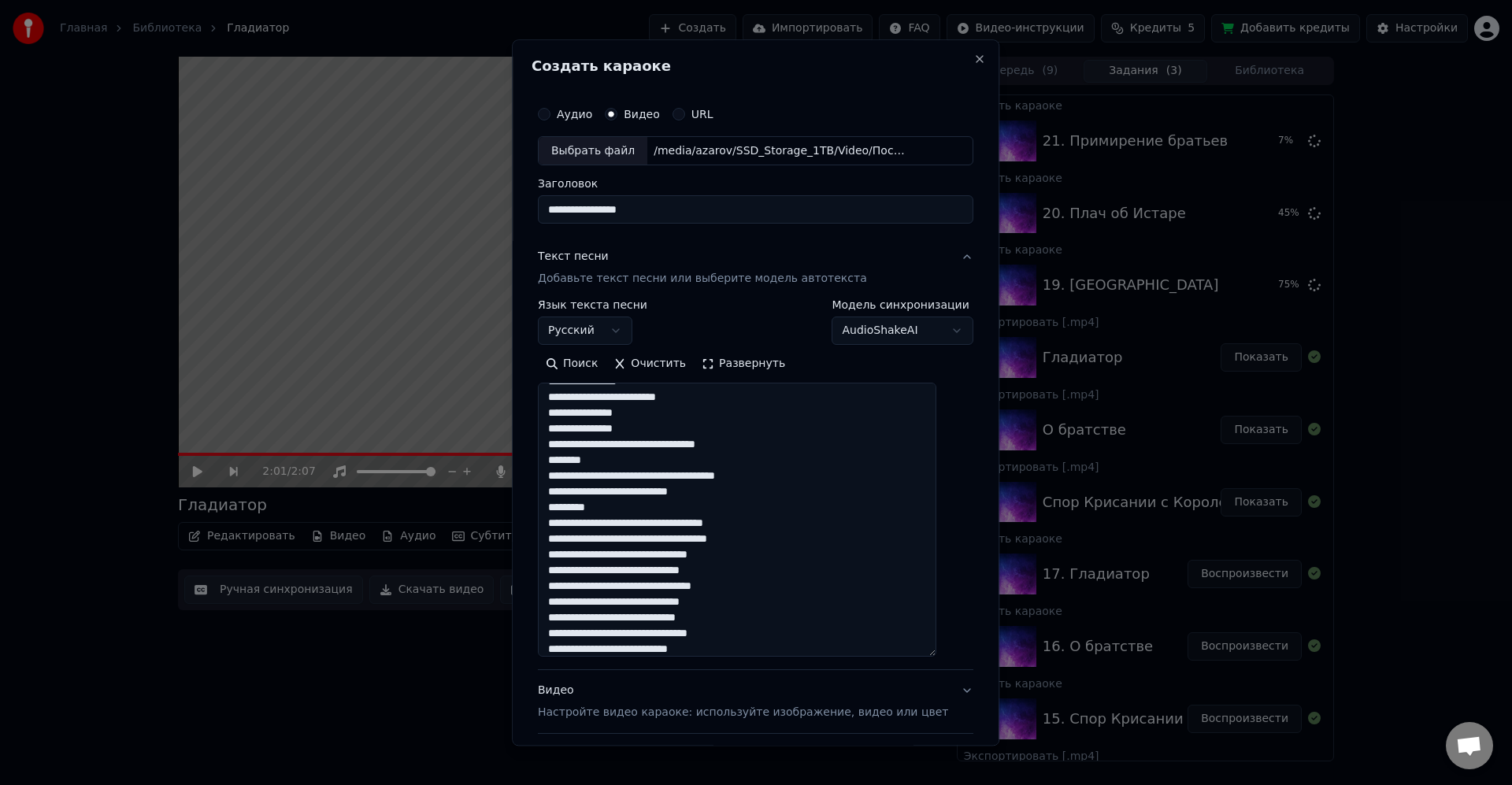
click at [635, 499] on textarea at bounding box center [737, 520] width 398 height 274
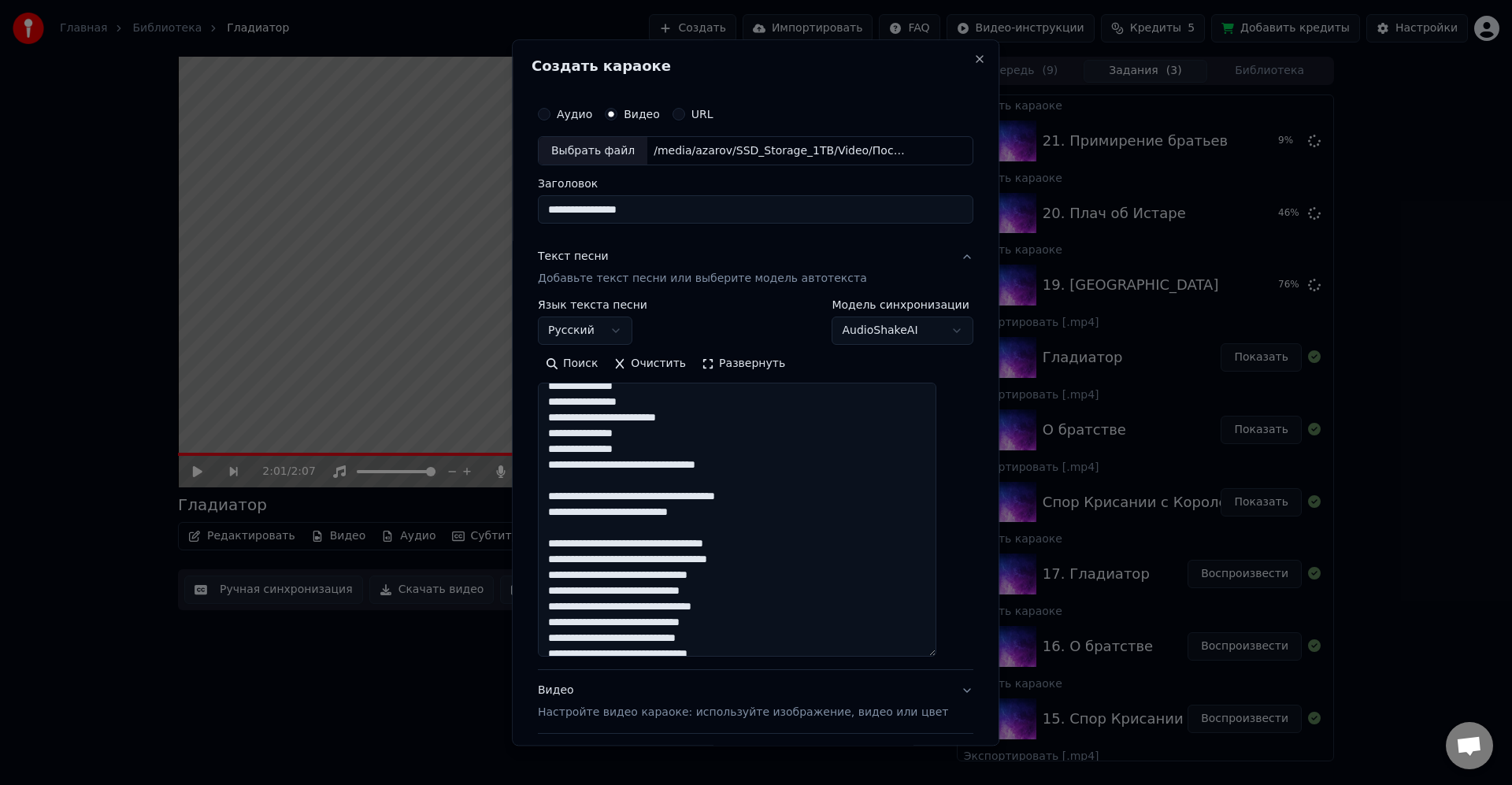
scroll to position [0, 0]
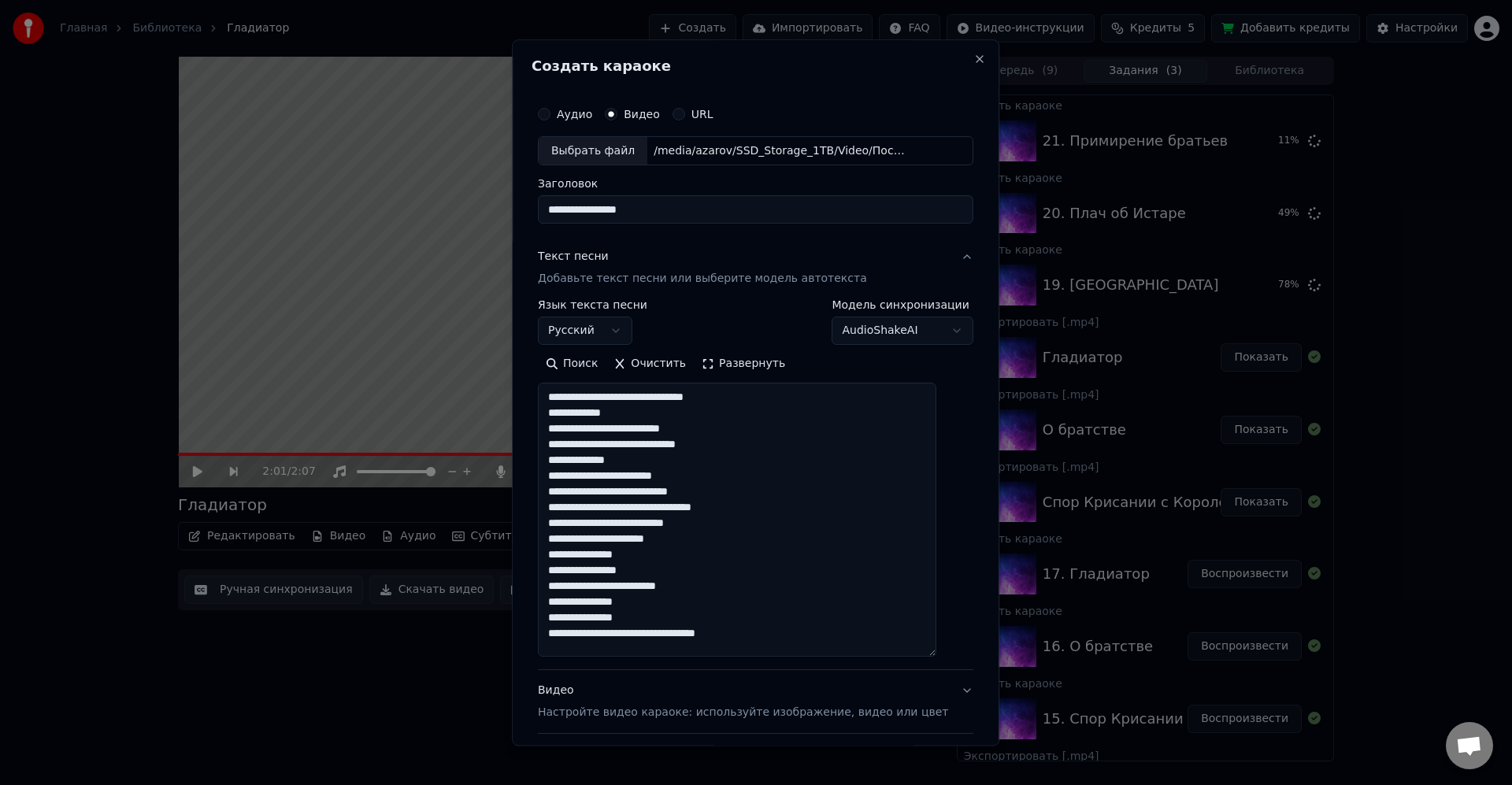
click at [776, 439] on textarea "**********" at bounding box center [737, 520] width 398 height 274
click at [599, 506] on textarea "**********" at bounding box center [737, 520] width 398 height 274
click at [794, 528] on textarea "**********" at bounding box center [737, 520] width 398 height 274
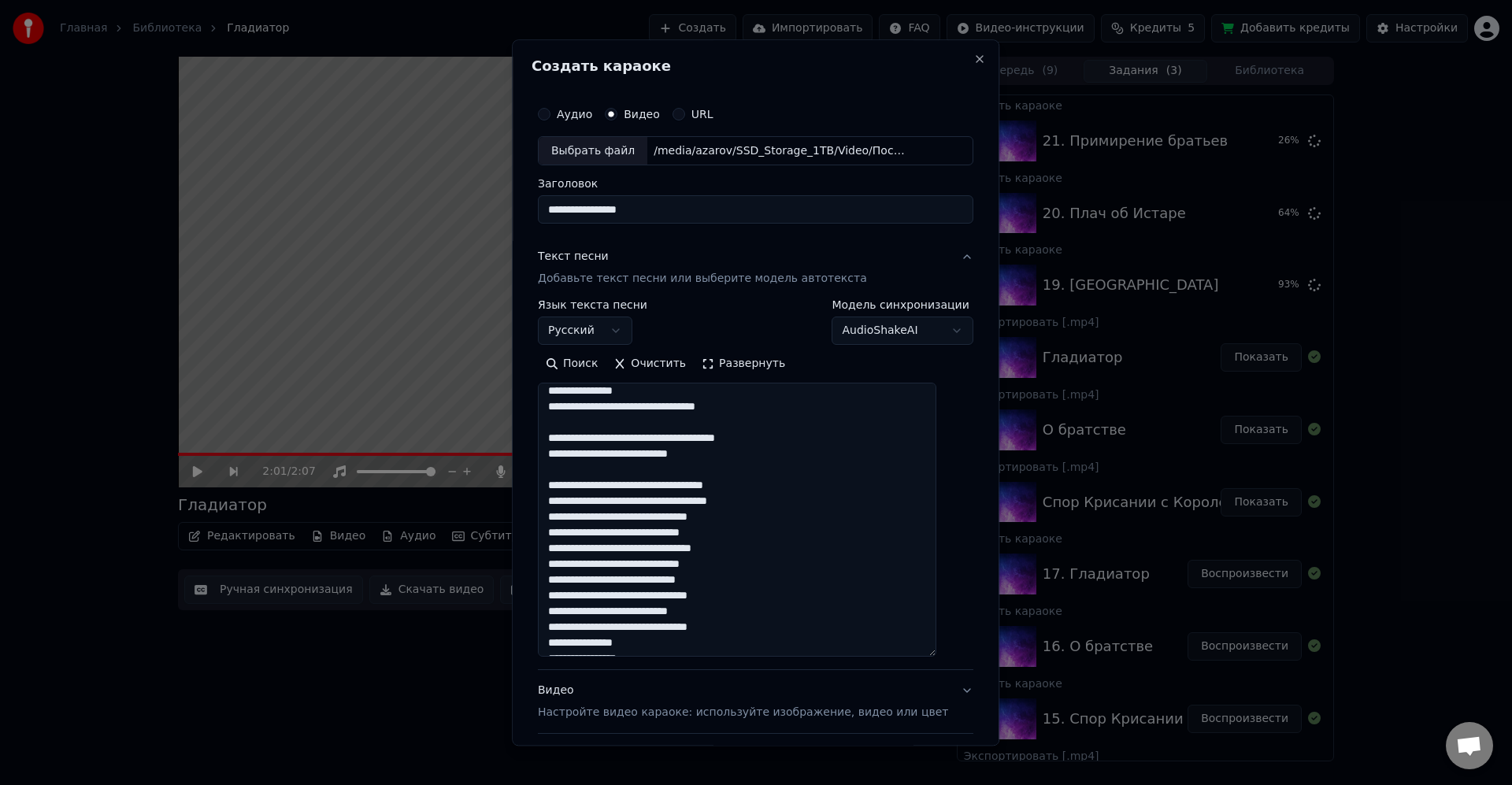
scroll to position [236, 0]
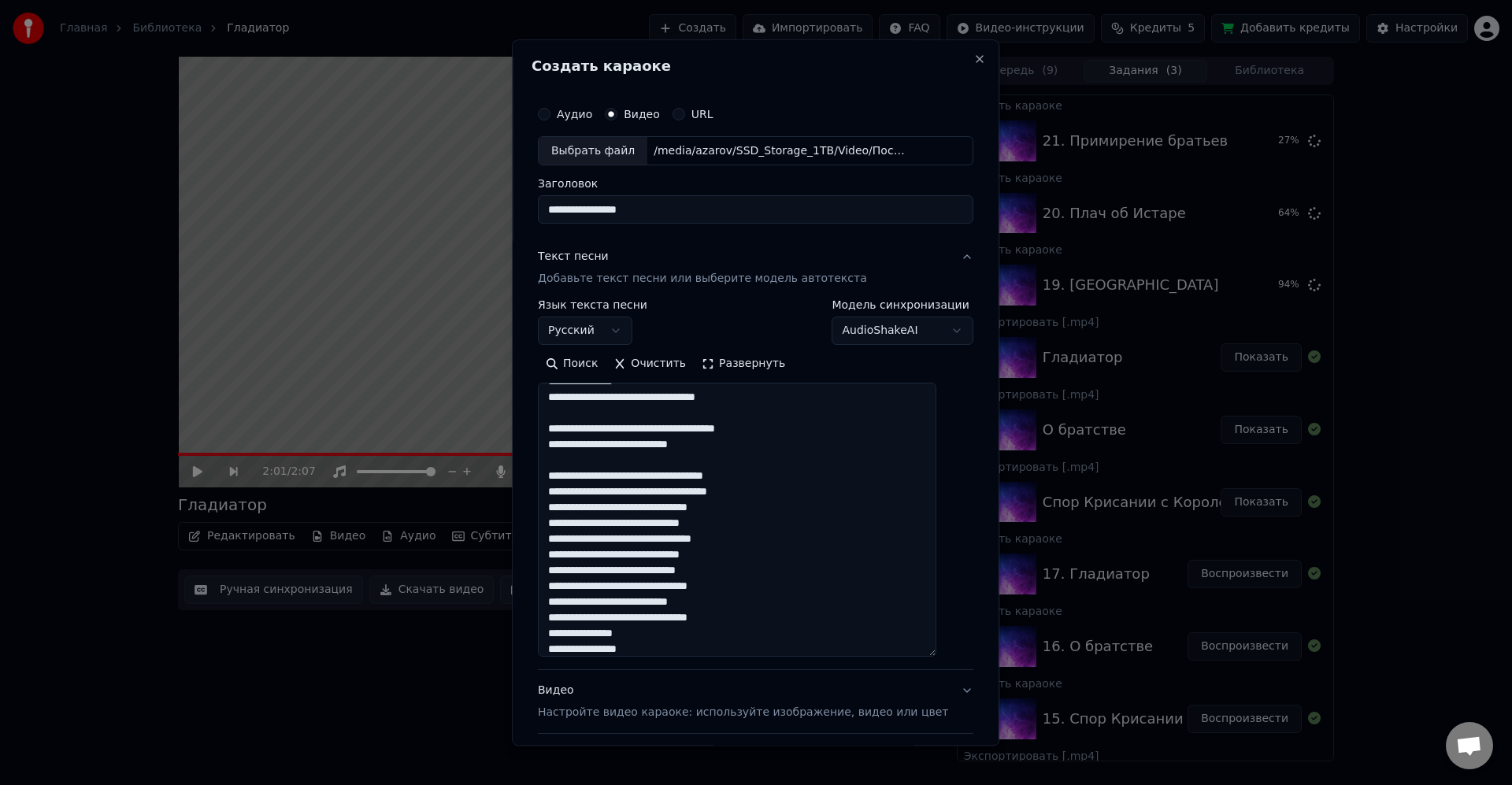
click at [823, 501] on textarea "**********" at bounding box center [737, 520] width 398 height 274
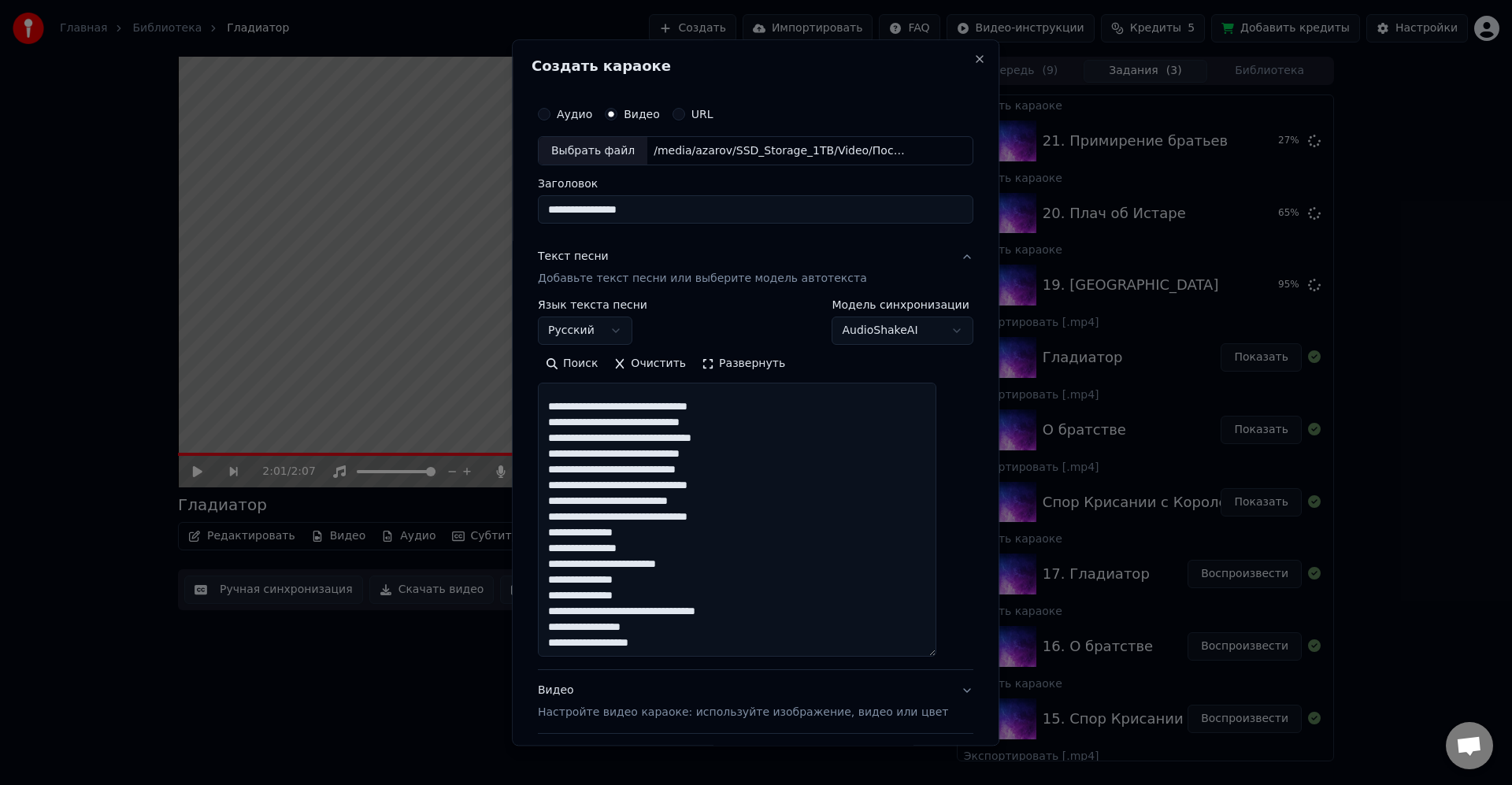
scroll to position [353, 0]
click at [569, 515] on textarea "**********" at bounding box center [737, 520] width 398 height 274
click at [781, 524] on textarea "**********" at bounding box center [737, 520] width 398 height 274
click at [816, 538] on textarea "**********" at bounding box center [737, 520] width 398 height 274
click at [773, 549] on textarea "**********" at bounding box center [737, 520] width 398 height 274
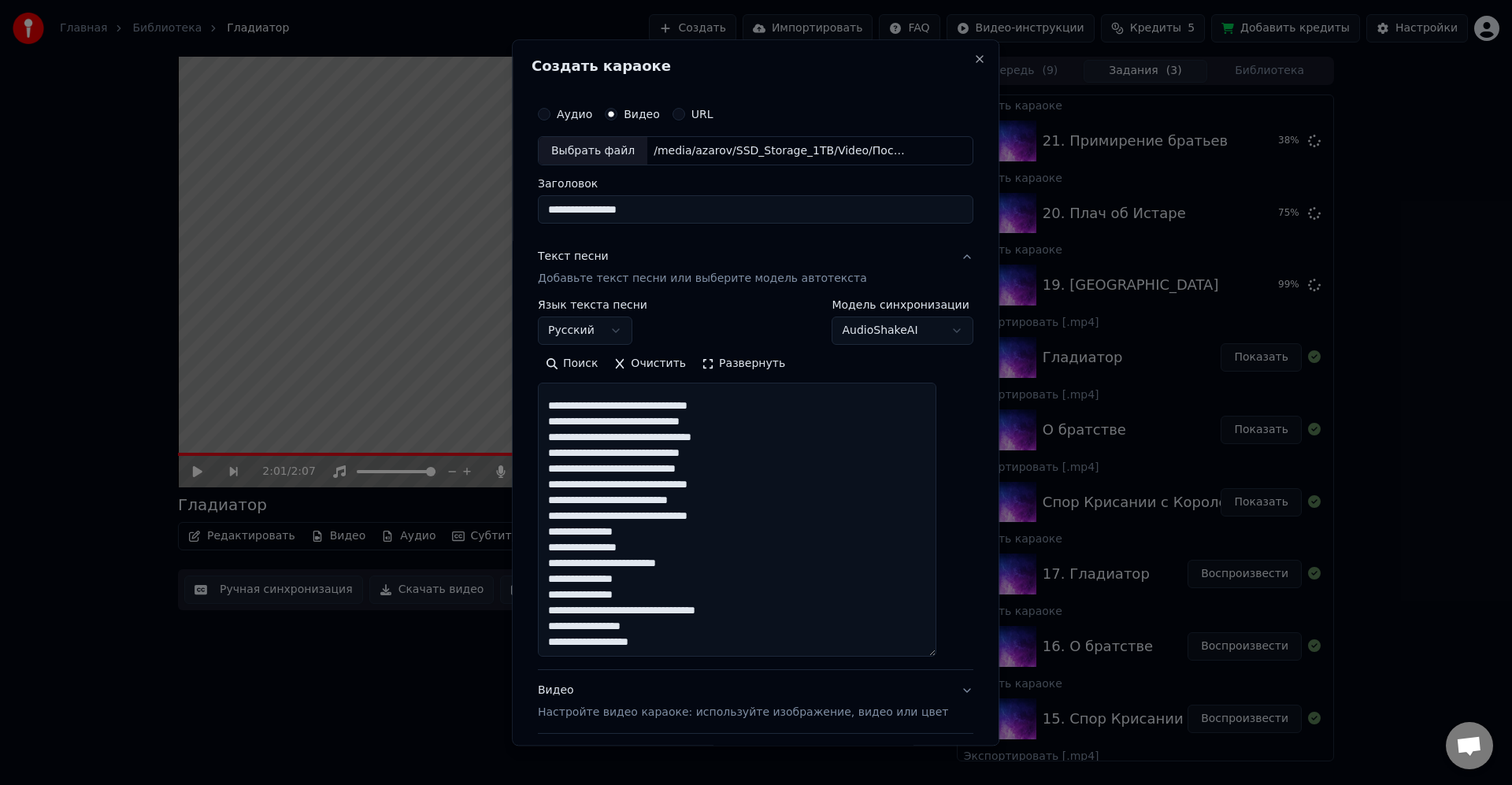
click at [777, 582] on textarea "**********" at bounding box center [737, 520] width 398 height 274
click at [785, 584] on textarea "**********" at bounding box center [737, 520] width 398 height 274
click at [808, 590] on textarea "**********" at bounding box center [737, 520] width 398 height 274
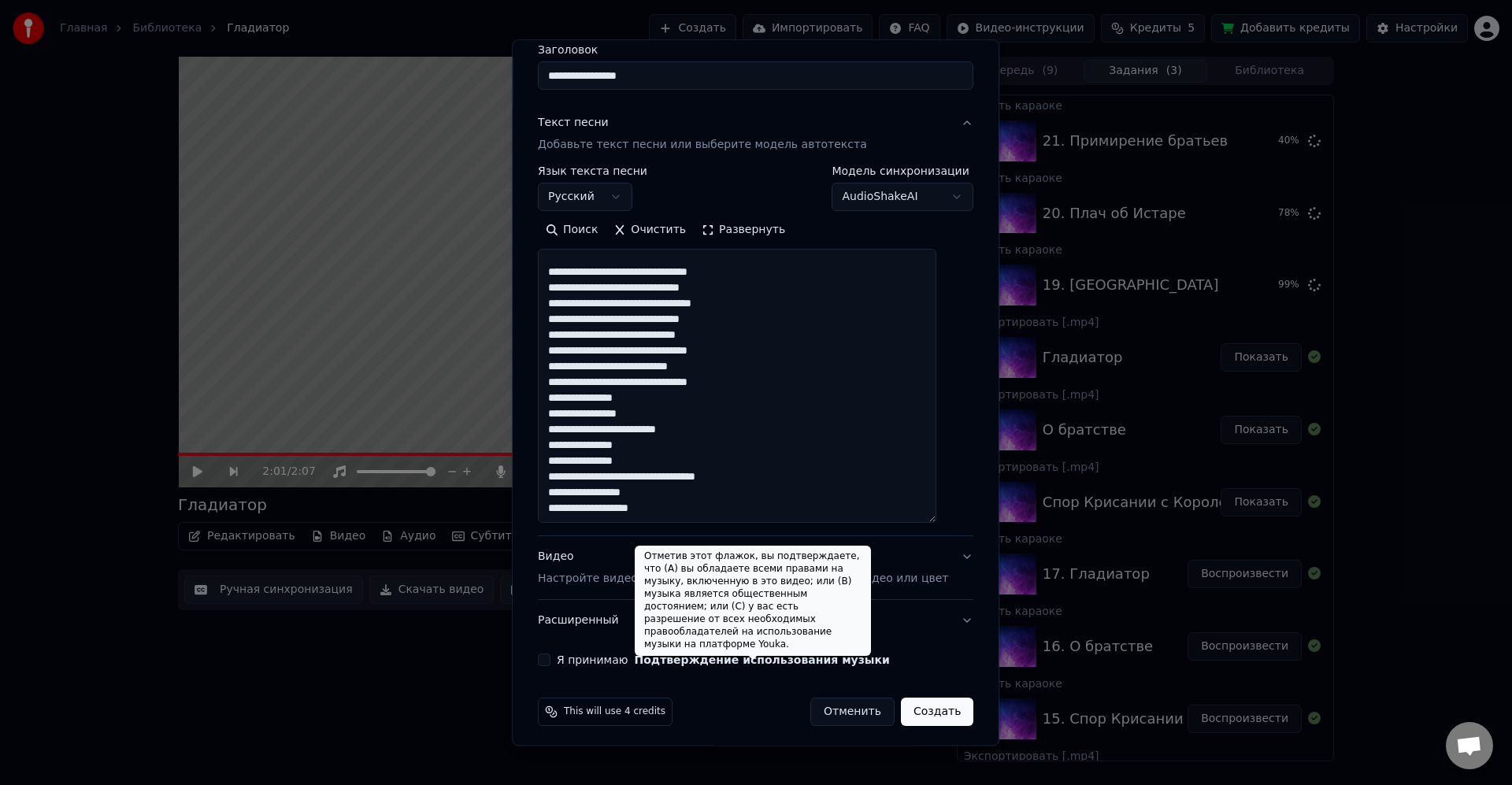
scroll to position [140, 0]
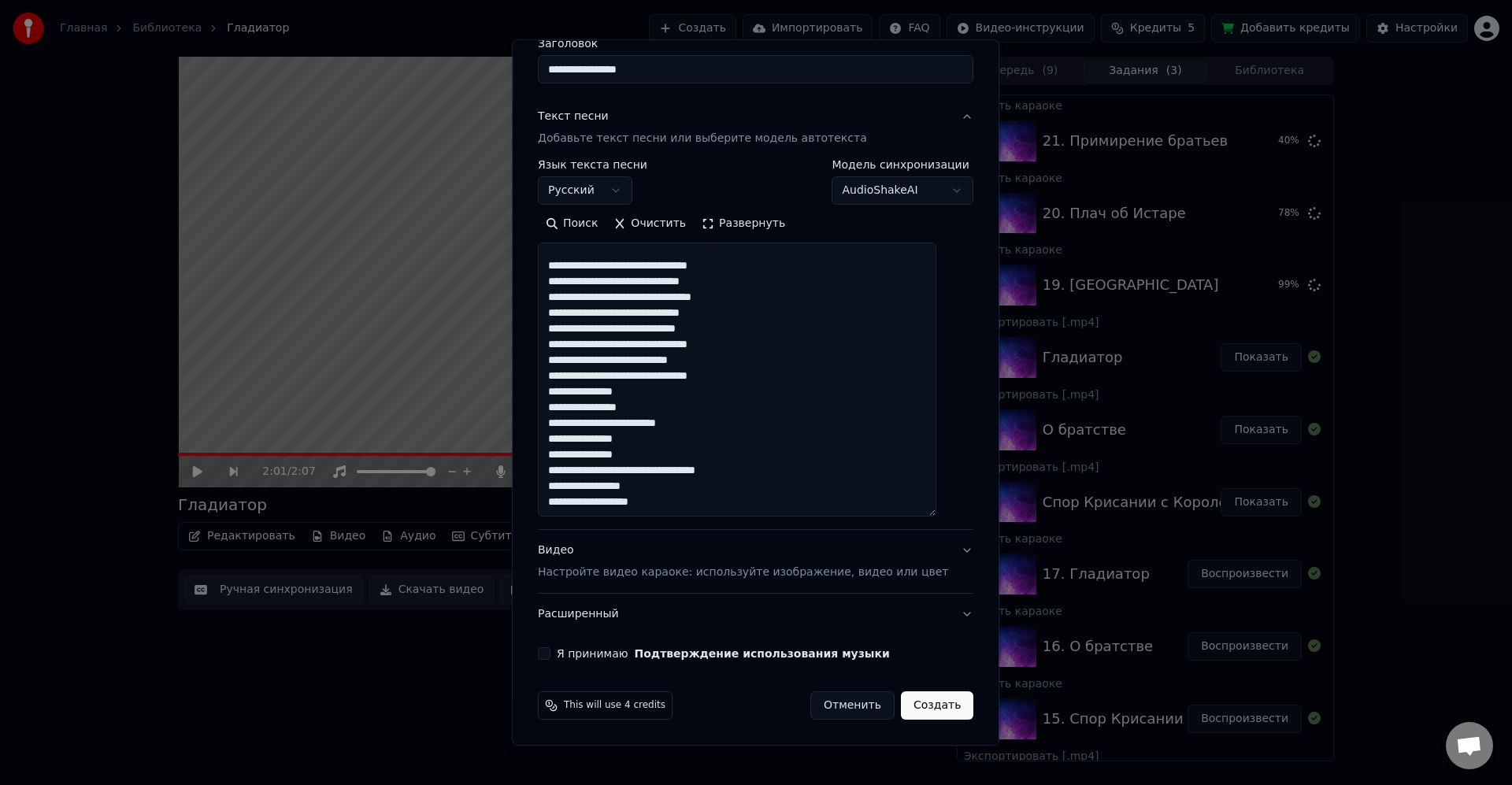
type textarea "**********"
click at [550, 657] on button "Я принимаю Подтверждение использования музыки" at bounding box center [544, 654] width 12 height 12
click at [920, 707] on button "Создать" at bounding box center [937, 706] width 73 height 28
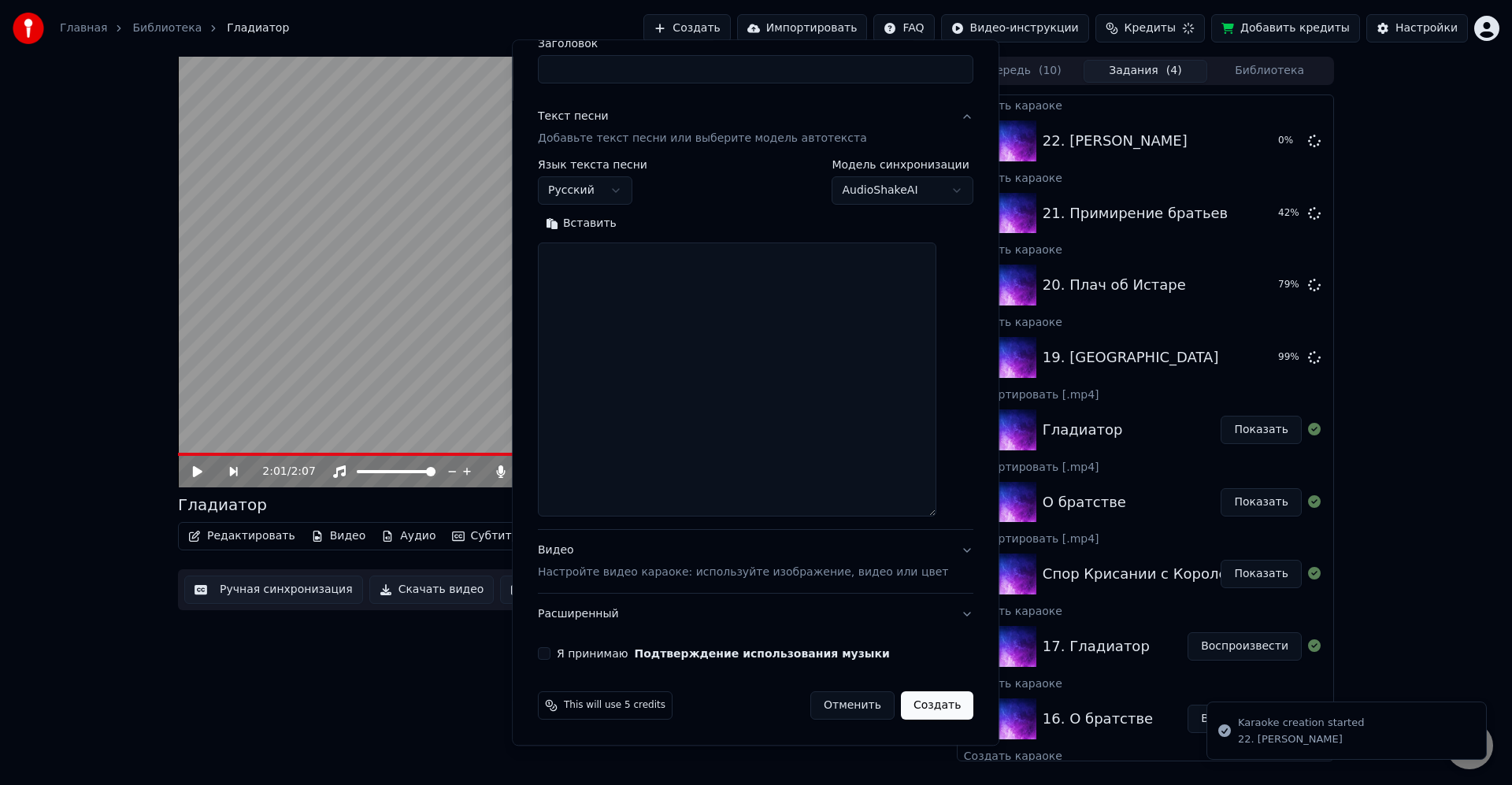
scroll to position [0, 0]
